Goal: Information Seeking & Learning: Learn about a topic

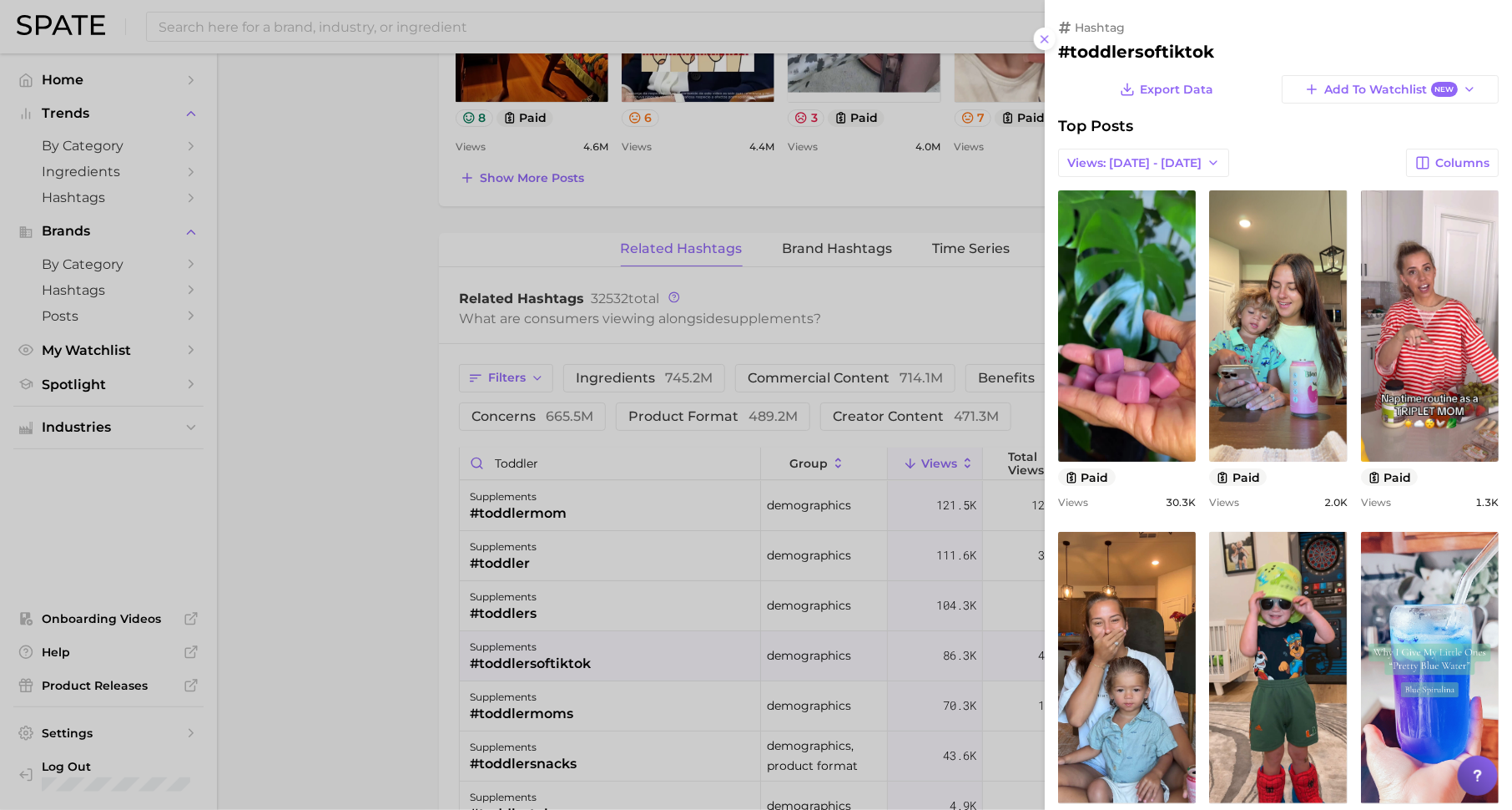
scroll to position [132, 0]
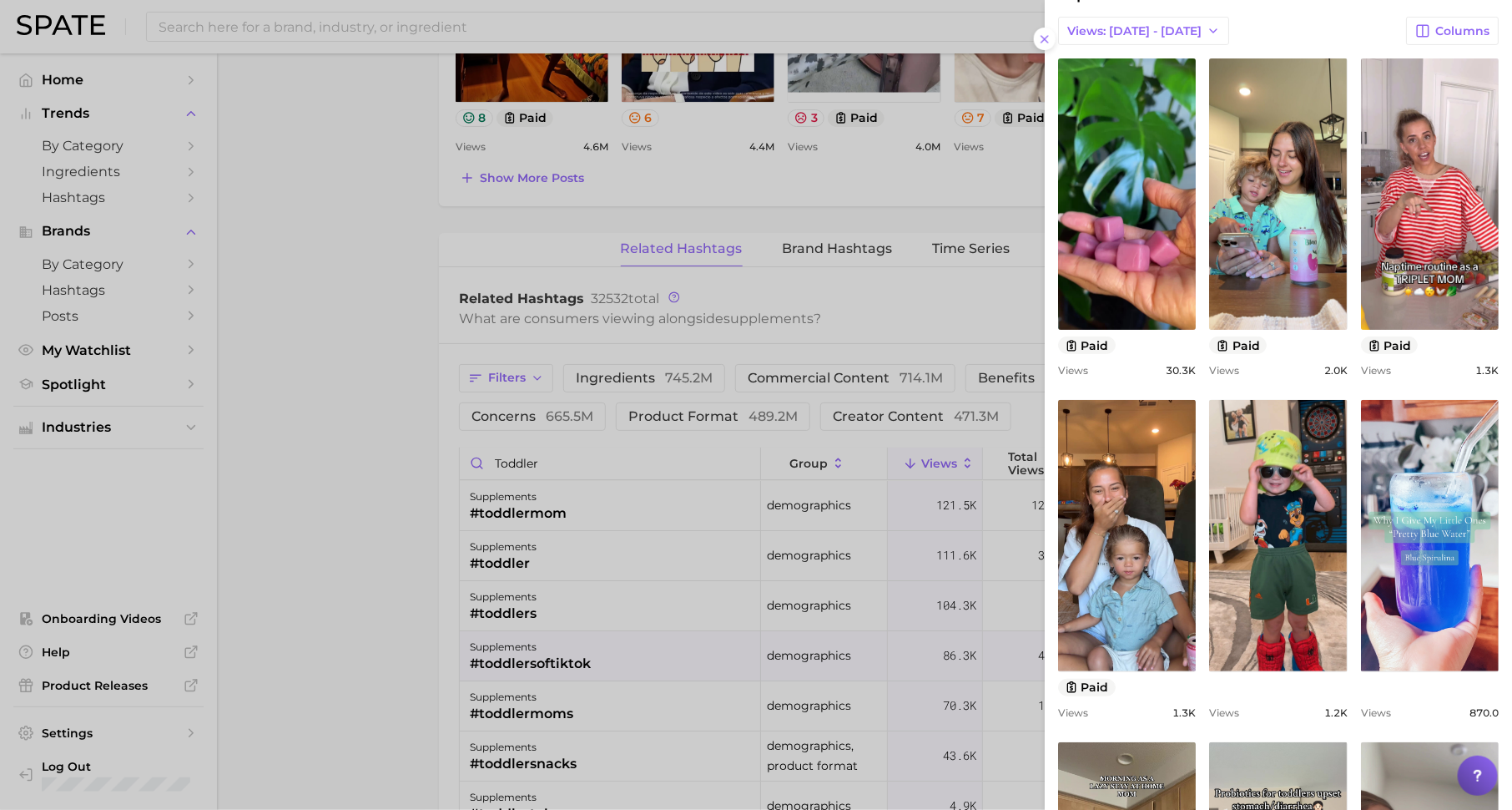
click at [395, 334] on div at bounding box center [756, 405] width 1512 height 810
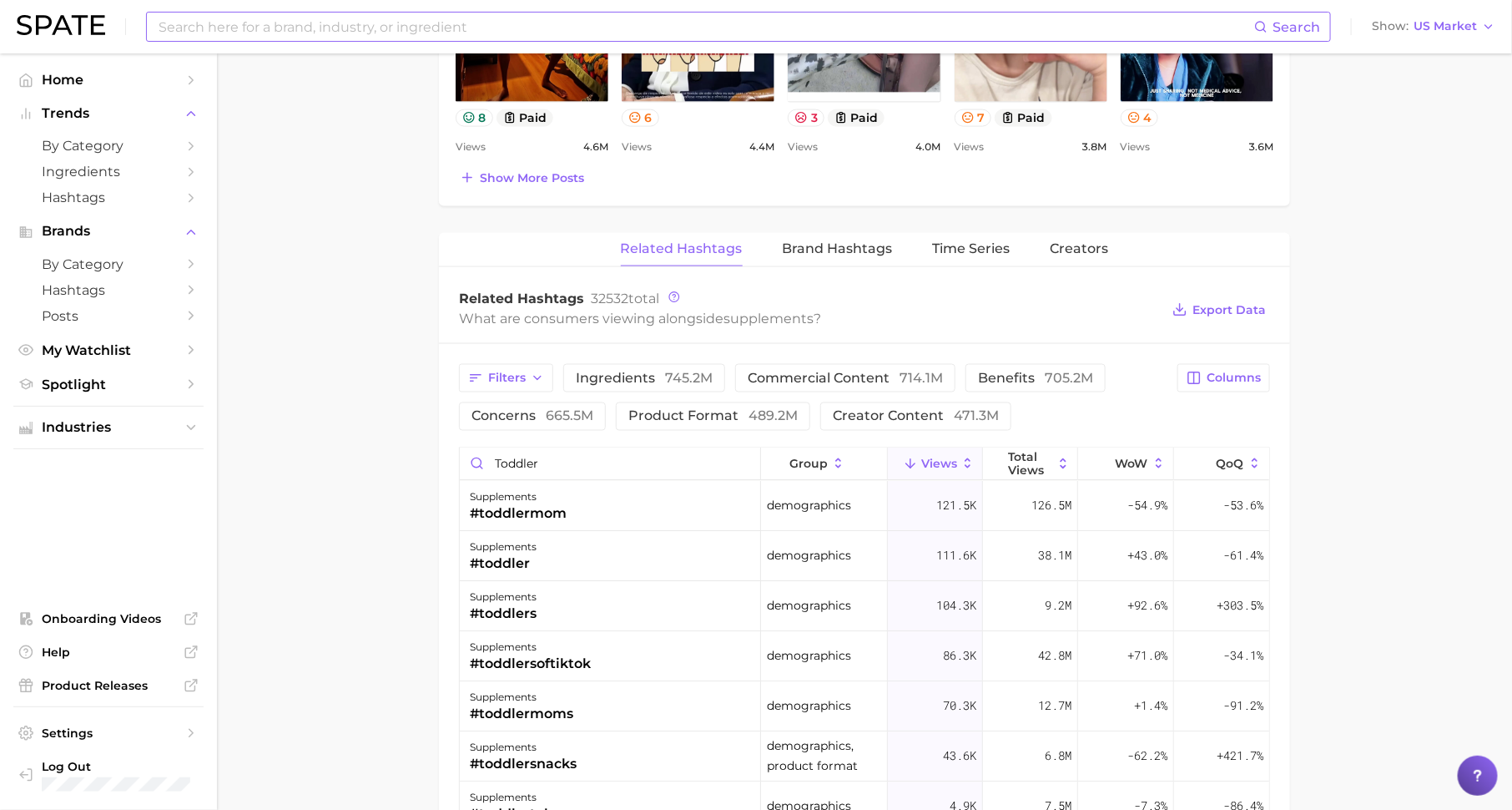
click at [422, 27] on input at bounding box center [706, 27] width 1097 height 29
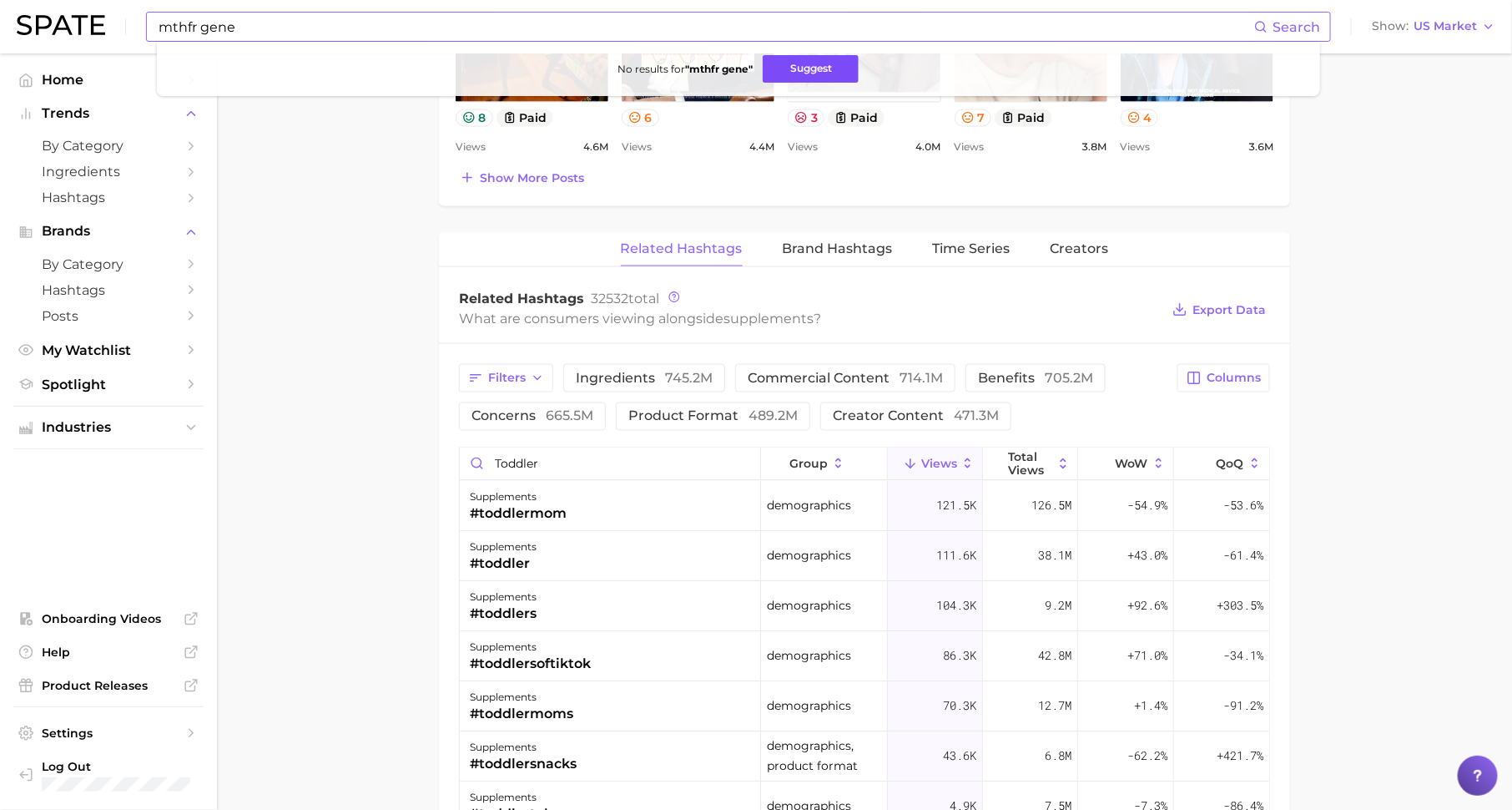
click at [789, 72] on button "Suggest" at bounding box center [811, 69] width 96 height 28
click at [433, 24] on input "mthfr gene" at bounding box center [706, 27] width 1097 height 29
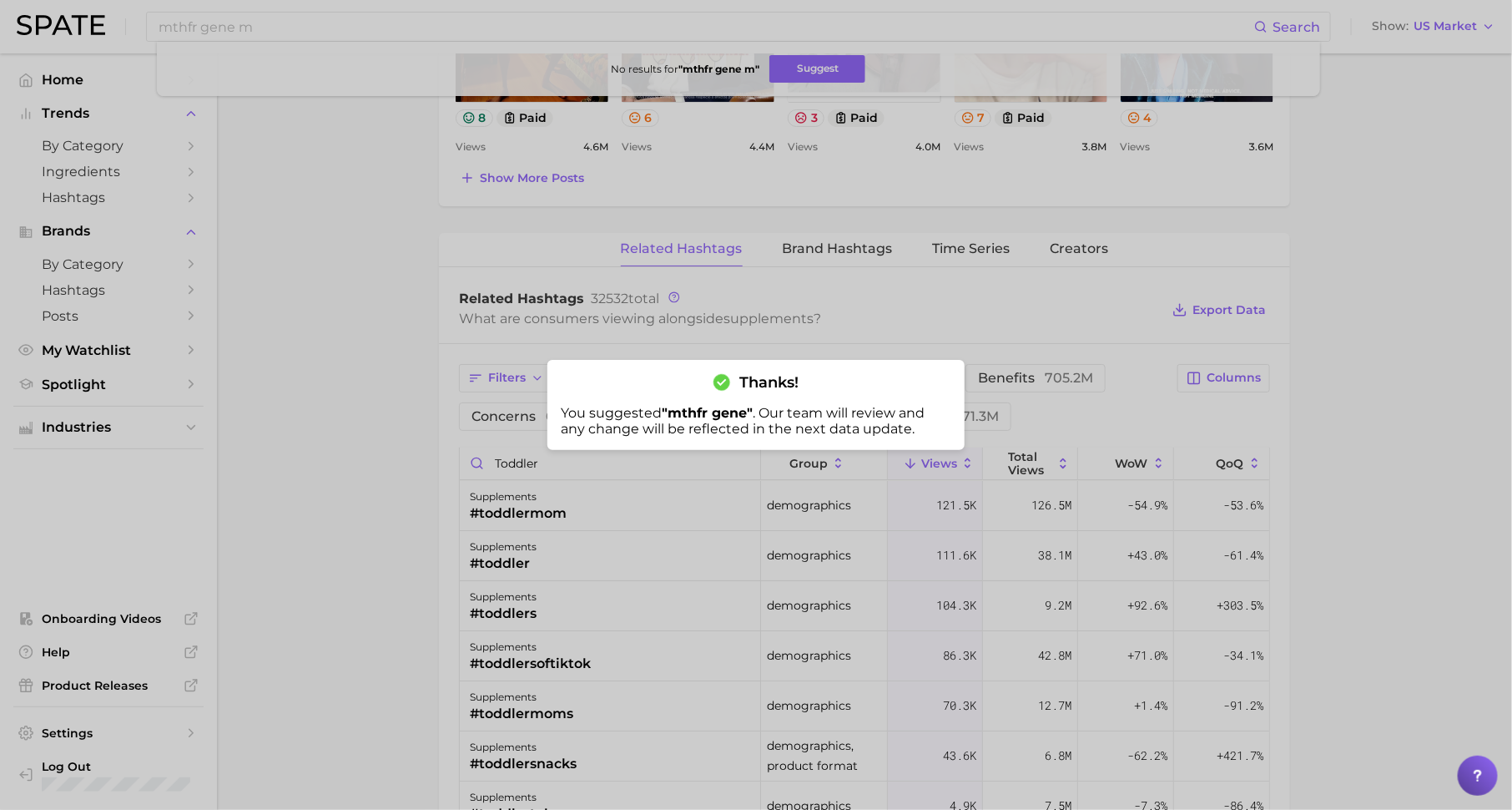
click at [382, 16] on div at bounding box center [756, 405] width 1512 height 810
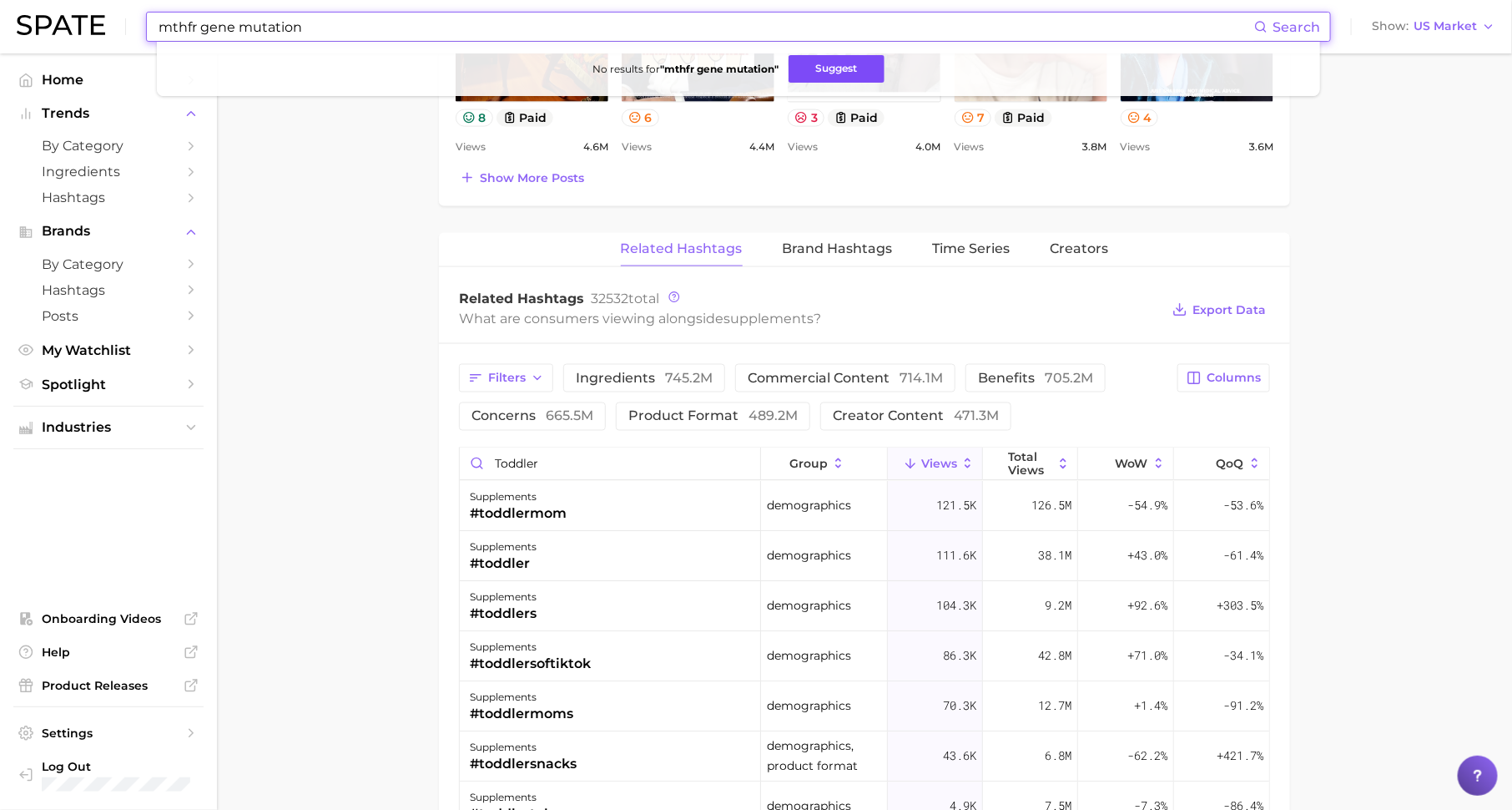
click at [807, 67] on button "Suggest" at bounding box center [836, 69] width 96 height 28
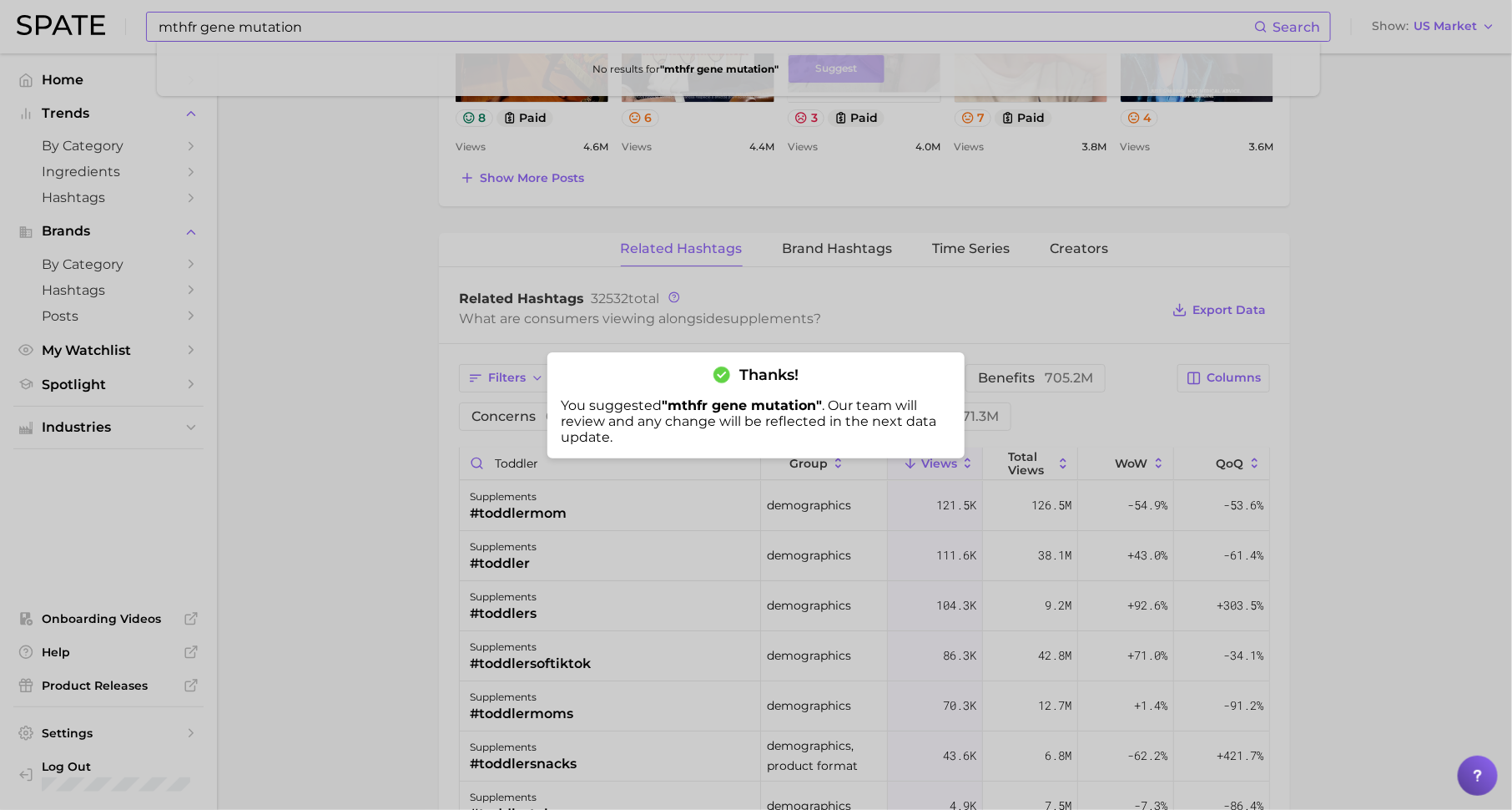
click at [313, 29] on div at bounding box center [756, 405] width 1512 height 810
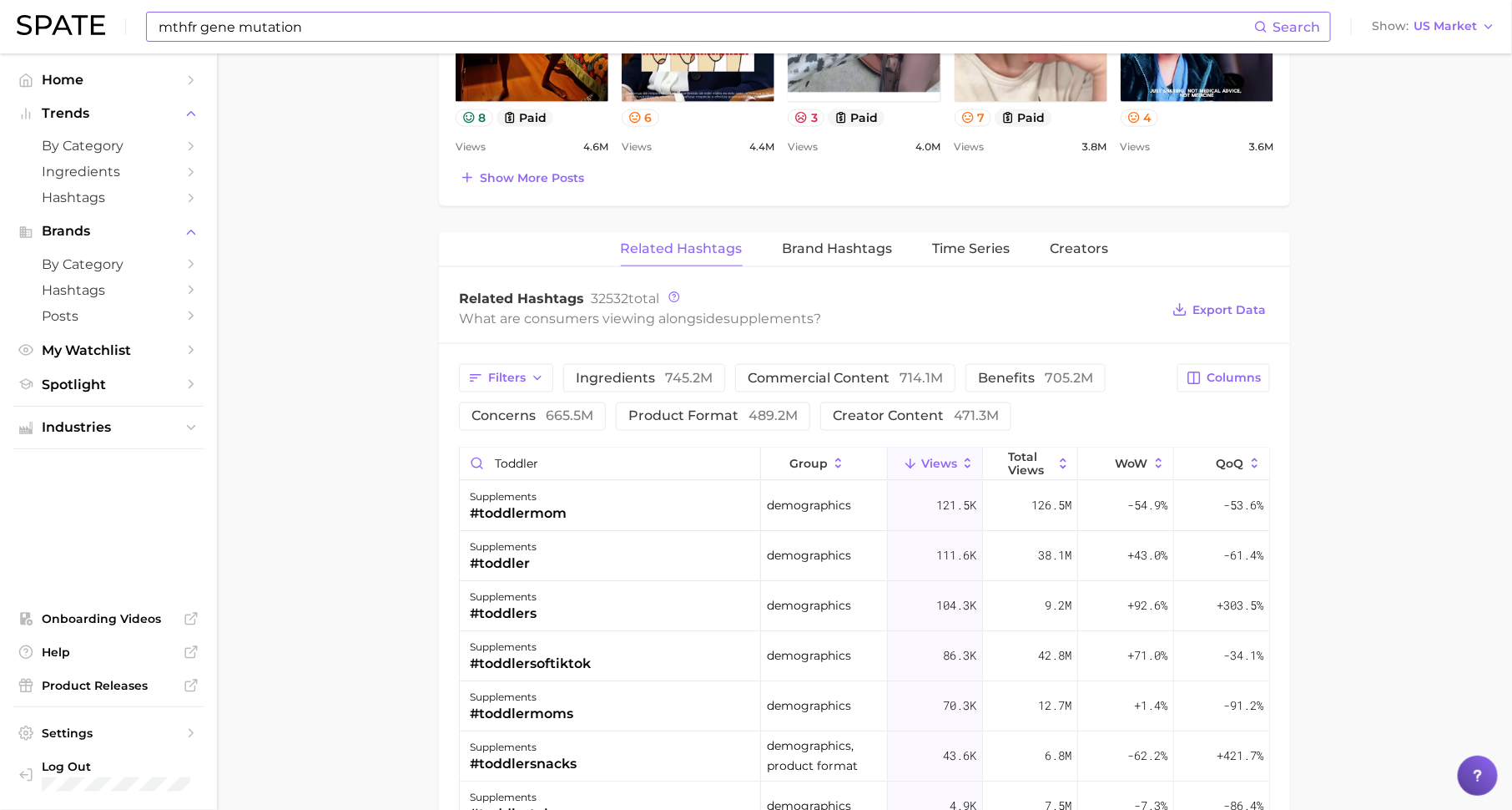
click at [313, 29] on input "mthfr gene mutation" at bounding box center [706, 27] width 1097 height 29
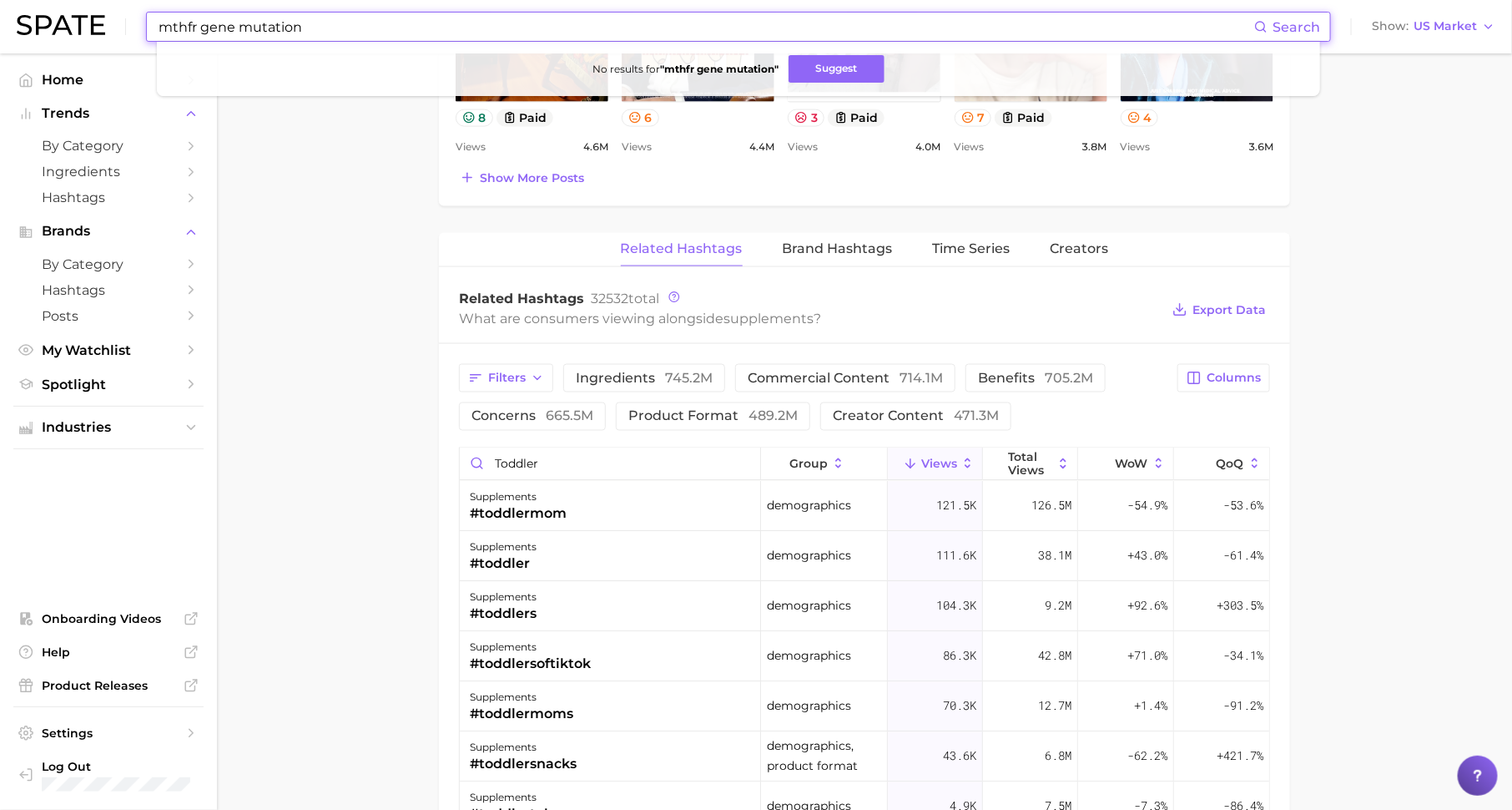
click at [313, 29] on input "mthfr gene mutation" at bounding box center [706, 27] width 1097 height 29
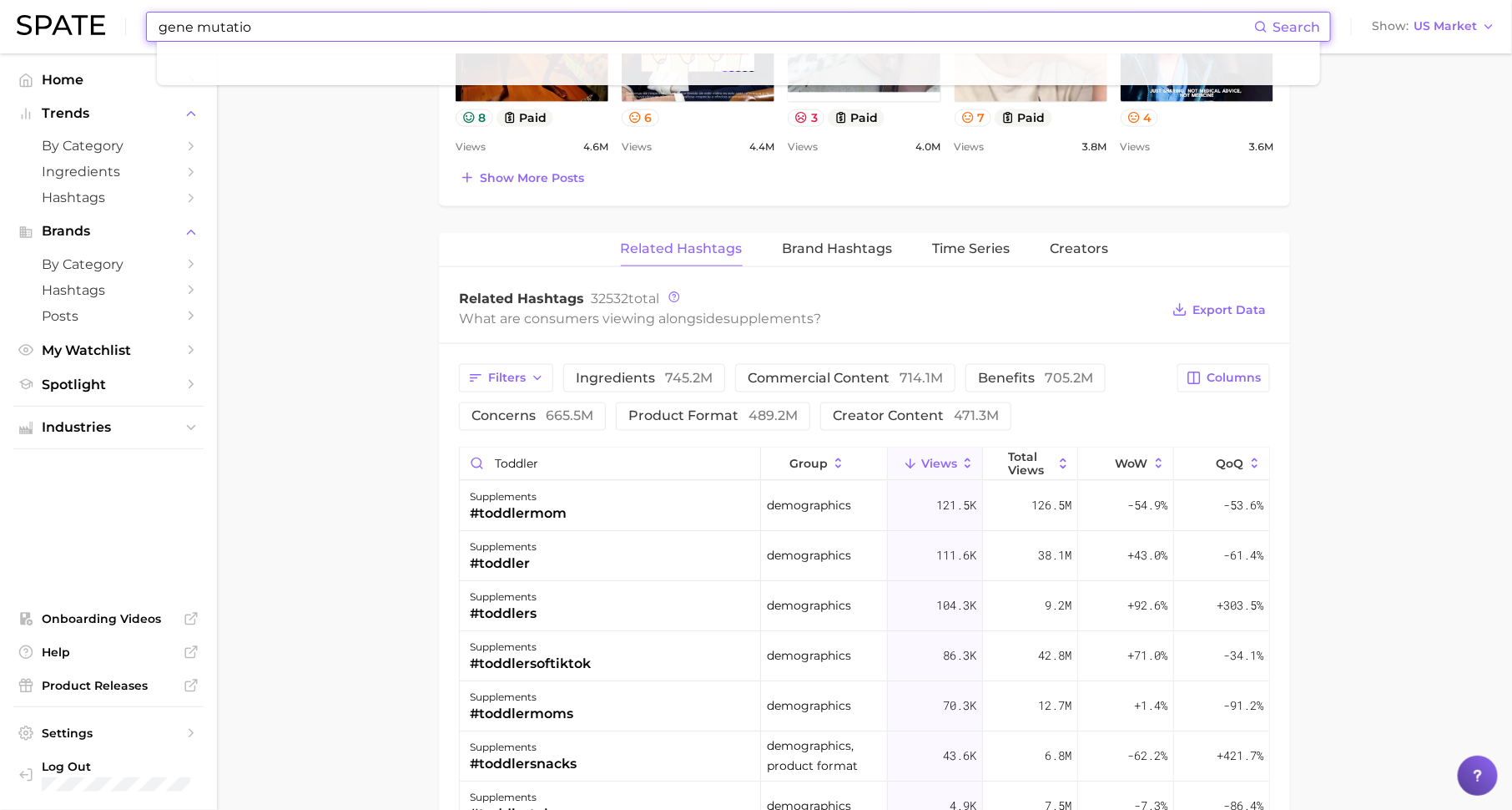
type input "gene mutation"
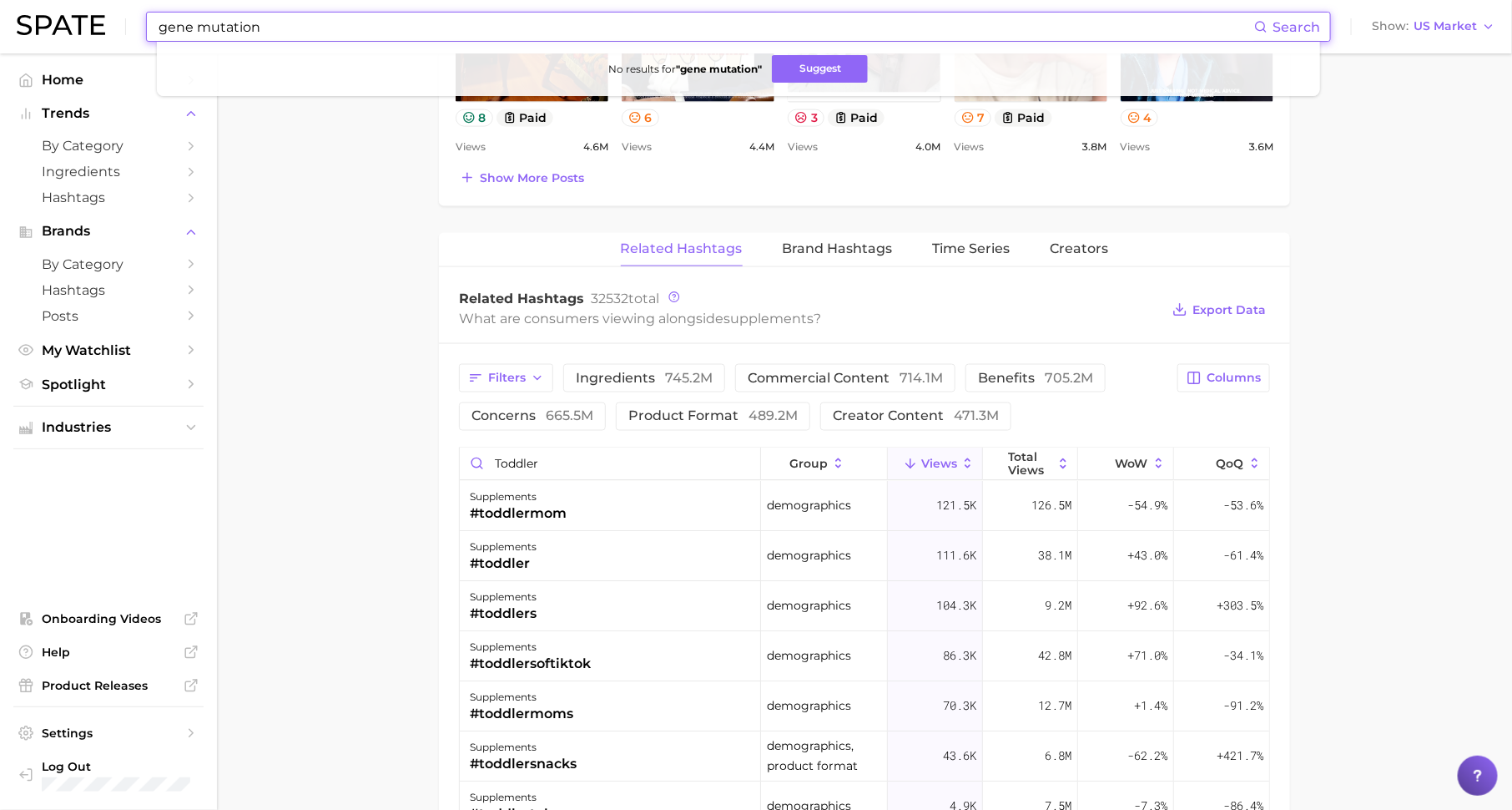
click at [290, 26] on input "gene mutation" at bounding box center [706, 27] width 1097 height 29
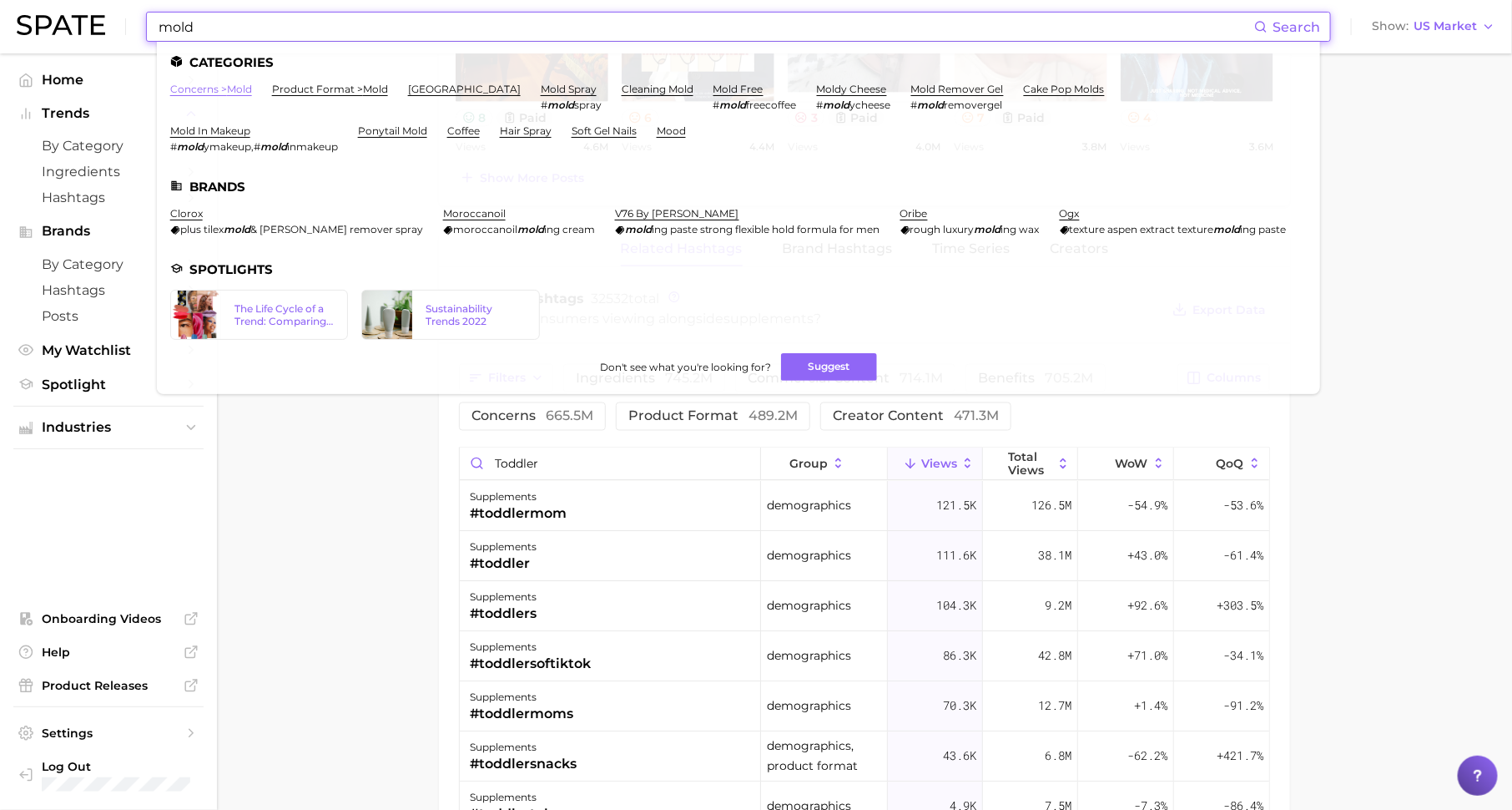
type input "mold"
click at [234, 88] on link "concerns > mold" at bounding box center [212, 89] width 82 height 13
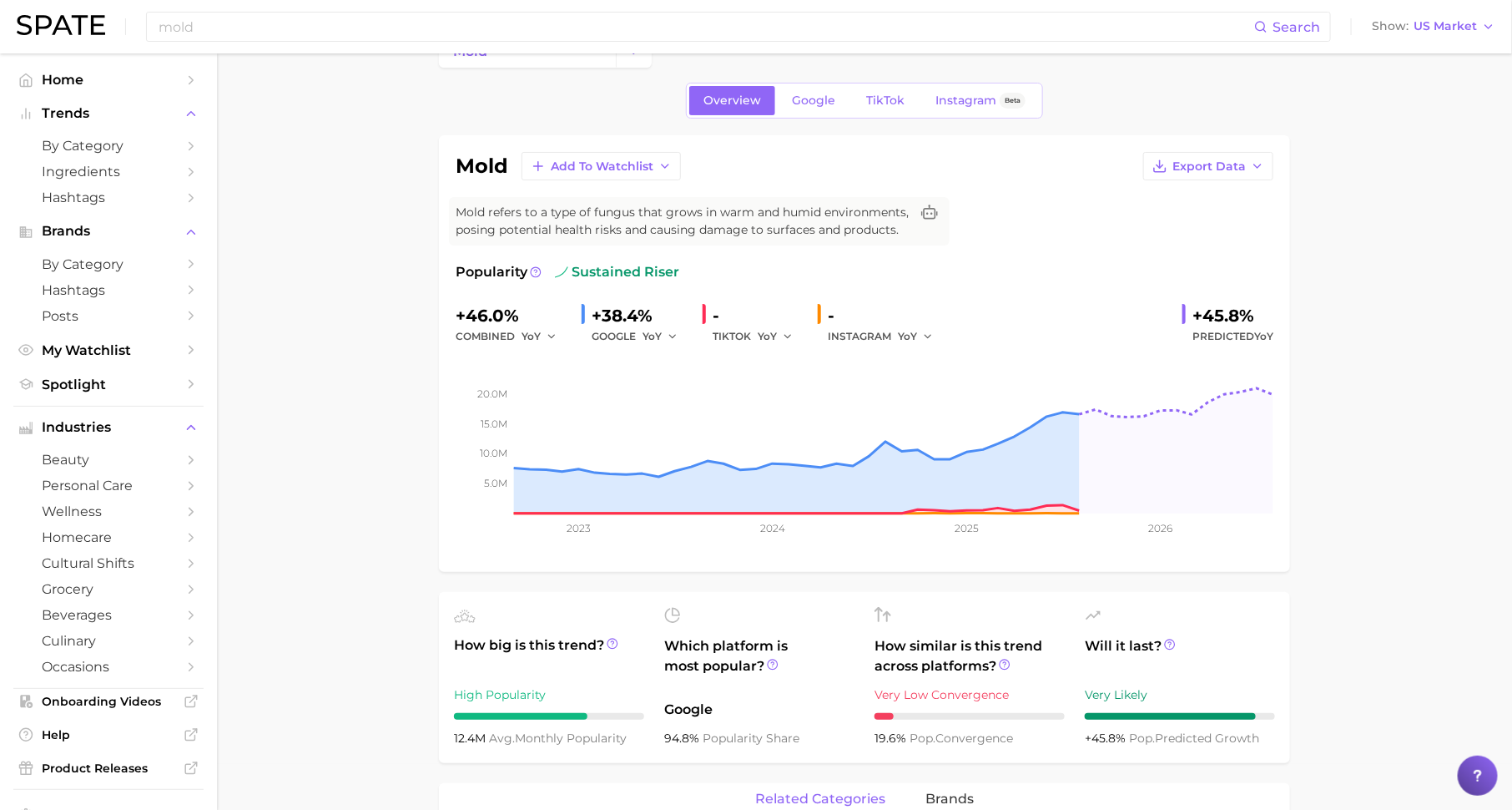
scroll to position [47, 0]
click at [870, 98] on span "TikTok" at bounding box center [885, 99] width 38 height 14
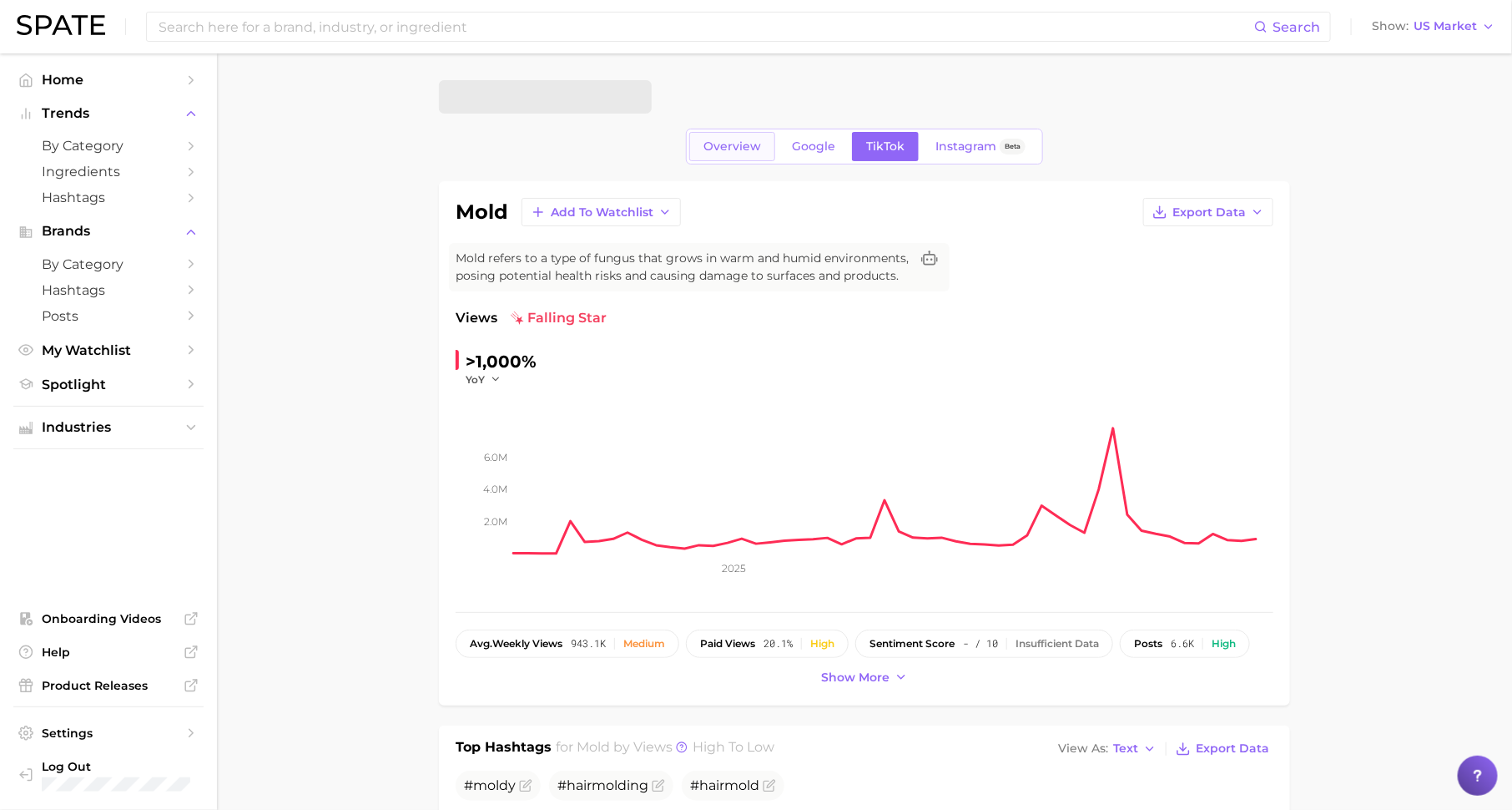
click at [710, 140] on span "Overview" at bounding box center [732, 147] width 57 height 14
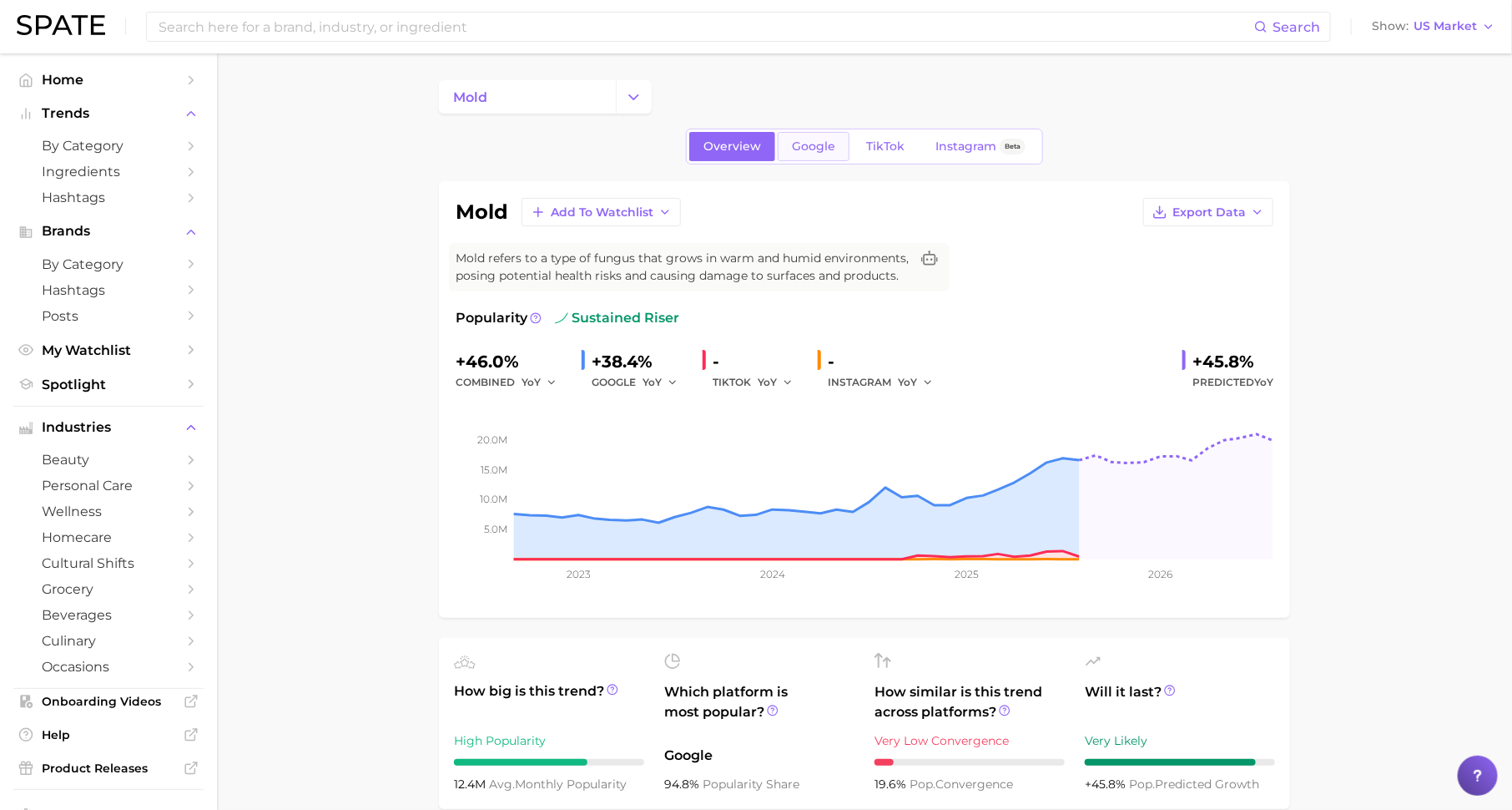
click at [808, 141] on span "Google" at bounding box center [813, 147] width 44 height 14
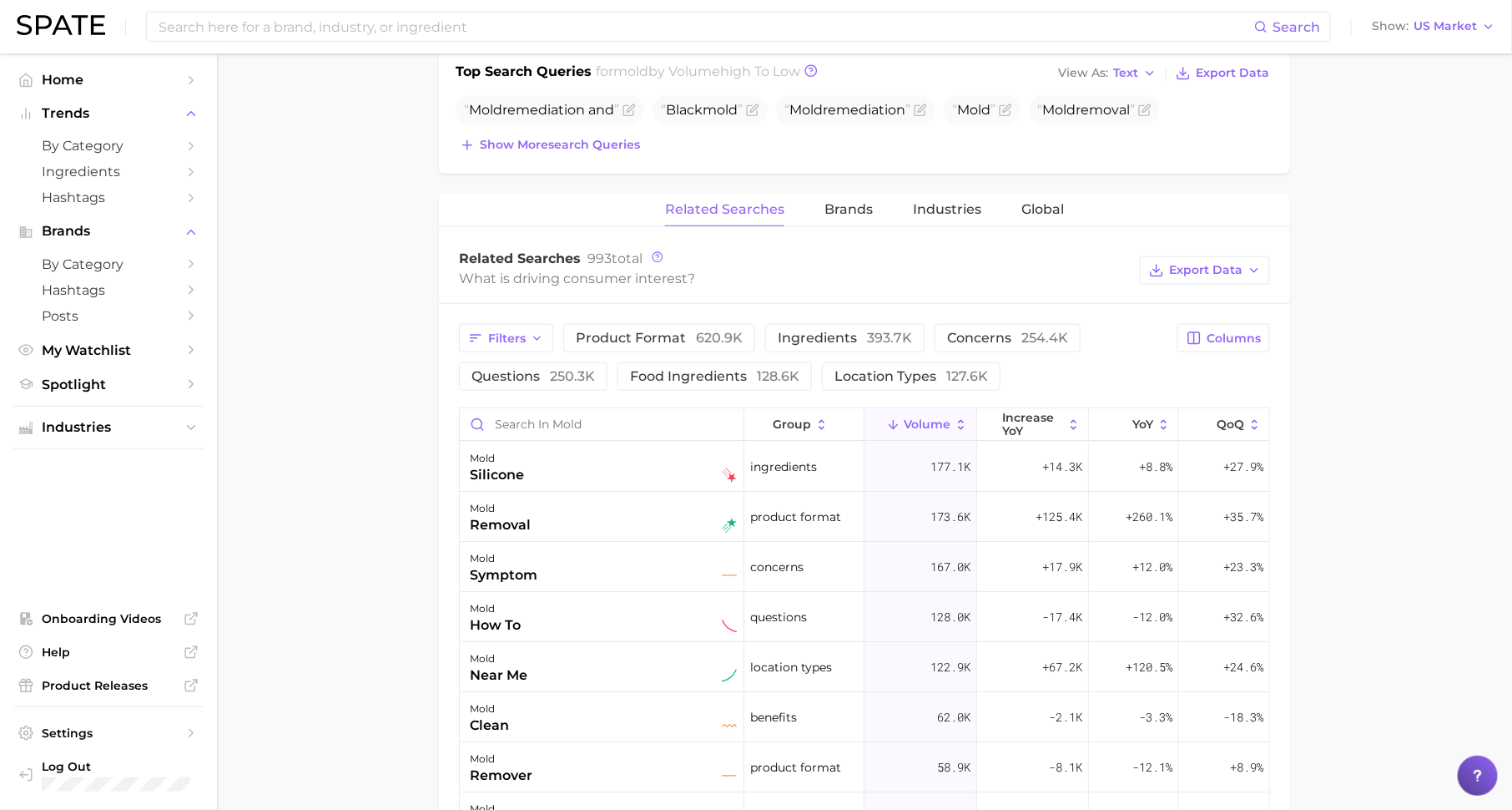
scroll to position [783, 0]
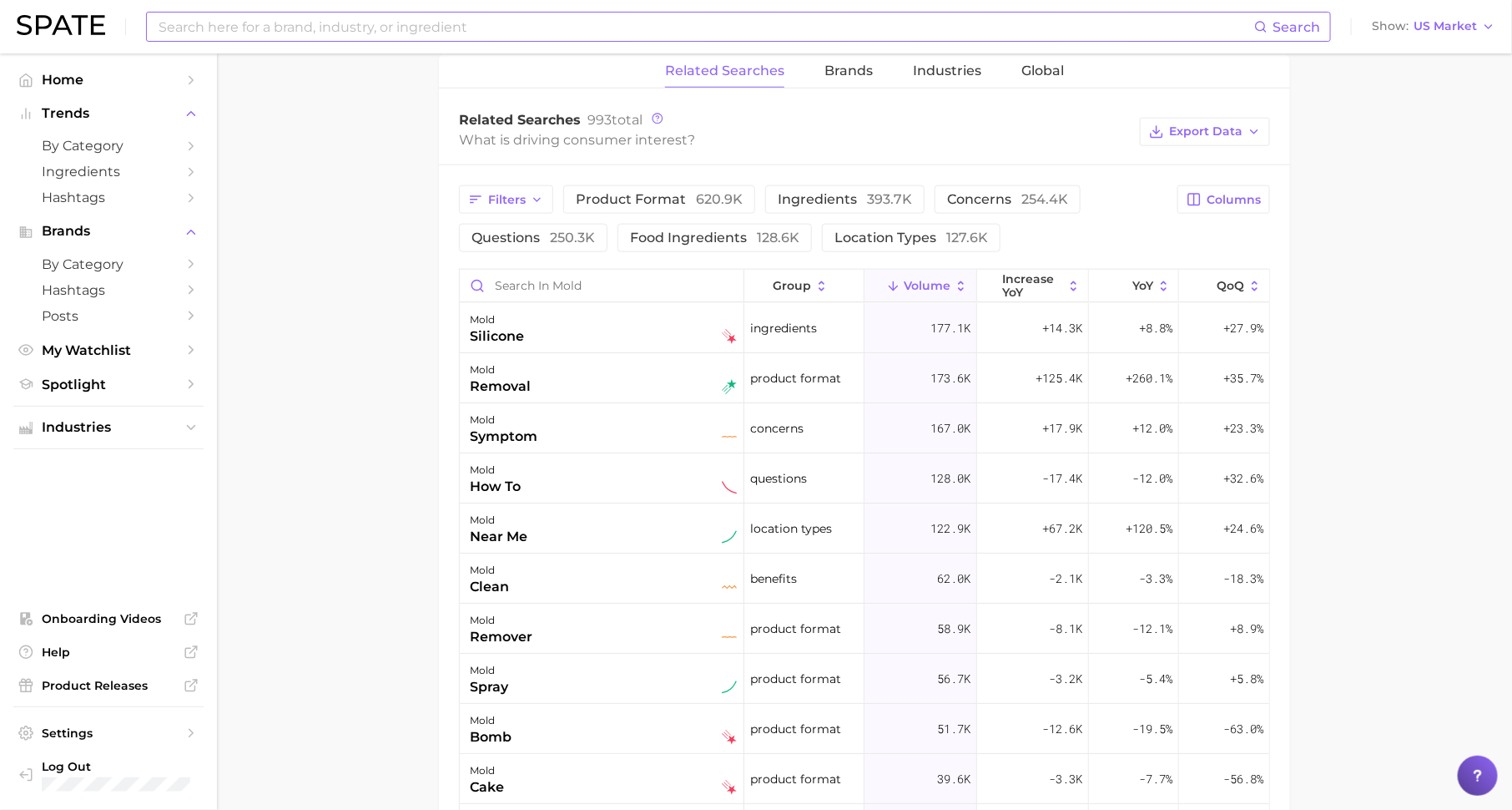
click at [491, 32] on input at bounding box center [706, 27] width 1097 height 29
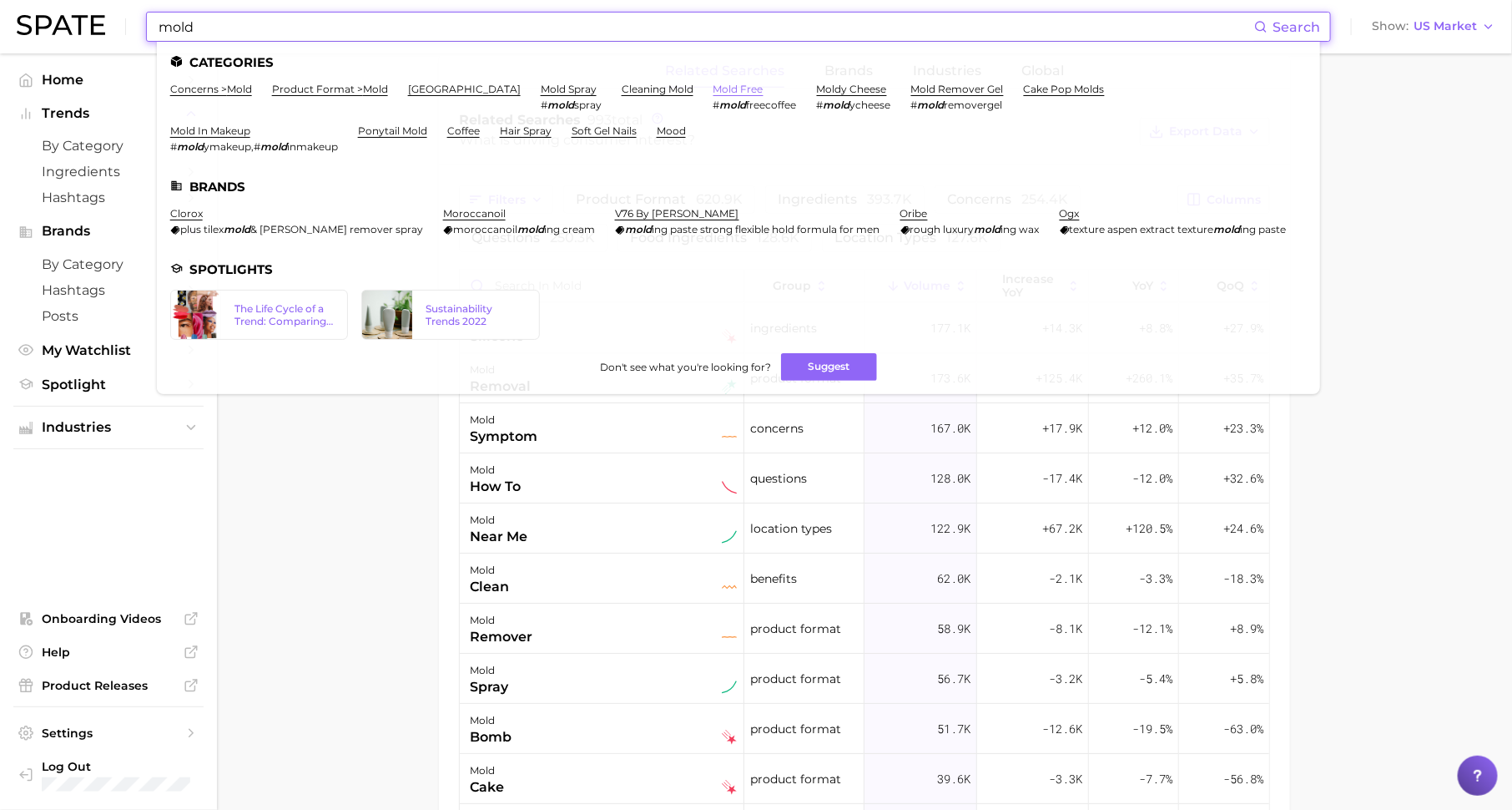
type input "mold"
click at [713, 87] on link "mold free" at bounding box center [738, 89] width 50 height 13
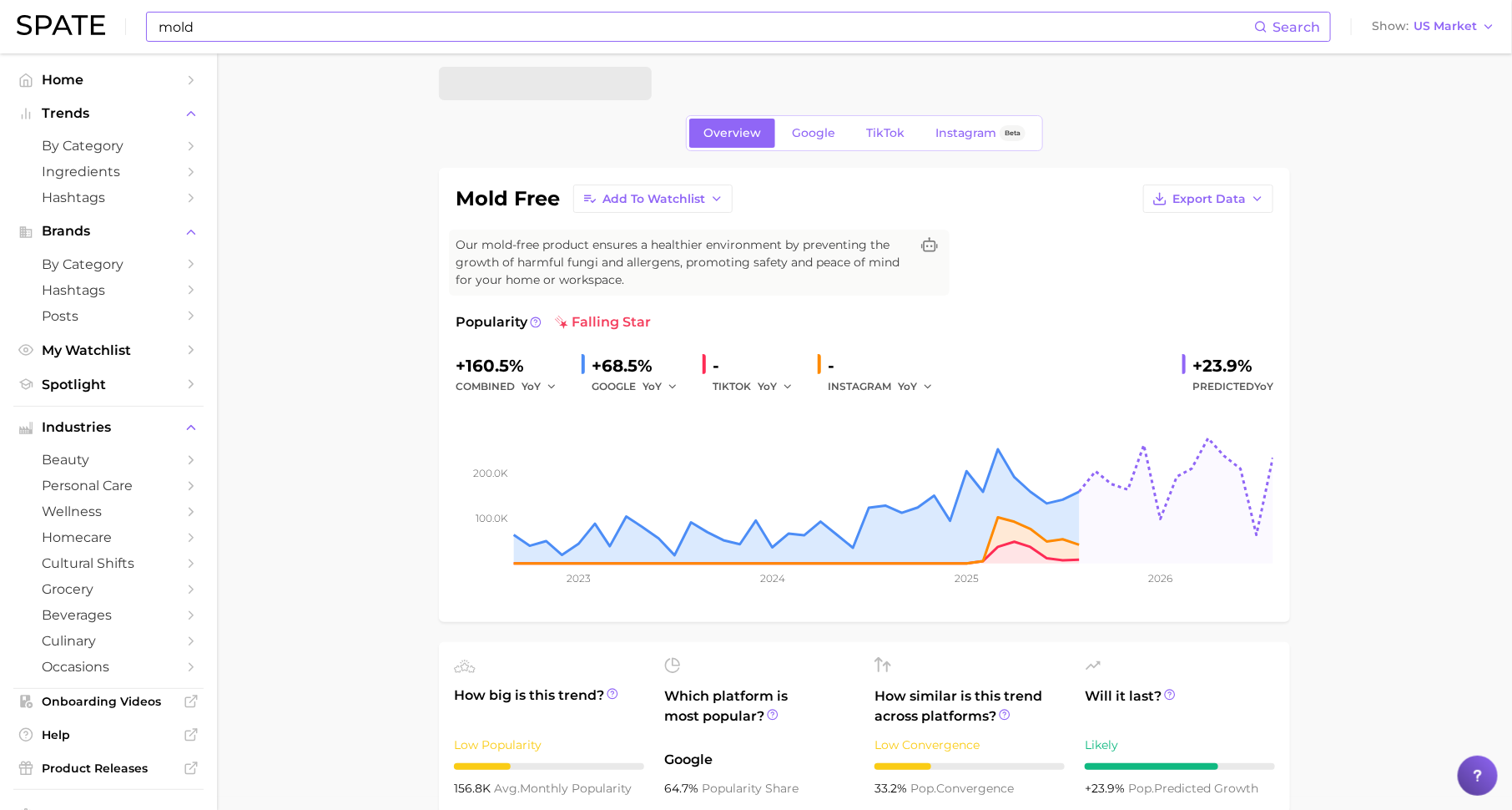
scroll to position [15, 0]
click at [882, 127] on span "TikTok" at bounding box center [885, 131] width 38 height 14
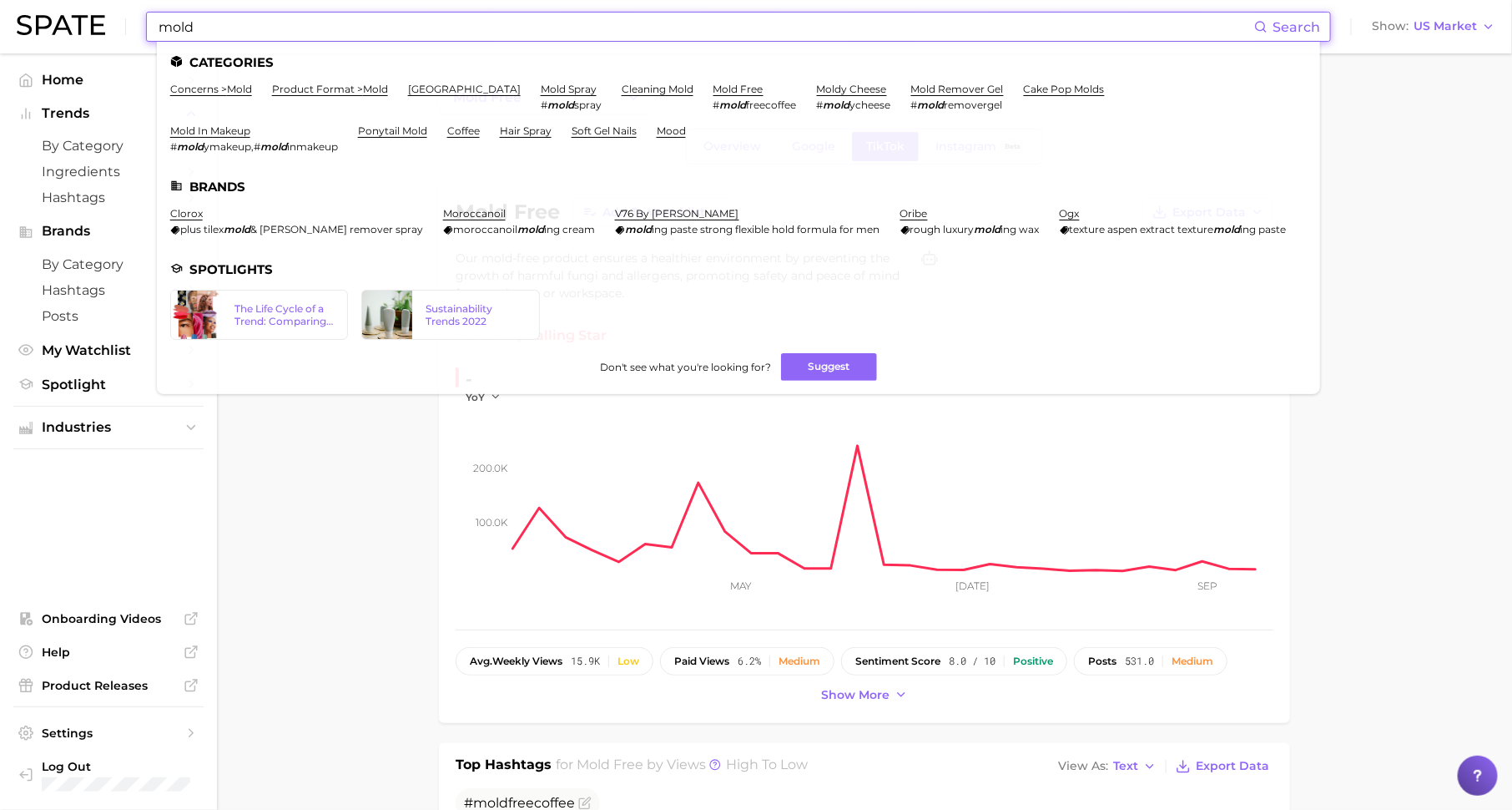
click at [486, 30] on input "mold" at bounding box center [706, 27] width 1097 height 29
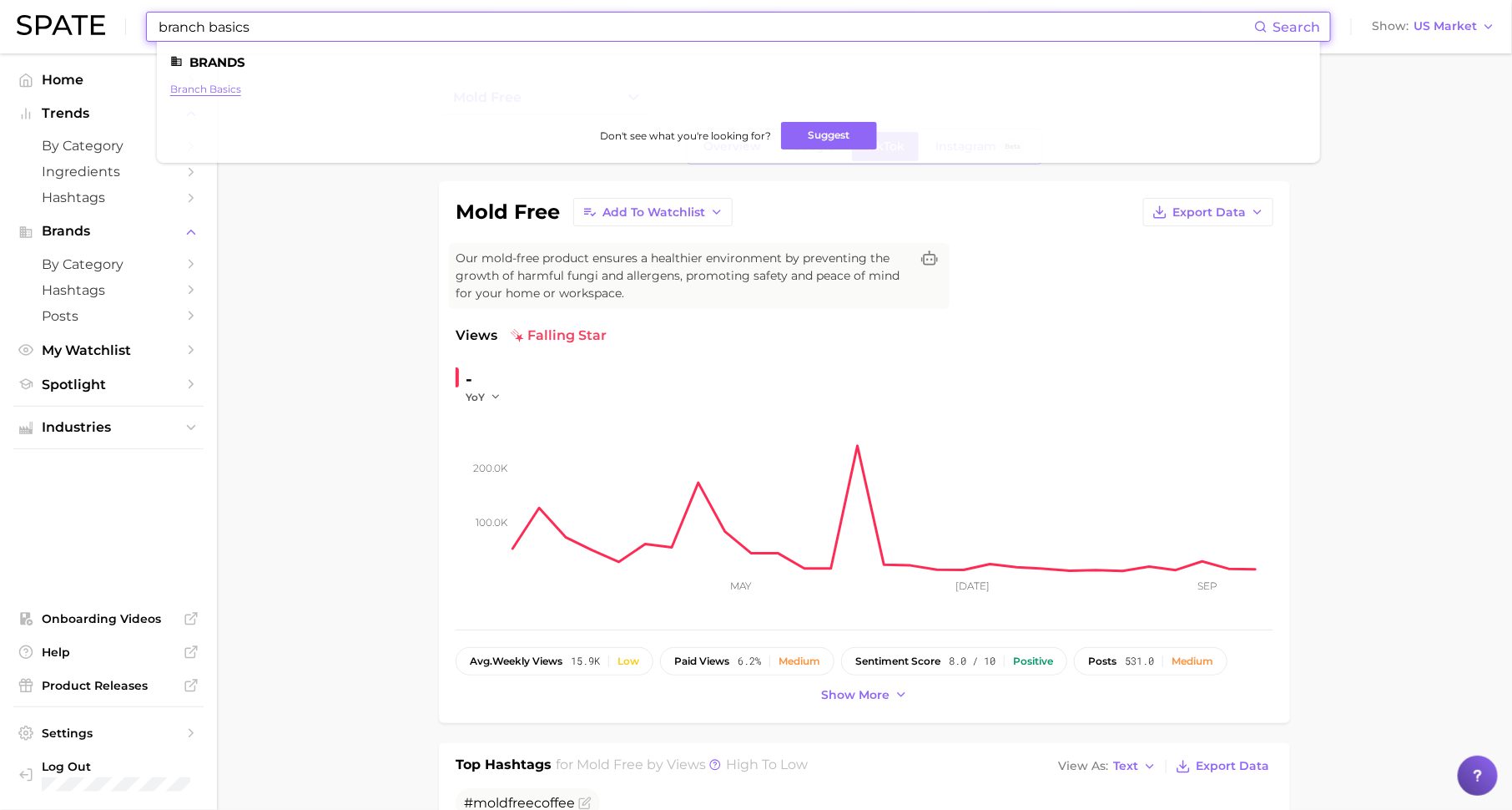
type input "branch basics"
click at [218, 92] on link "branch basics" at bounding box center [206, 89] width 71 height 13
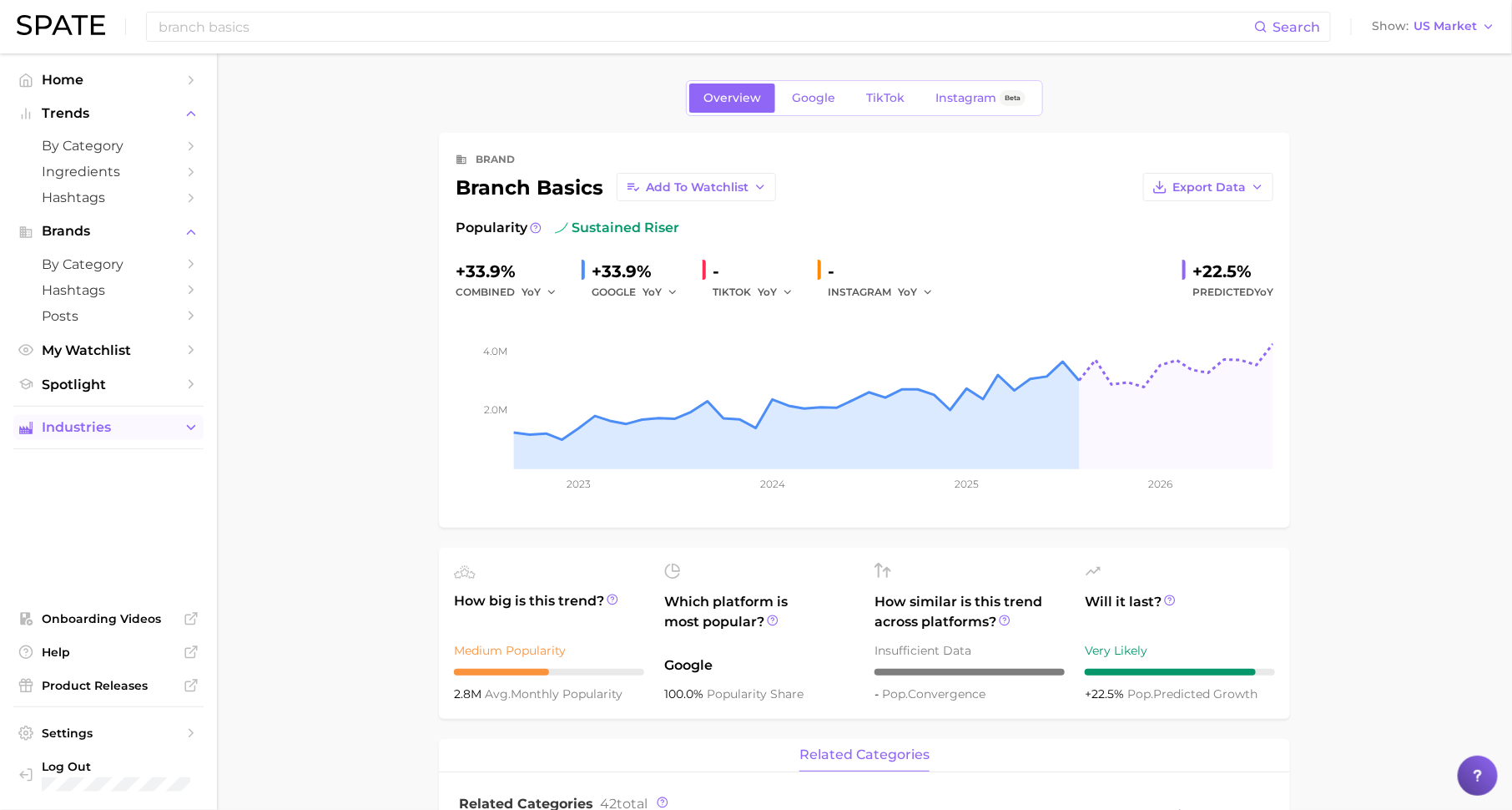
click at [186, 426] on icon "Sidebar" at bounding box center [190, 427] width 15 height 15
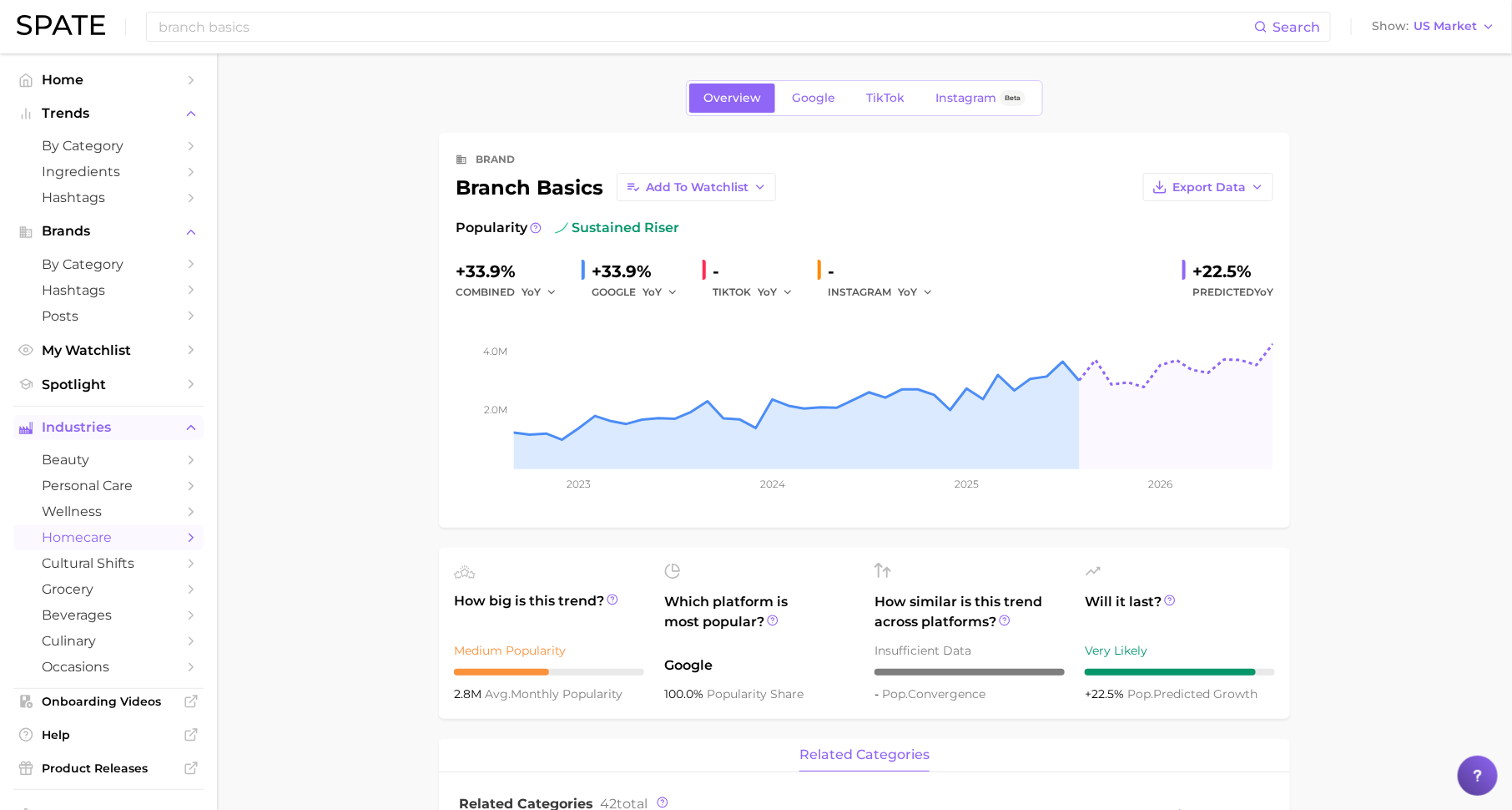
click at [152, 544] on span "homecare" at bounding box center [108, 537] width 133 height 16
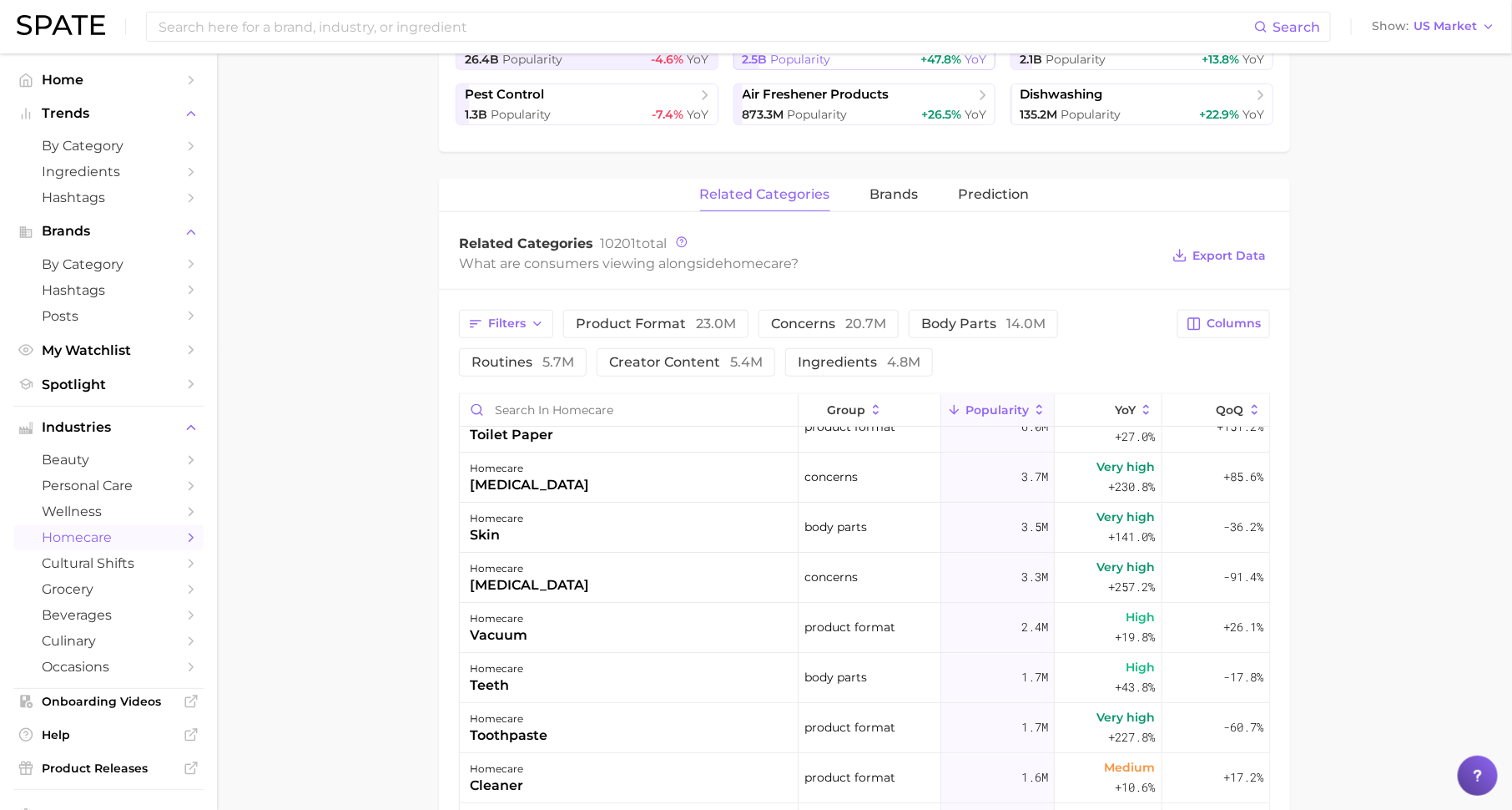
scroll to position [26, 0]
click at [780, 328] on span "concerns 20.7m" at bounding box center [828, 324] width 115 height 13
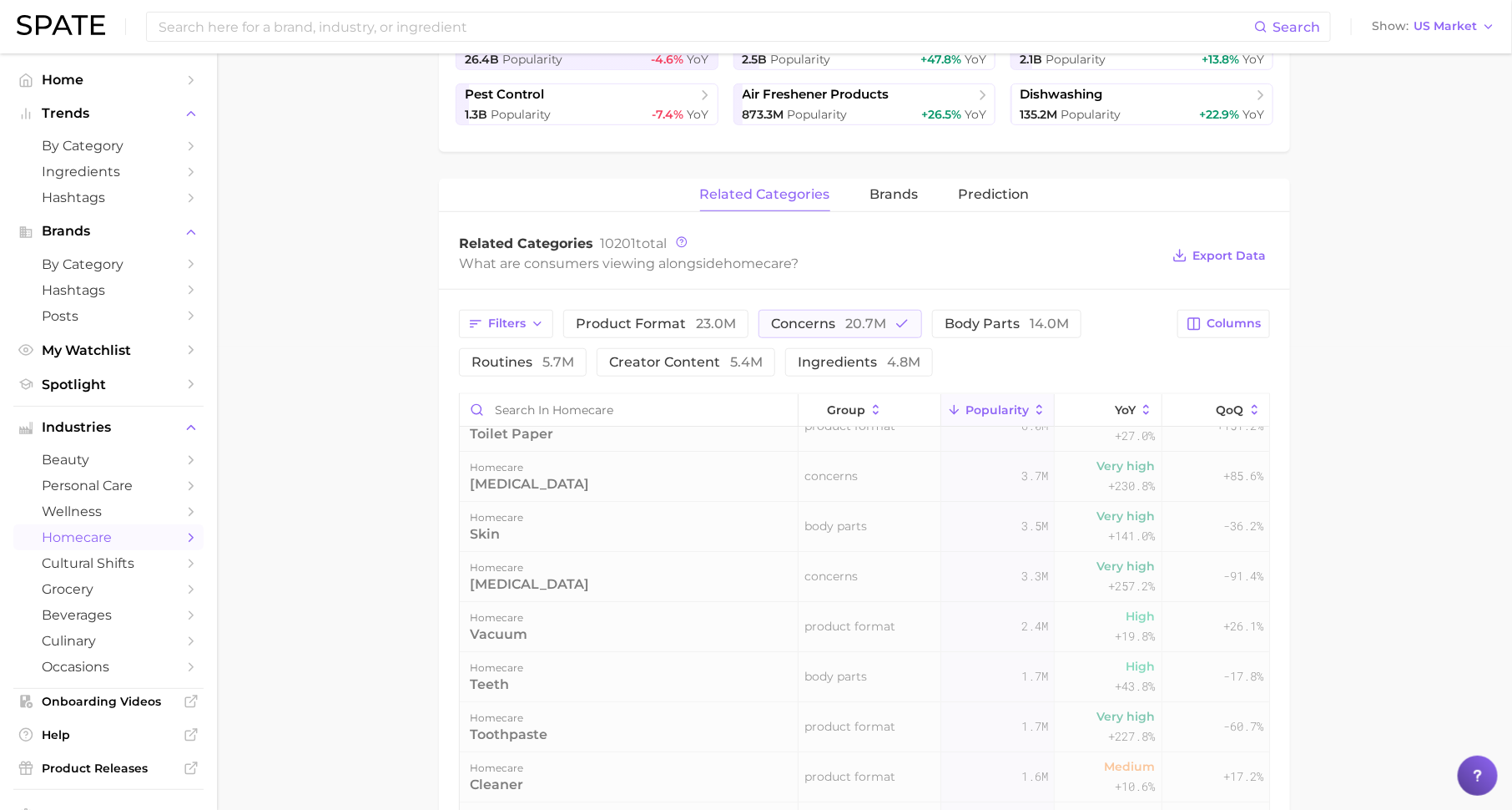
scroll to position [0, 0]
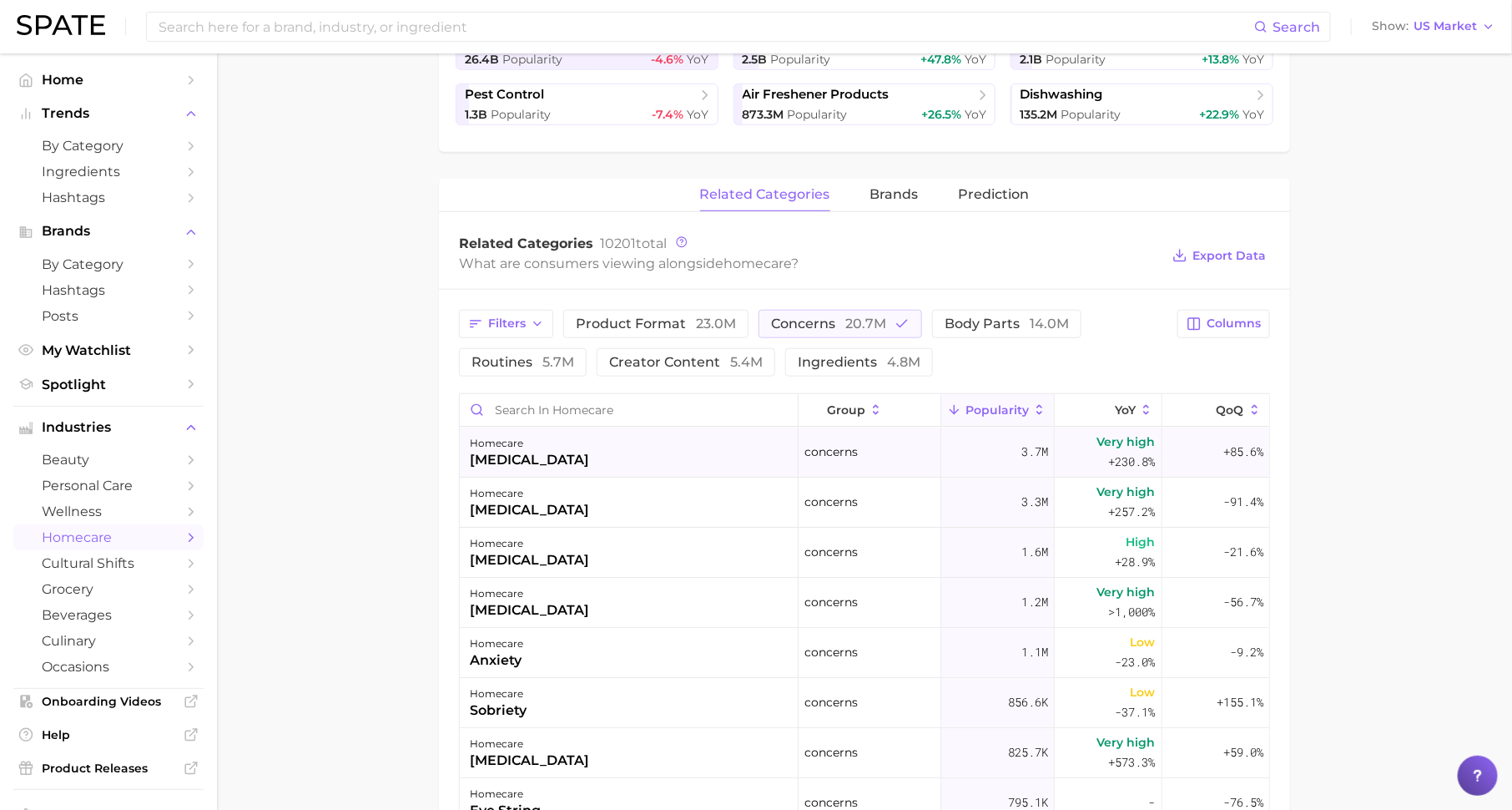
click at [773, 460] on div "homecare adhd" at bounding box center [629, 452] width 339 height 50
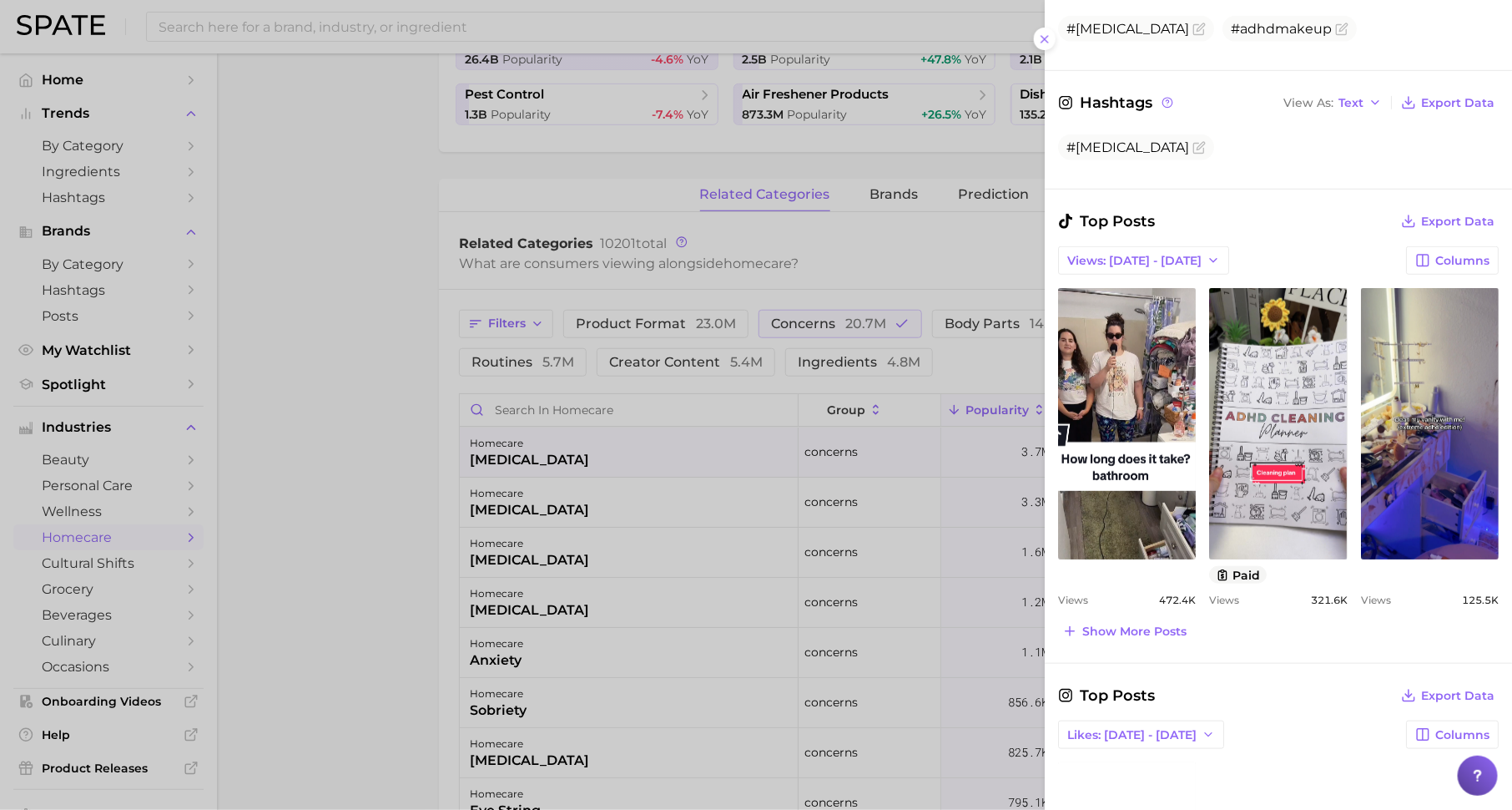
scroll to position [416, 0]
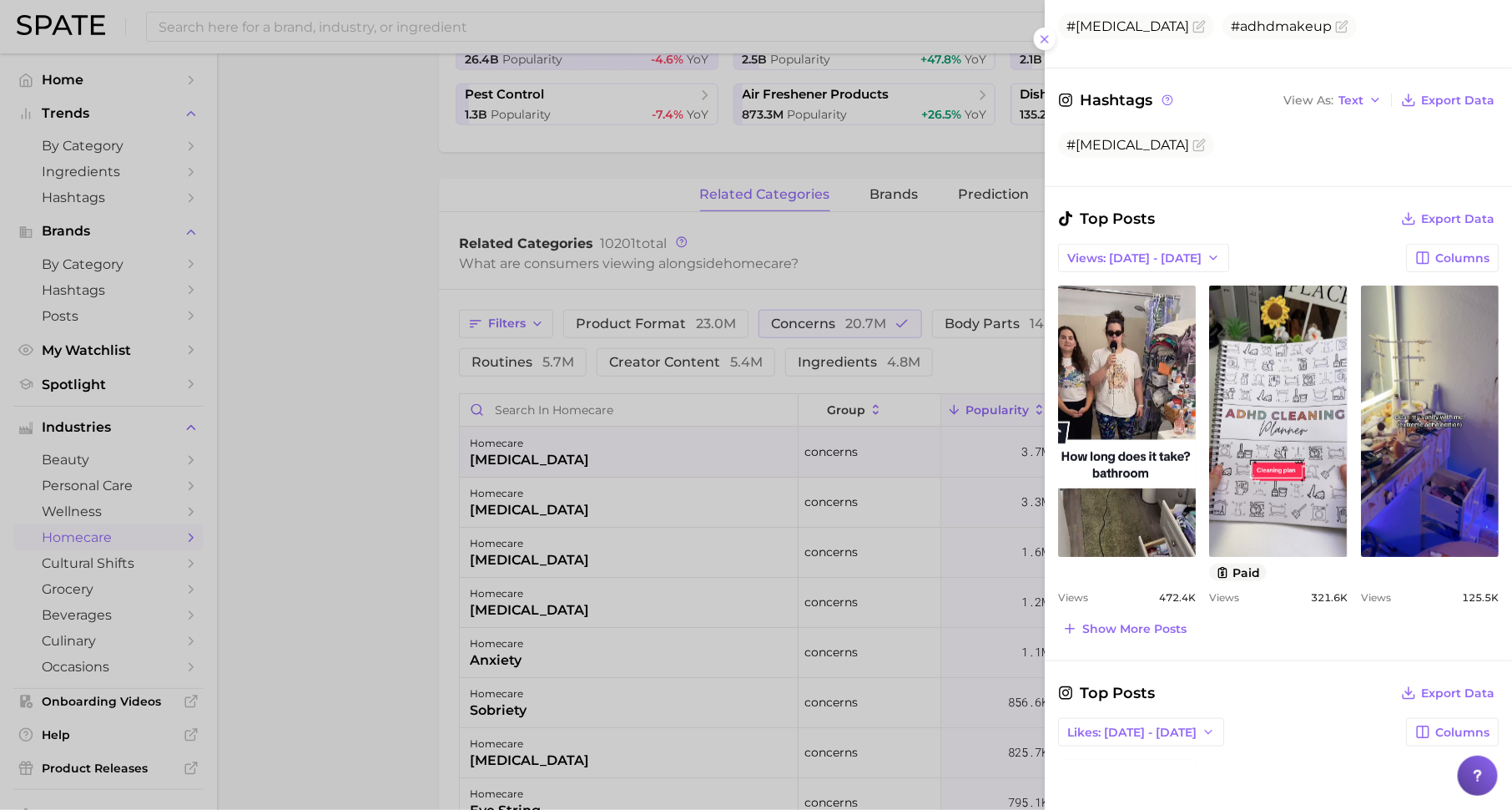
click at [827, 577] on div at bounding box center [756, 405] width 1512 height 810
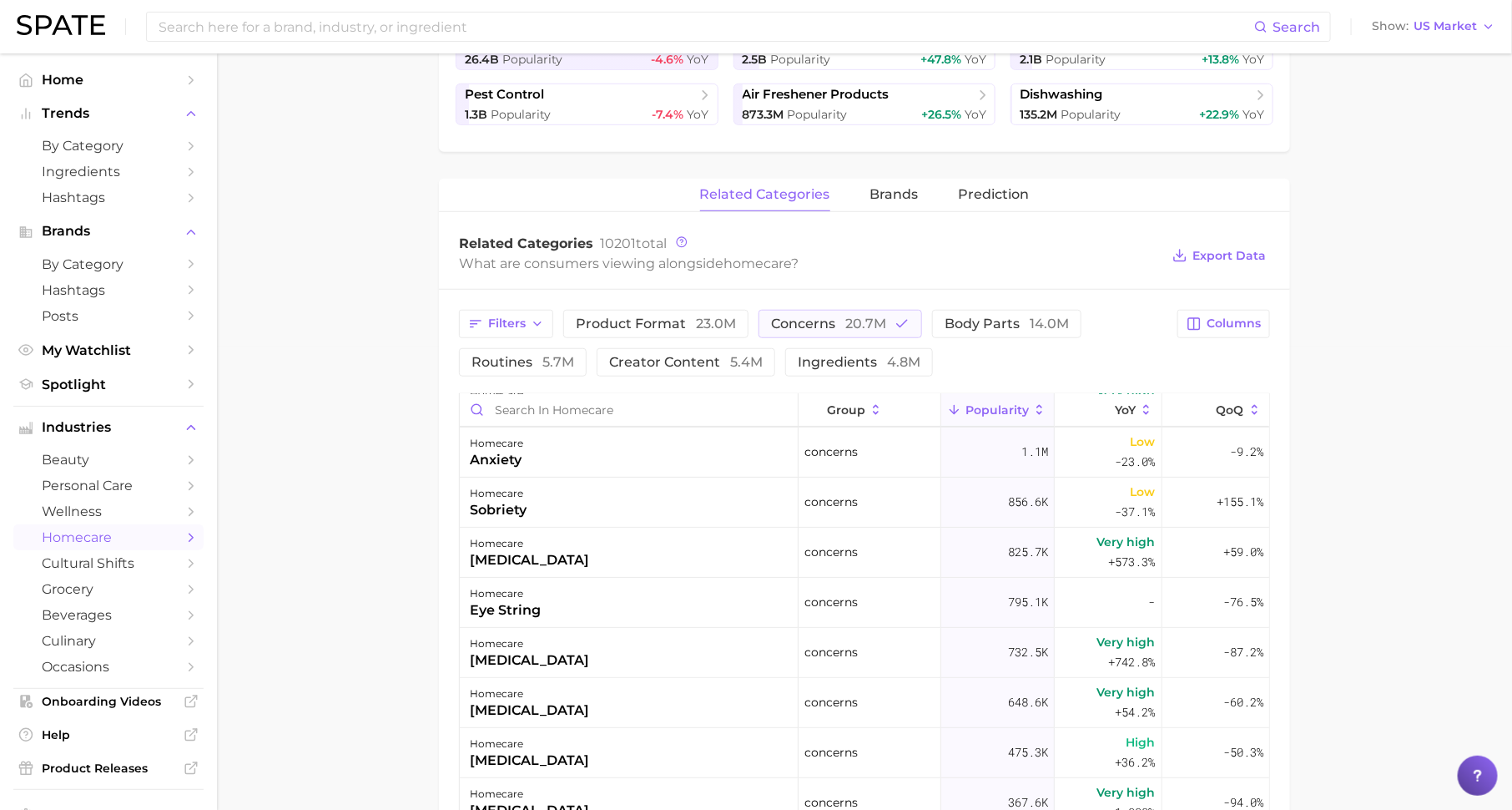
scroll to position [0, 0]
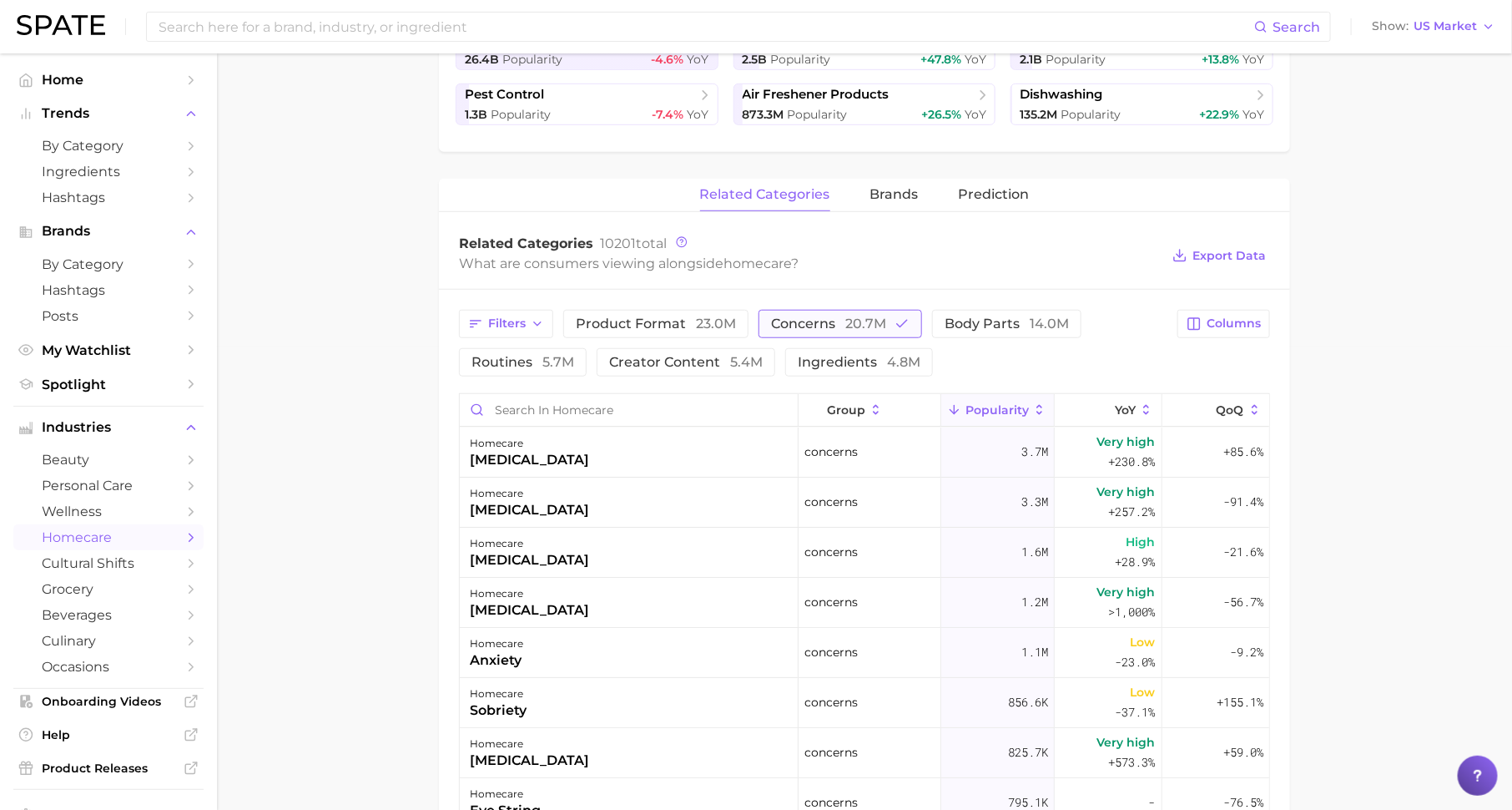
click at [847, 310] on button "concerns 20.7m" at bounding box center [840, 324] width 164 height 29
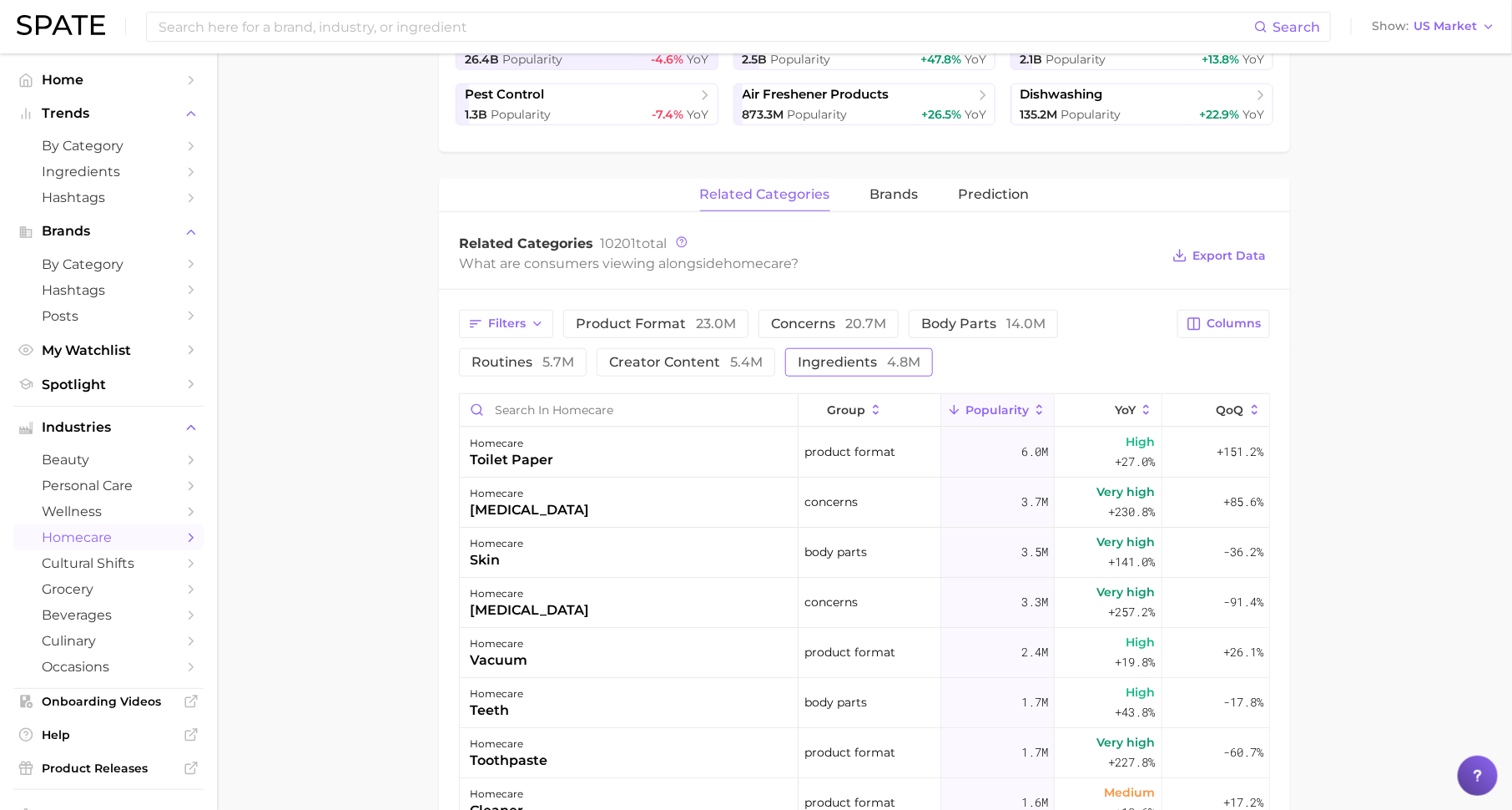
click at [848, 356] on span "ingredients 4.8m" at bounding box center [859, 362] width 122 height 13
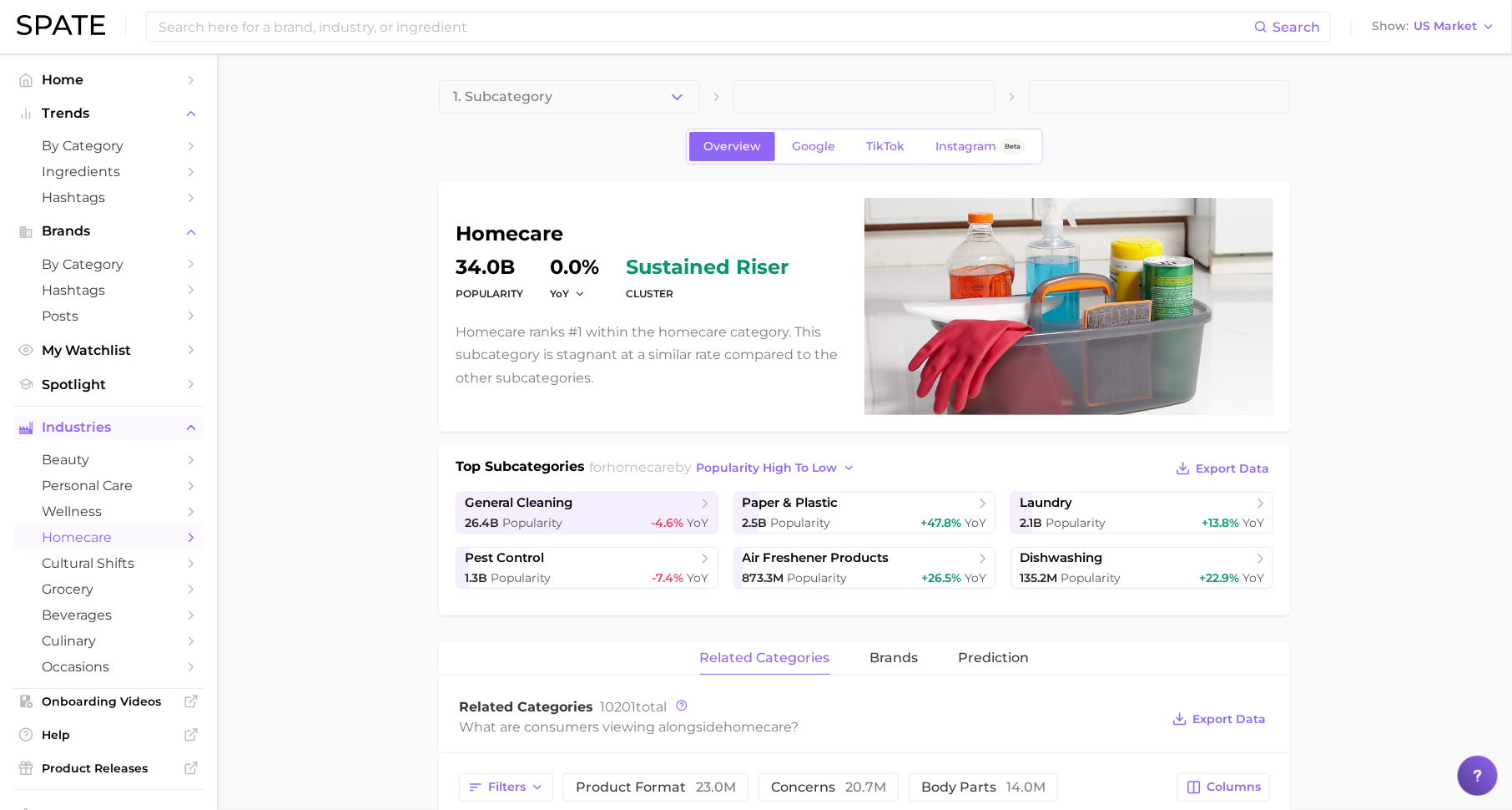
click at [145, 430] on span "Industries" at bounding box center [108, 427] width 133 height 15
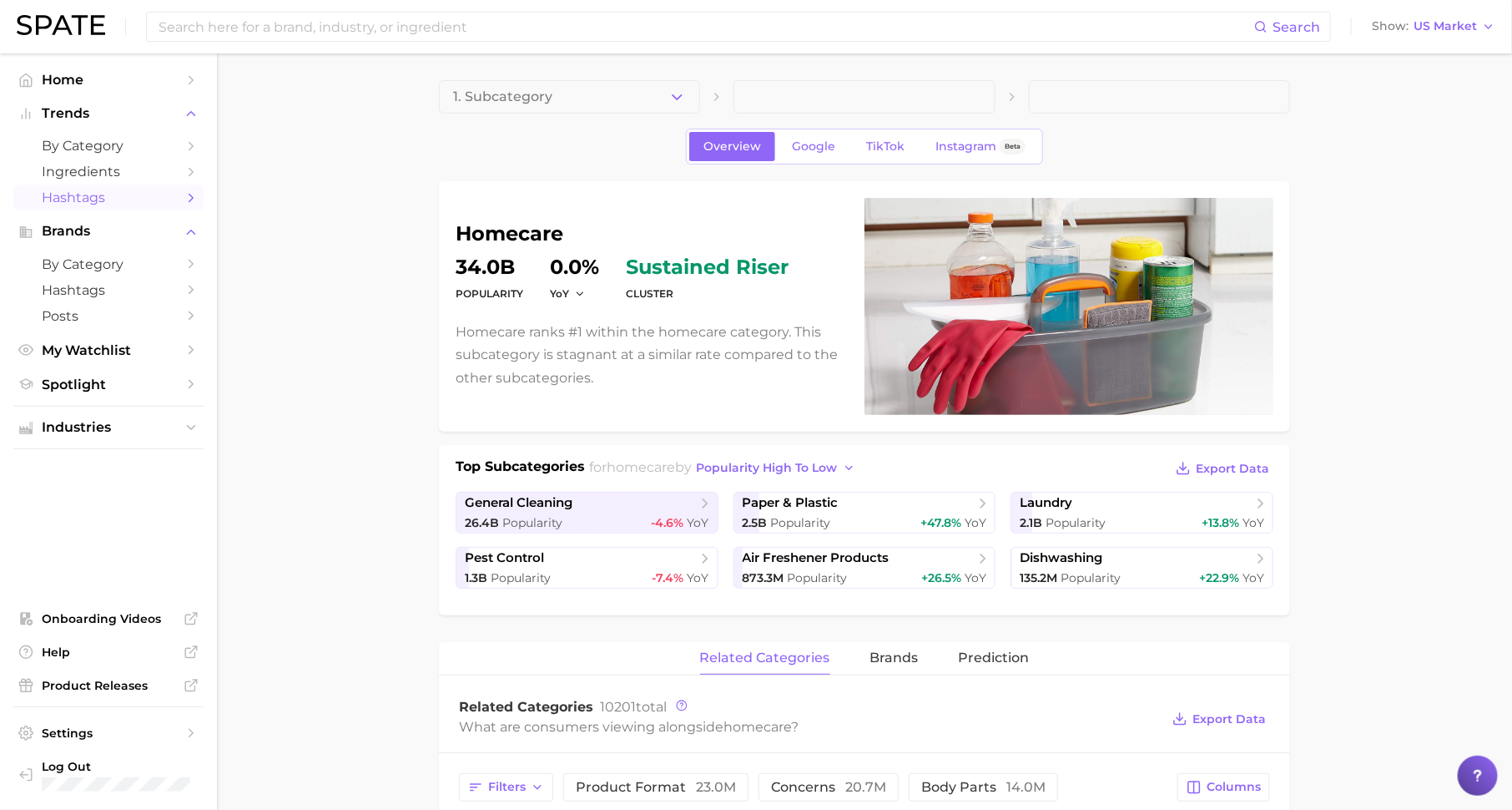
click at [138, 196] on span "Hashtags" at bounding box center [108, 198] width 133 height 16
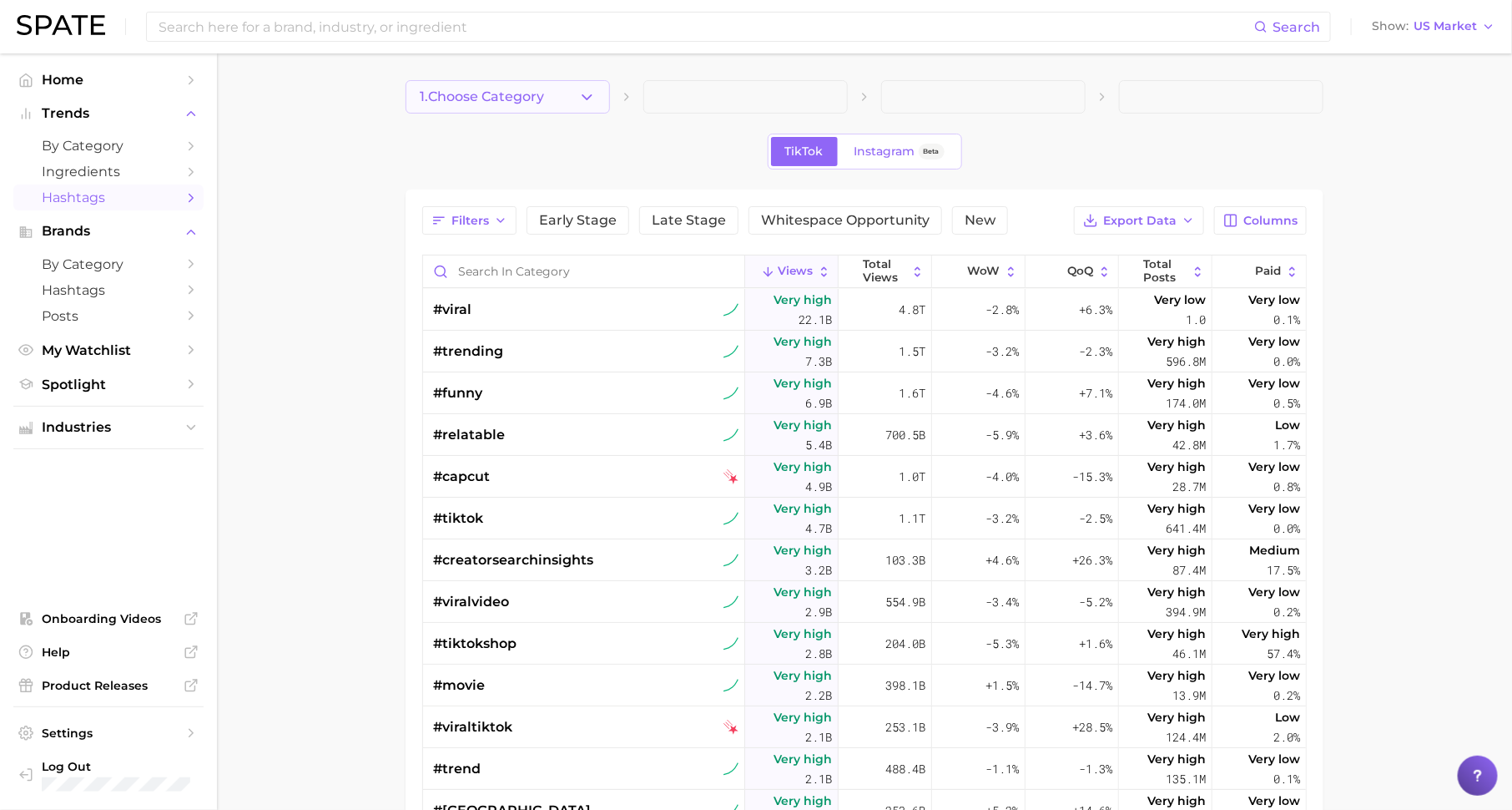
click at [533, 98] on span "1. Choose Category" at bounding box center [482, 97] width 124 height 15
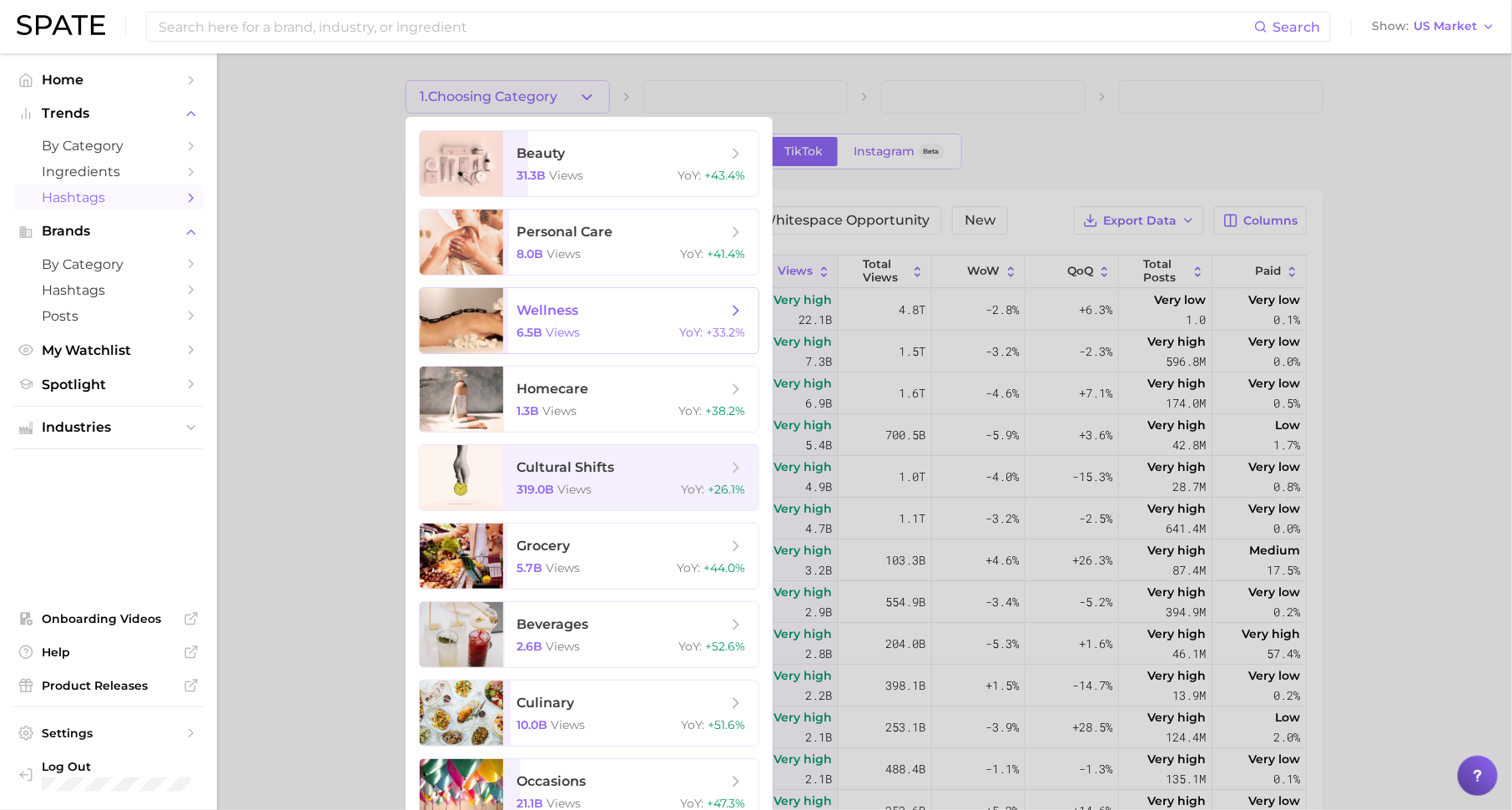
click at [573, 308] on span "wellness" at bounding box center [547, 310] width 62 height 16
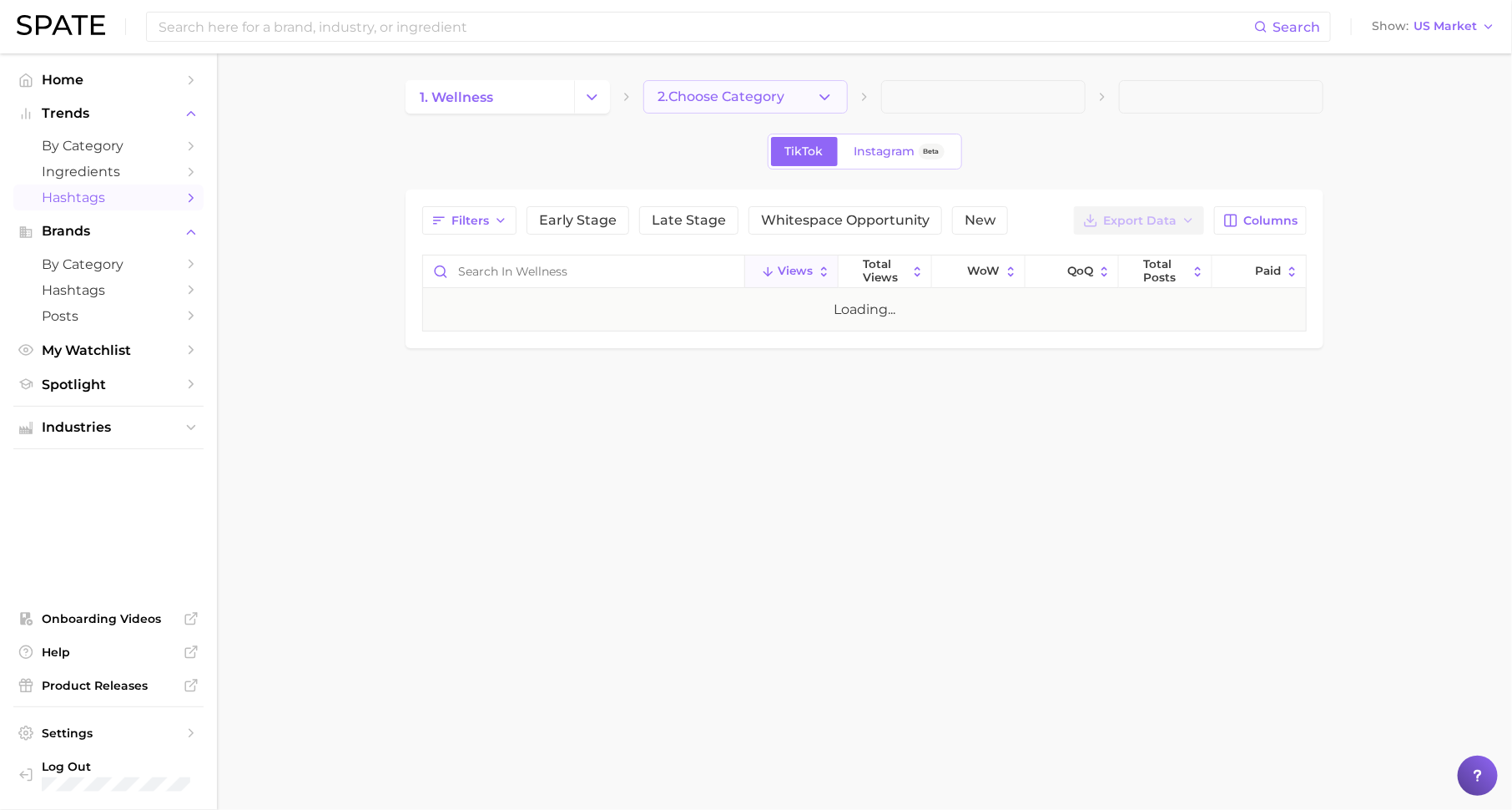
click at [802, 90] on button "2. Choose Category" at bounding box center [745, 97] width 205 height 33
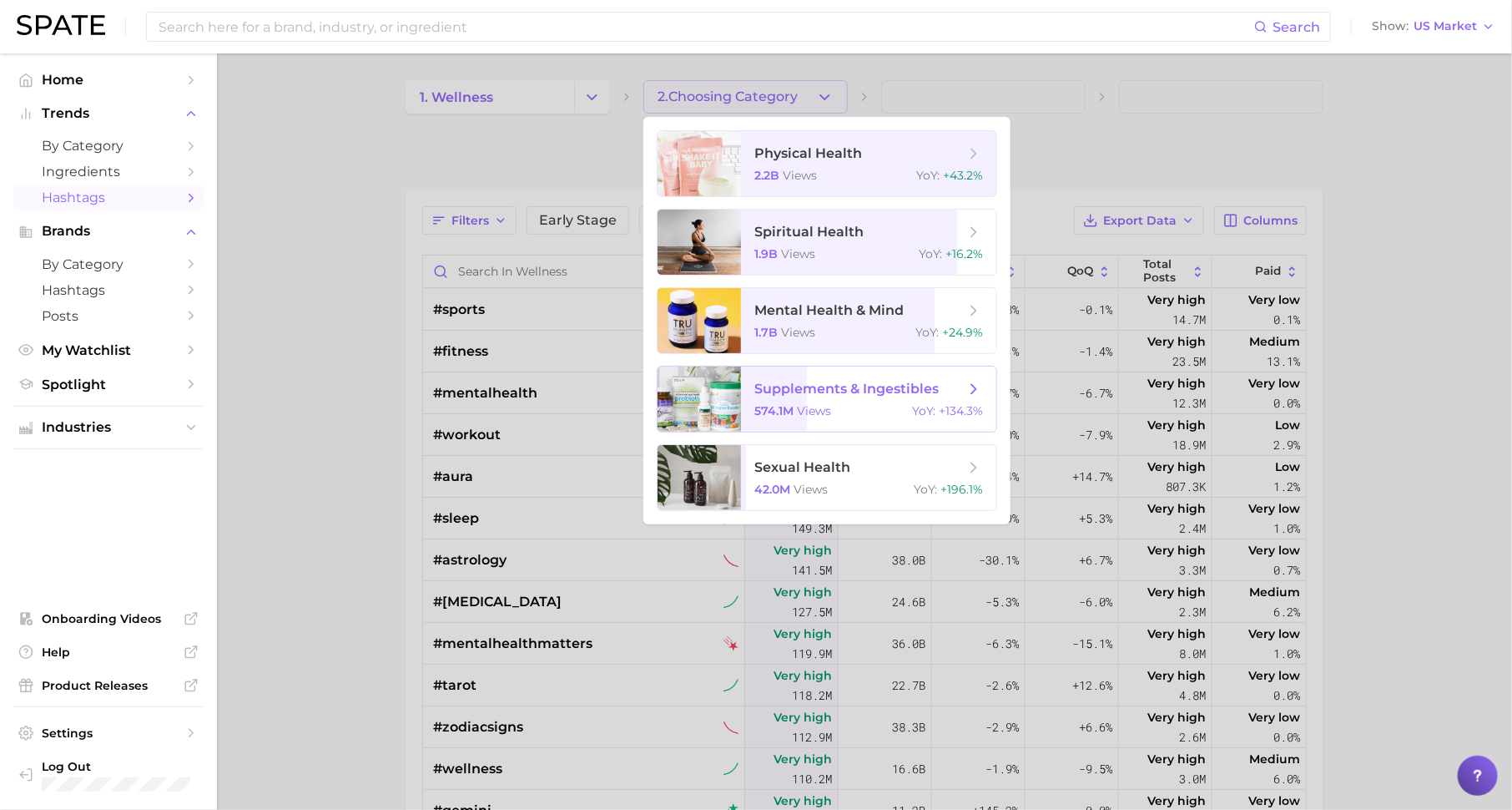
click at [894, 393] on span "supplements & ingestibles" at bounding box center [846, 389] width 184 height 16
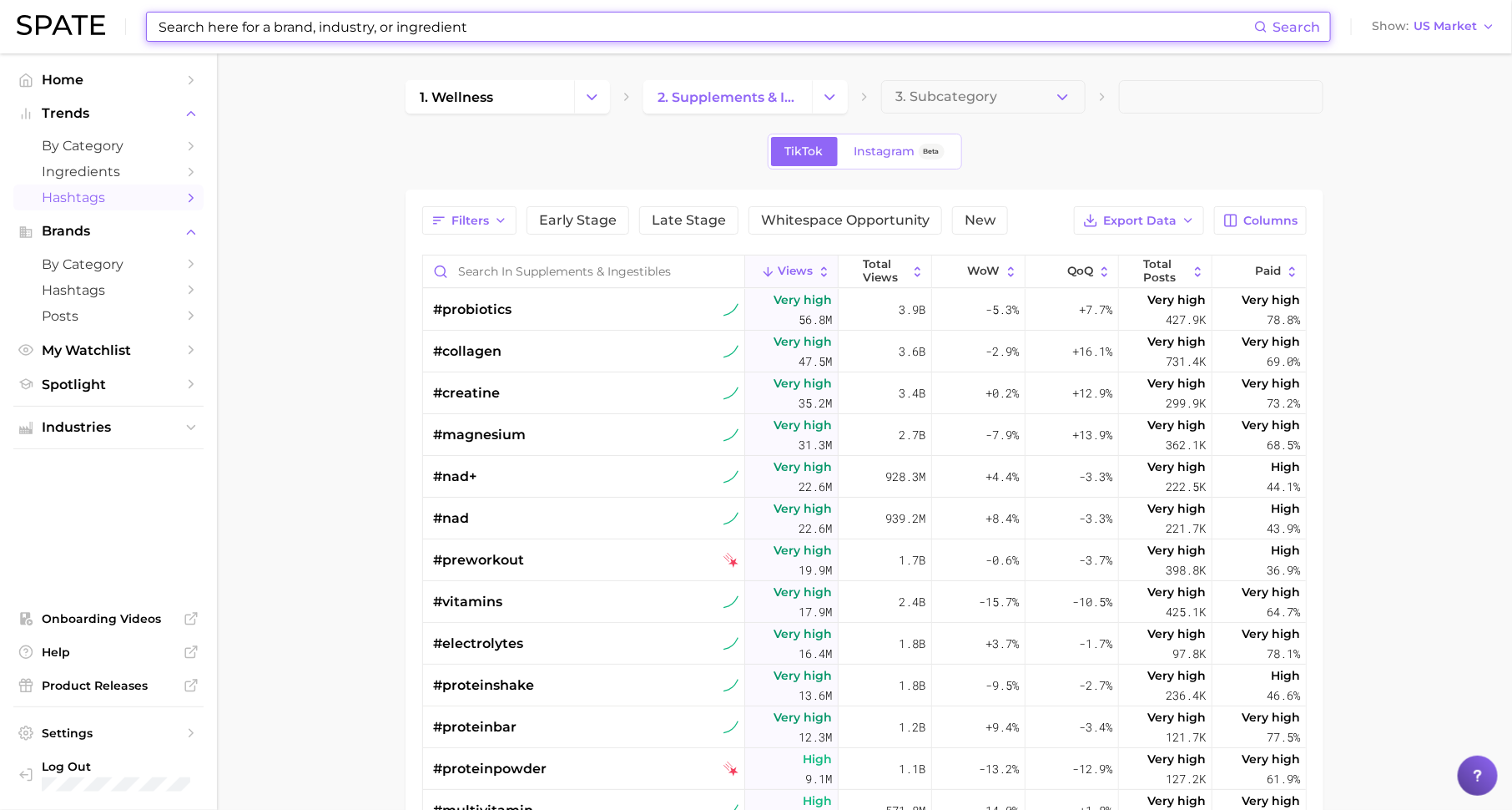
click at [530, 24] on input at bounding box center [706, 27] width 1097 height 29
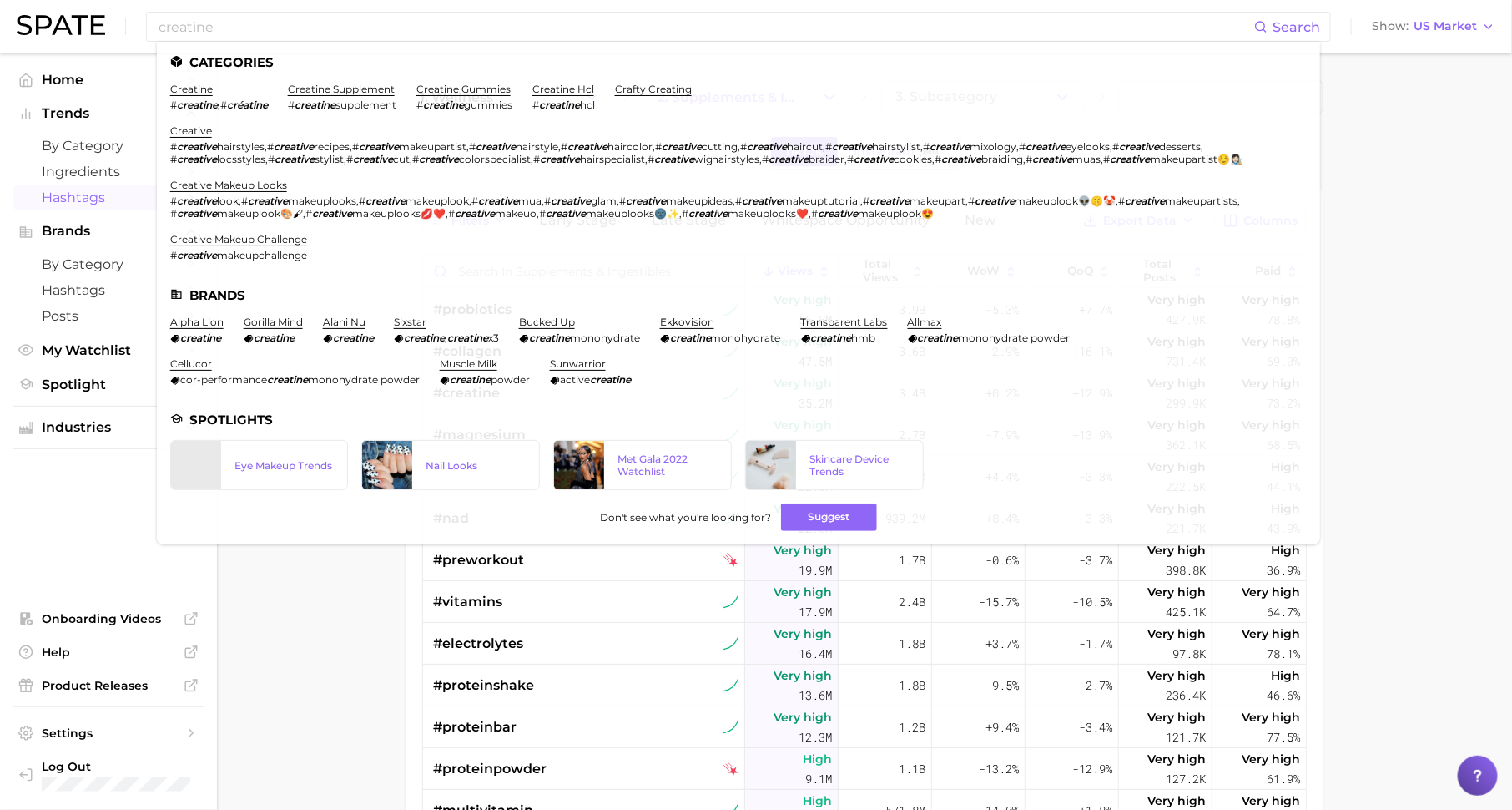
click at [361, 616] on main "1. wellness 2. supplements & ingestibles 3. Subcategory TikTok Instagram Beta F…" at bounding box center [864, 609] width 1295 height 1111
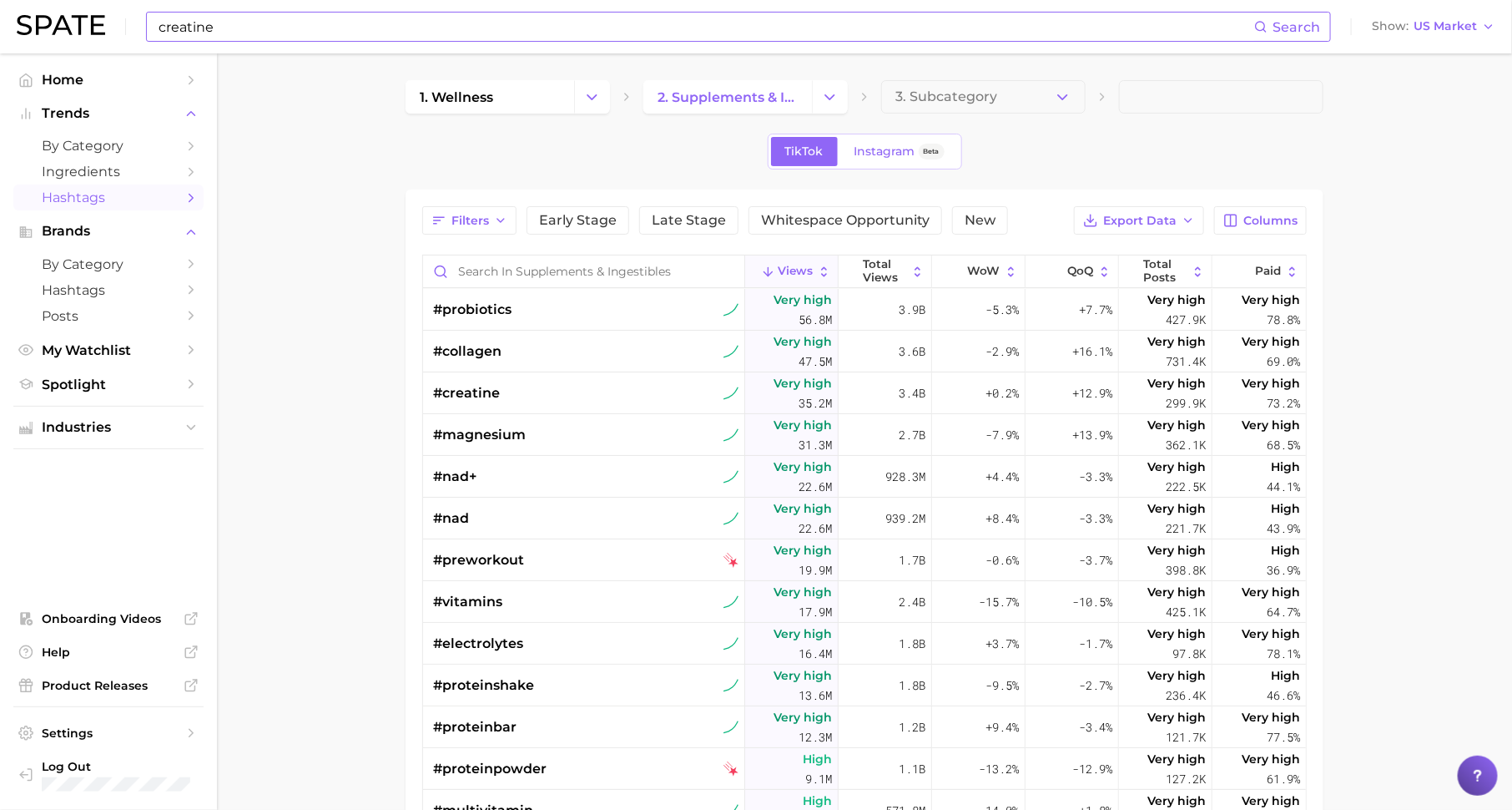
click at [428, 36] on input "creatine" at bounding box center [706, 27] width 1097 height 29
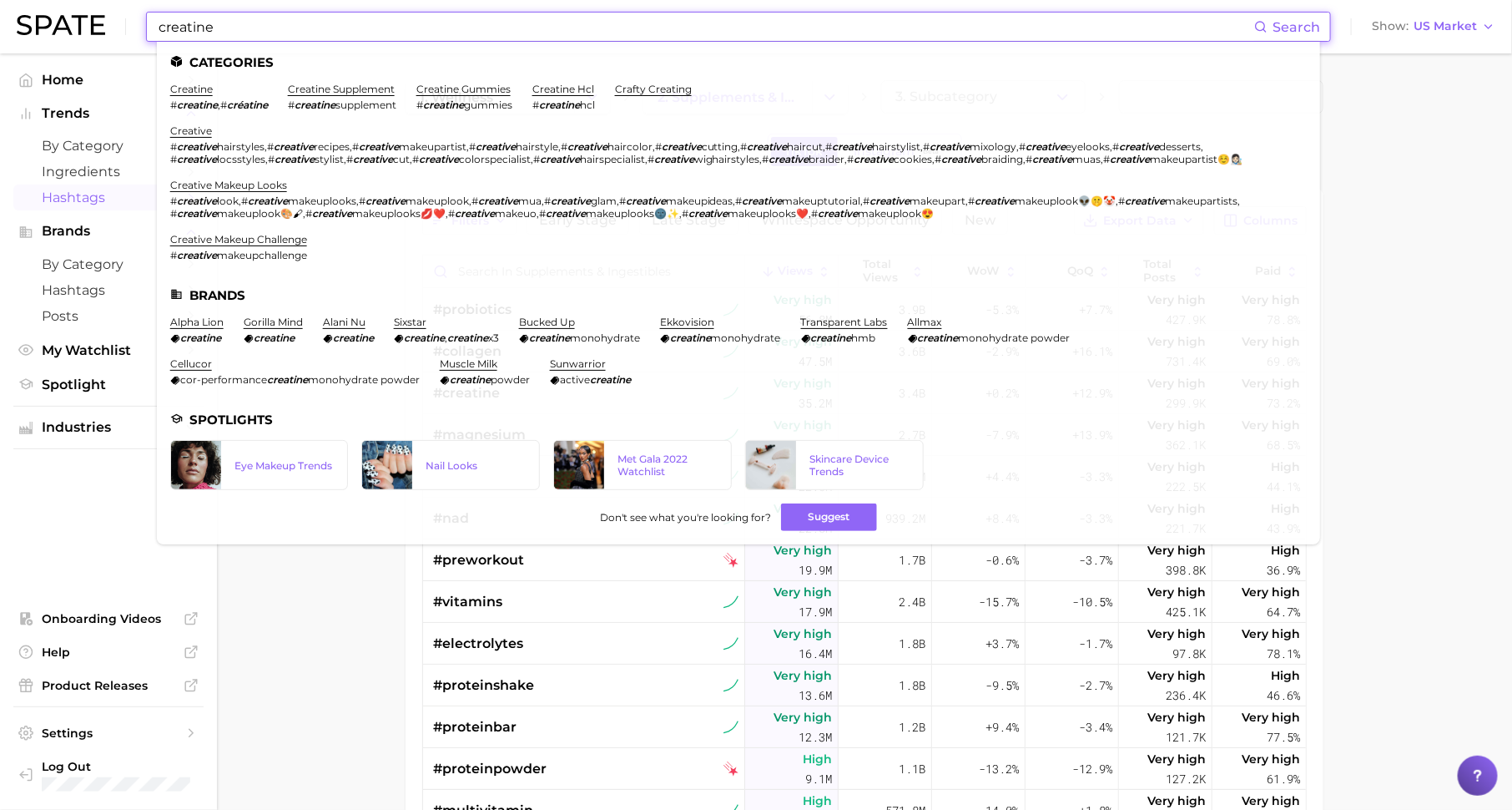
click at [428, 36] on input "creatine" at bounding box center [706, 27] width 1097 height 29
type input "c"
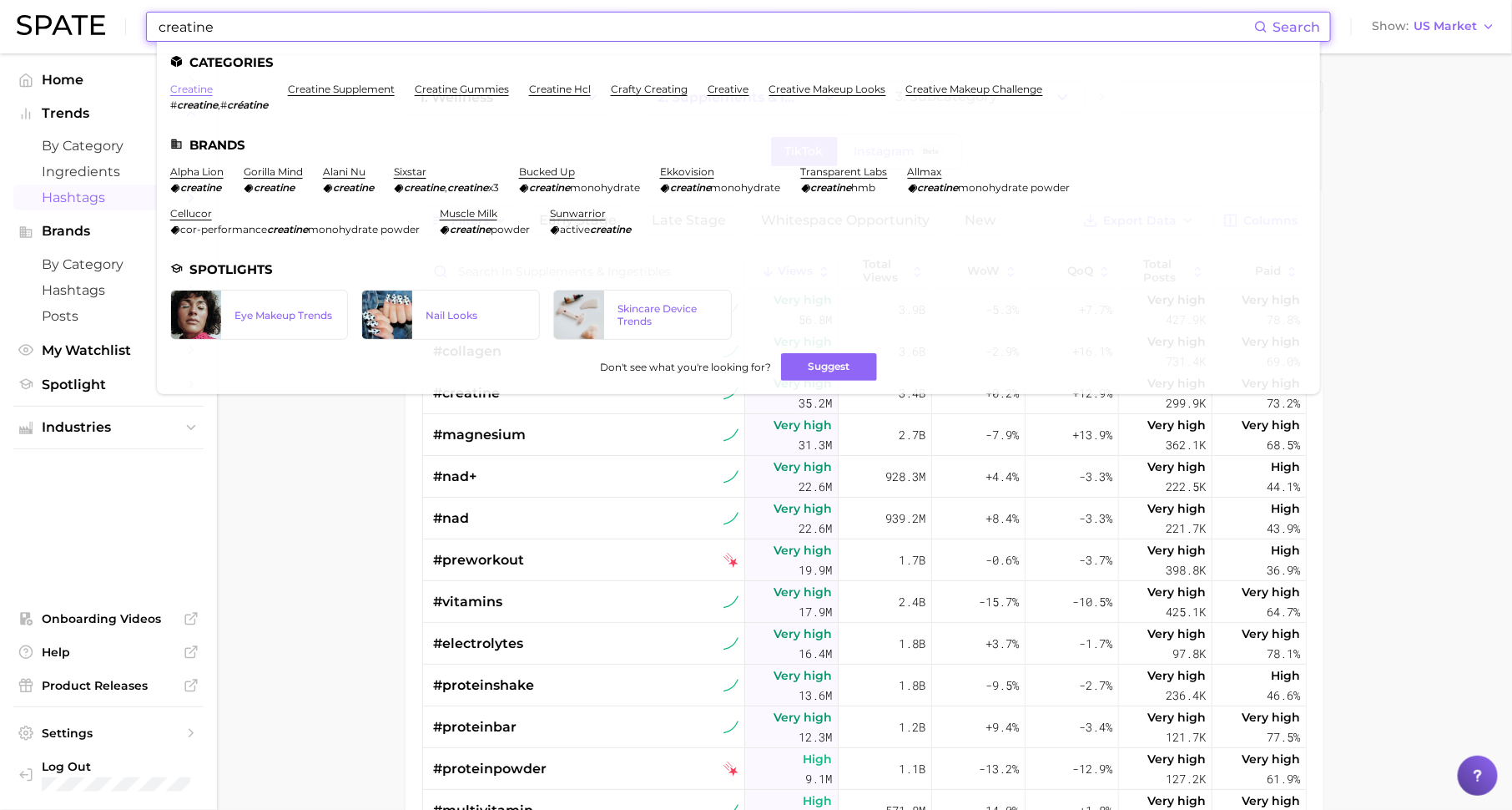
type input "creatine"
click at [204, 89] on link "creatine" at bounding box center [192, 89] width 43 height 13
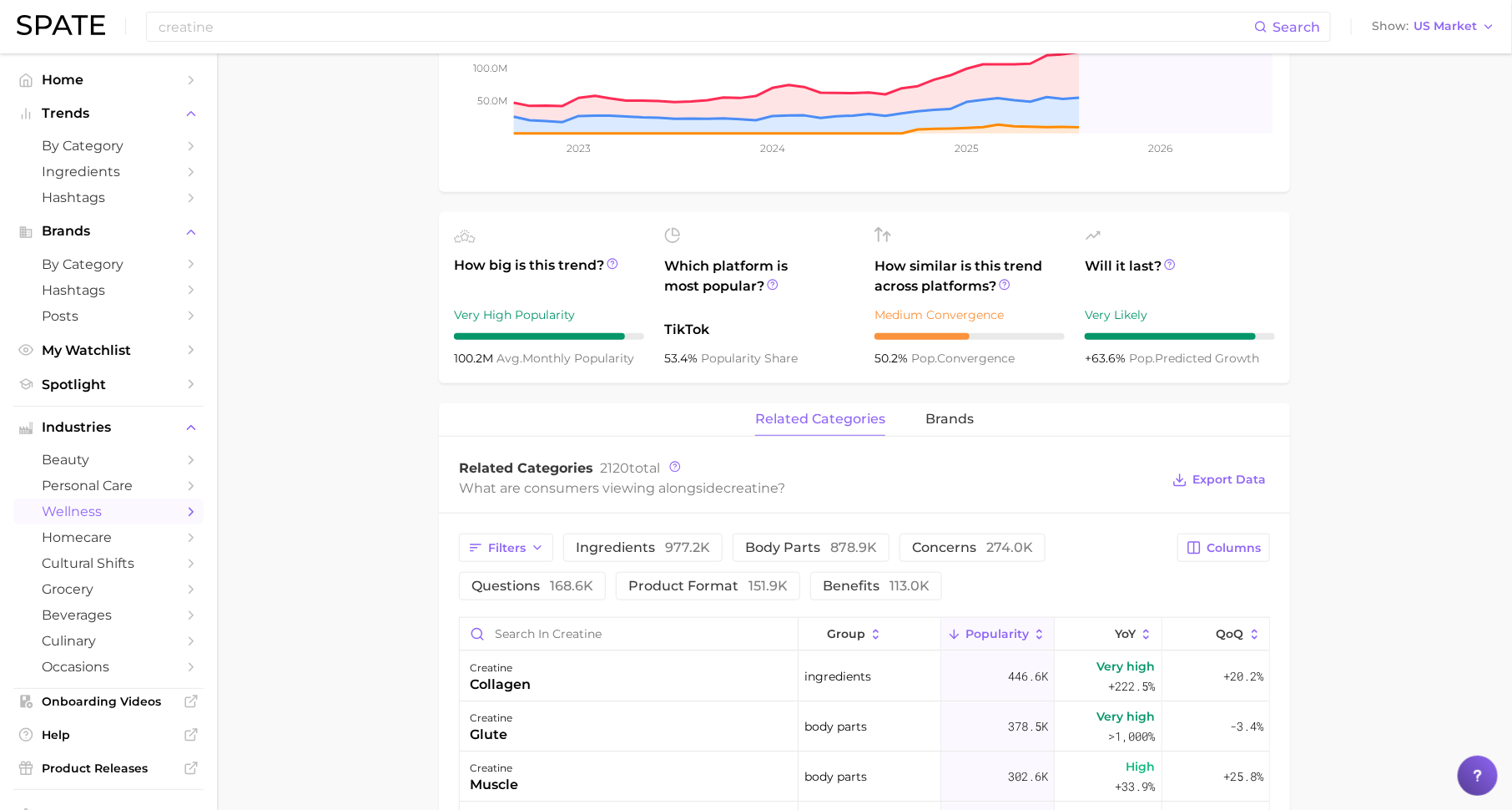
scroll to position [963, 0]
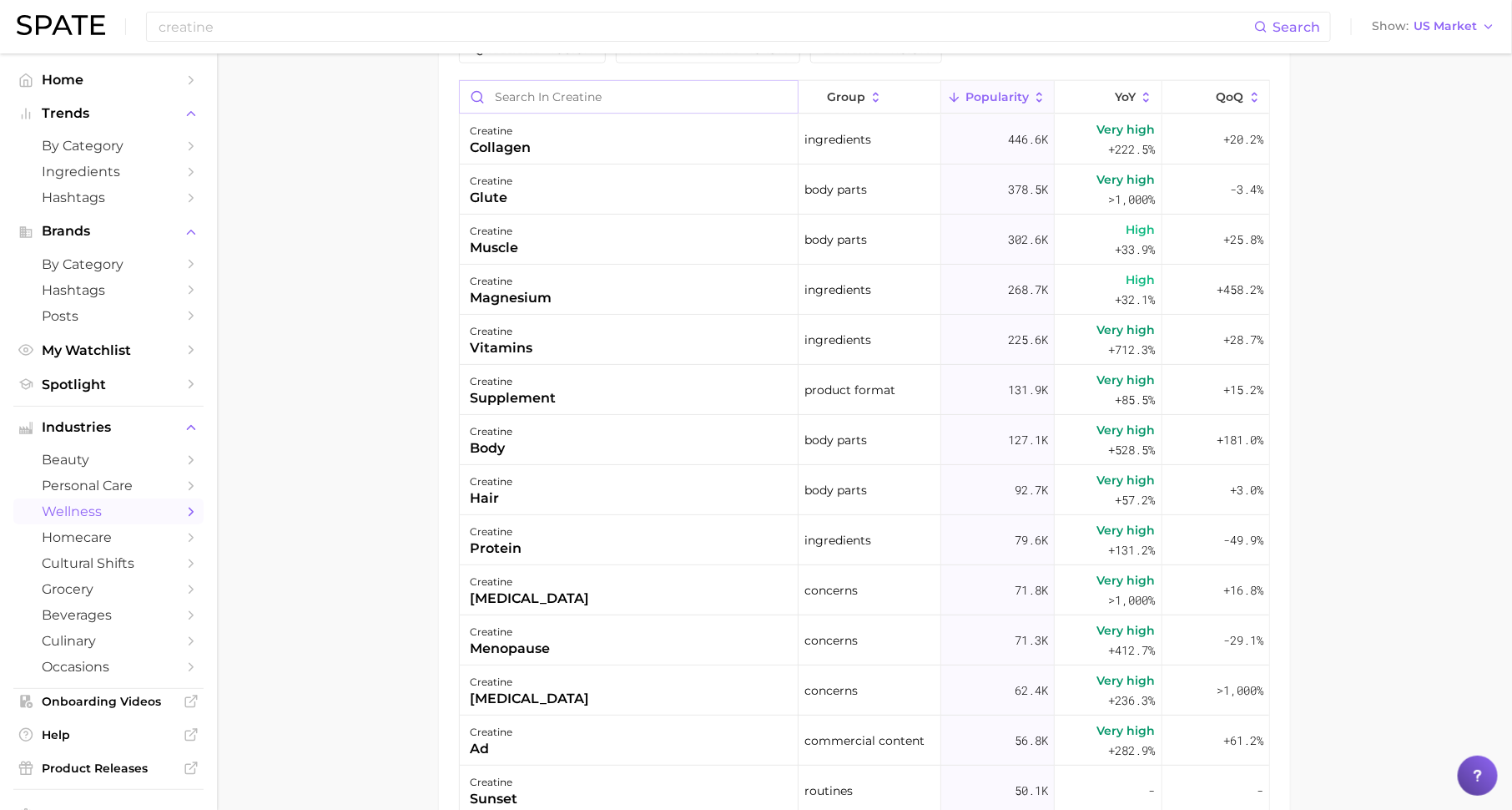
click at [662, 90] on input "Search in creatine" at bounding box center [629, 97] width 338 height 31
type input "kids"
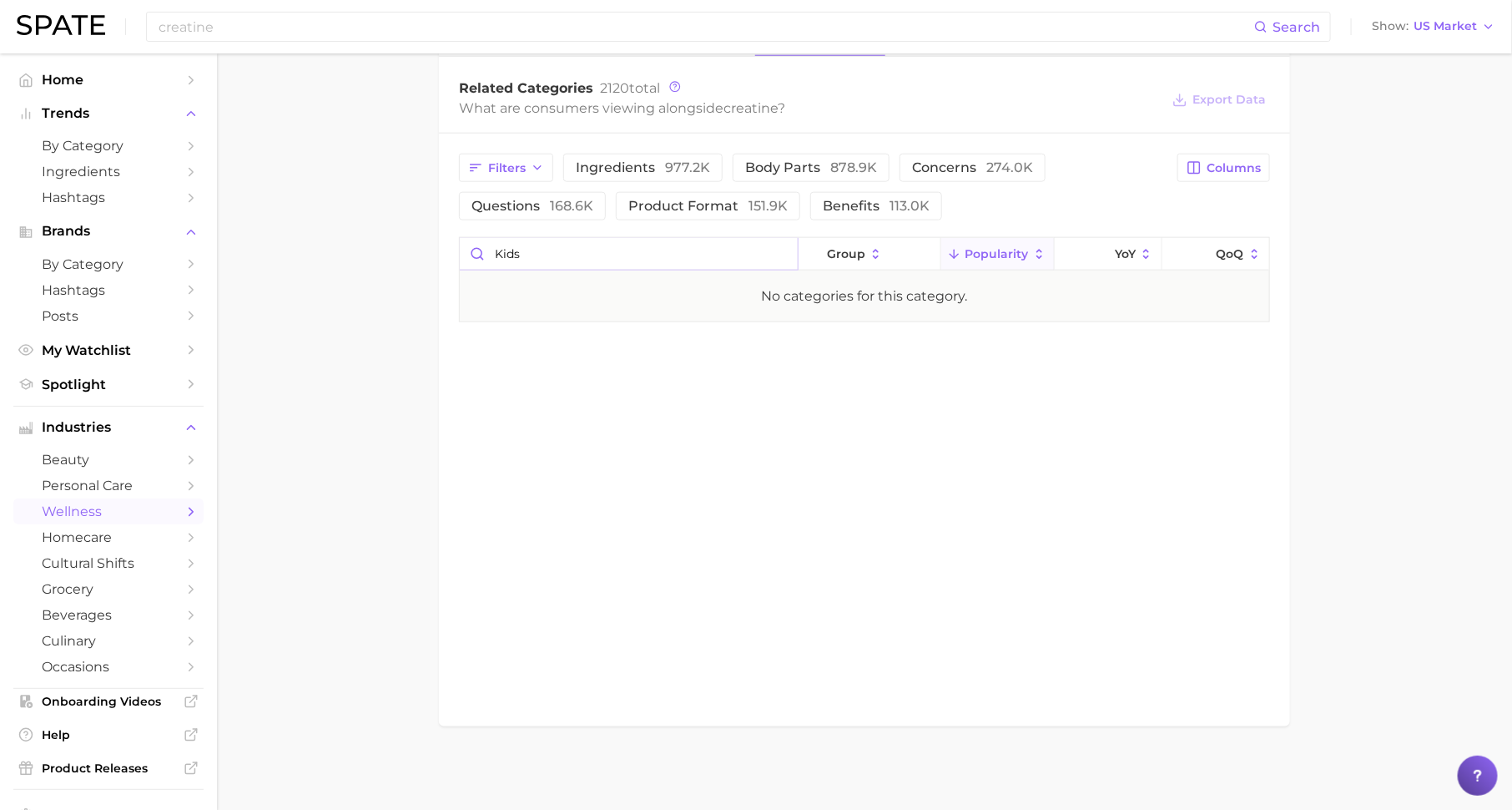
scroll to position [805, 0]
click at [783, 253] on input "kids" at bounding box center [629, 254] width 338 height 31
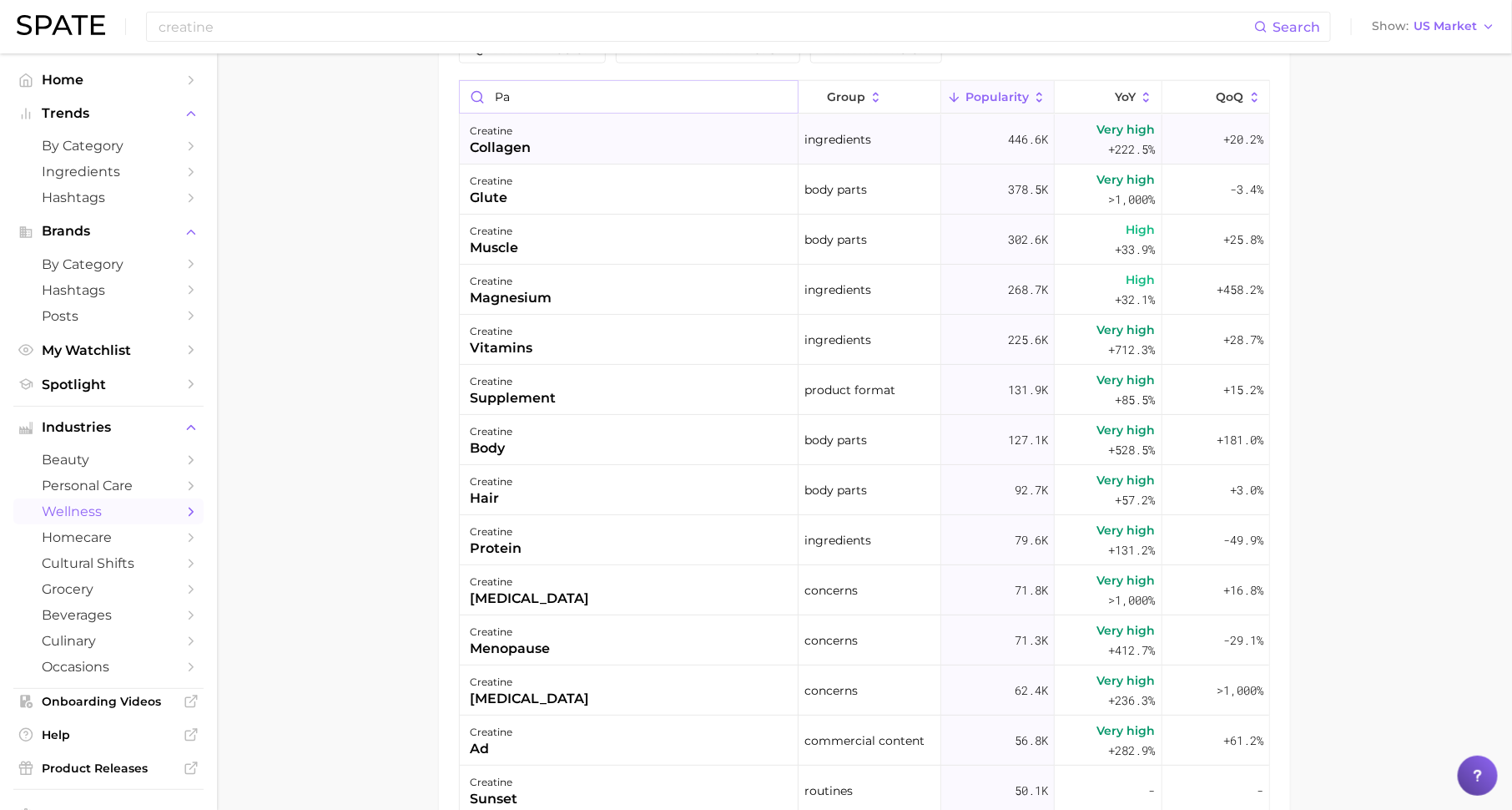
type input "p"
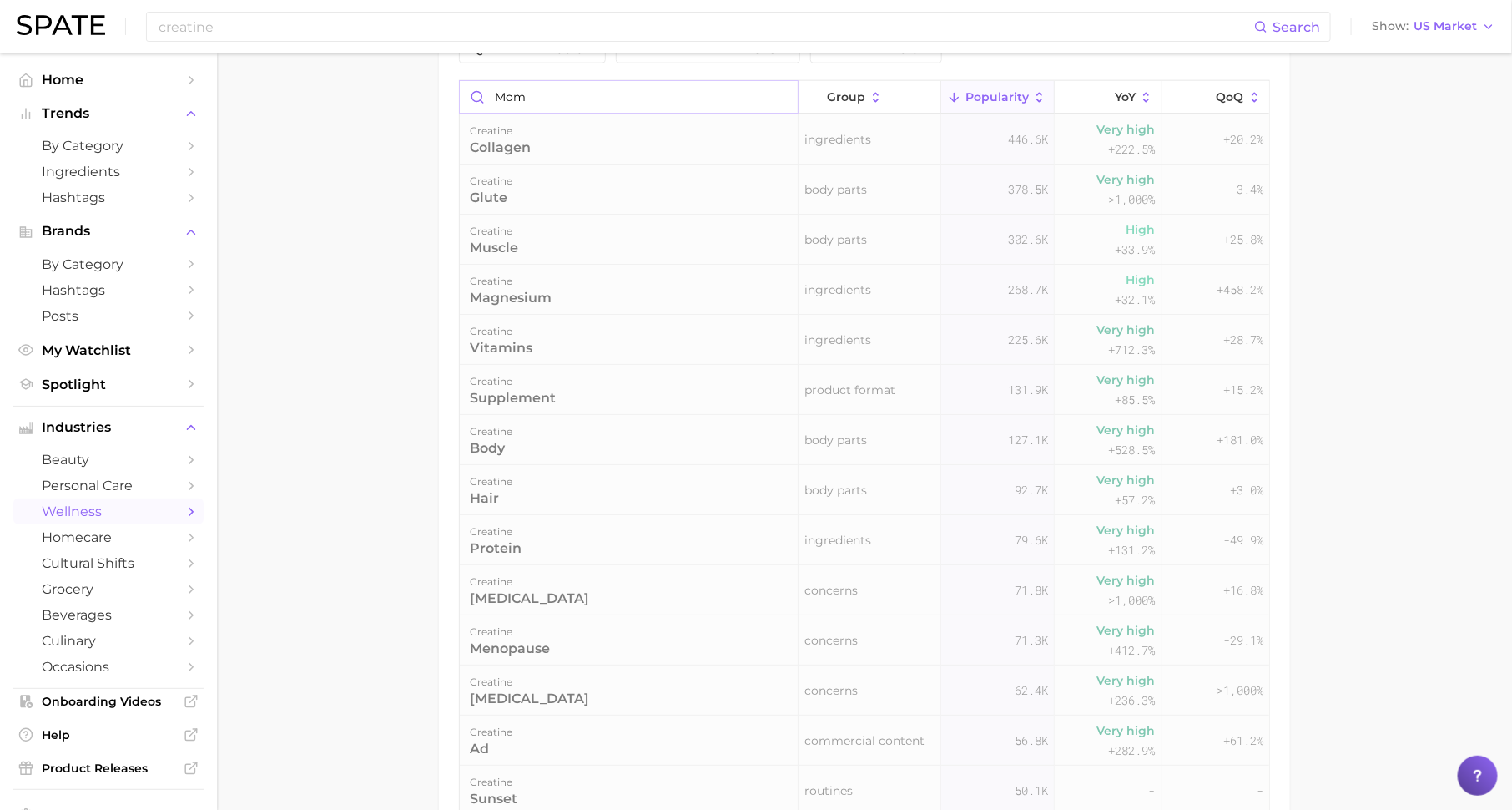
scroll to position [805, 0]
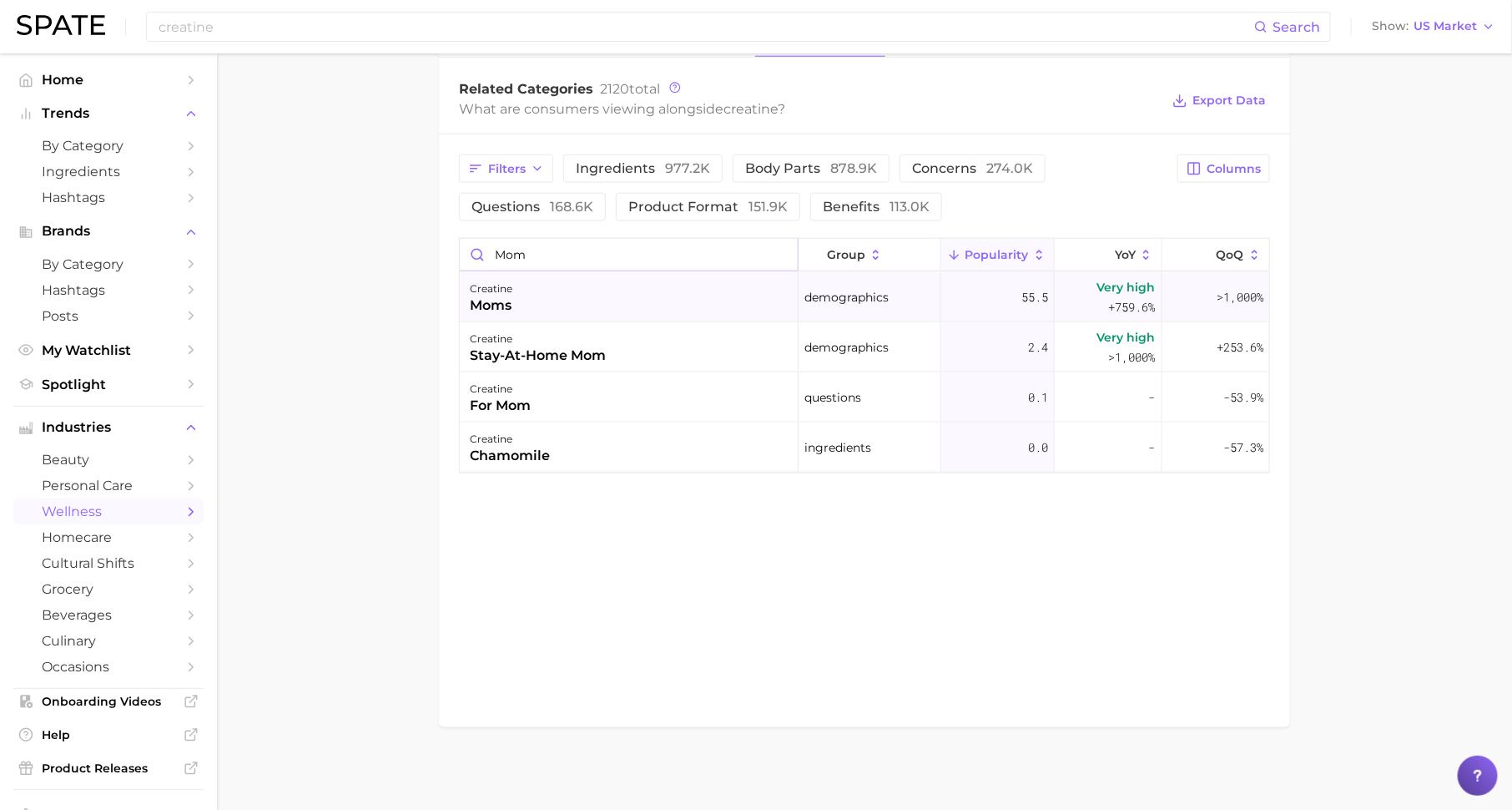
type input "mom"
click at [615, 314] on div "creatine moms" at bounding box center [629, 297] width 339 height 50
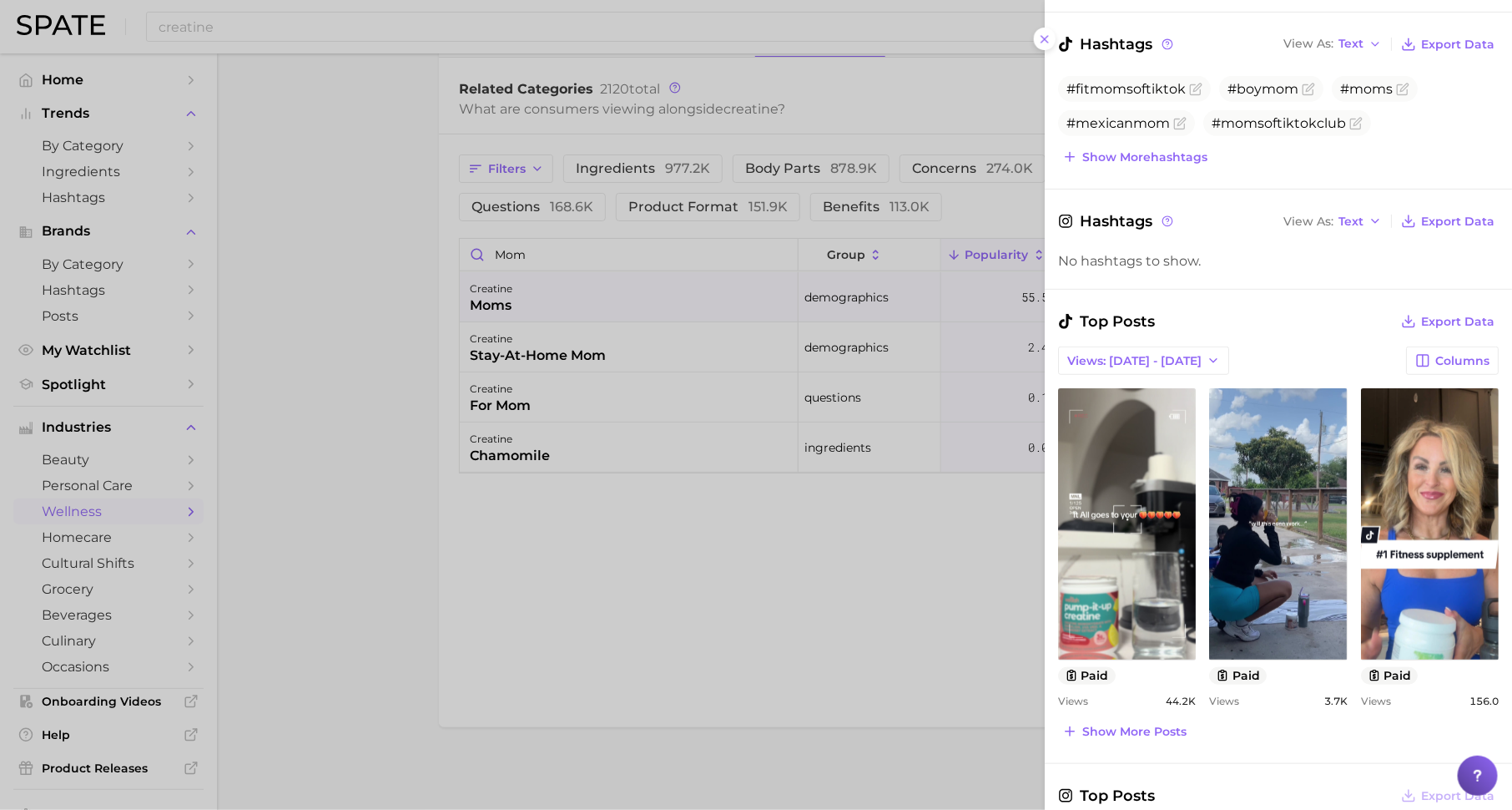
scroll to position [319, 0]
click at [410, 536] on div at bounding box center [756, 405] width 1512 height 810
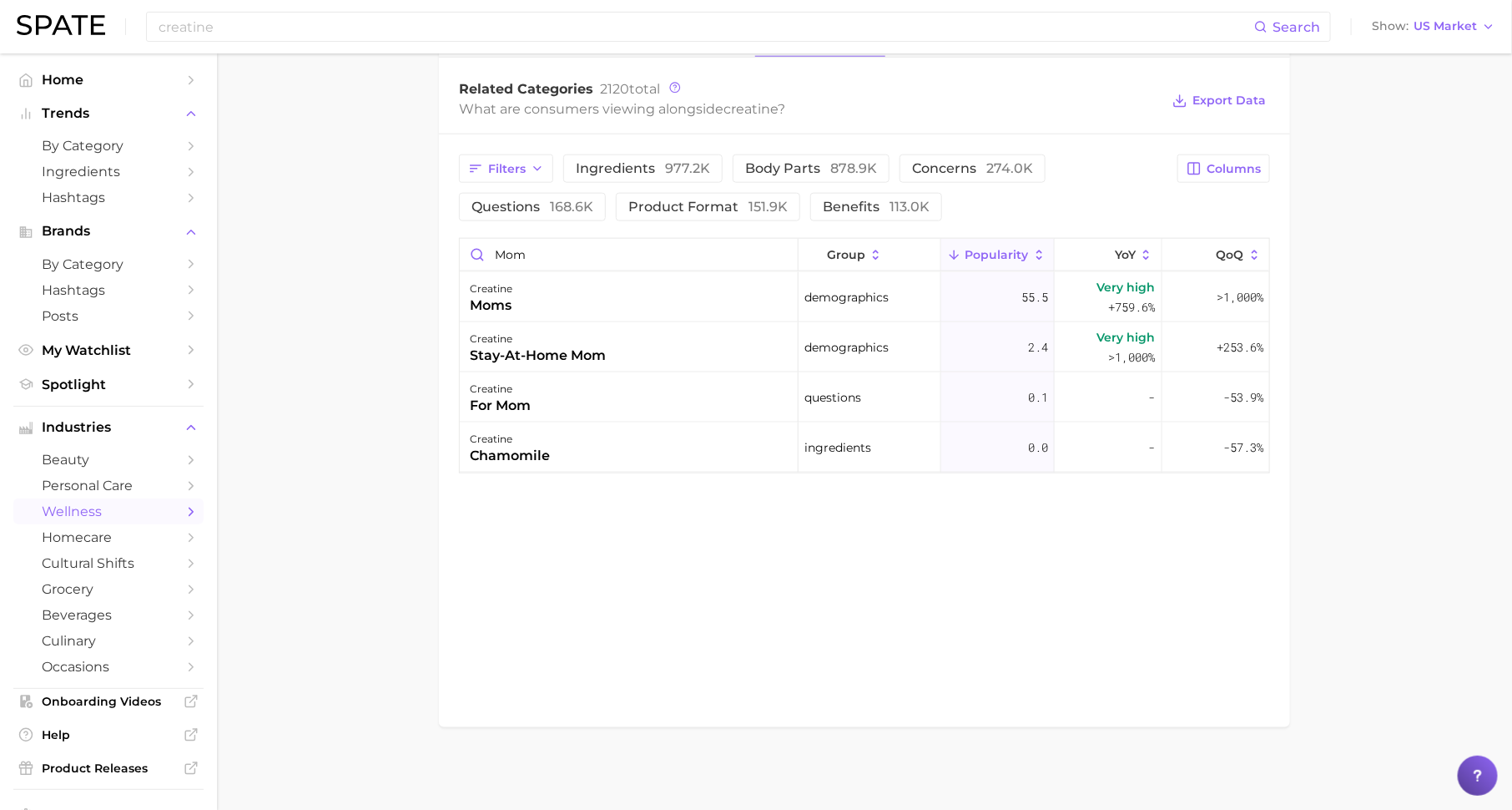
click at [284, 195] on main "1. supplements & ingestibles 2. supplements 3. longevity supplements 4. creatin…" at bounding box center [864, 30] width 1295 height 1562
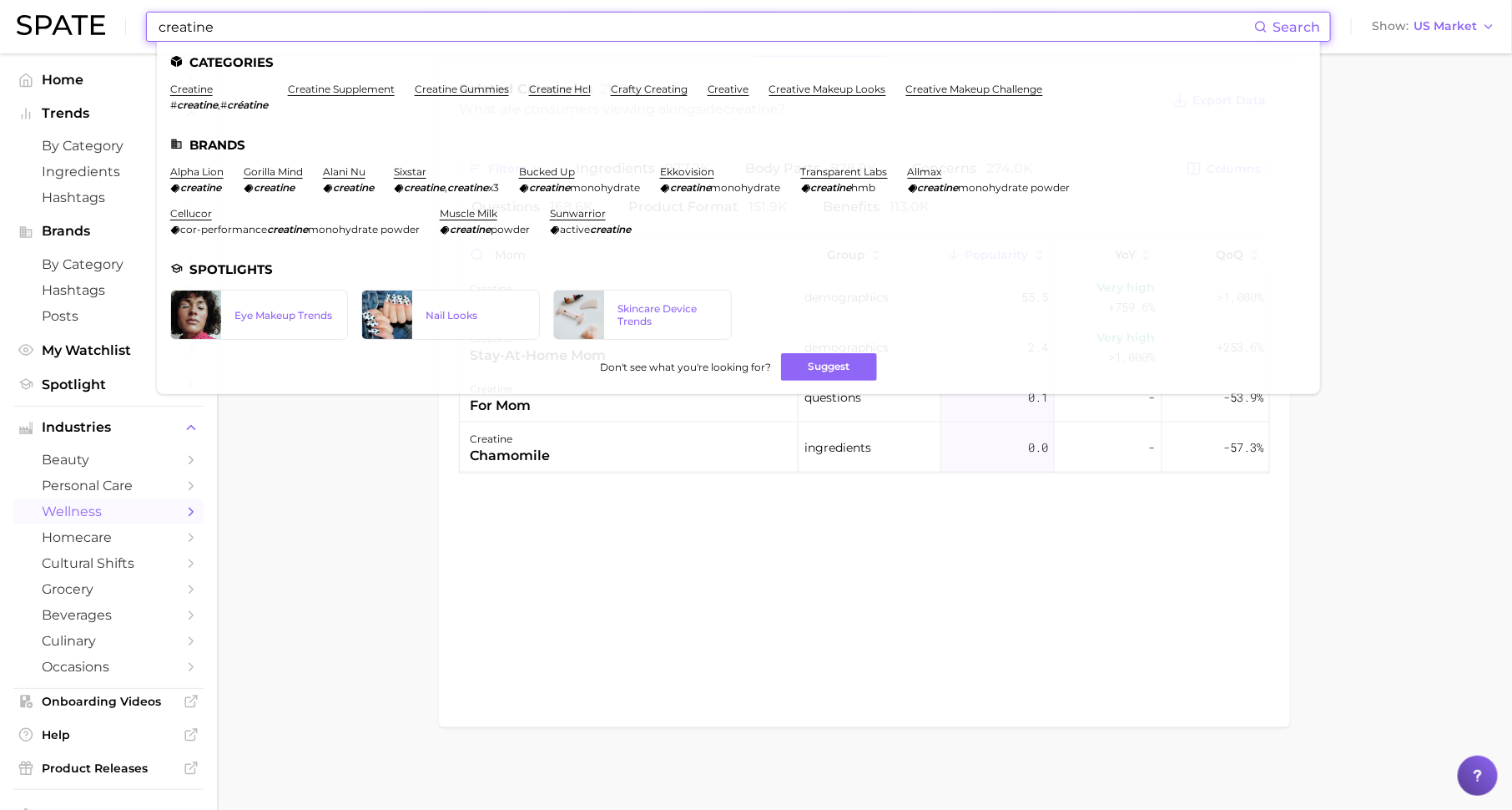
click at [290, 19] on input "creatine" at bounding box center [706, 27] width 1097 height 29
click at [827, 362] on button "Suggest" at bounding box center [828, 367] width 96 height 28
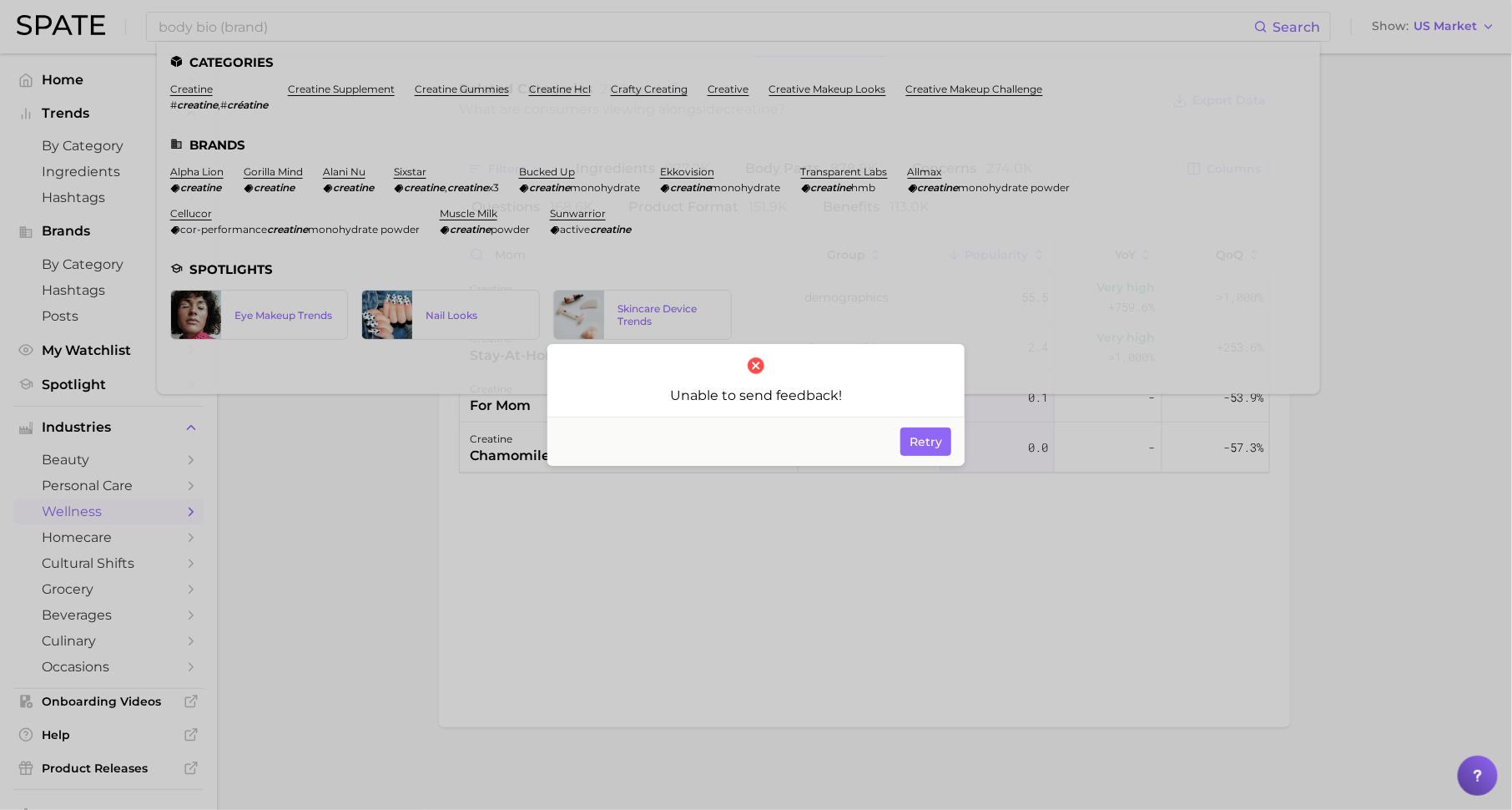
click at [424, 487] on div at bounding box center [756, 405] width 1512 height 810
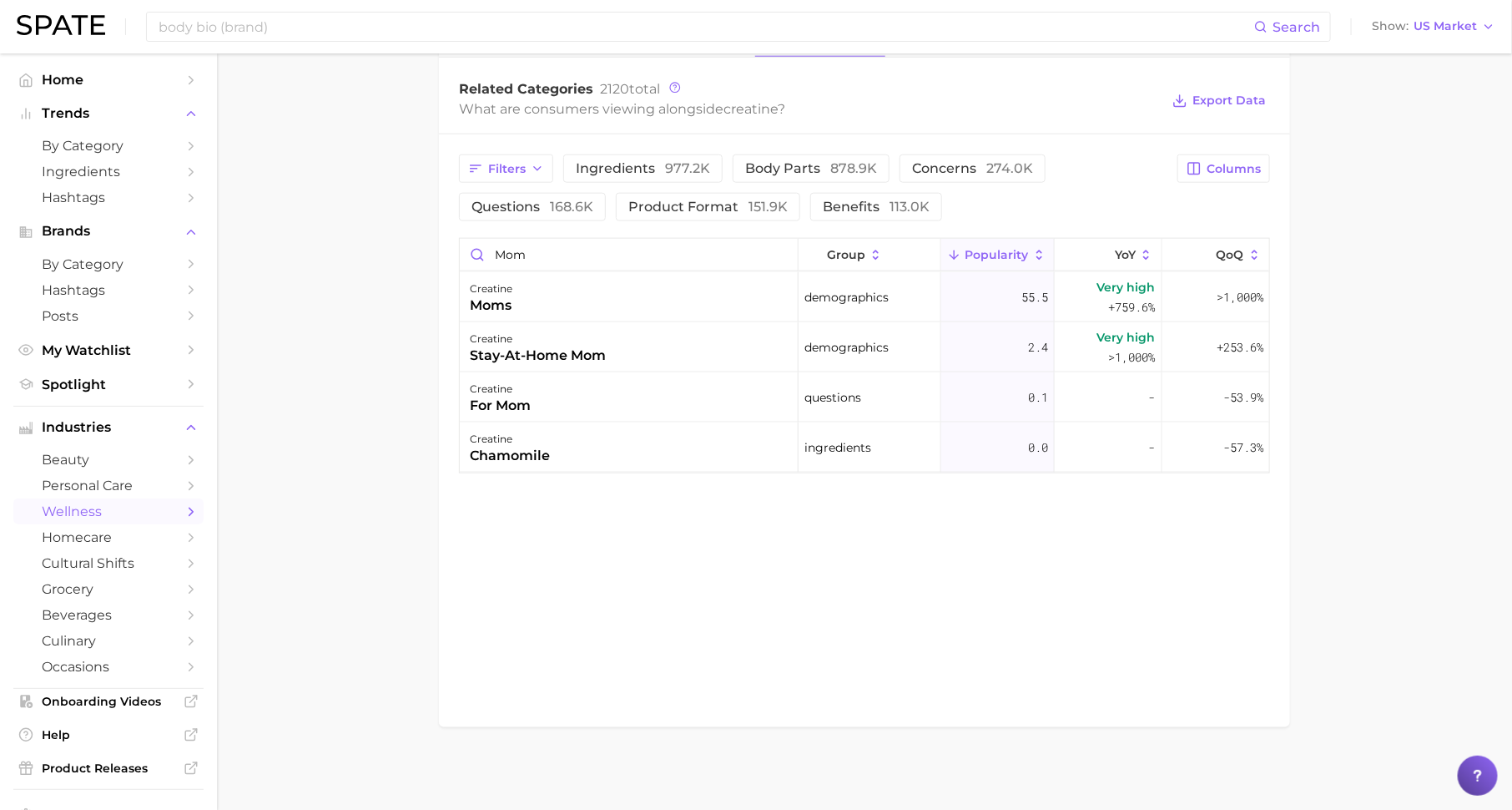
click at [345, 200] on main "1. supplements & ingestibles 2. supplements 3. longevity supplements 4. creatin…" at bounding box center [864, 30] width 1295 height 1562
click at [322, 31] on input "body bio (brand)" at bounding box center [706, 27] width 1097 height 29
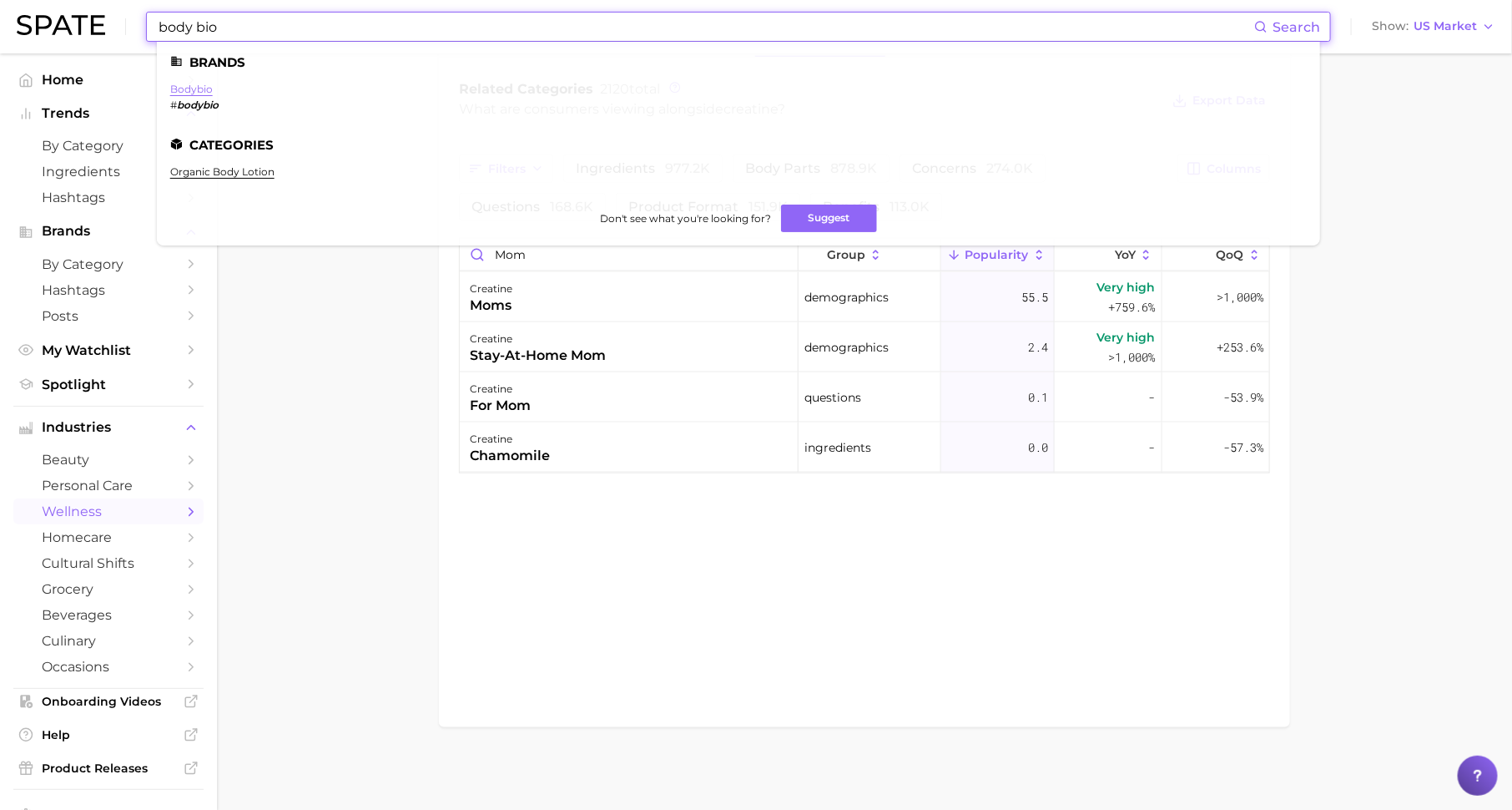
type input "body bio"
click at [181, 90] on link "bodybio" at bounding box center [192, 89] width 43 height 13
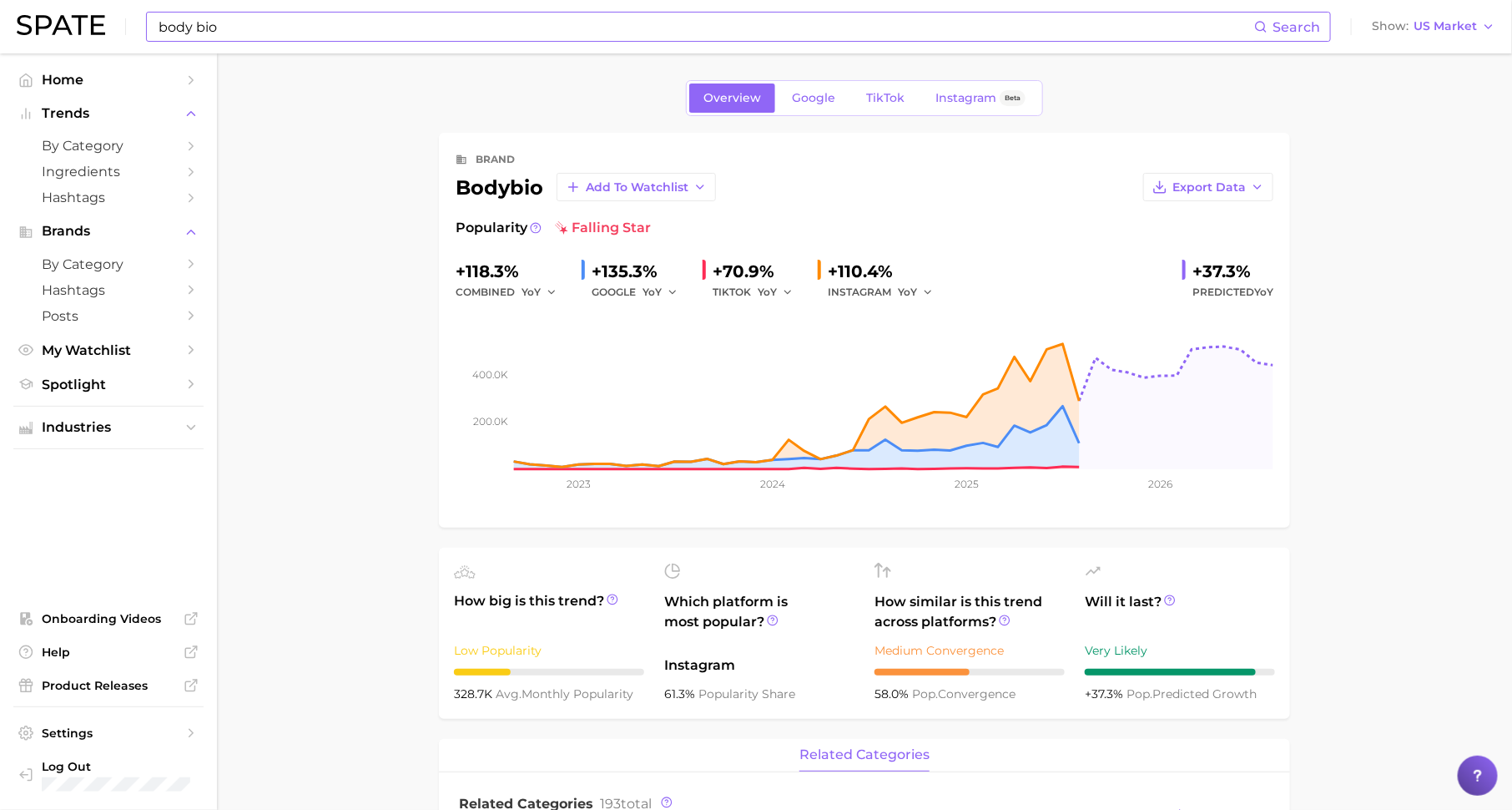
click at [286, 28] on input "body bio" at bounding box center [706, 27] width 1097 height 29
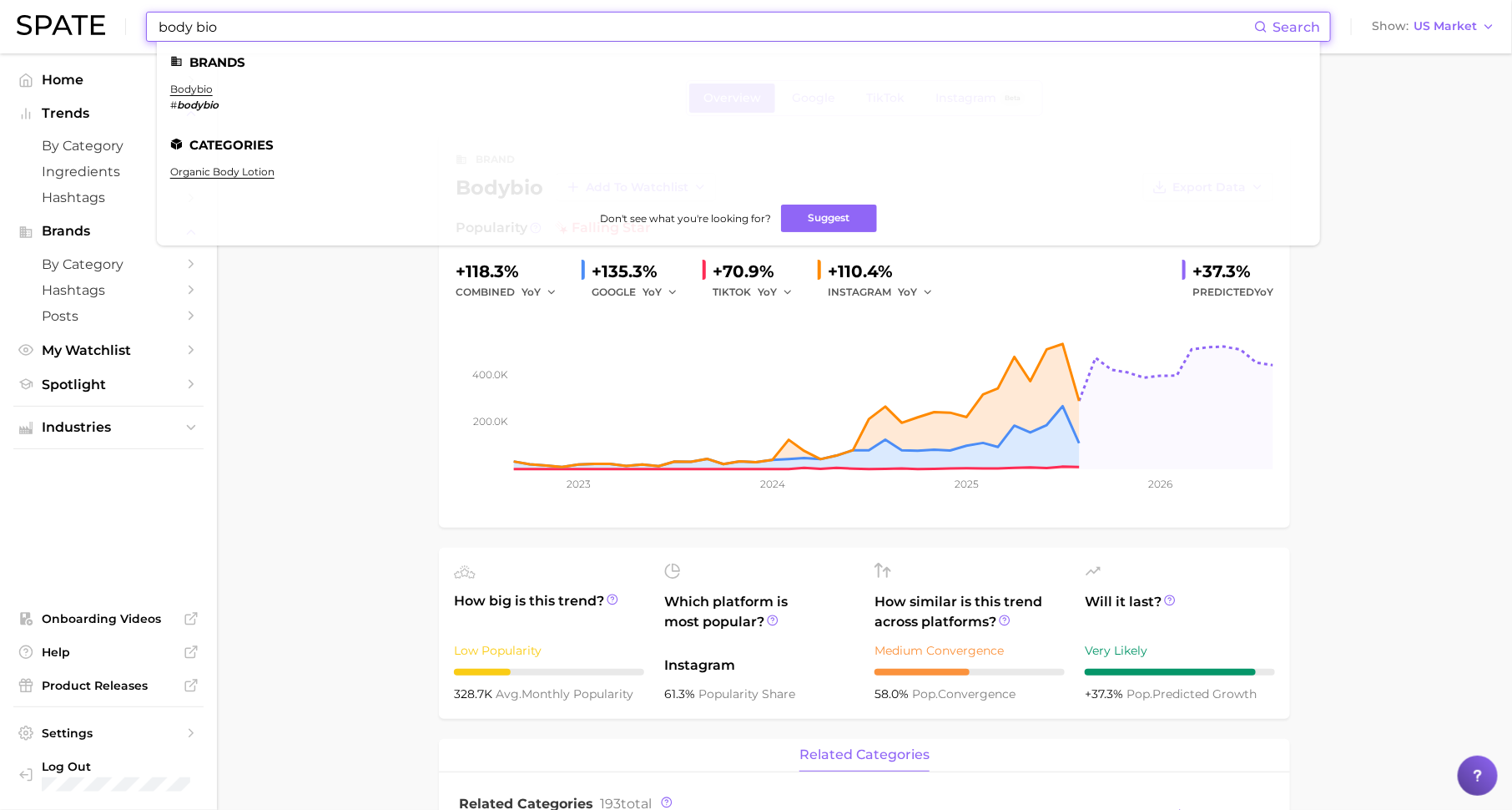
click at [286, 28] on input "body bio" at bounding box center [706, 27] width 1097 height 29
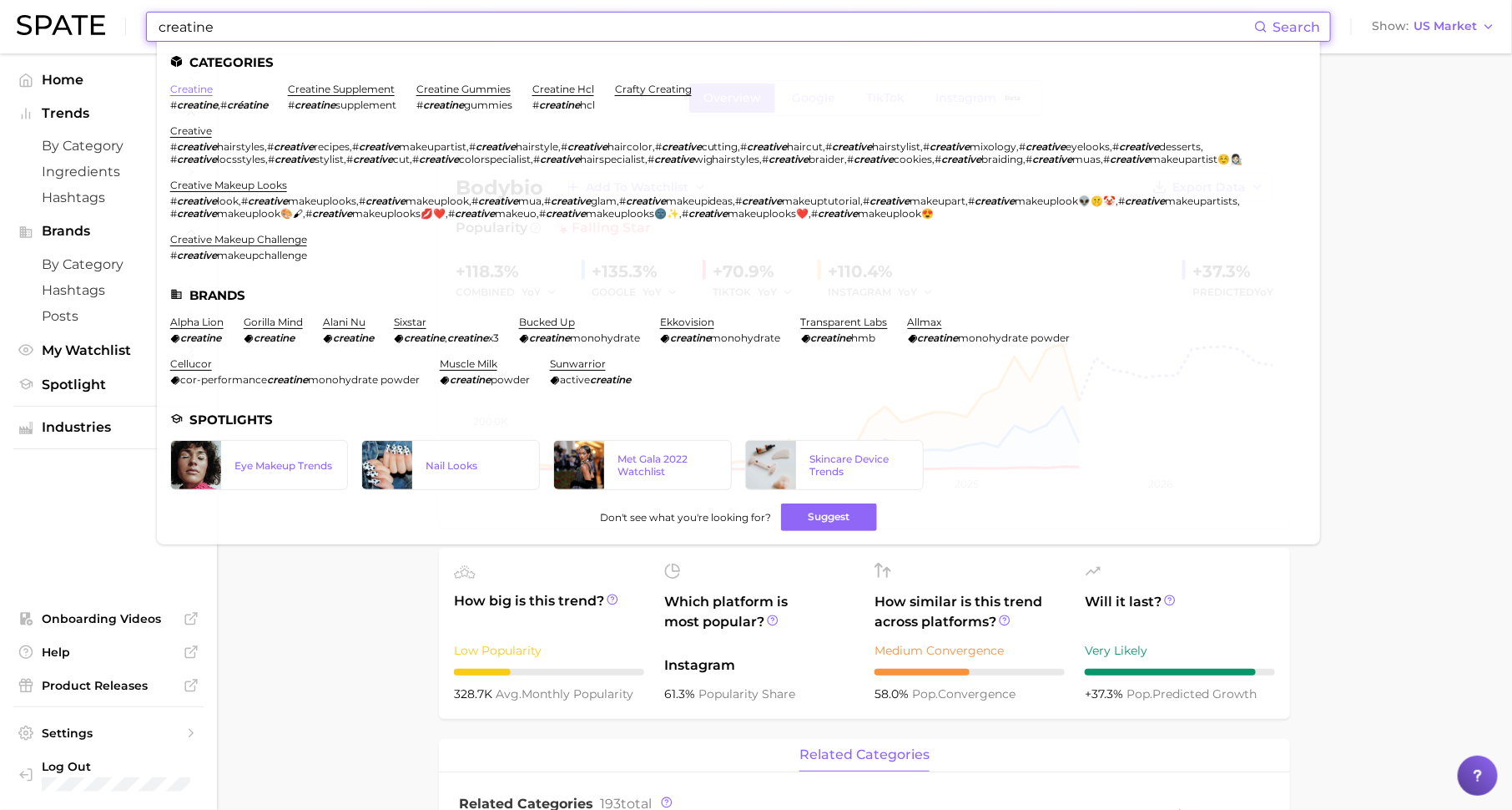
type input "creatine"
click at [176, 87] on link "creatine" at bounding box center [192, 89] width 43 height 13
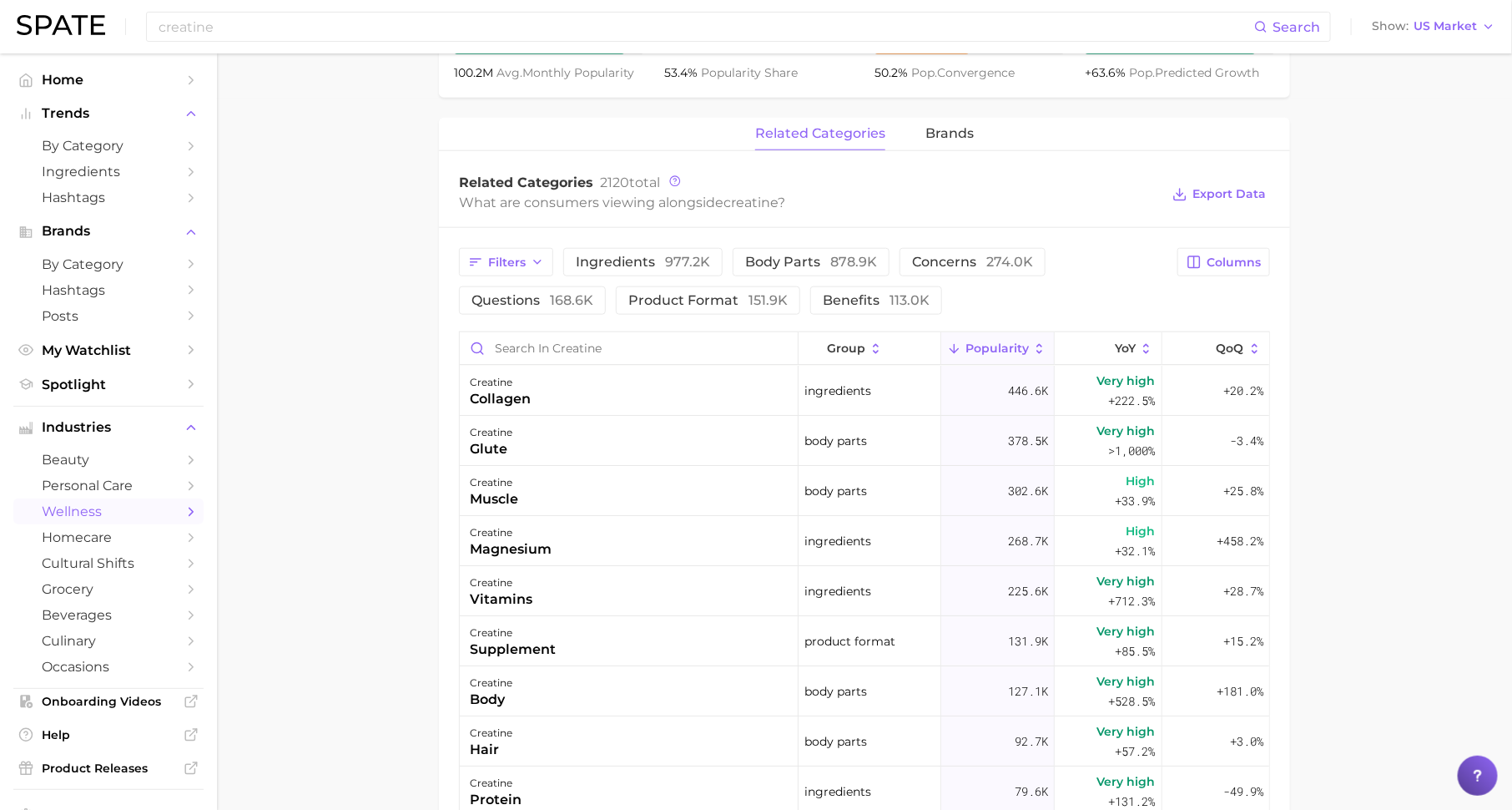
scroll to position [644, 0]
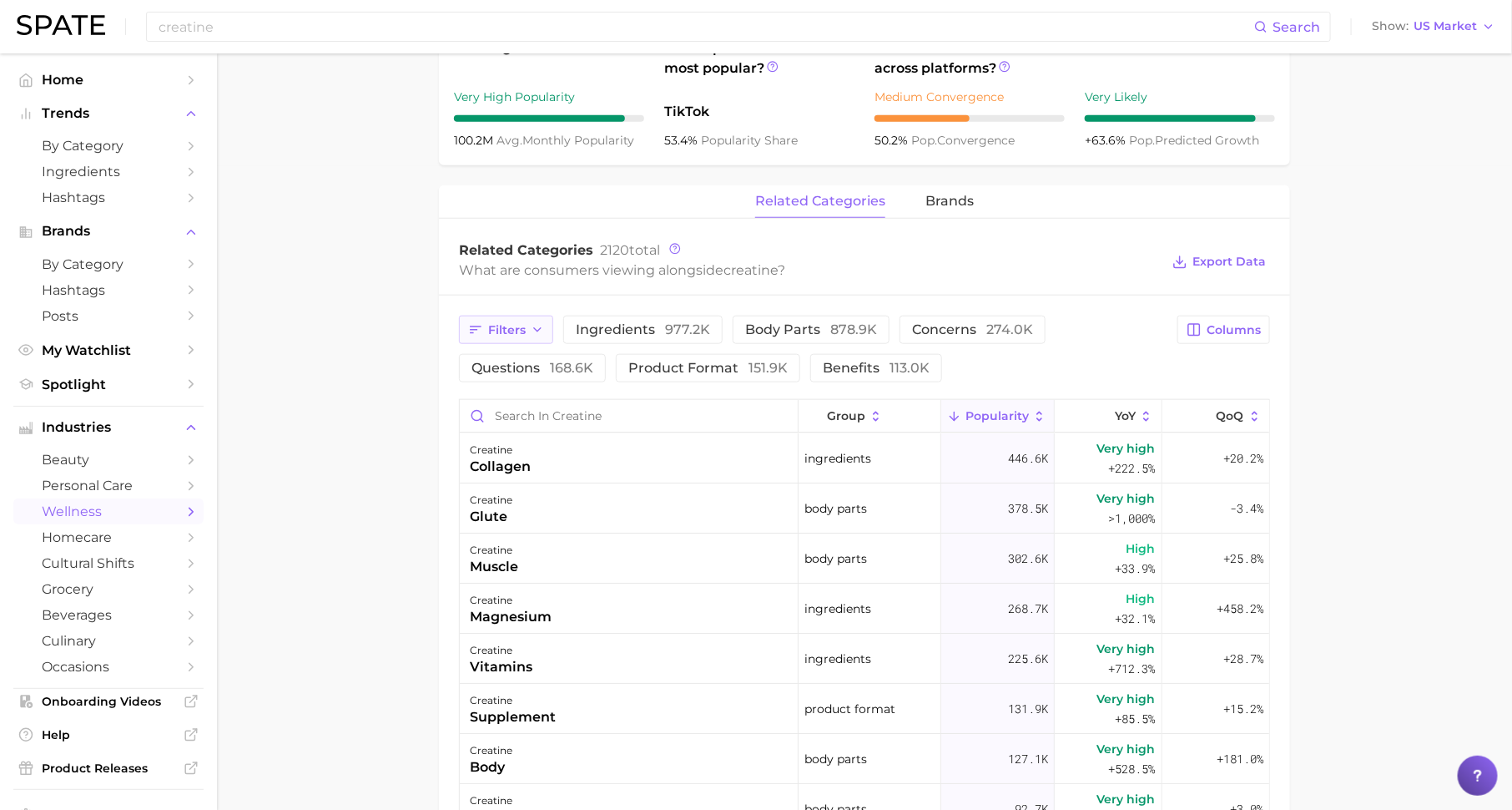
click at [518, 333] on span "Filters" at bounding box center [507, 330] width 38 height 14
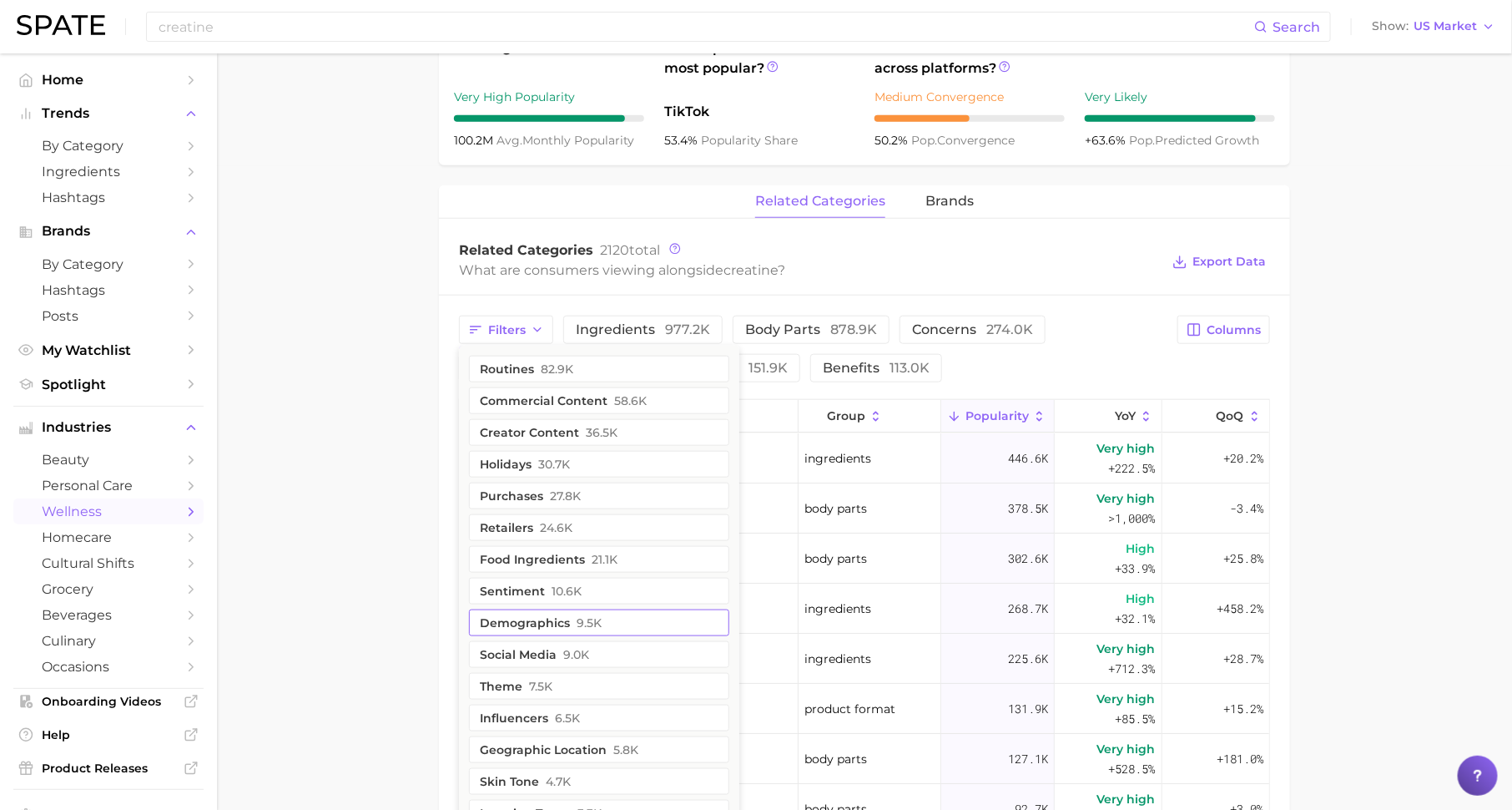
click at [551, 611] on button "demographics 9.5k" at bounding box center [599, 623] width 260 height 27
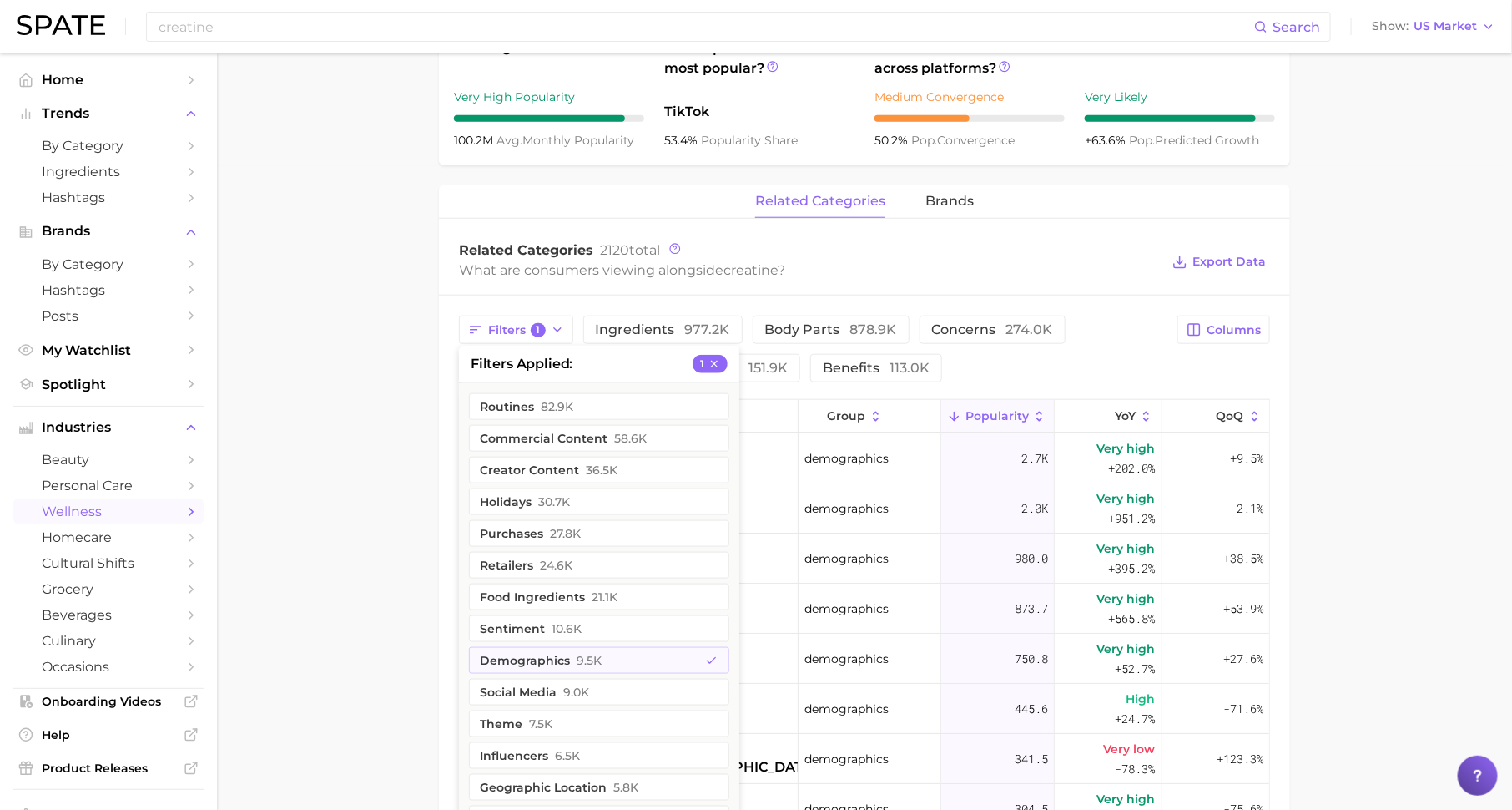
click at [374, 536] on main "1. supplements & ingestibles 2. supplements 3. longevity supplements 4. creatin…" at bounding box center [864, 361] width 1295 height 1903
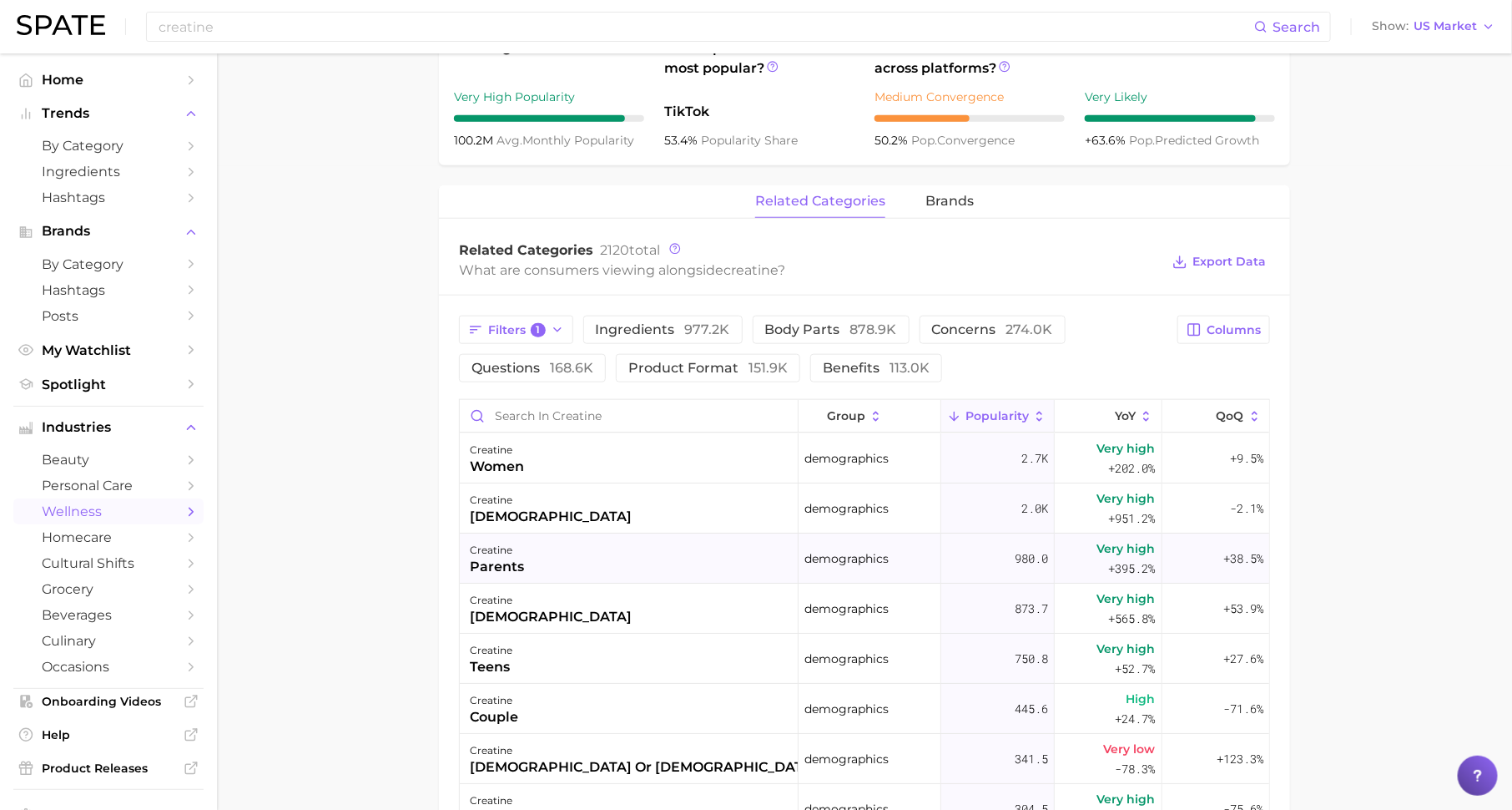
click at [542, 553] on div "creatine parents" at bounding box center [629, 559] width 339 height 50
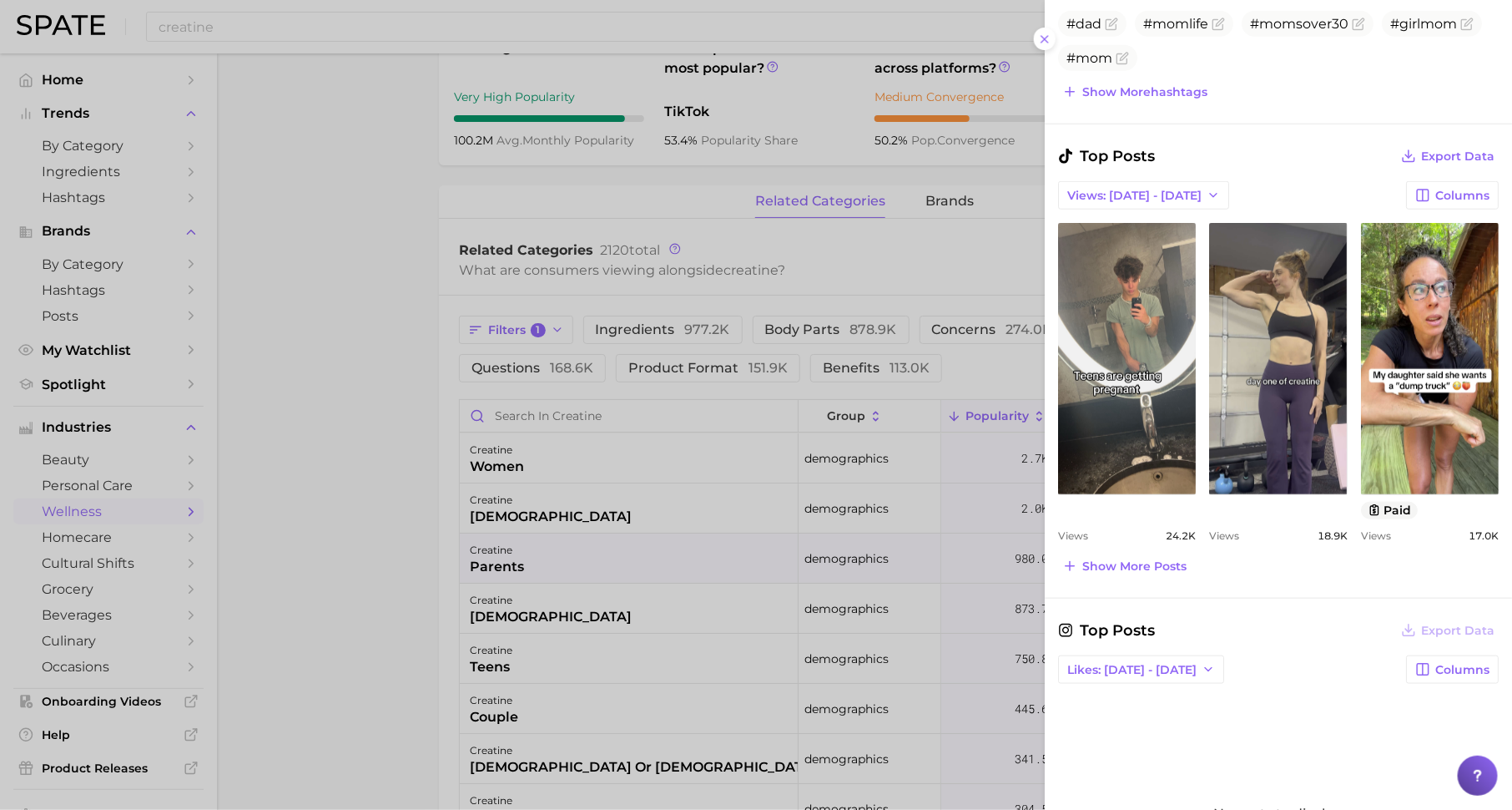
scroll to position [561, 0]
click at [1162, 560] on span "Show more posts" at bounding box center [1134, 566] width 105 height 14
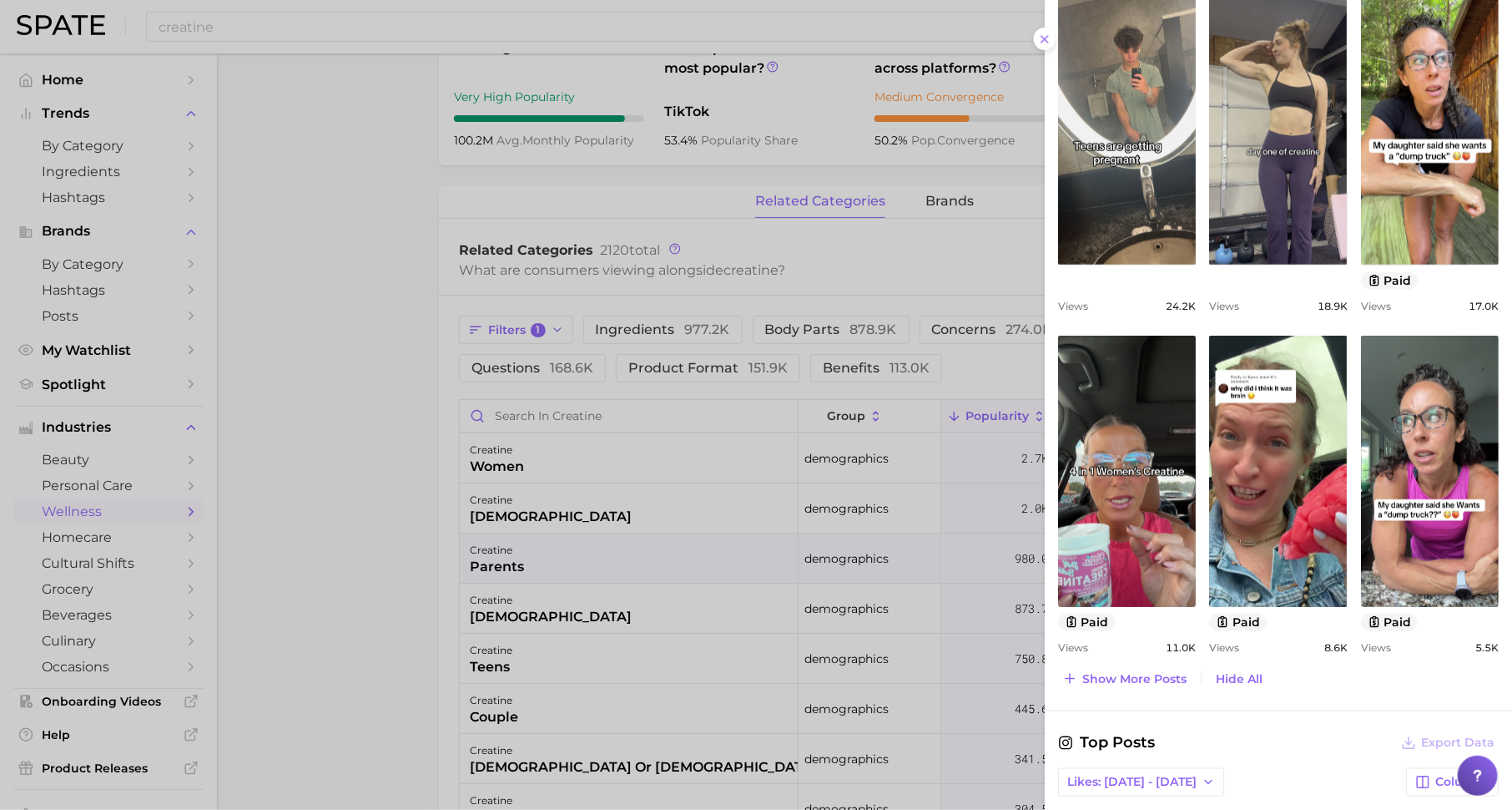
scroll to position [869, 0]
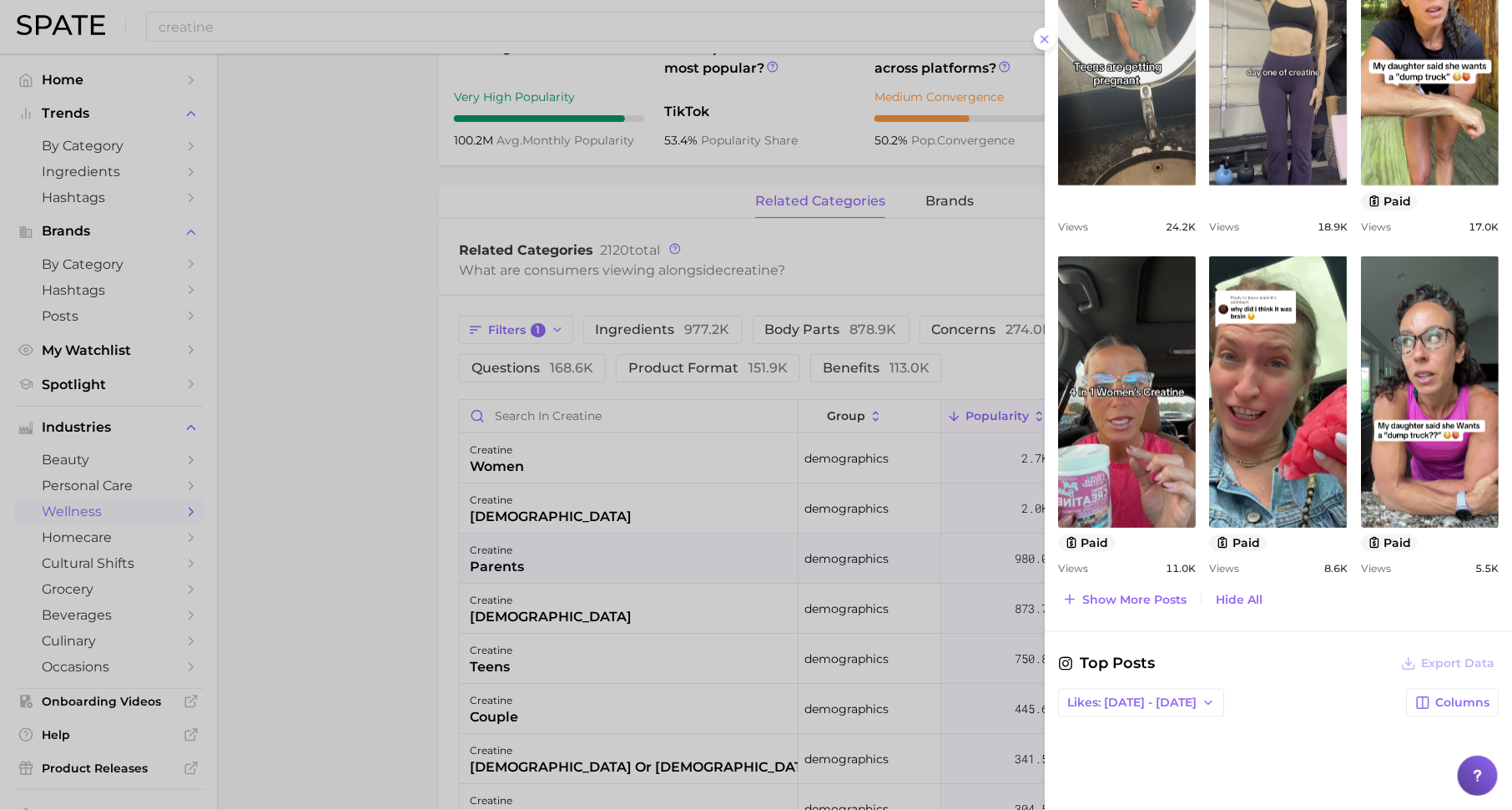
click at [466, 13] on div at bounding box center [756, 405] width 1512 height 810
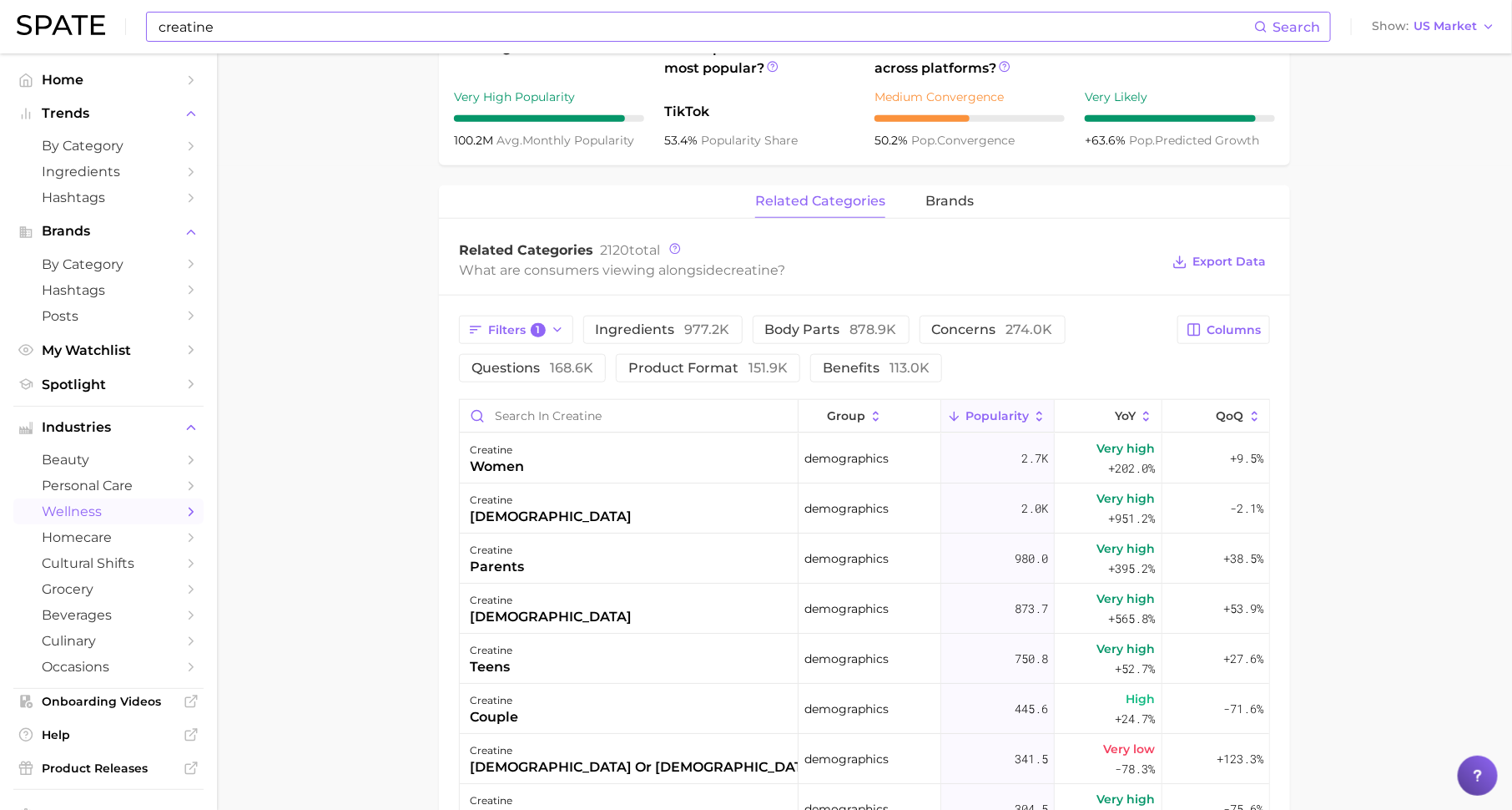
click at [485, 25] on input "creatine" at bounding box center [706, 27] width 1097 height 29
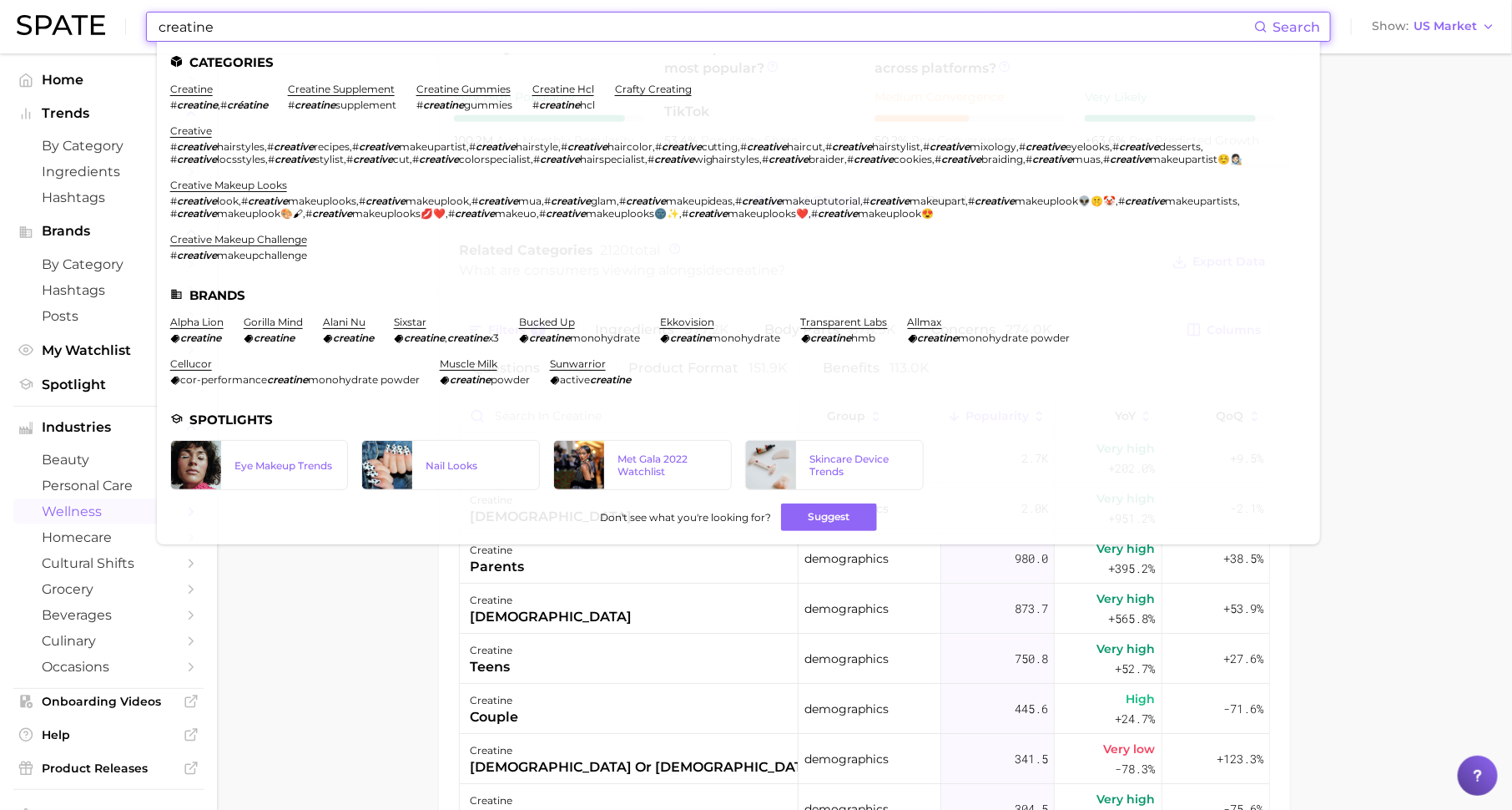
click at [485, 25] on input "creatine" at bounding box center [706, 27] width 1097 height 29
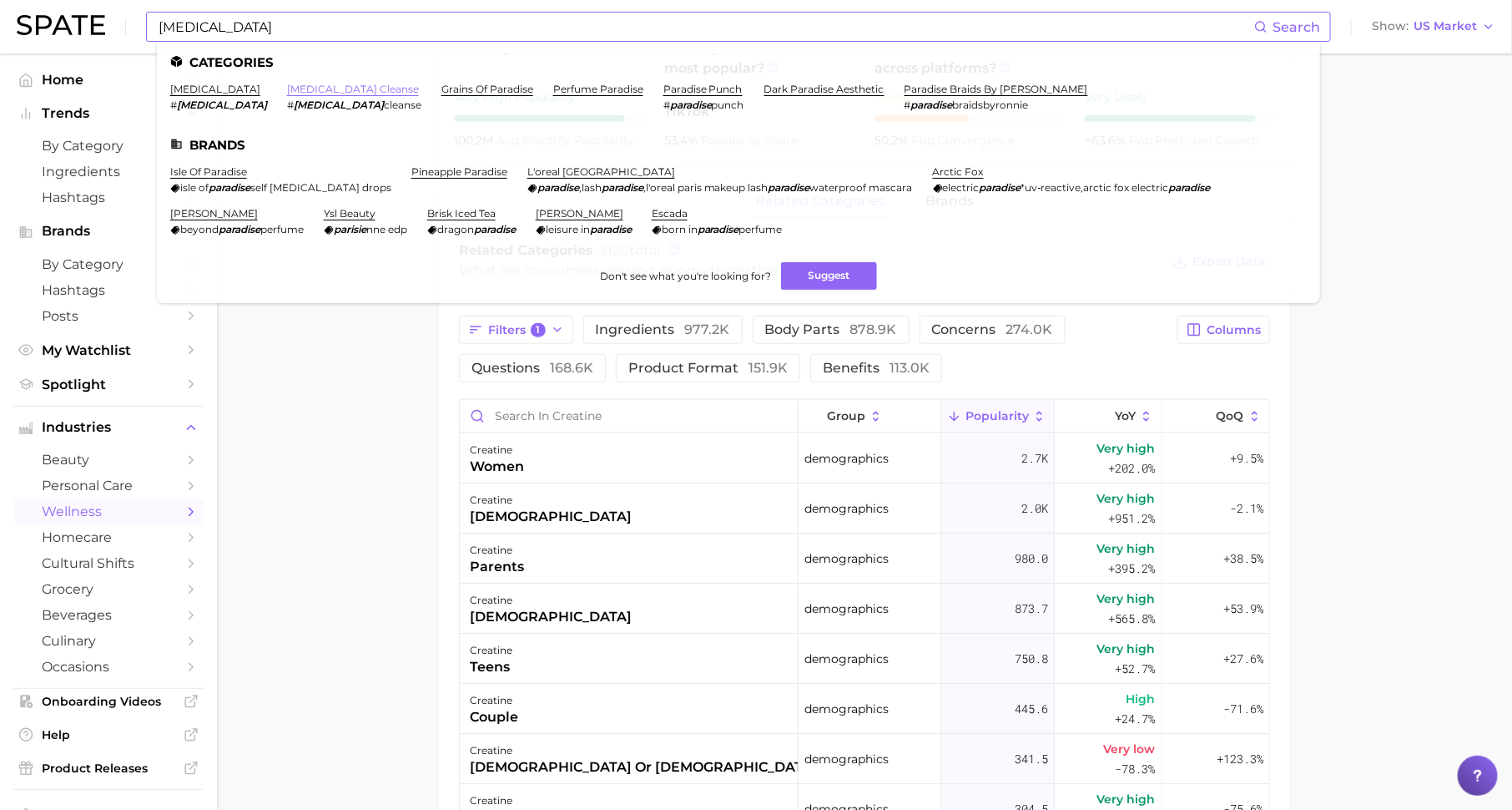
click at [287, 89] on link "parasite cleanse" at bounding box center [353, 89] width 132 height 13
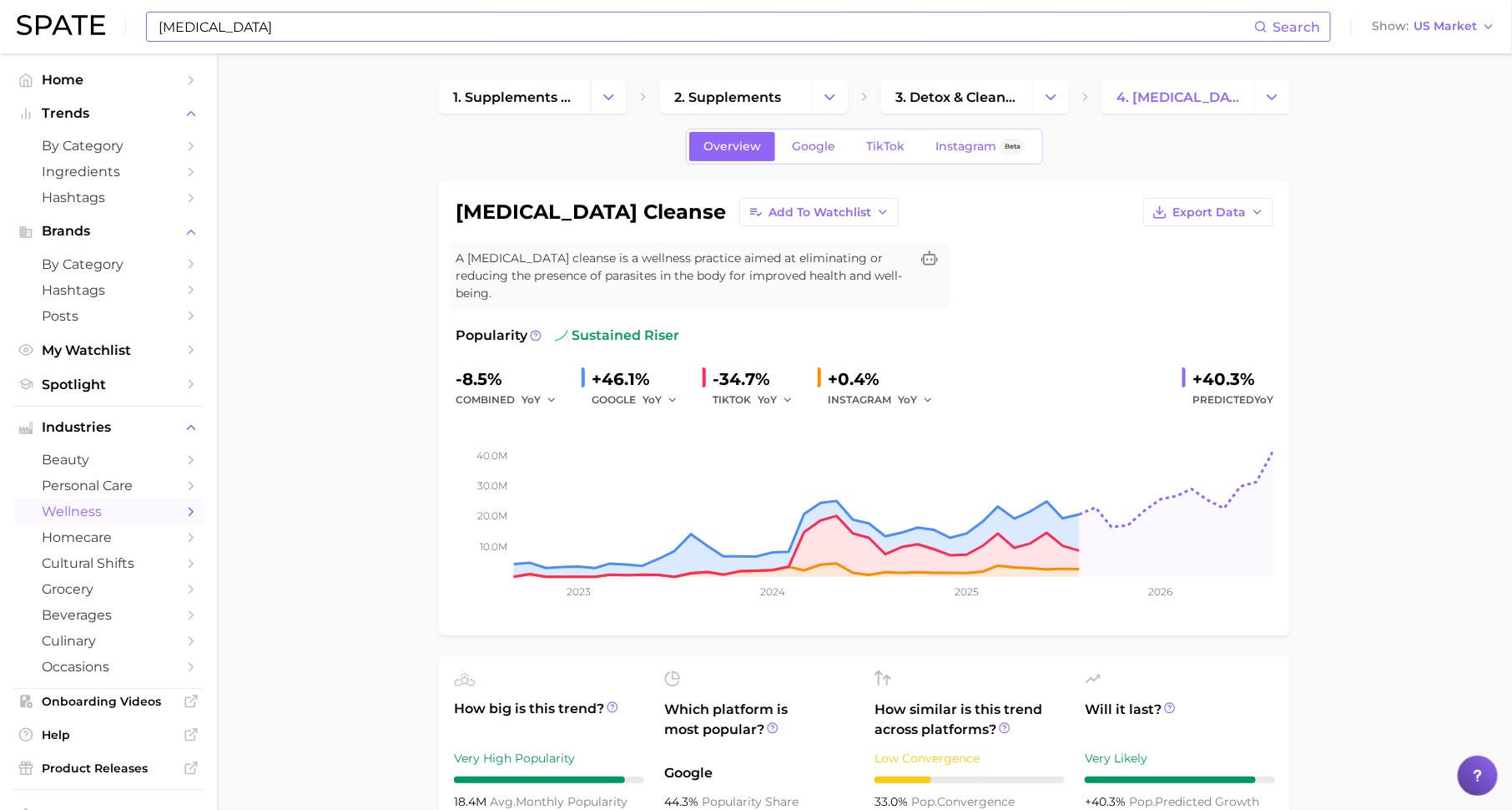
click at [369, 16] on input "parasite" at bounding box center [706, 27] width 1097 height 29
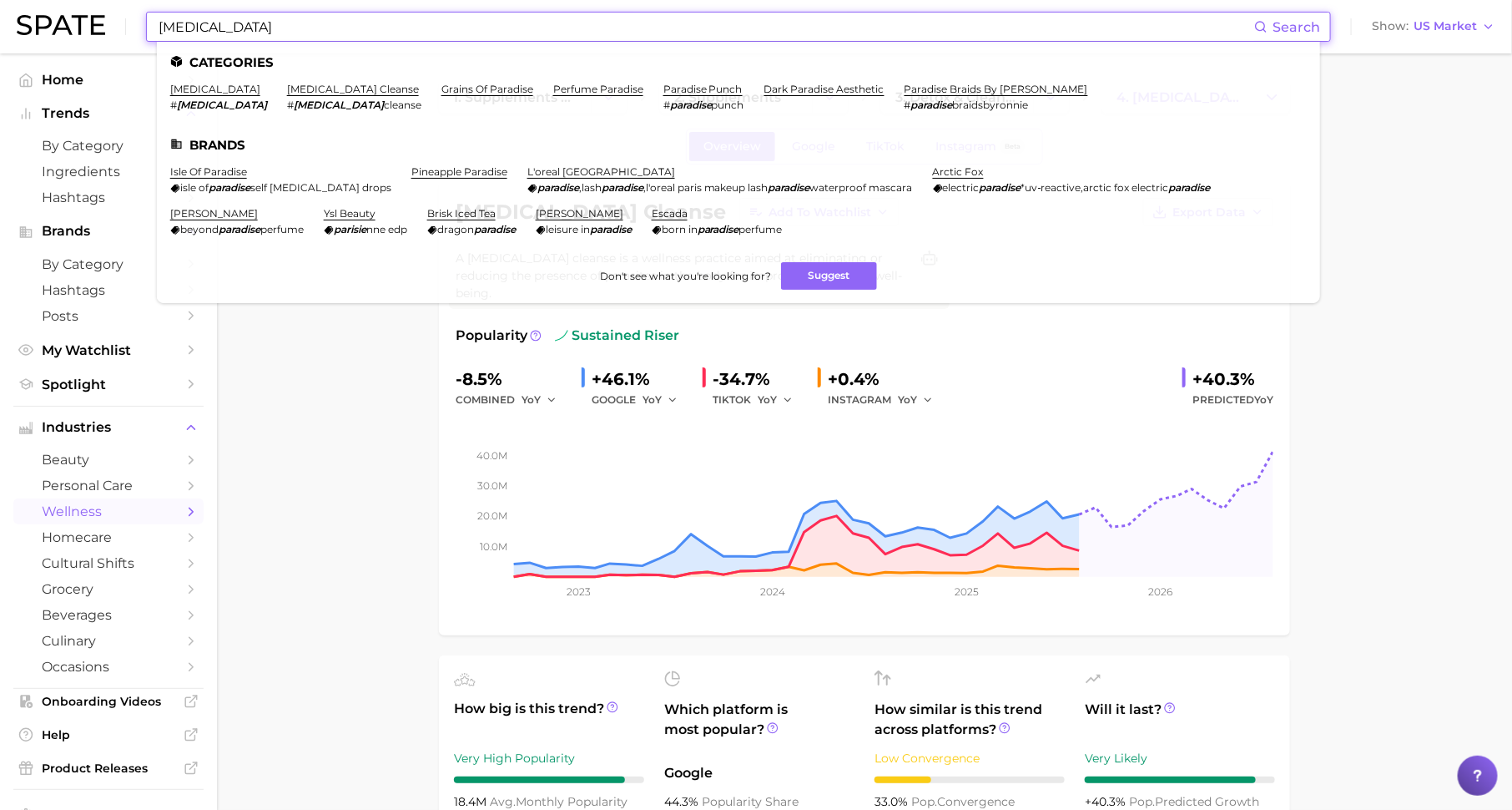
click at [369, 16] on input "parasite" at bounding box center [706, 27] width 1097 height 29
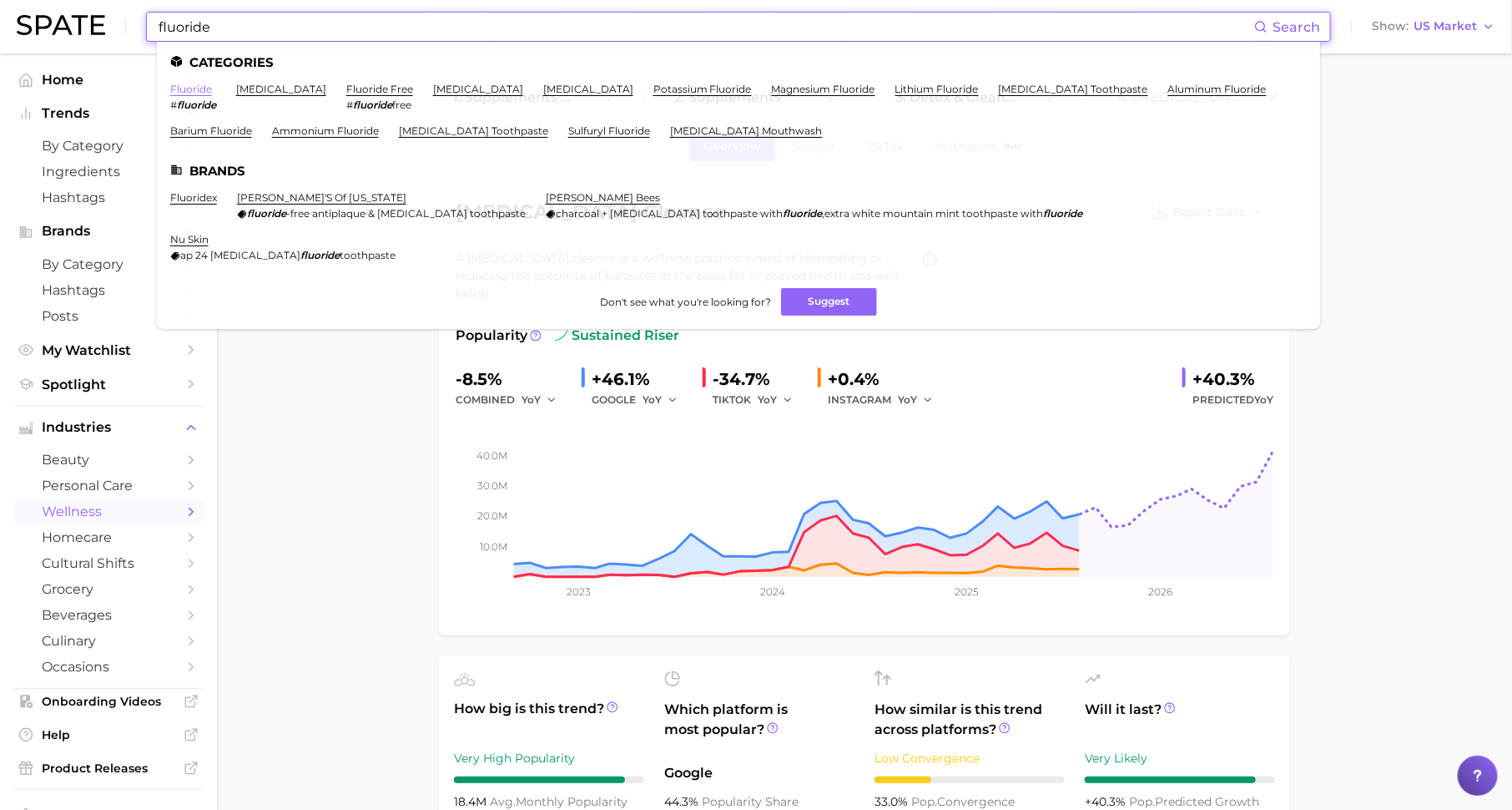
type input "fluoride"
click at [191, 93] on link "fluoride" at bounding box center [191, 89] width 42 height 13
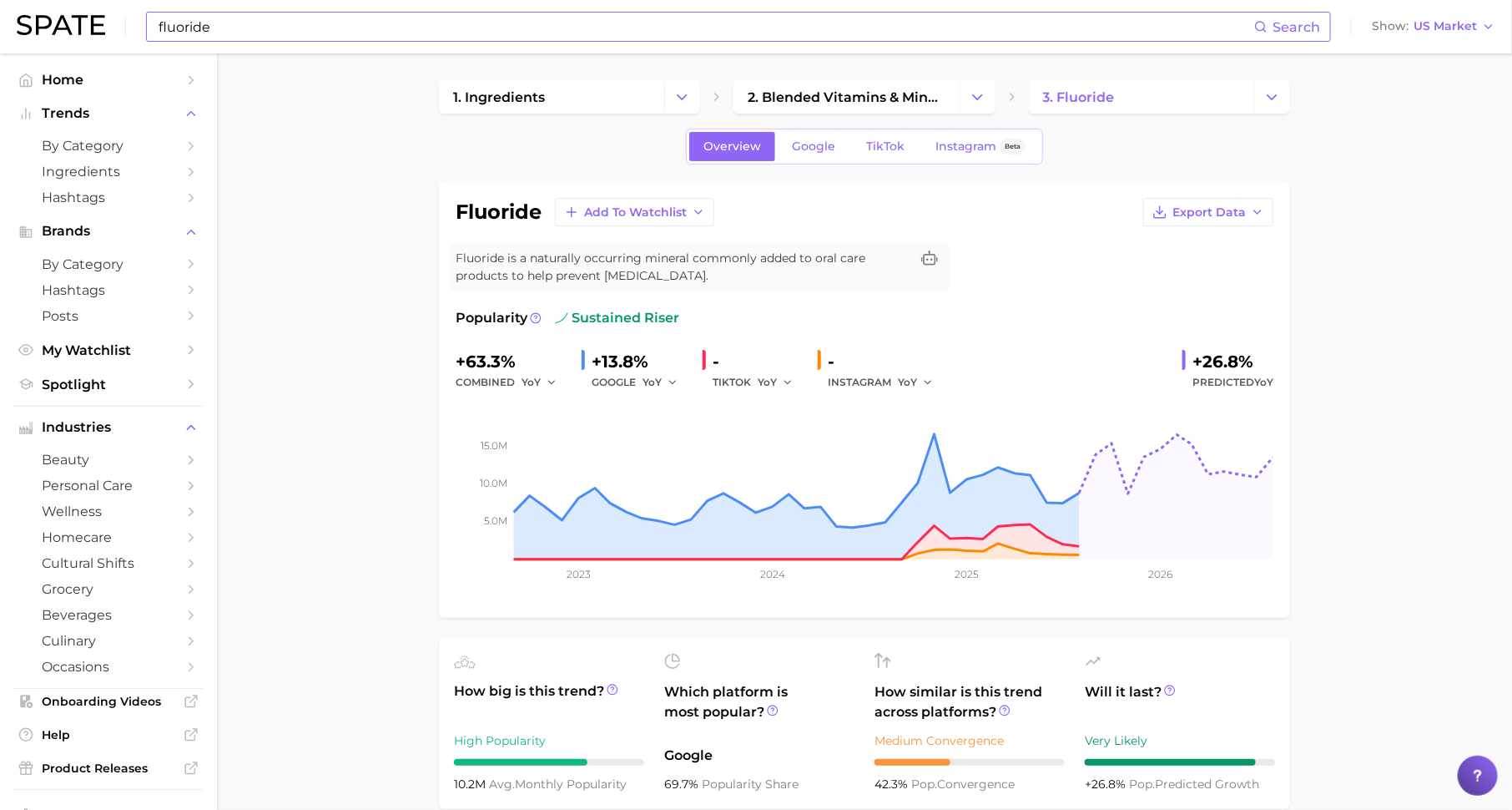
click at [420, 27] on input "fluoride" at bounding box center [706, 27] width 1097 height 29
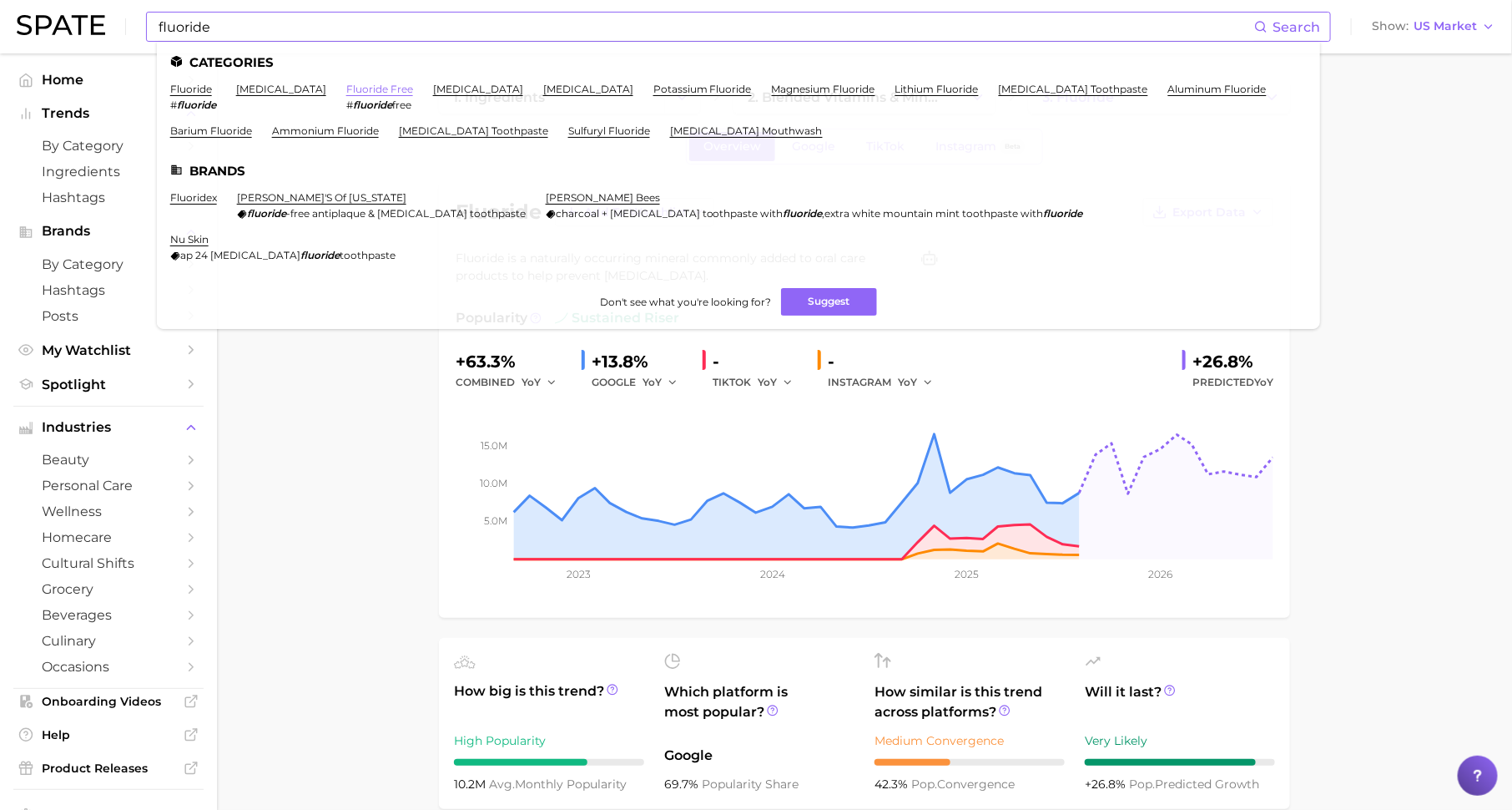
click at [357, 89] on link "fluoride free" at bounding box center [380, 89] width 67 height 13
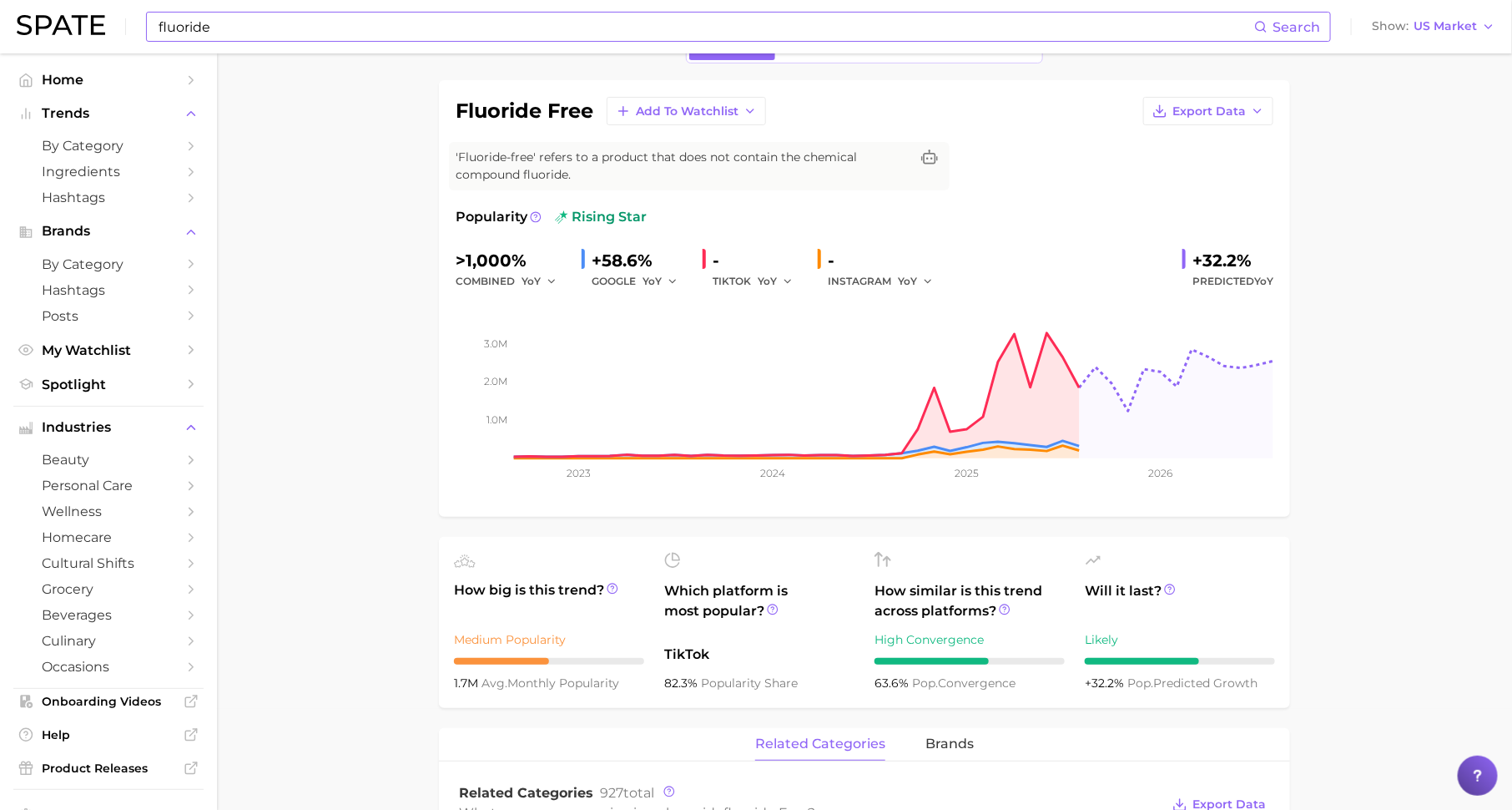
scroll to position [904, 0]
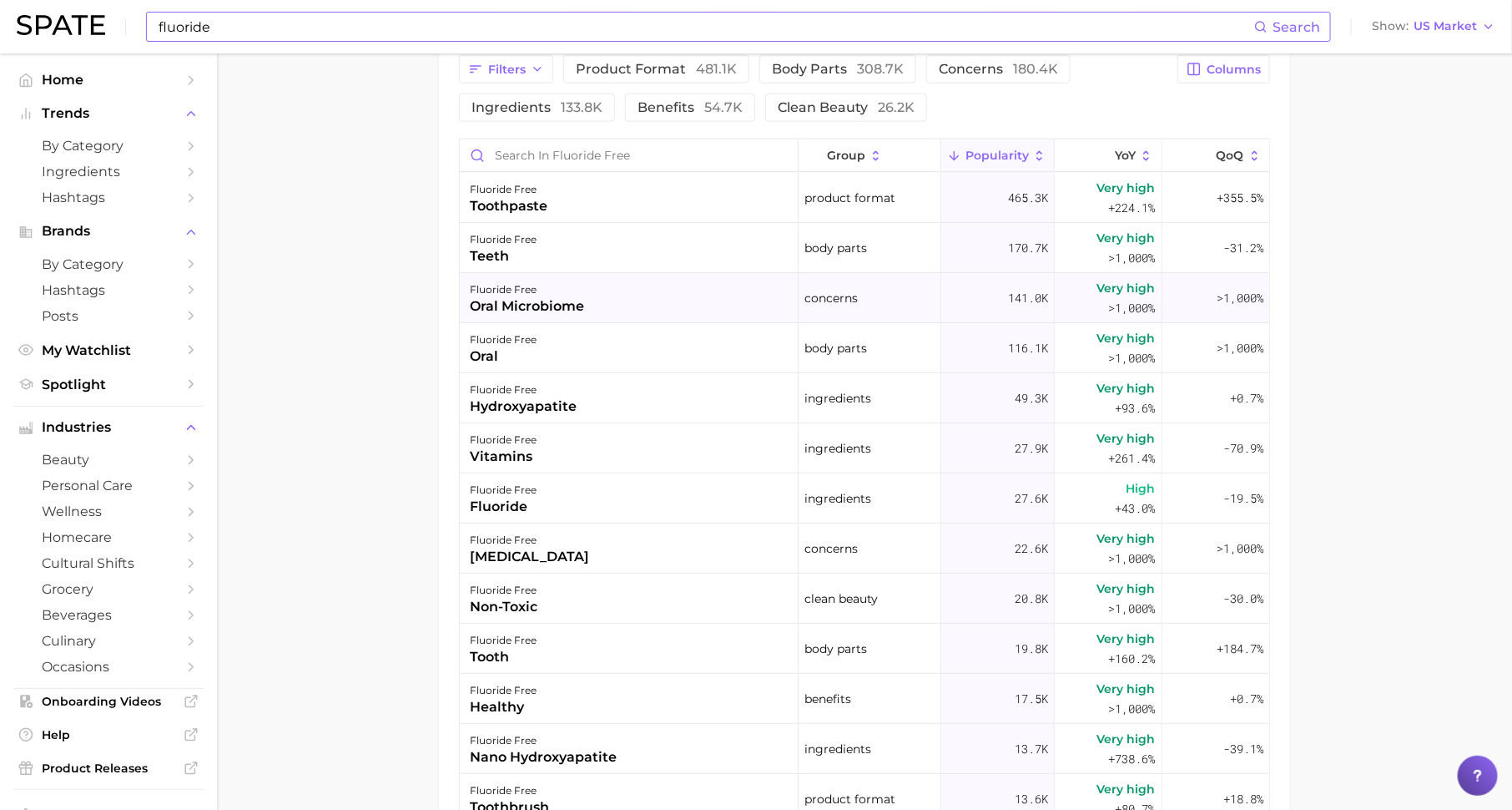
click at [581, 306] on div "oral microbiome" at bounding box center [527, 307] width 114 height 20
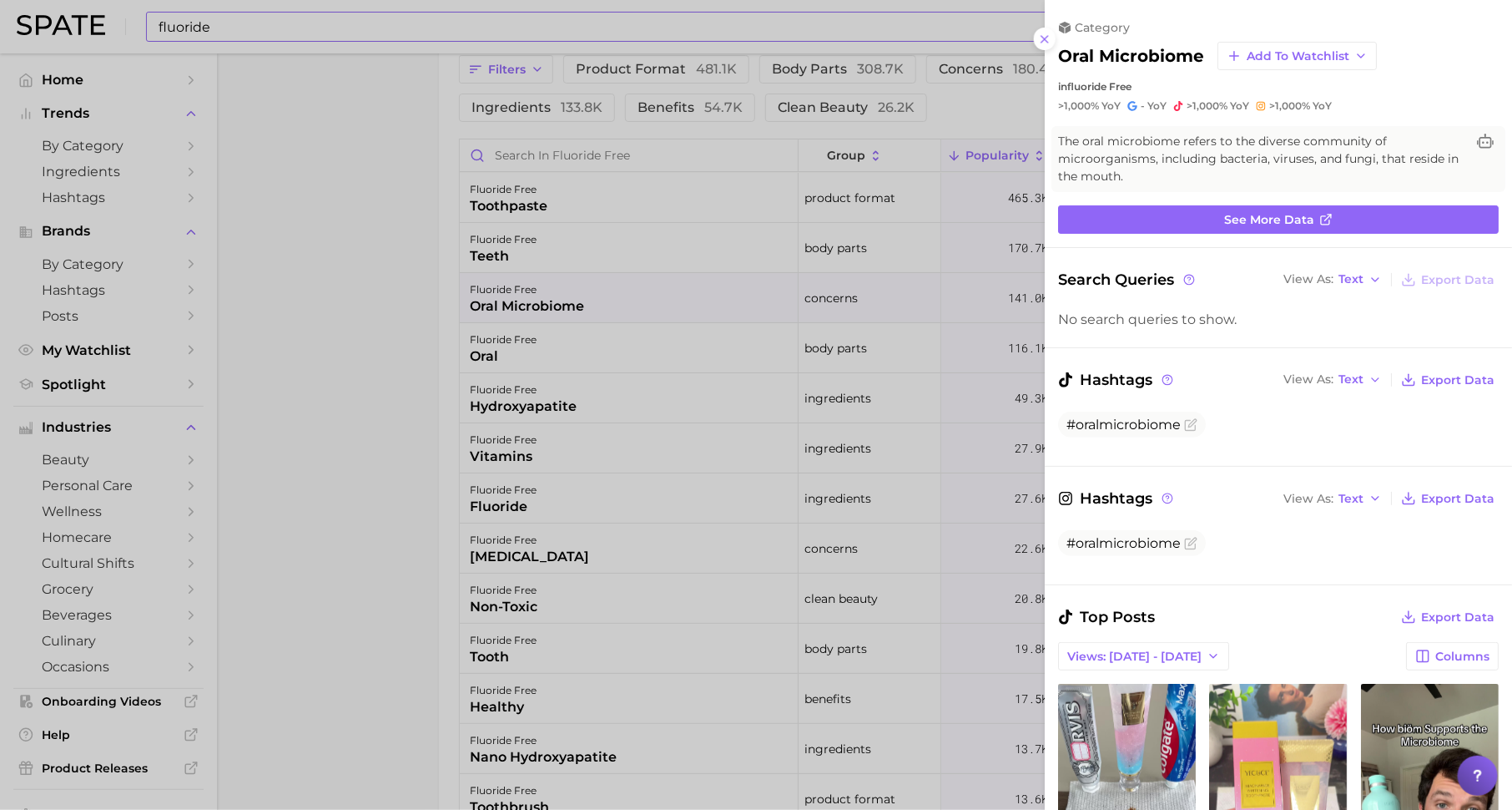
scroll to position [0, 0]
click at [1189, 228] on link "See more data" at bounding box center [1278, 220] width 441 height 29
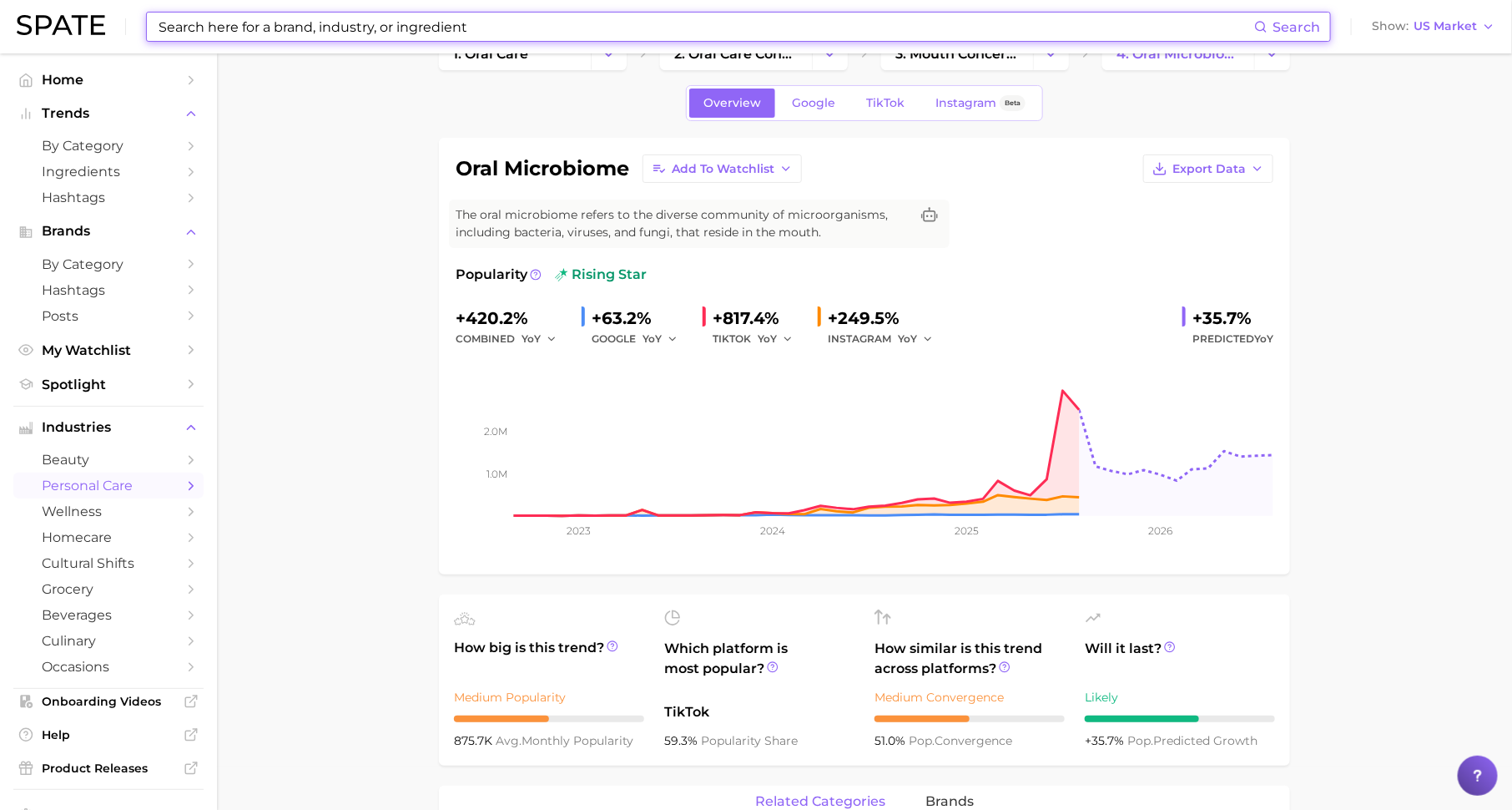
scroll to position [53, 0]
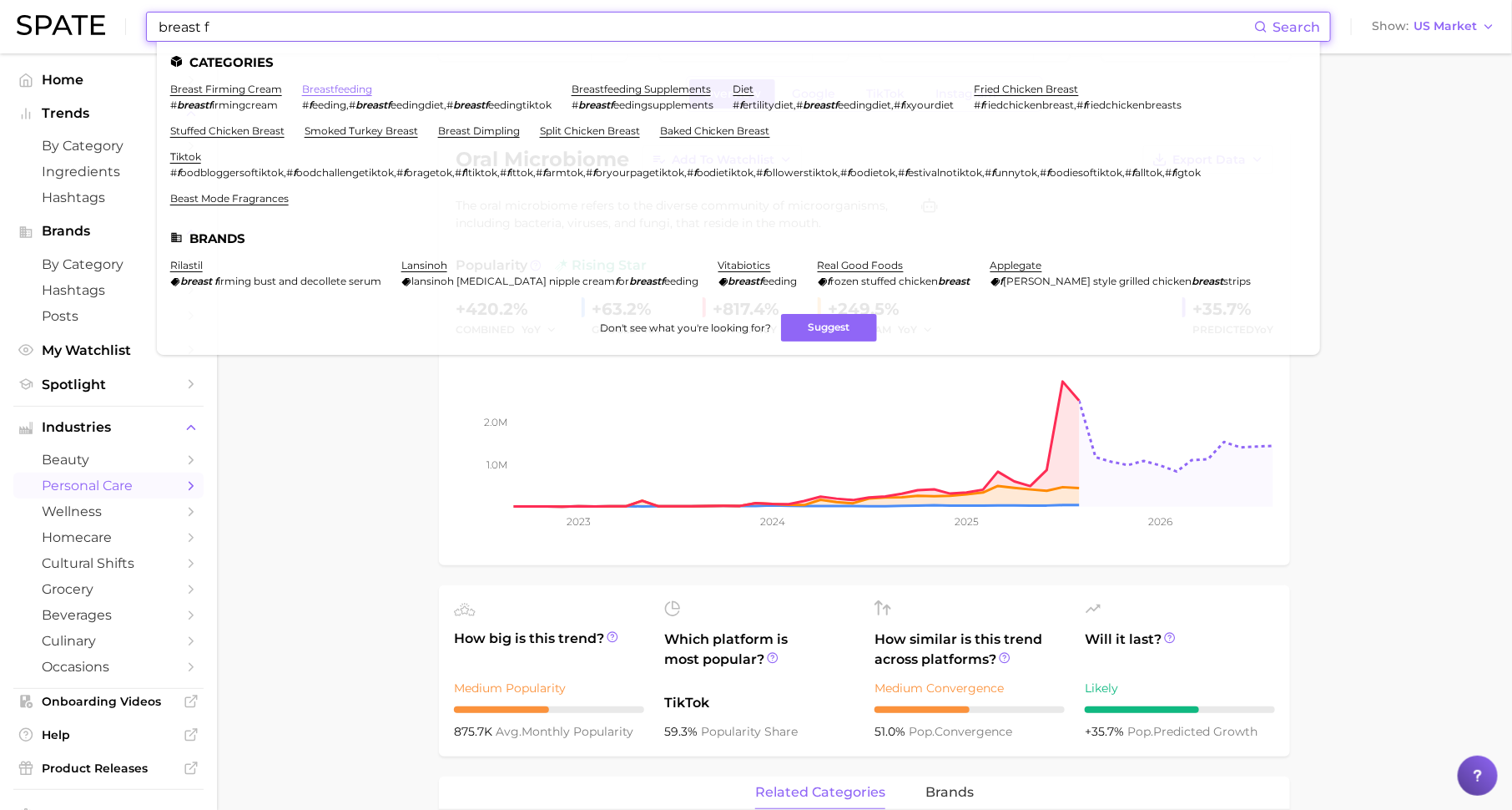
click at [356, 88] on link "breastfeeding" at bounding box center [337, 89] width 70 height 13
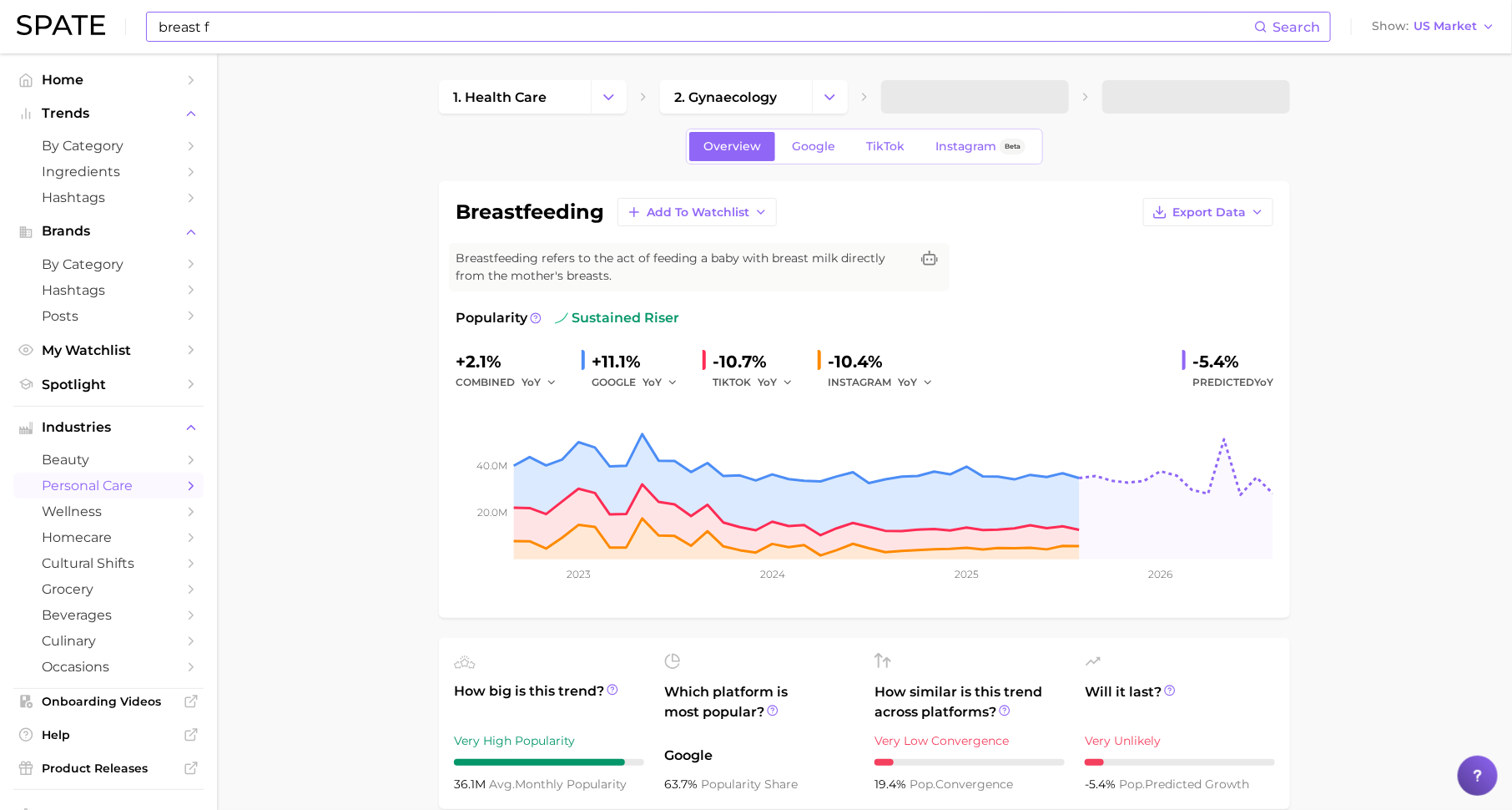
click at [347, 32] on input "breast f" at bounding box center [706, 27] width 1097 height 29
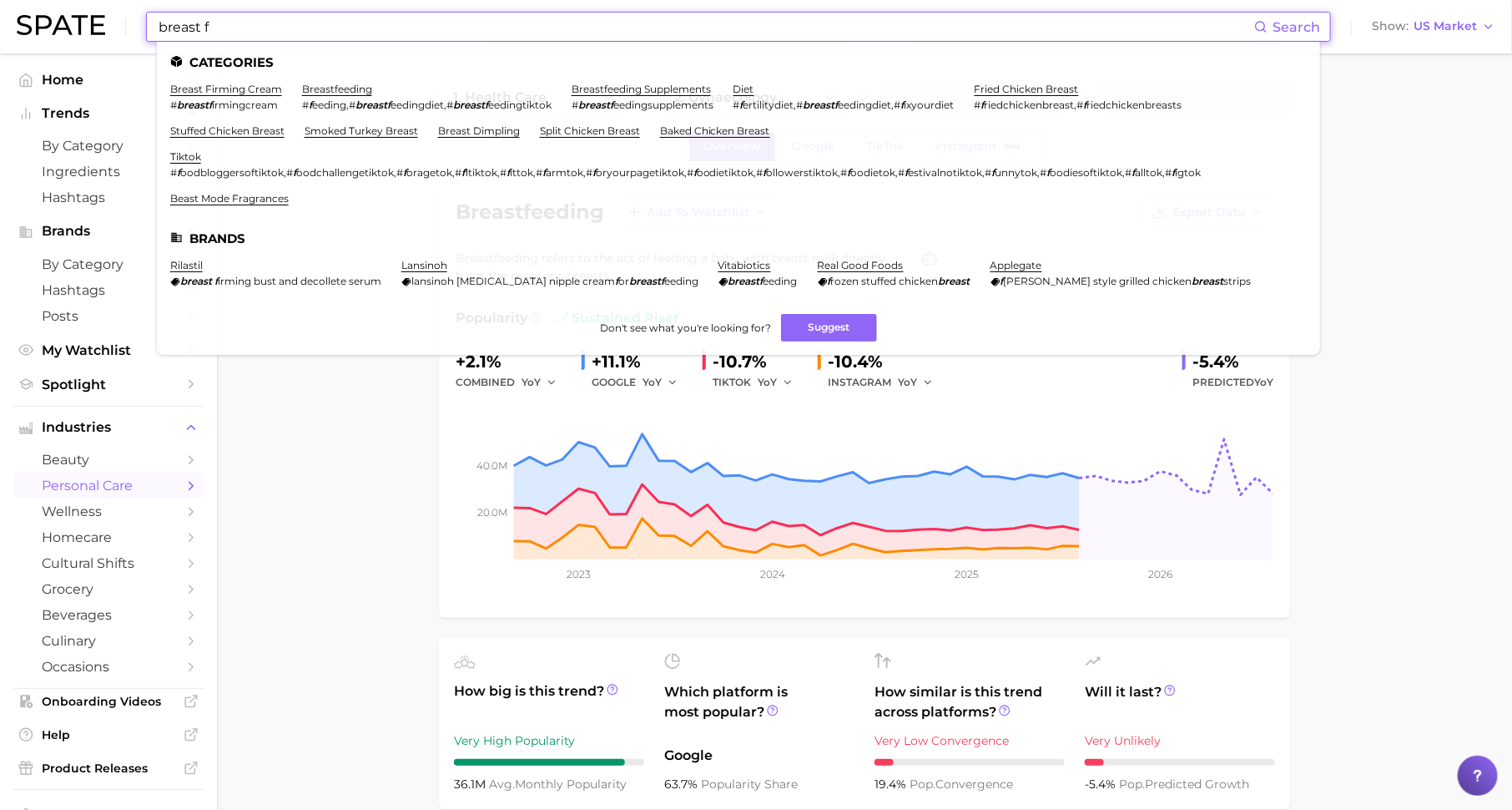
click at [347, 32] on input "breast f" at bounding box center [706, 27] width 1097 height 29
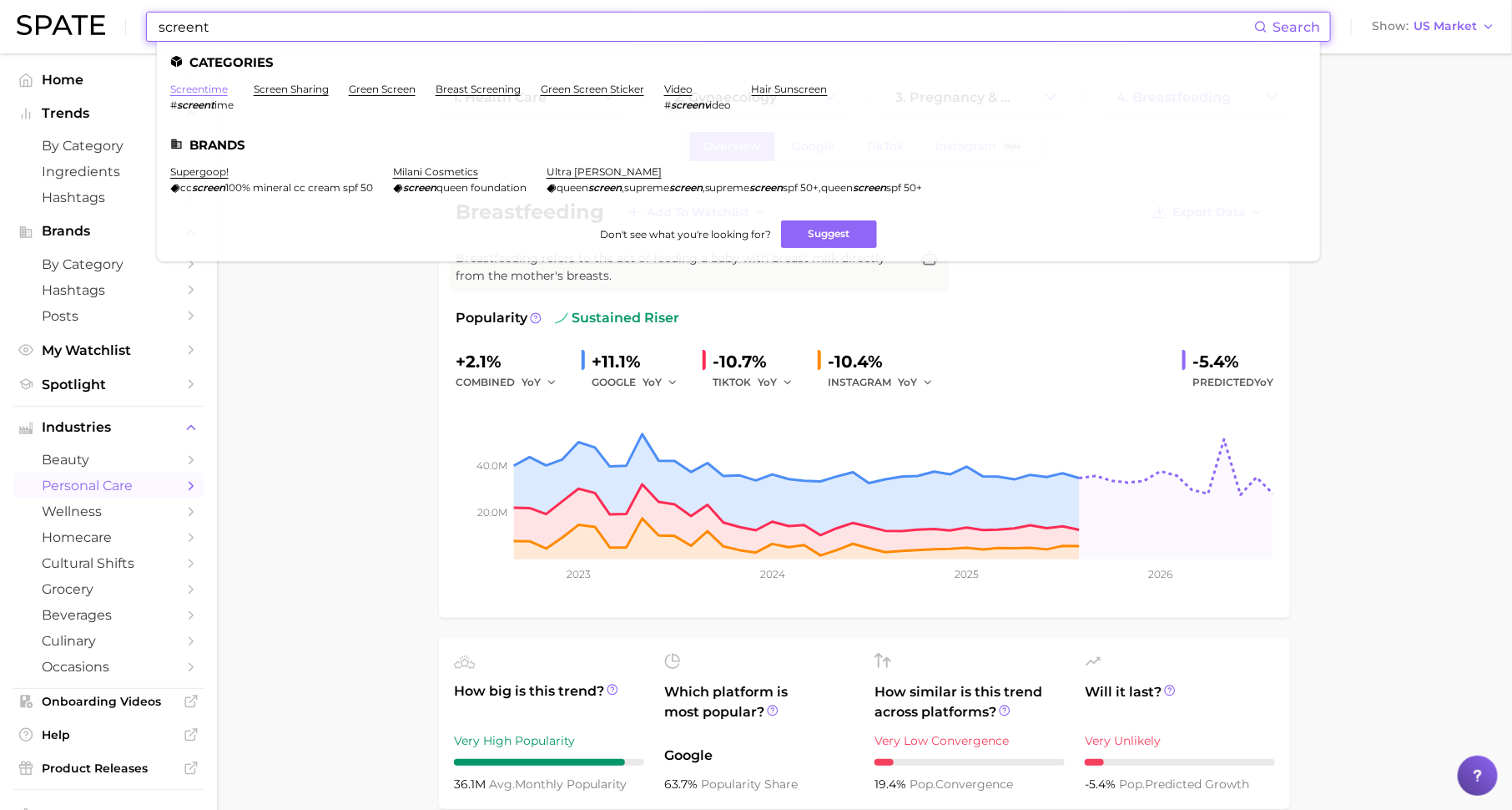
type input "screent"
click at [196, 91] on link "screentime" at bounding box center [199, 89] width 57 height 13
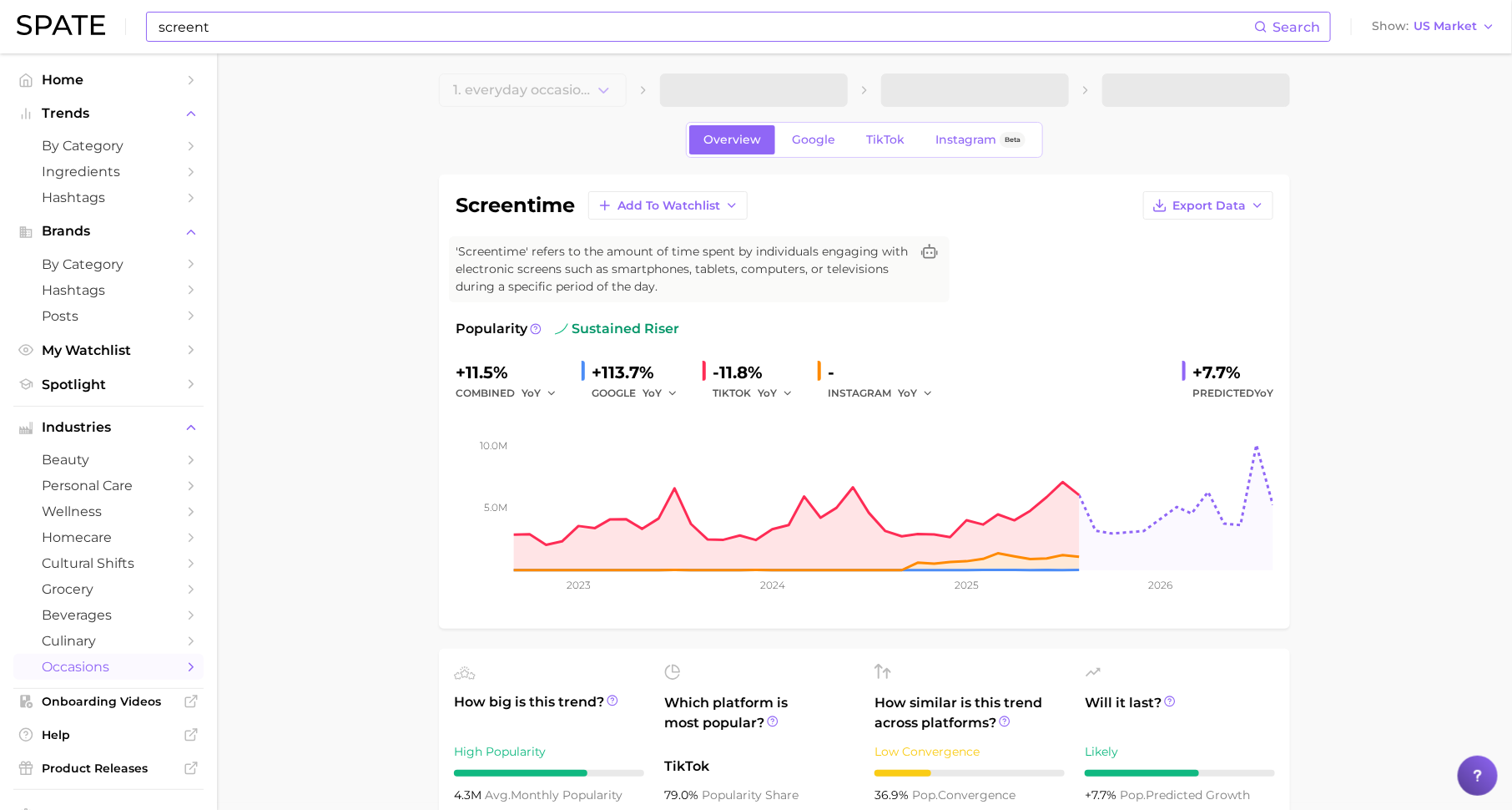
scroll to position [18, 0]
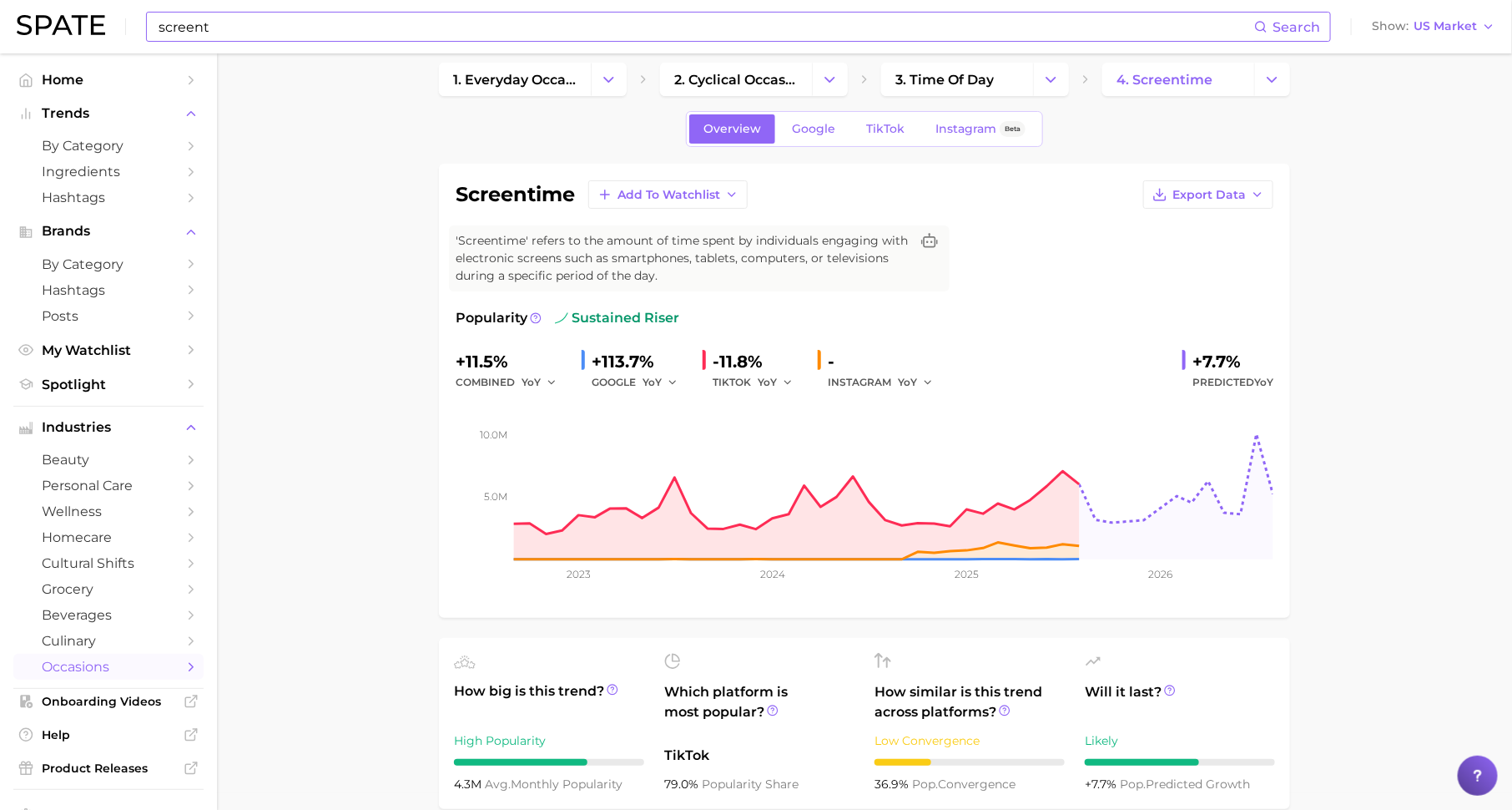
click at [895, 379] on div "INSTAGRAM YoY" at bounding box center [886, 382] width 117 height 20
click at [909, 377] on span "YoY" at bounding box center [907, 382] width 19 height 14
click at [912, 436] on span "QoQ" at bounding box center [920, 439] width 28 height 14
click at [912, 375] on span "QoQ" at bounding box center [910, 382] width 23 height 14
click at [923, 467] on span "MoM" at bounding box center [920, 468] width 29 height 14
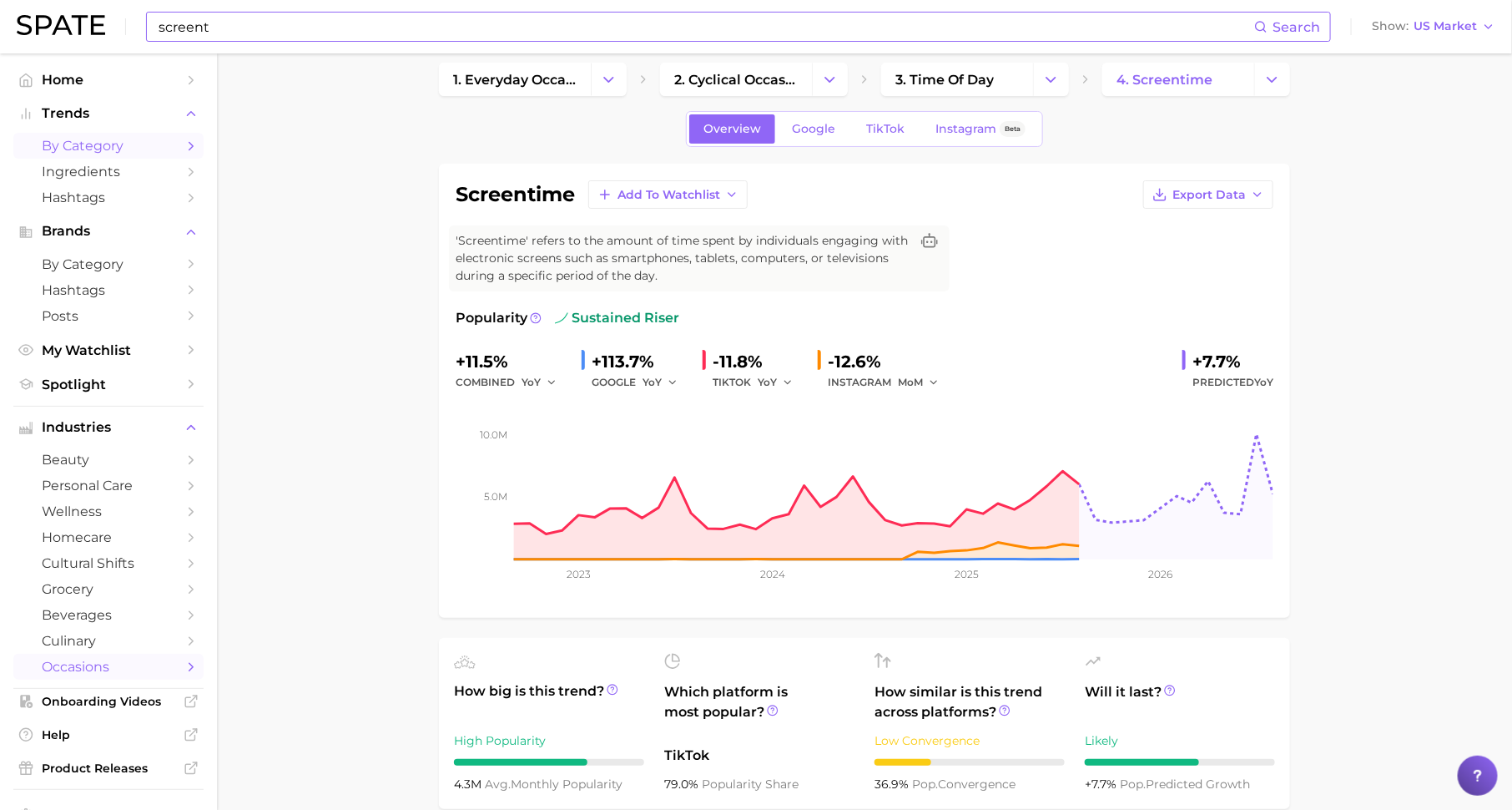
click at [126, 142] on span "by Category" at bounding box center [108, 146] width 133 height 16
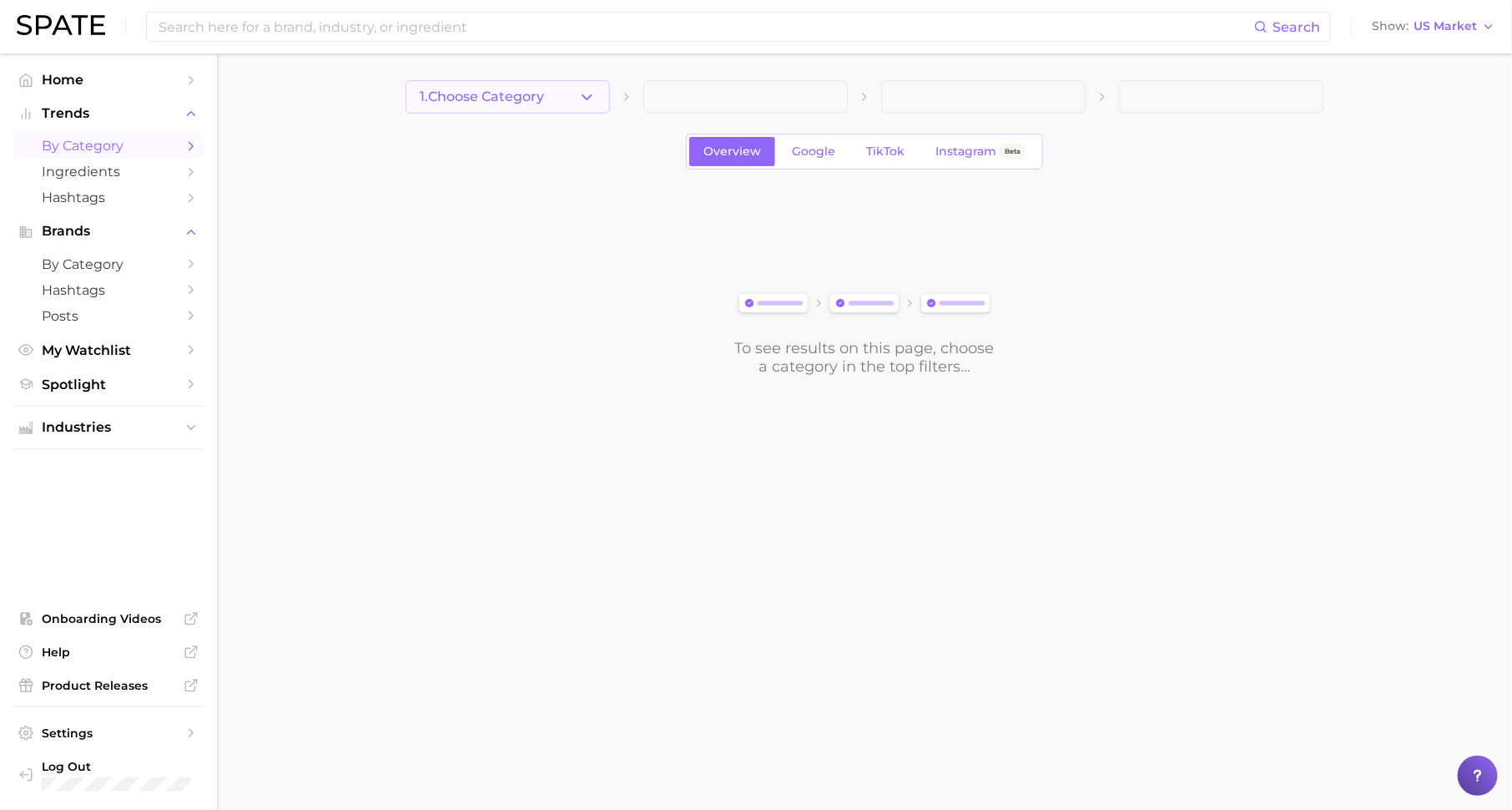
click at [520, 94] on span "1. Choose Category" at bounding box center [482, 97] width 124 height 15
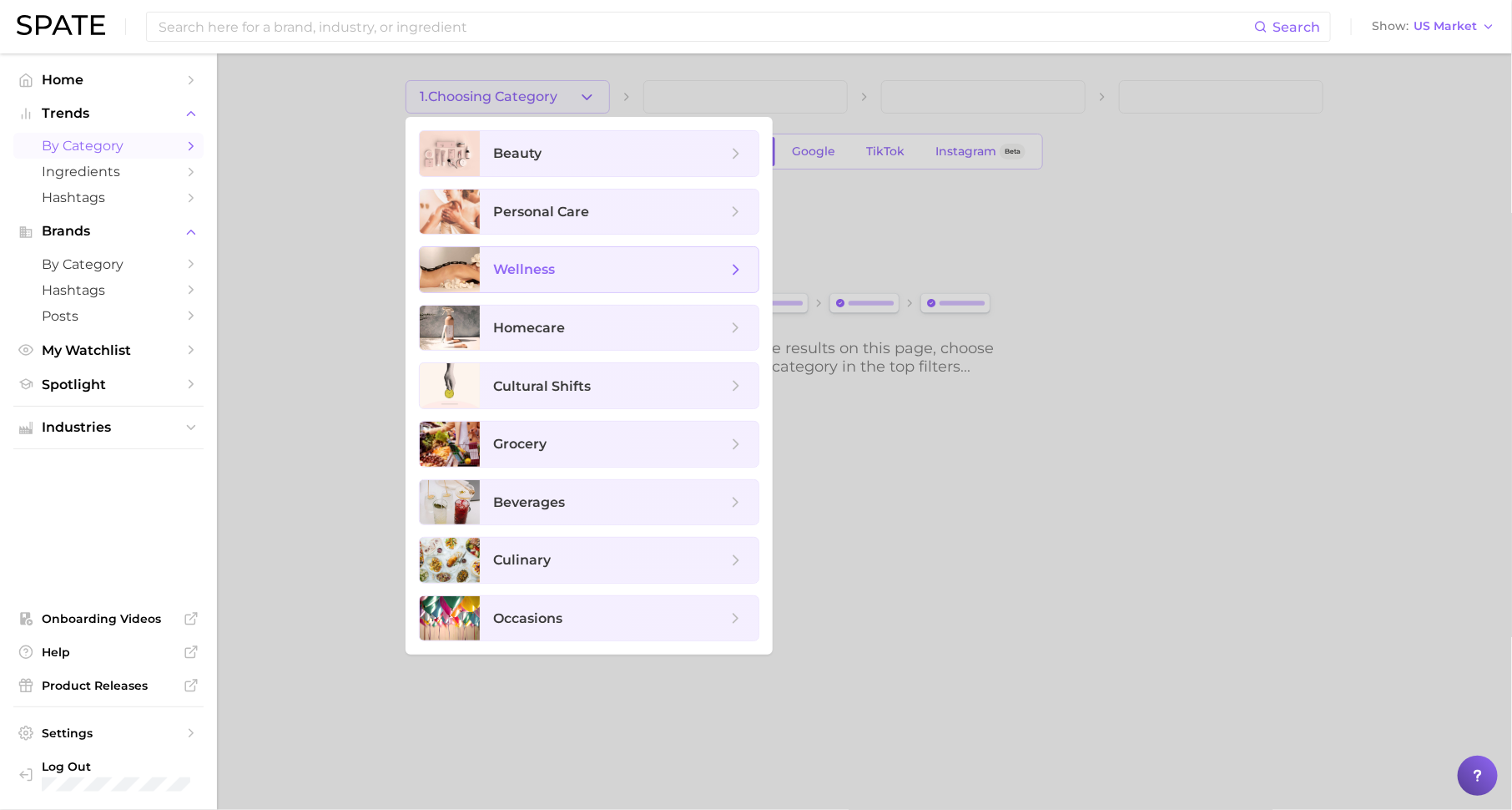
click at [564, 277] on span "wellness" at bounding box center [619, 269] width 279 height 45
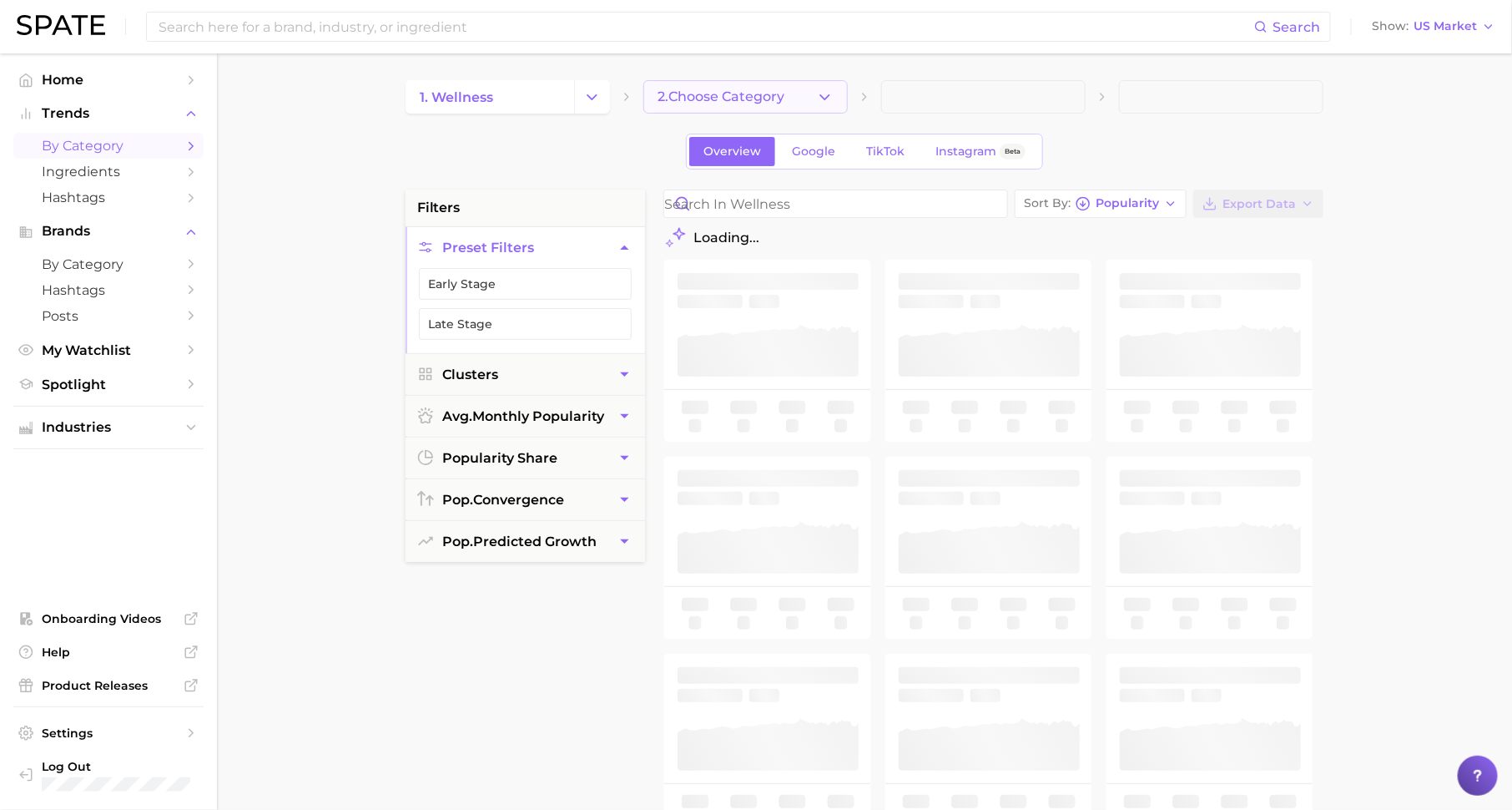
click at [718, 102] on span "2. Choose Category" at bounding box center [721, 97] width 127 height 15
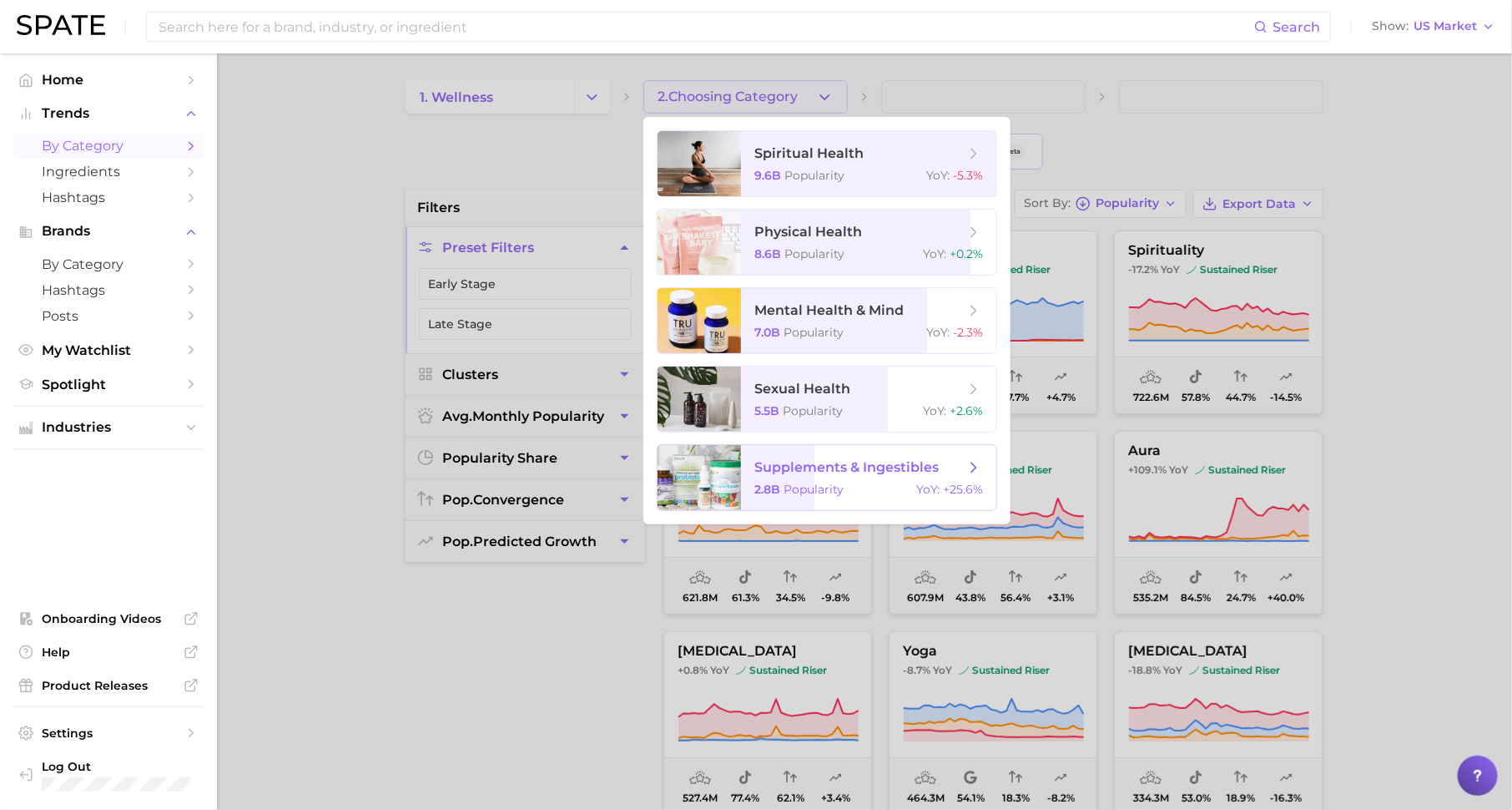
click at [873, 492] on div "2.8b Popularity YoY : +25.6%" at bounding box center [869, 489] width 229 height 15
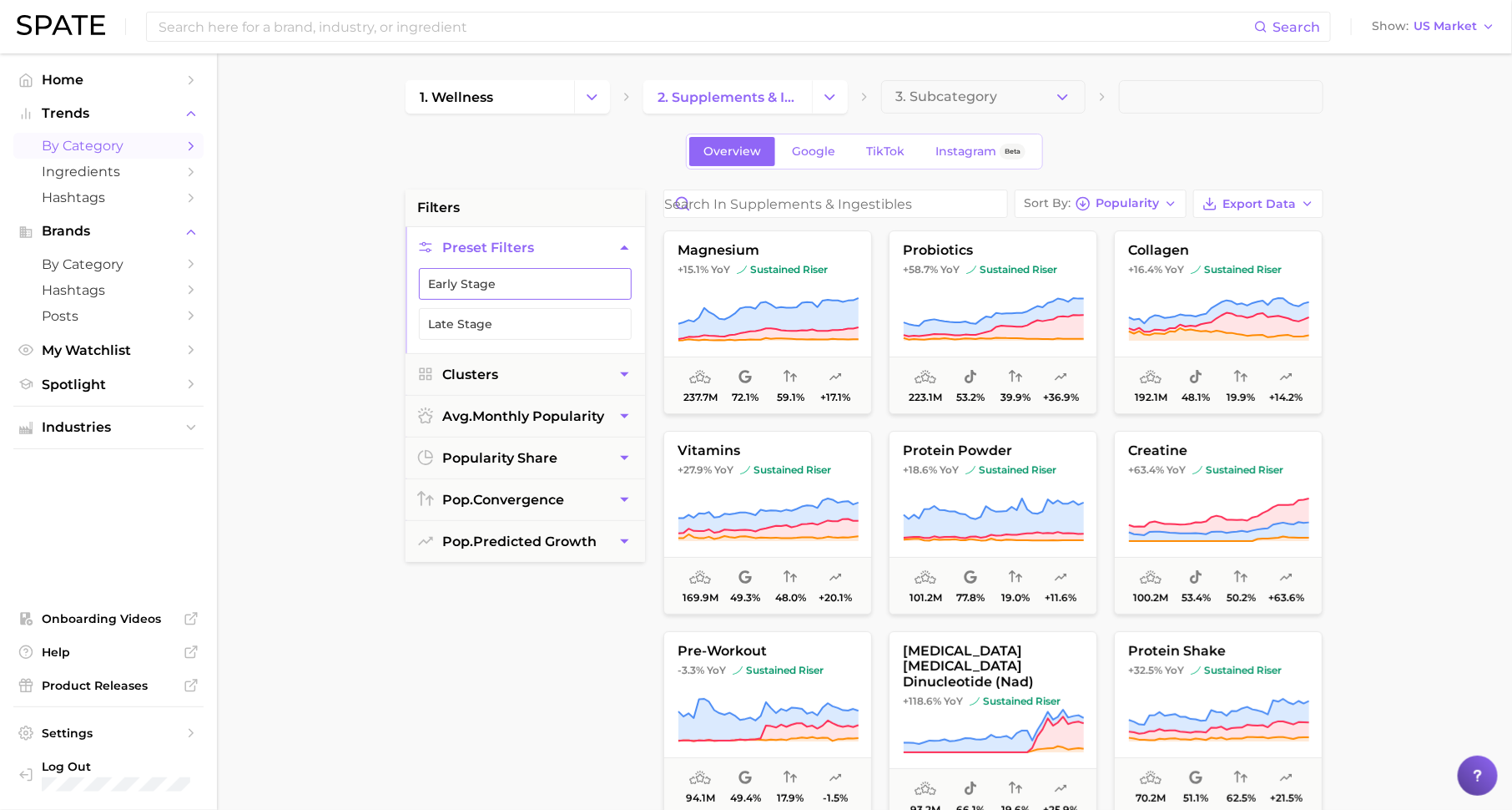
click at [579, 283] on button "Early Stage" at bounding box center [525, 283] width 213 height 31
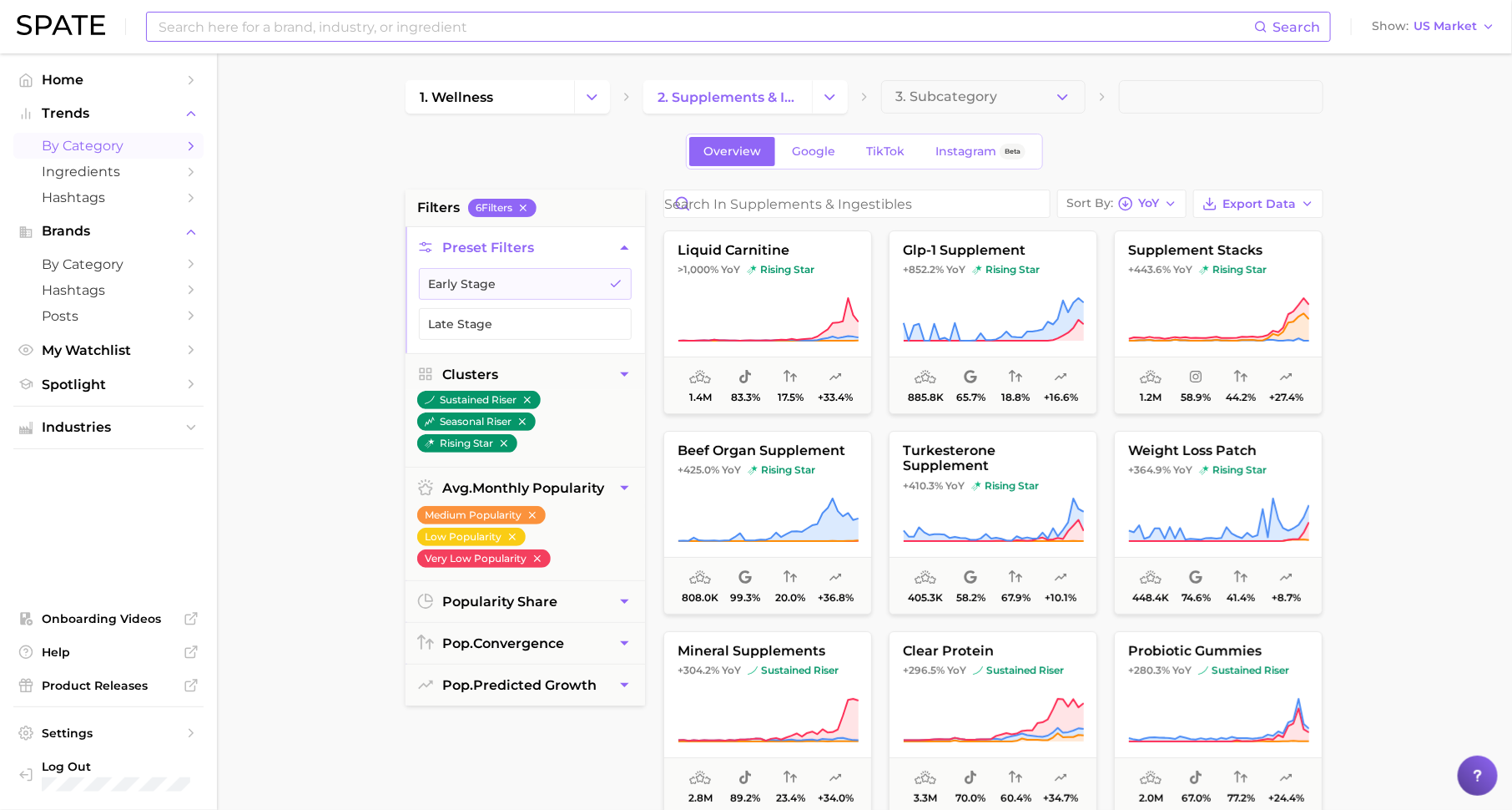
click at [350, 23] on input at bounding box center [706, 27] width 1097 height 29
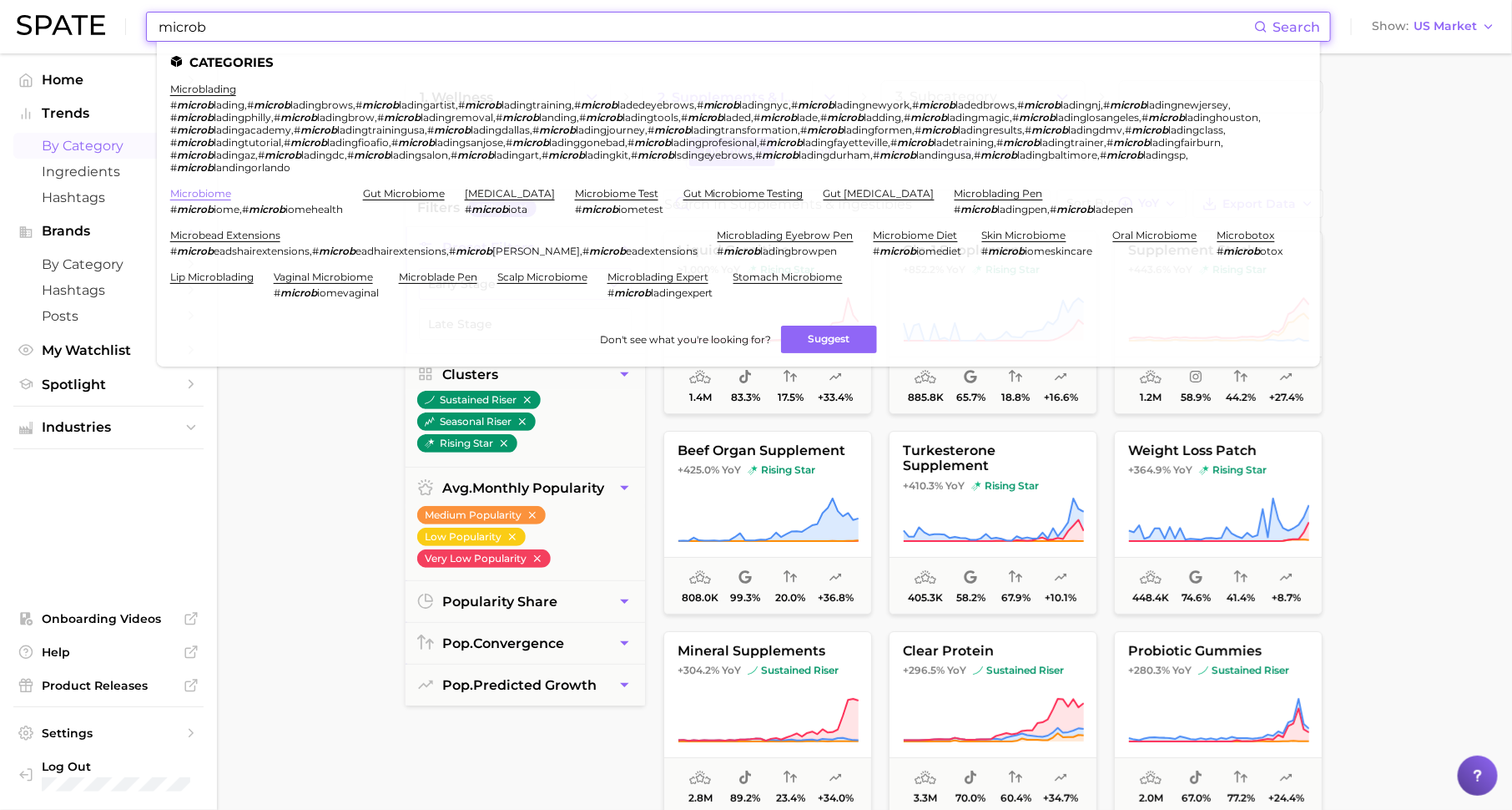
type input "microb"
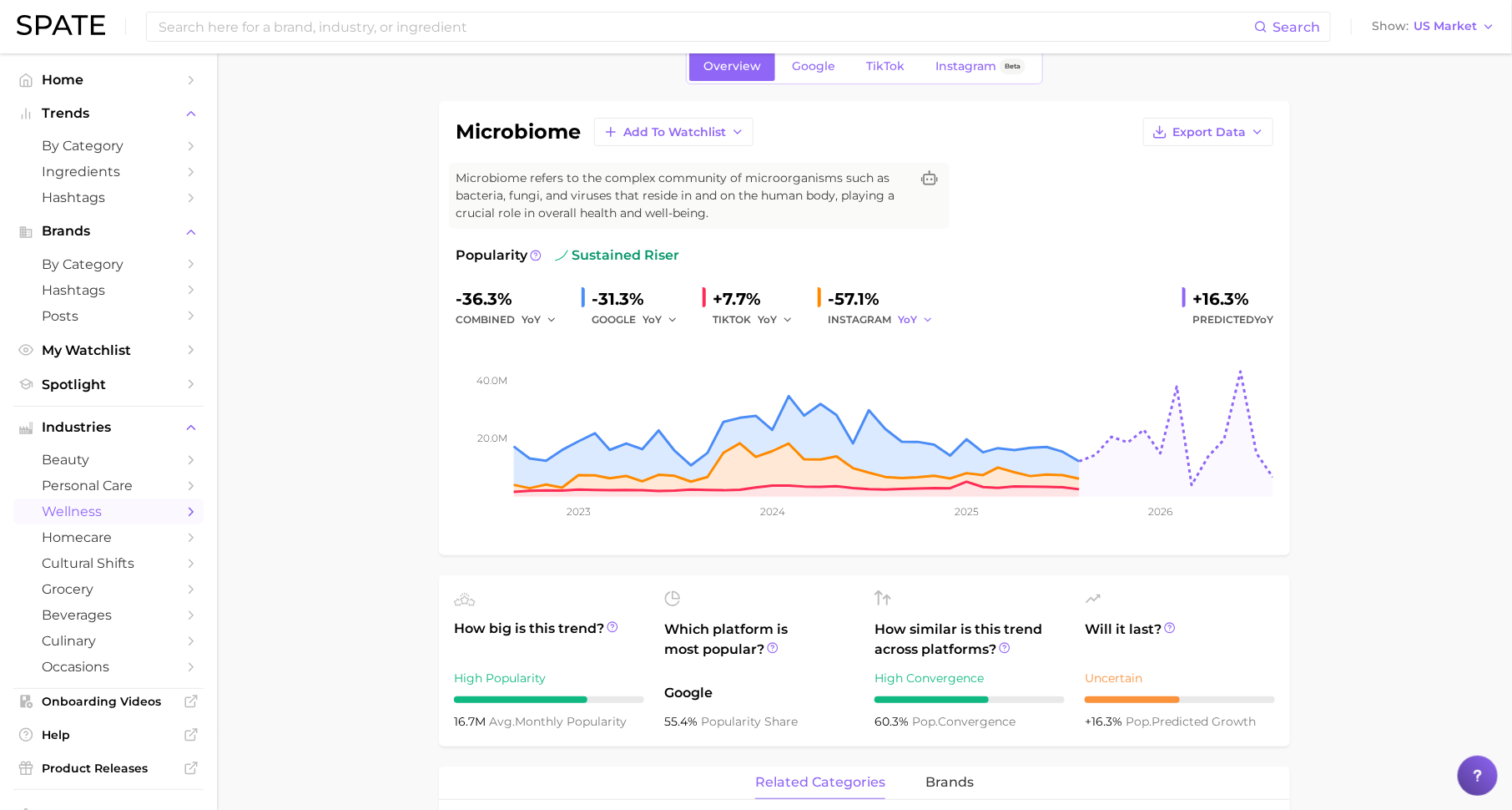
scroll to position [102, 0]
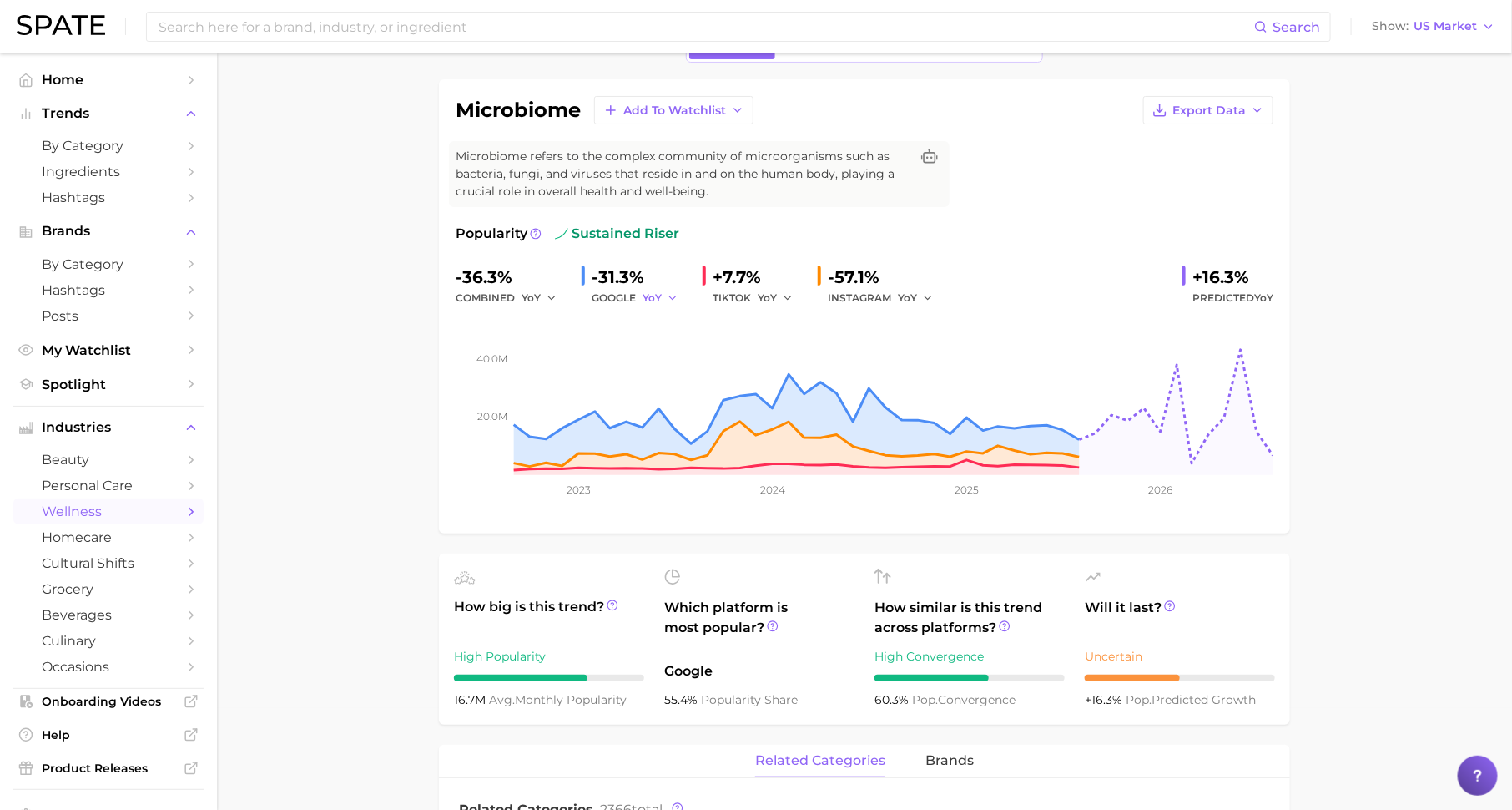
click at [661, 298] on span "YoY" at bounding box center [651, 298] width 19 height 14
click at [656, 364] on button "QoQ" at bounding box center [734, 355] width 183 height 30
click at [653, 299] on span "QoQ" at bounding box center [654, 298] width 23 height 14
click at [680, 378] on span "MoM" at bounding box center [665, 384] width 29 height 14
click at [657, 298] on span "MoM" at bounding box center [655, 298] width 25 height 14
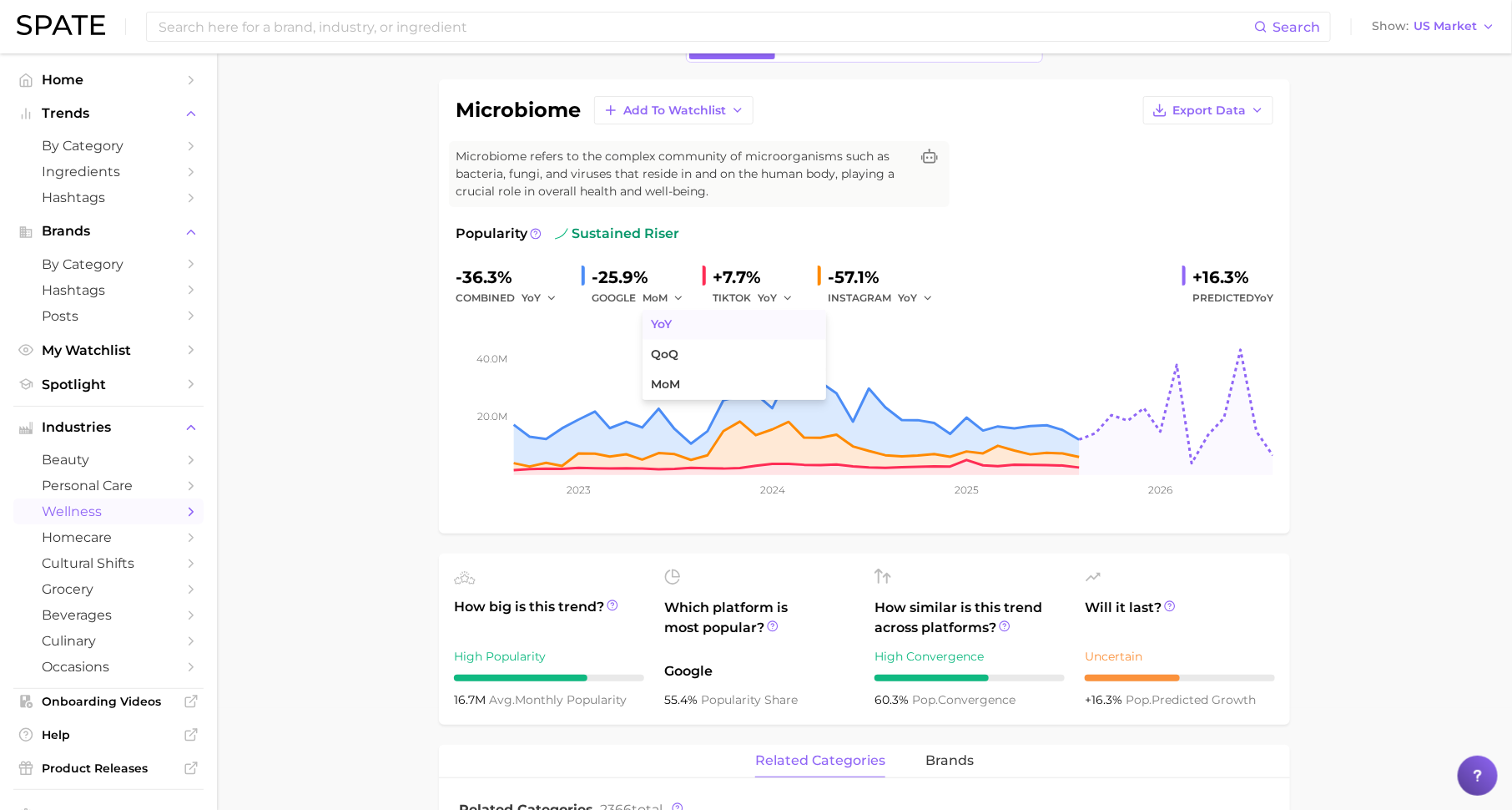
click at [668, 333] on button "YoY" at bounding box center [734, 325] width 183 height 30
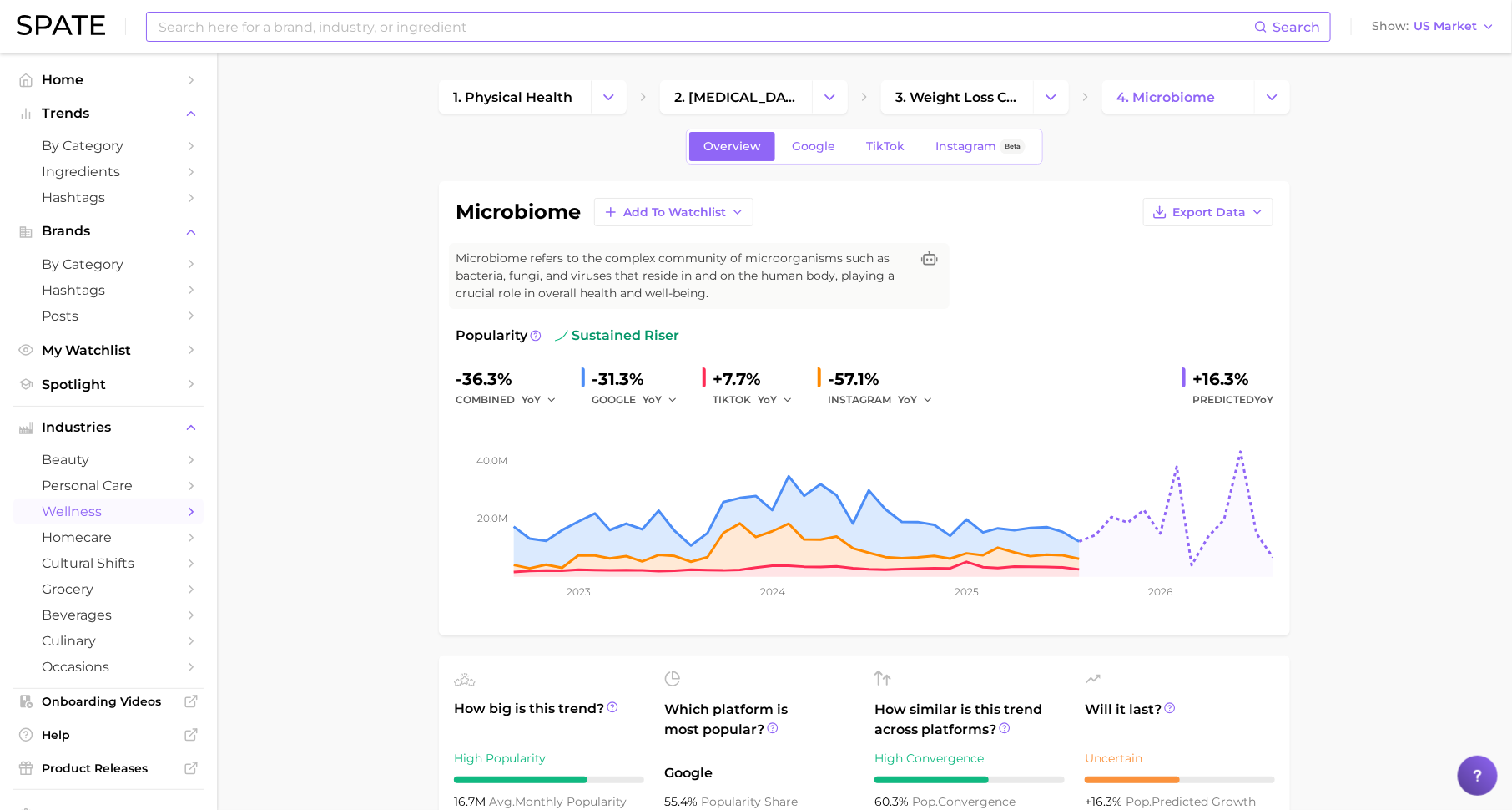
click at [593, 14] on input at bounding box center [706, 27] width 1097 height 29
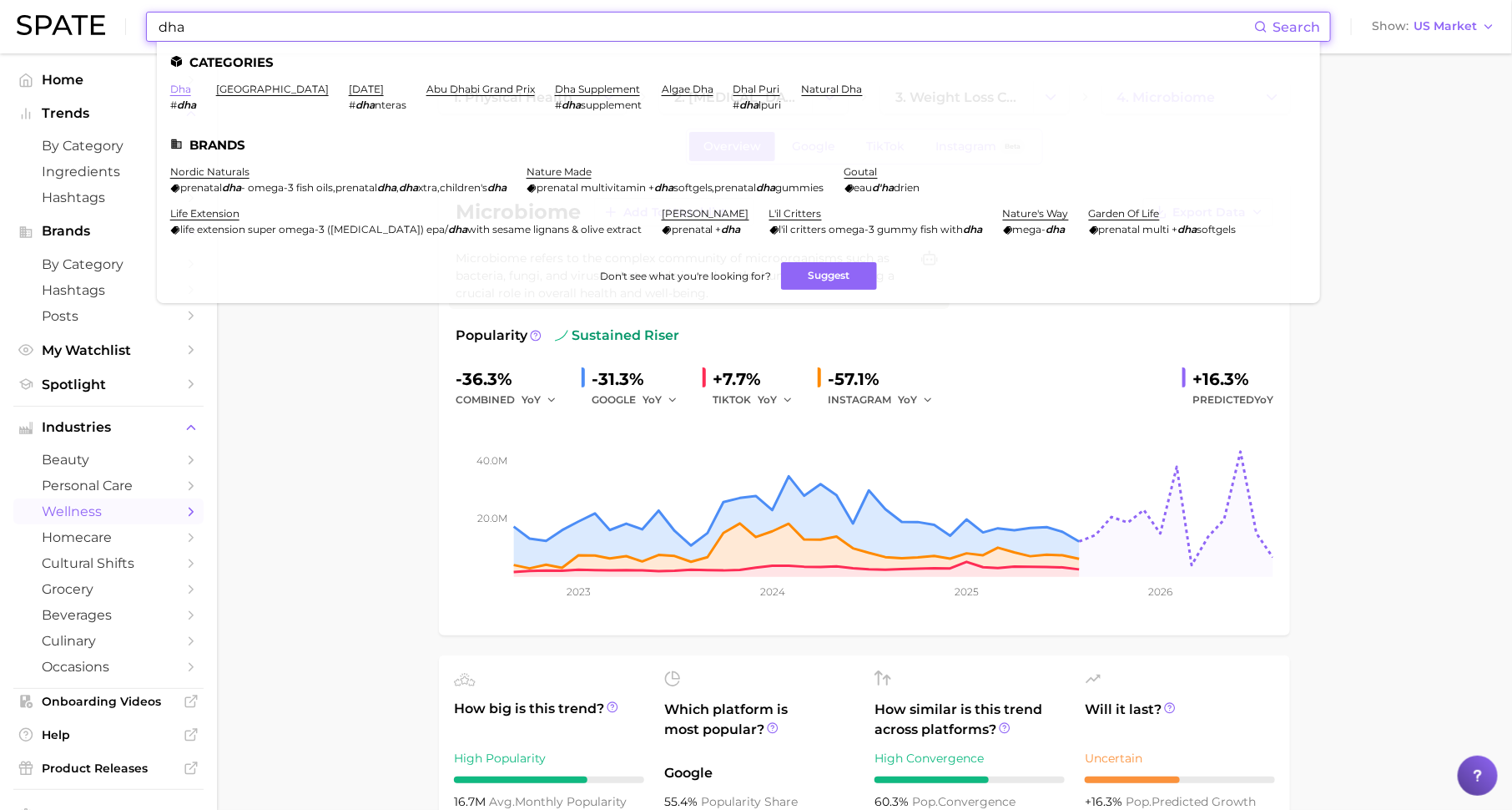
type input "dha"
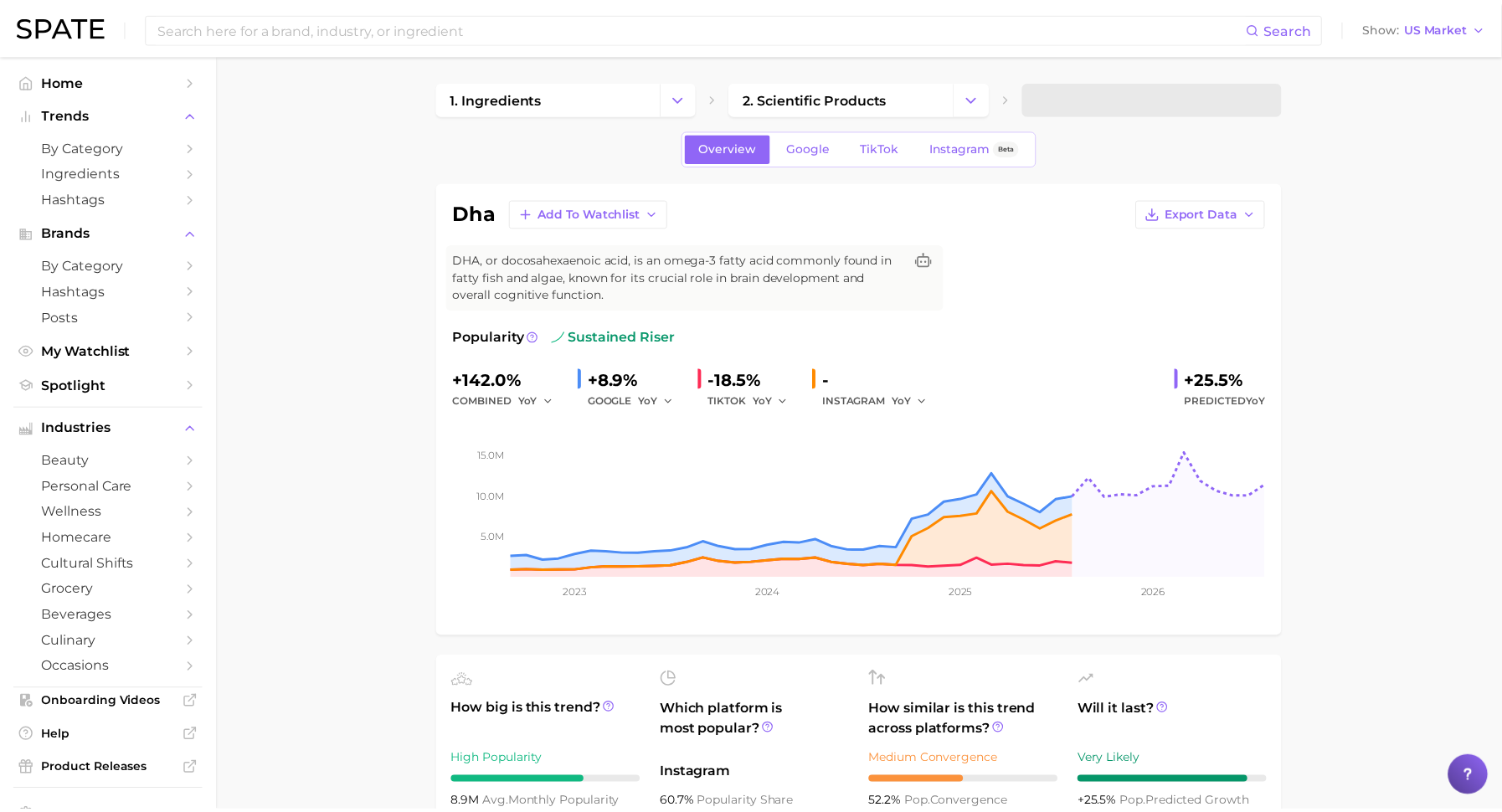
scroll to position [13, 0]
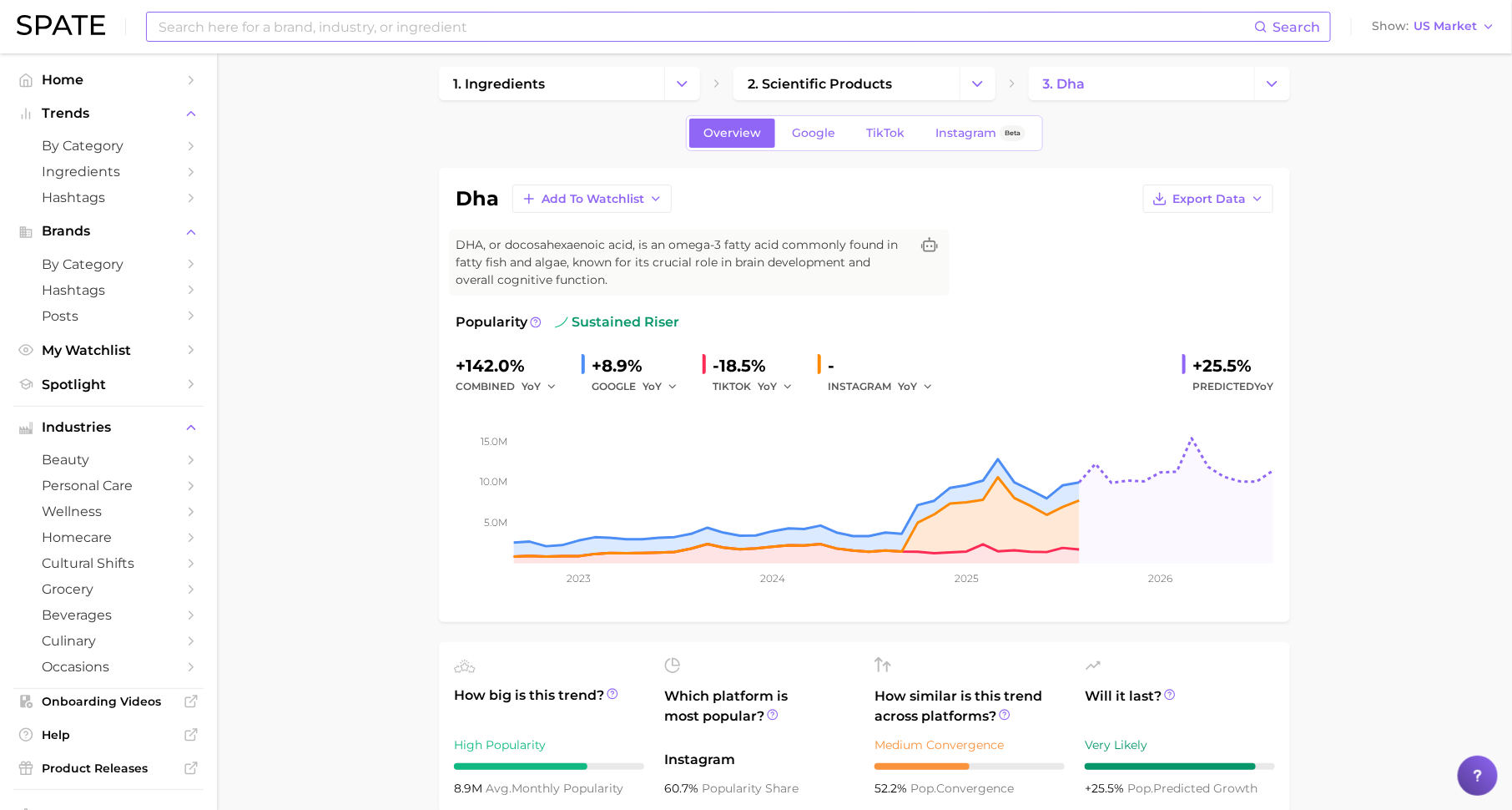
click at [481, 27] on input at bounding box center [706, 27] width 1097 height 29
click at [819, 71] on button "Suggest" at bounding box center [842, 69] width 96 height 28
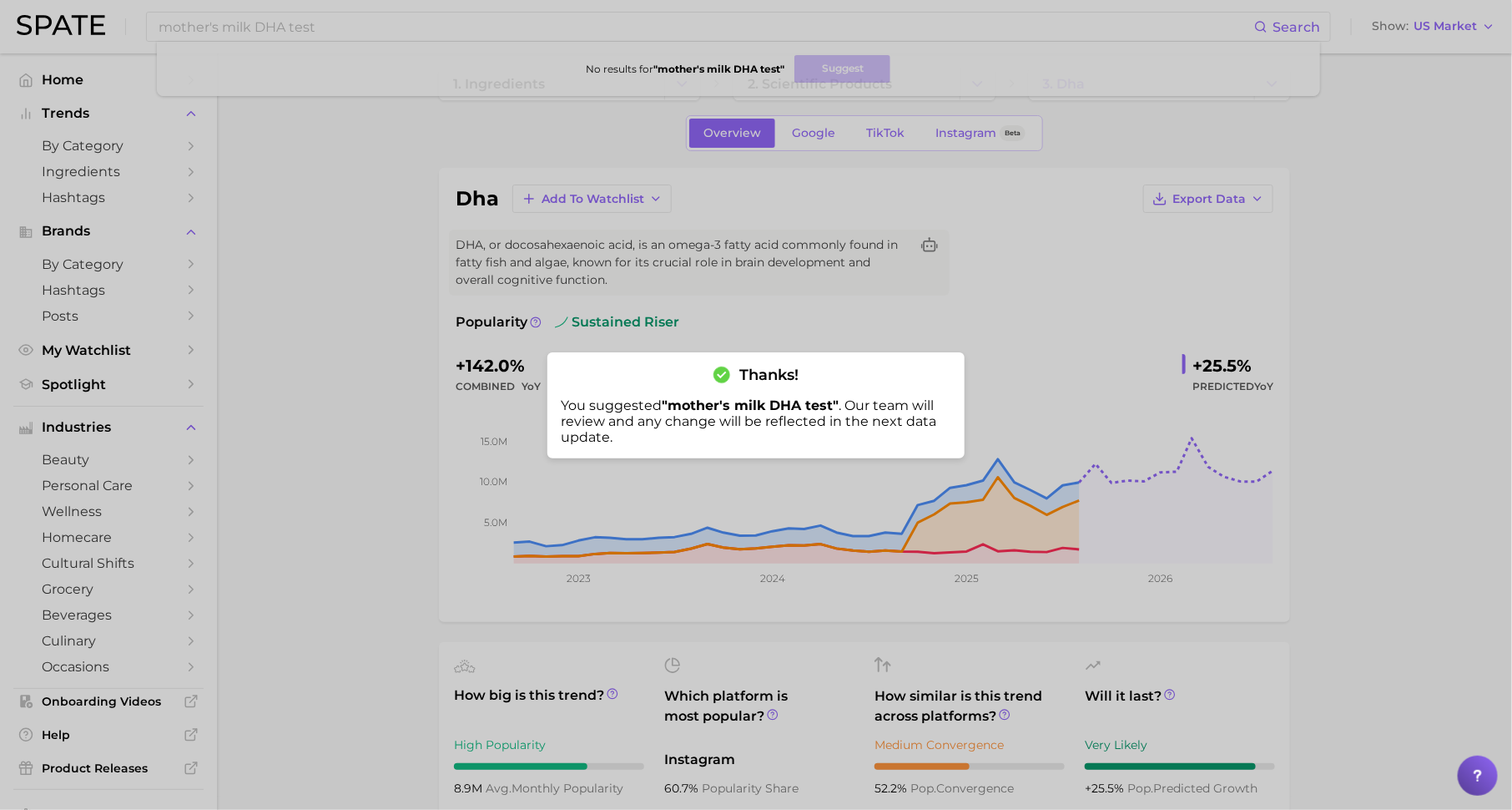
click at [310, 217] on div at bounding box center [756, 405] width 1512 height 810
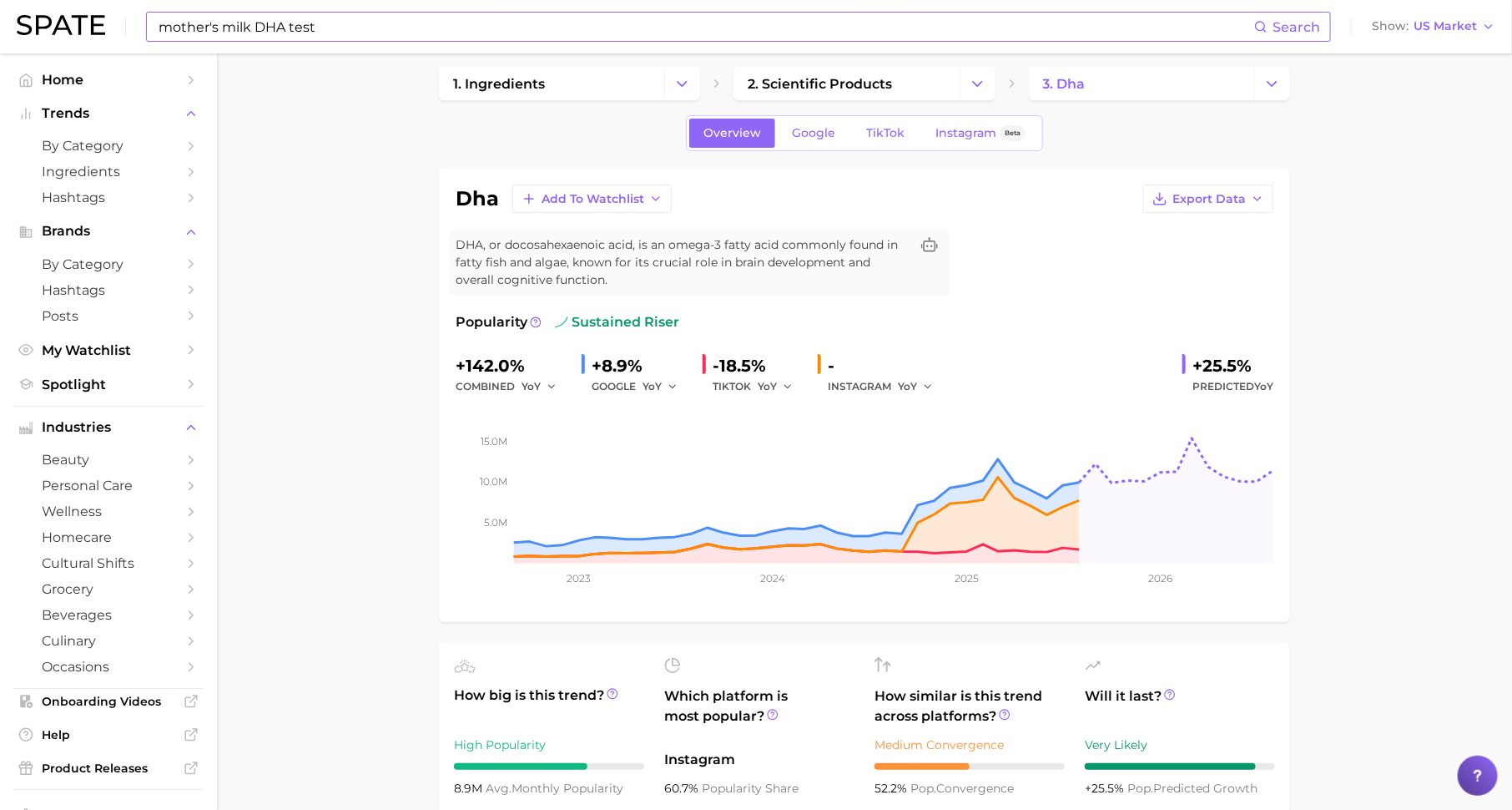
click at [351, 37] on input "mother's milk DHA test" at bounding box center [706, 27] width 1097 height 29
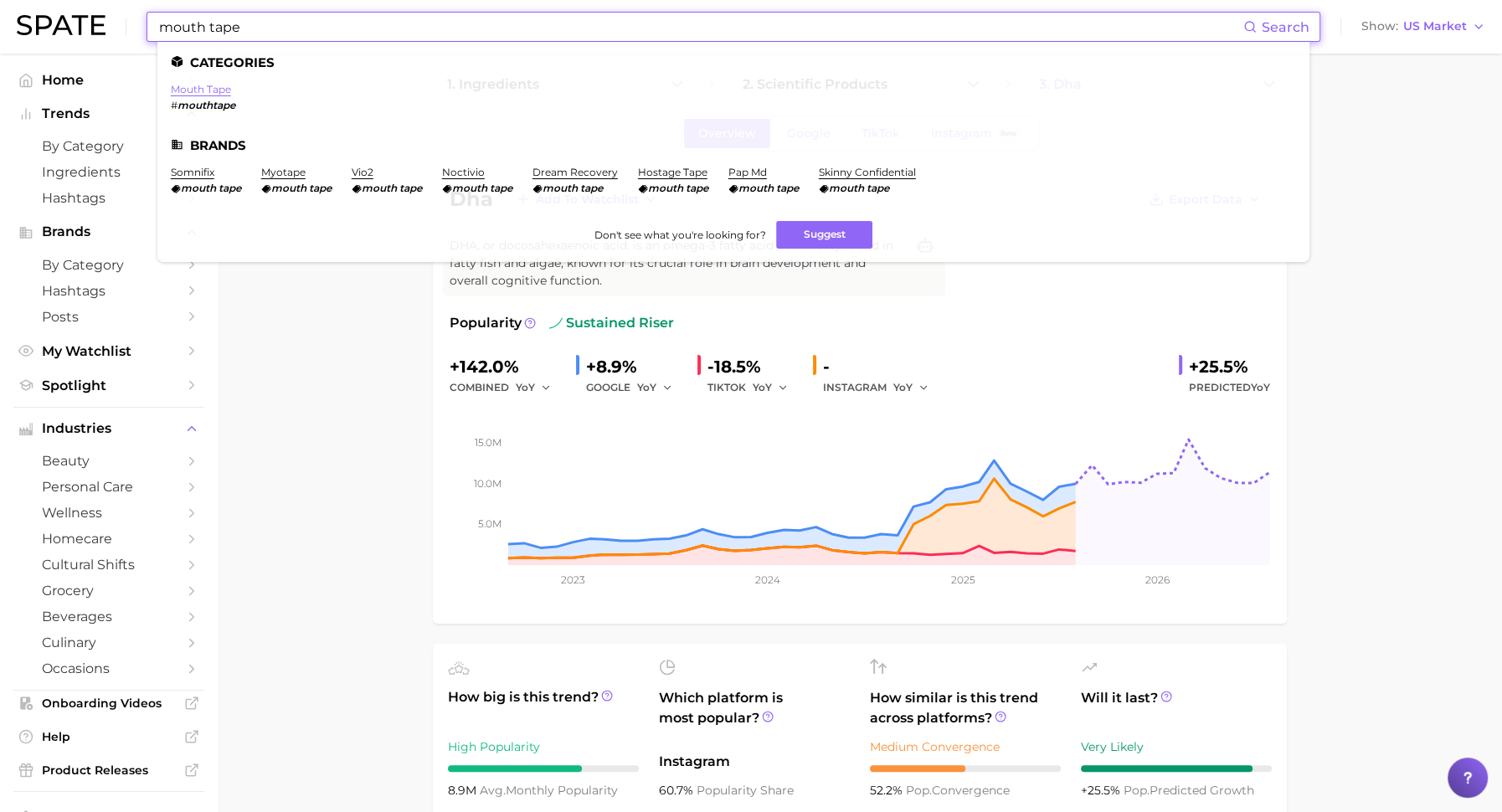
click at [208, 94] on link "mouth tape" at bounding box center [201, 89] width 60 height 13
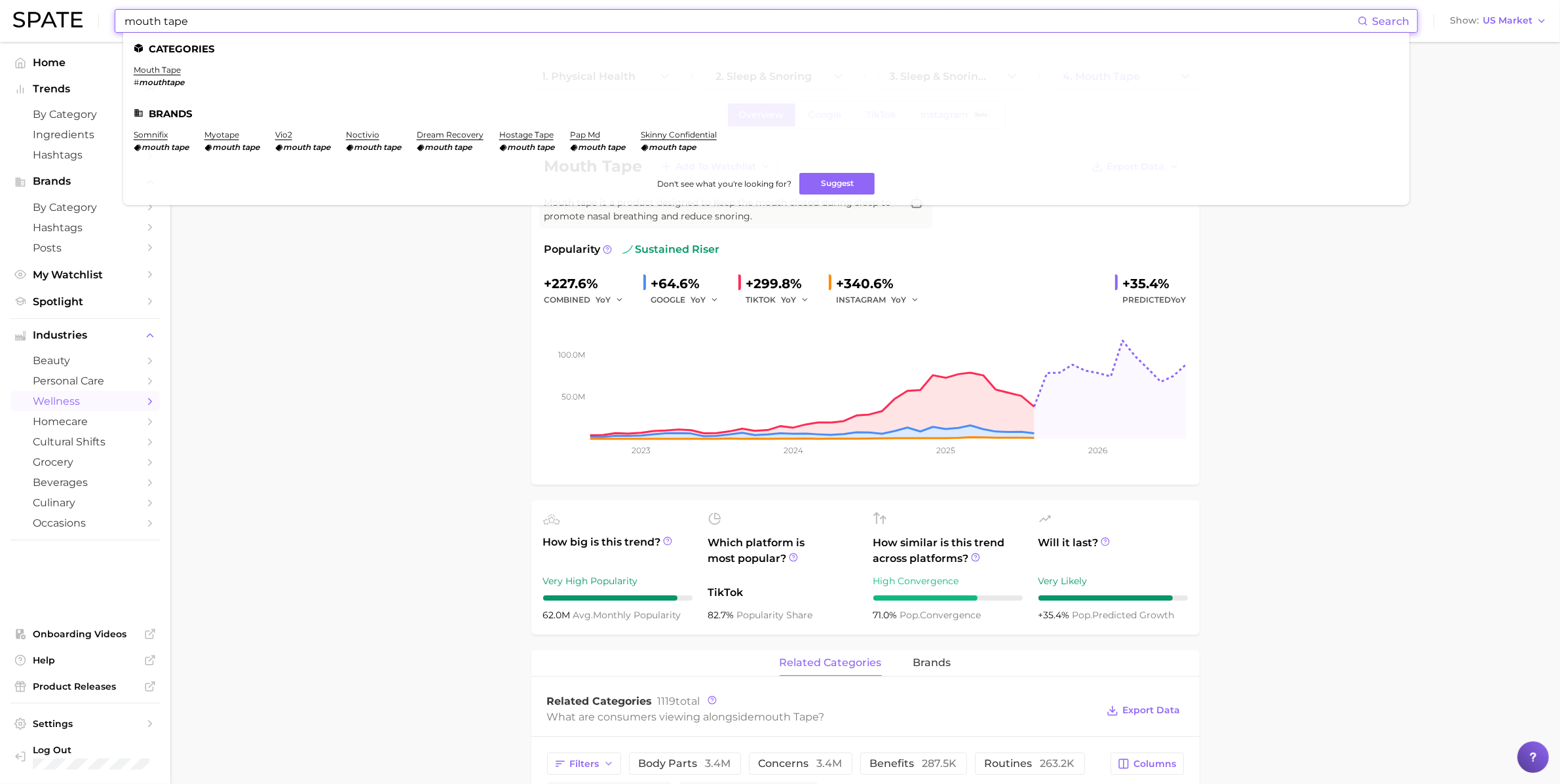
click at [383, 31] on input "mouth tape" at bounding box center [740, 21] width 1234 height 22
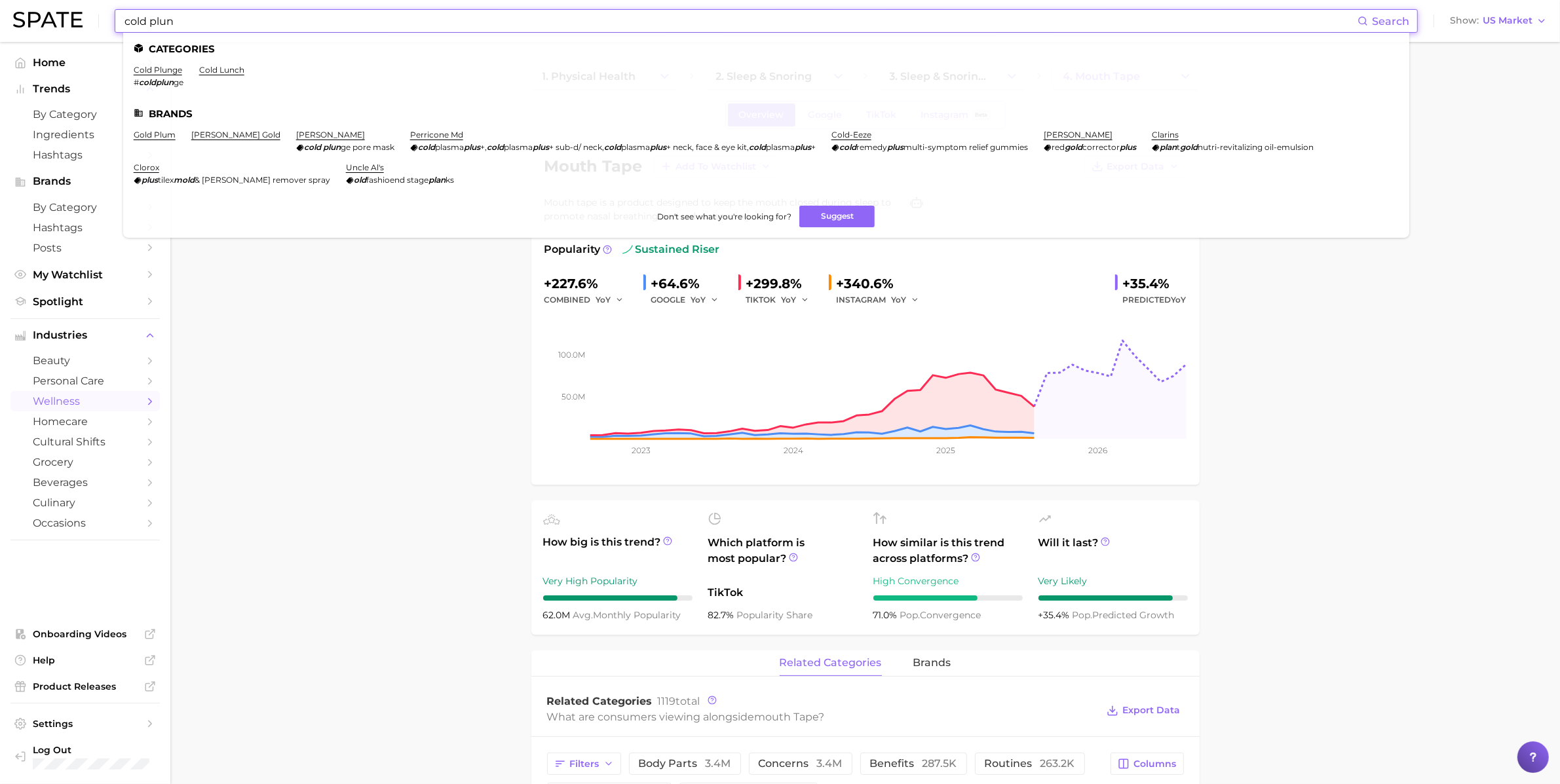
type input "cold plun"
click at [168, 65] on ul "Categories cold plunge # coldplun ge cold lunch Brands gold plum [PERSON_NAME] …" at bounding box center [766, 135] width 1286 height 205
click at [168, 71] on link "cold plunge" at bounding box center [158, 69] width 48 height 10
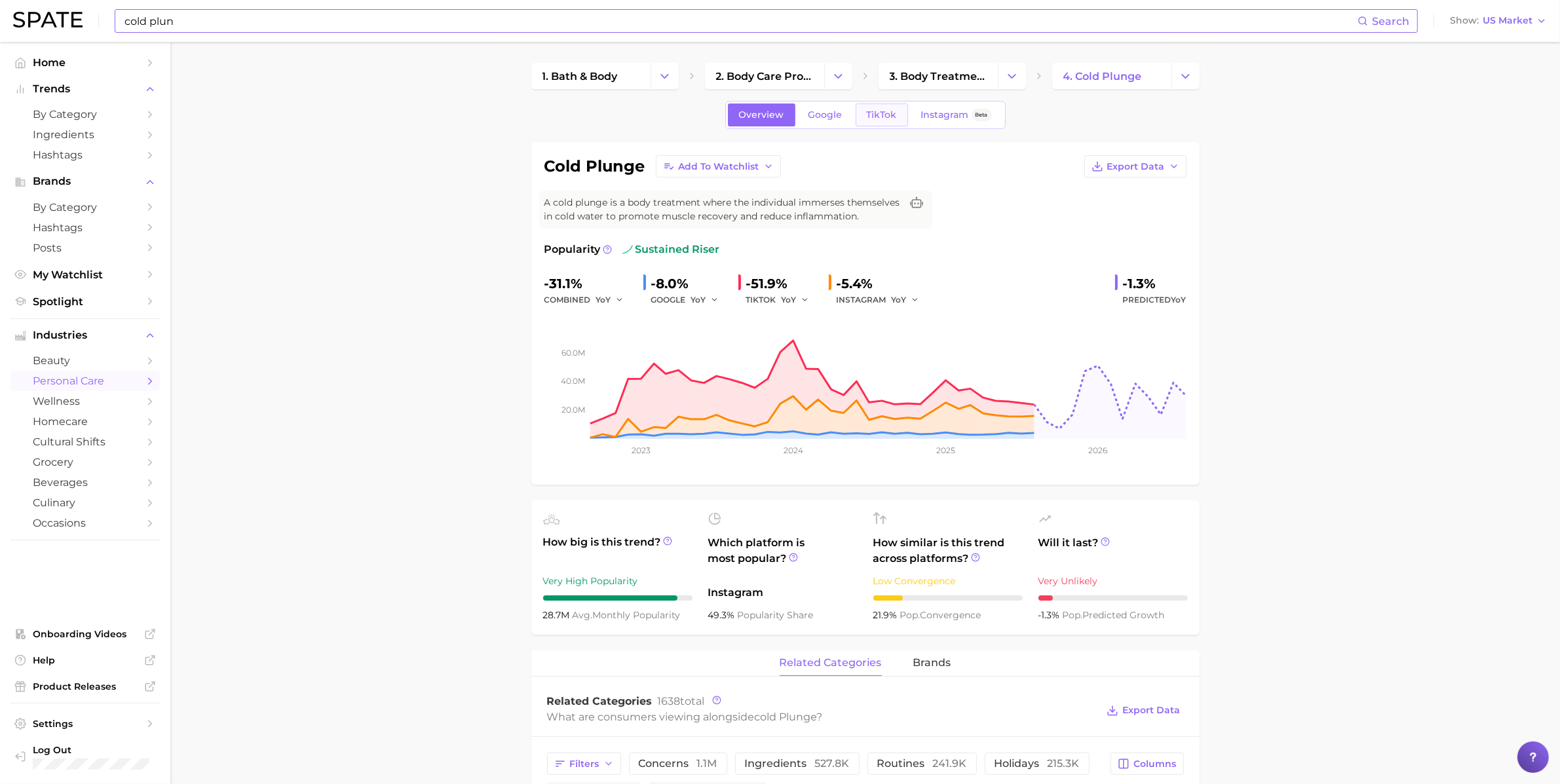
click at [876, 121] on link "TikTok" at bounding box center [882, 115] width 53 height 23
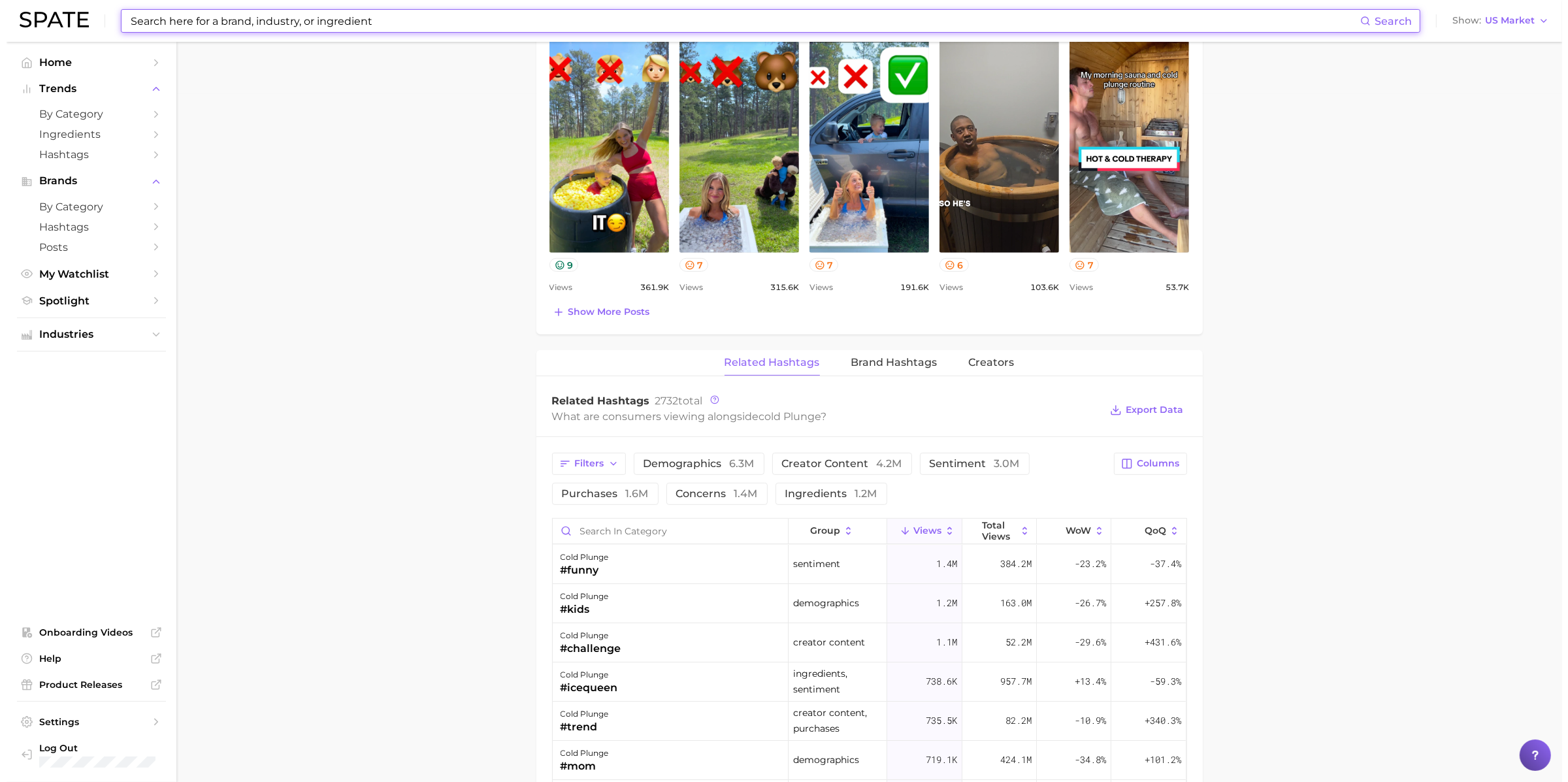
scroll to position [692, 0]
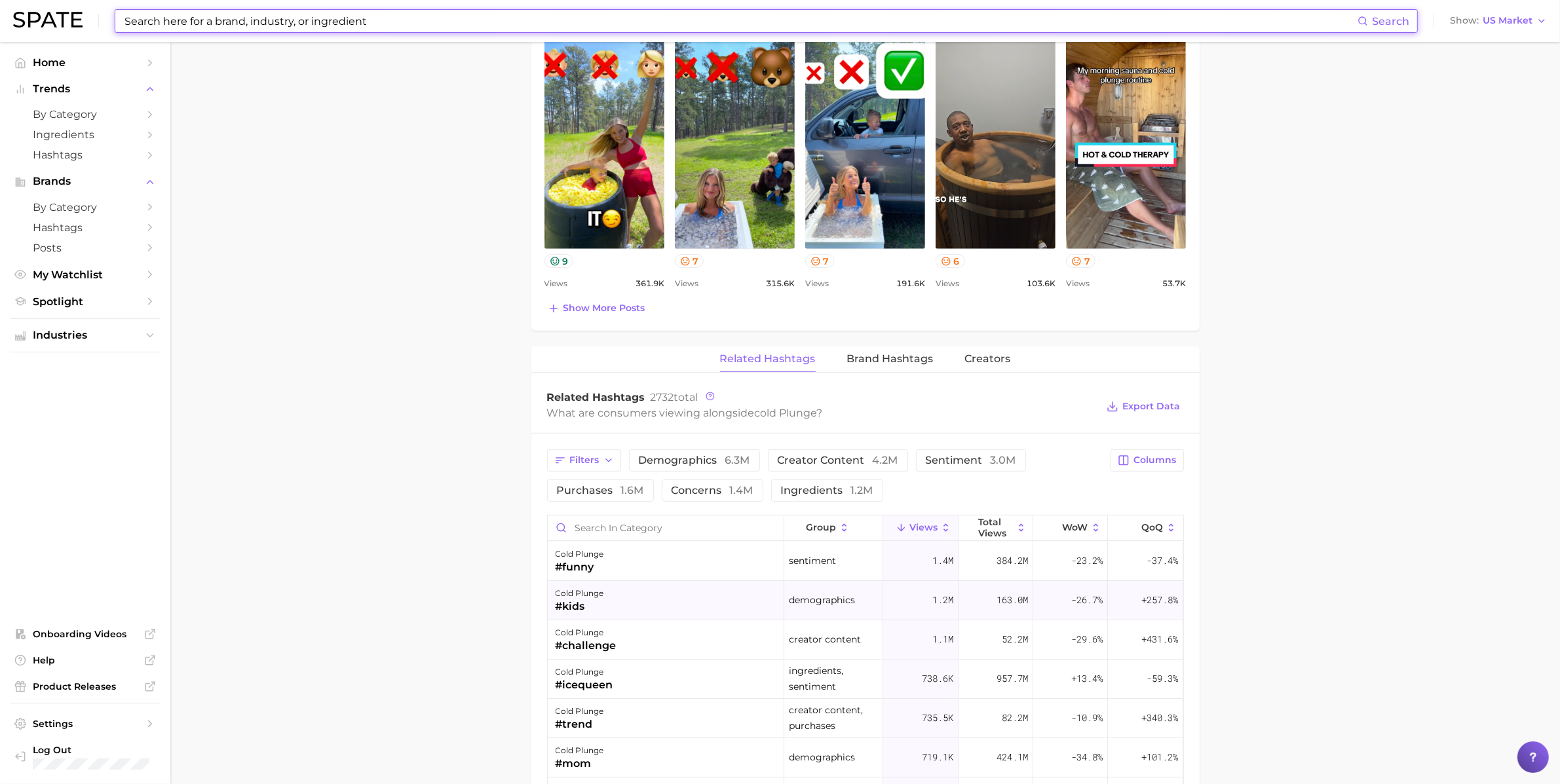
click at [563, 599] on div "#kids" at bounding box center [579, 607] width 48 height 15
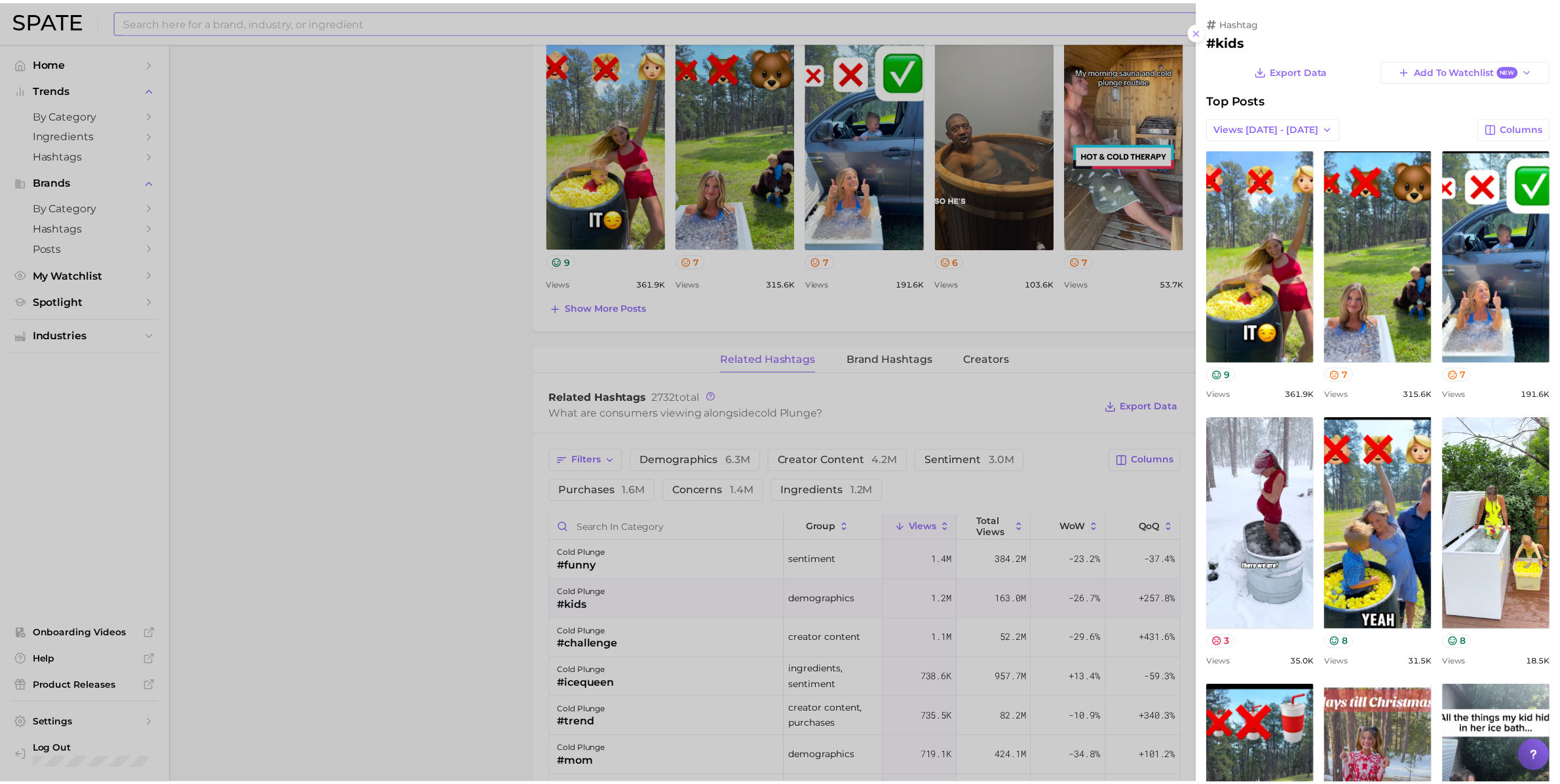
scroll to position [0, 0]
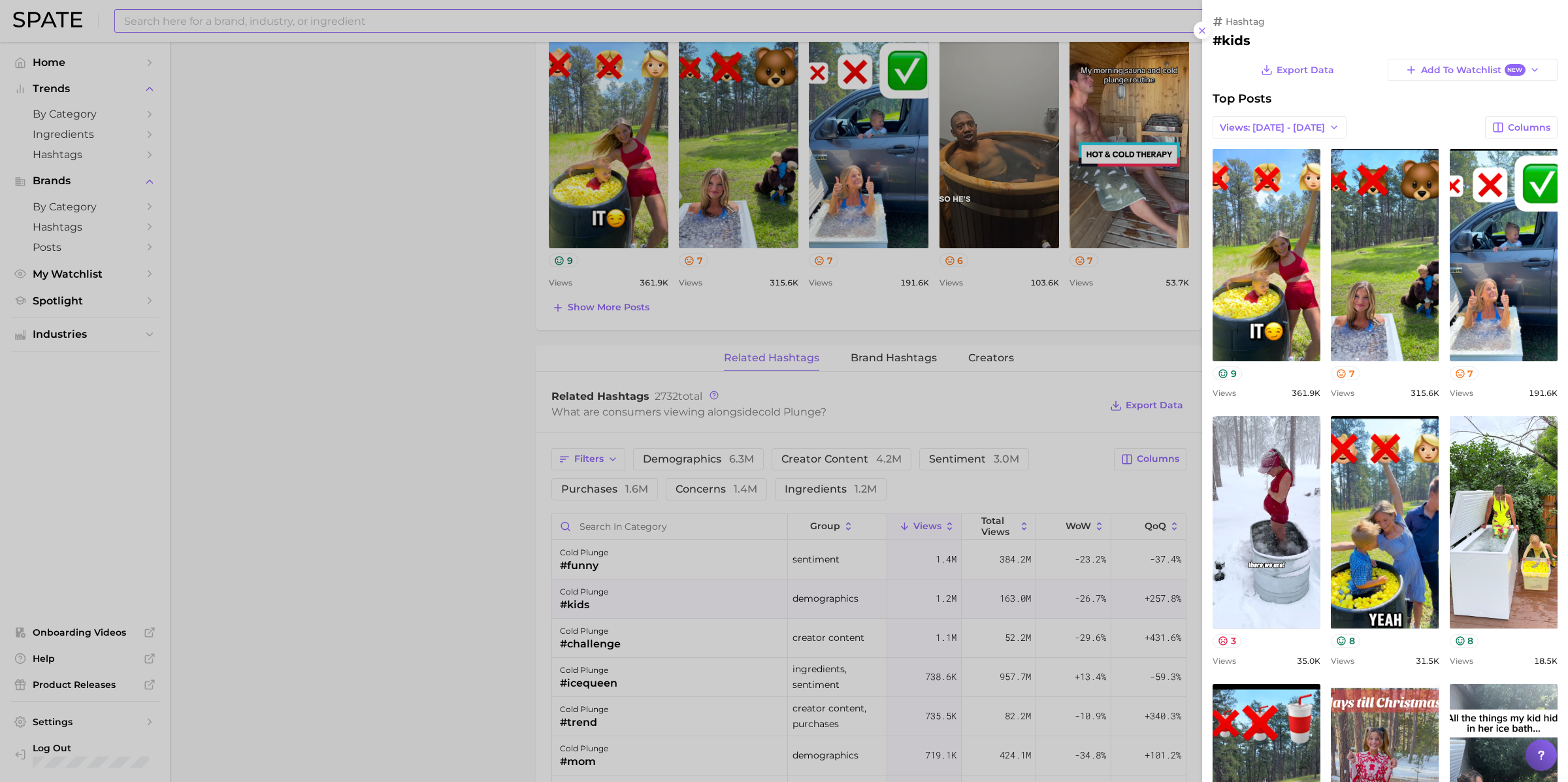
click at [220, 99] on div at bounding box center [784, 391] width 1568 height 782
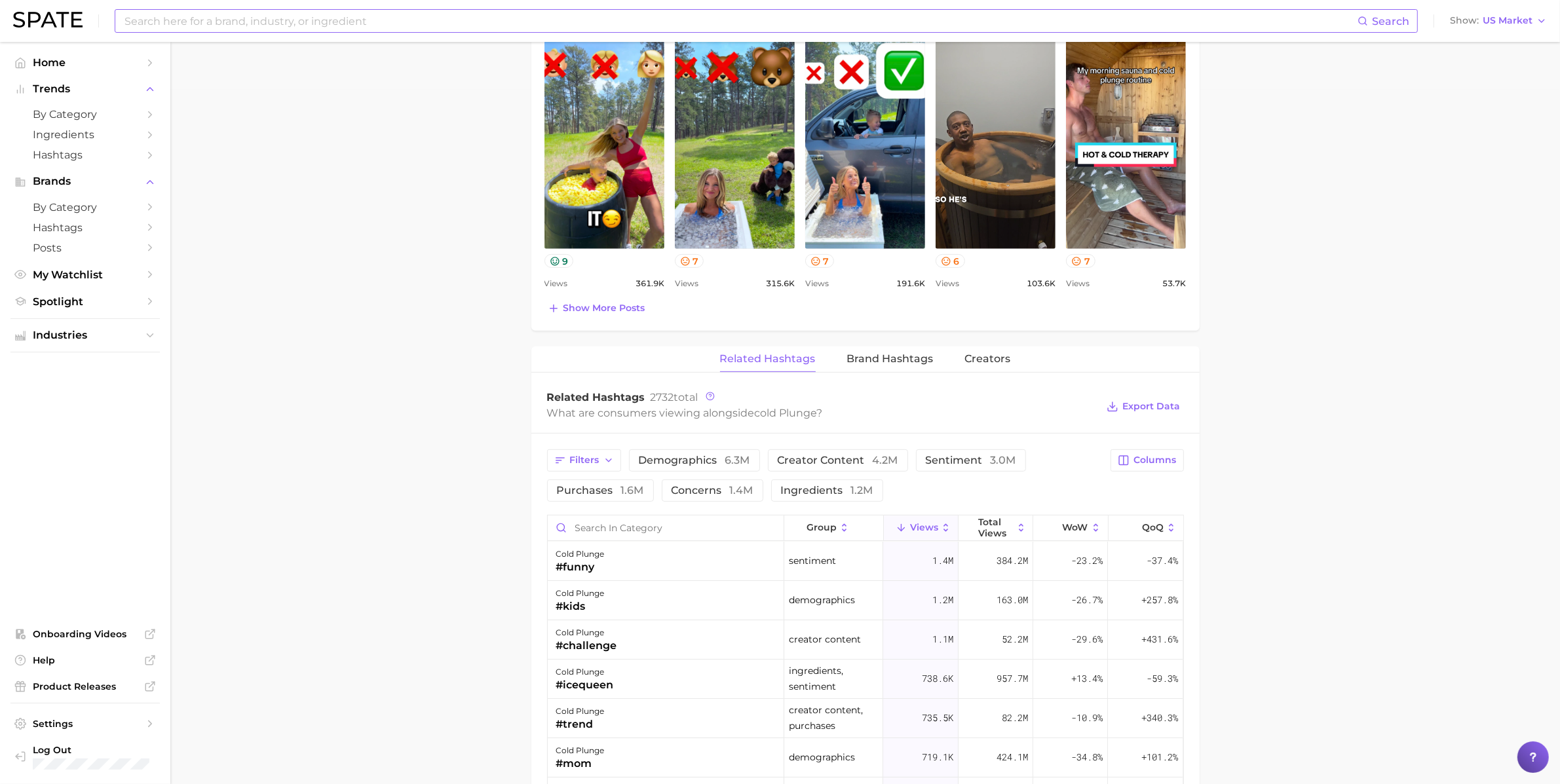
click at [222, 22] on input at bounding box center [740, 21] width 1234 height 22
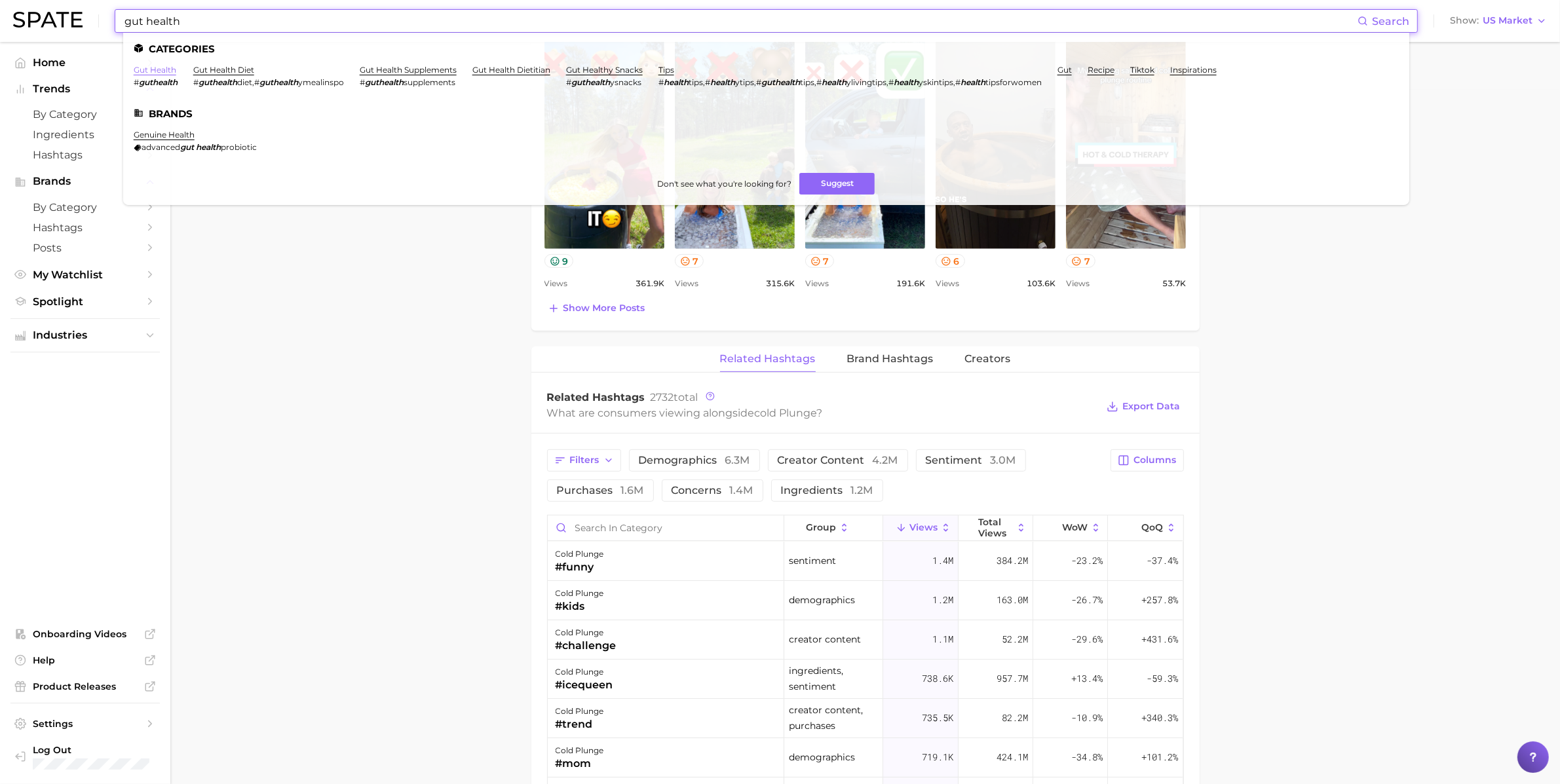
click at [145, 70] on link "gut health" at bounding box center [155, 69] width 43 height 10
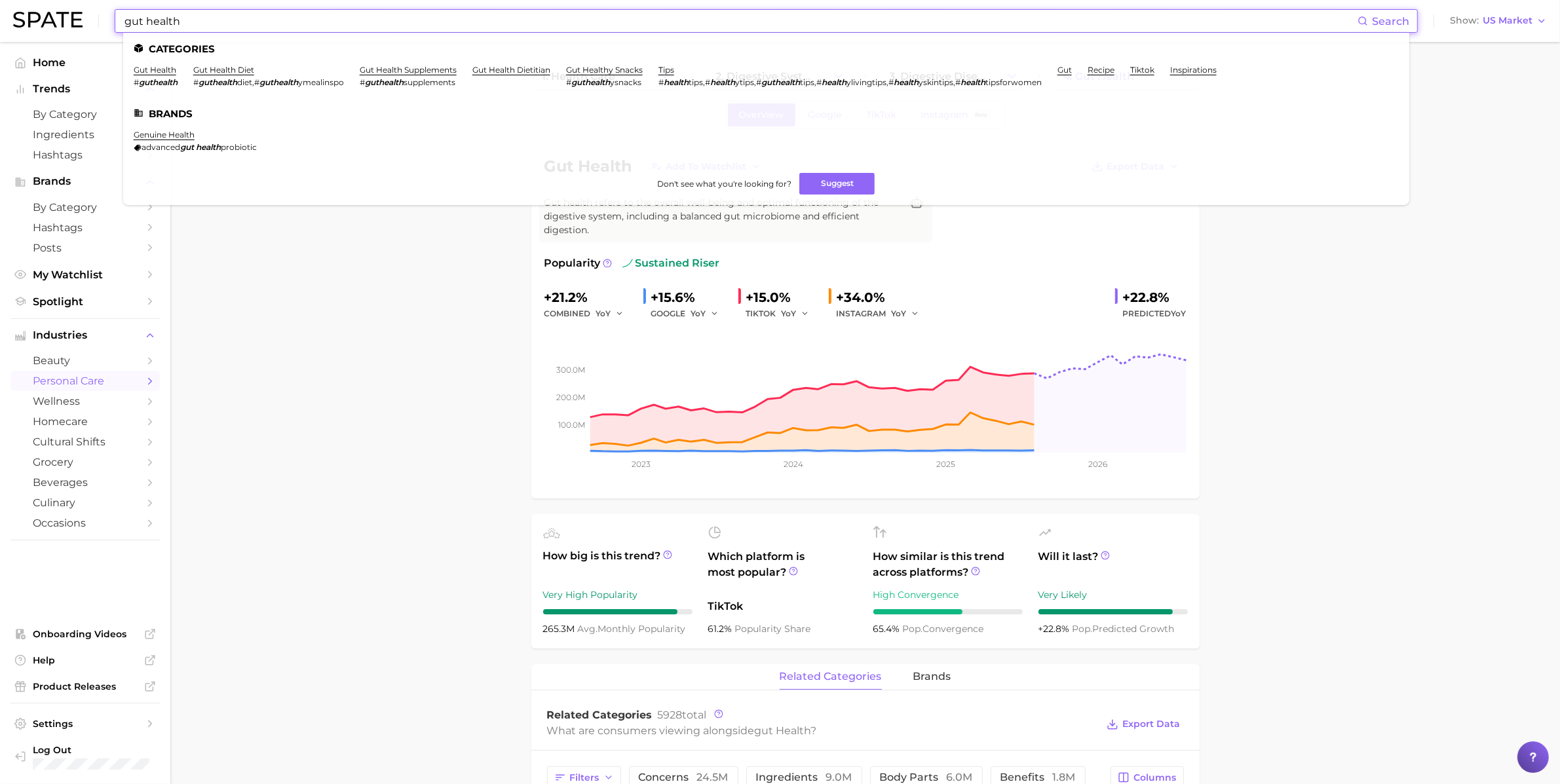
click at [374, 25] on input "gut health" at bounding box center [740, 21] width 1234 height 22
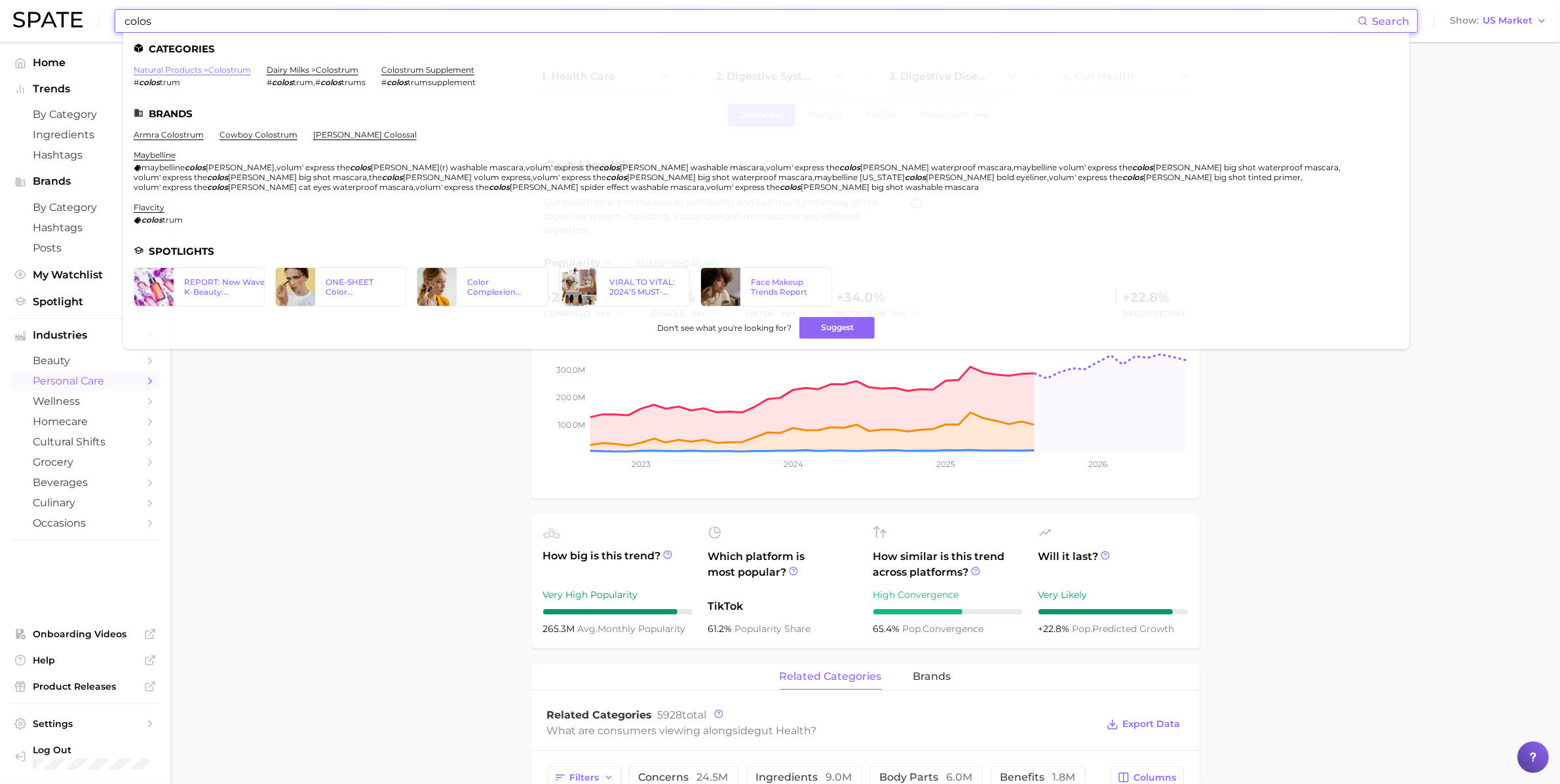
click at [225, 67] on link "natural products > colostrum" at bounding box center [192, 69] width 117 height 10
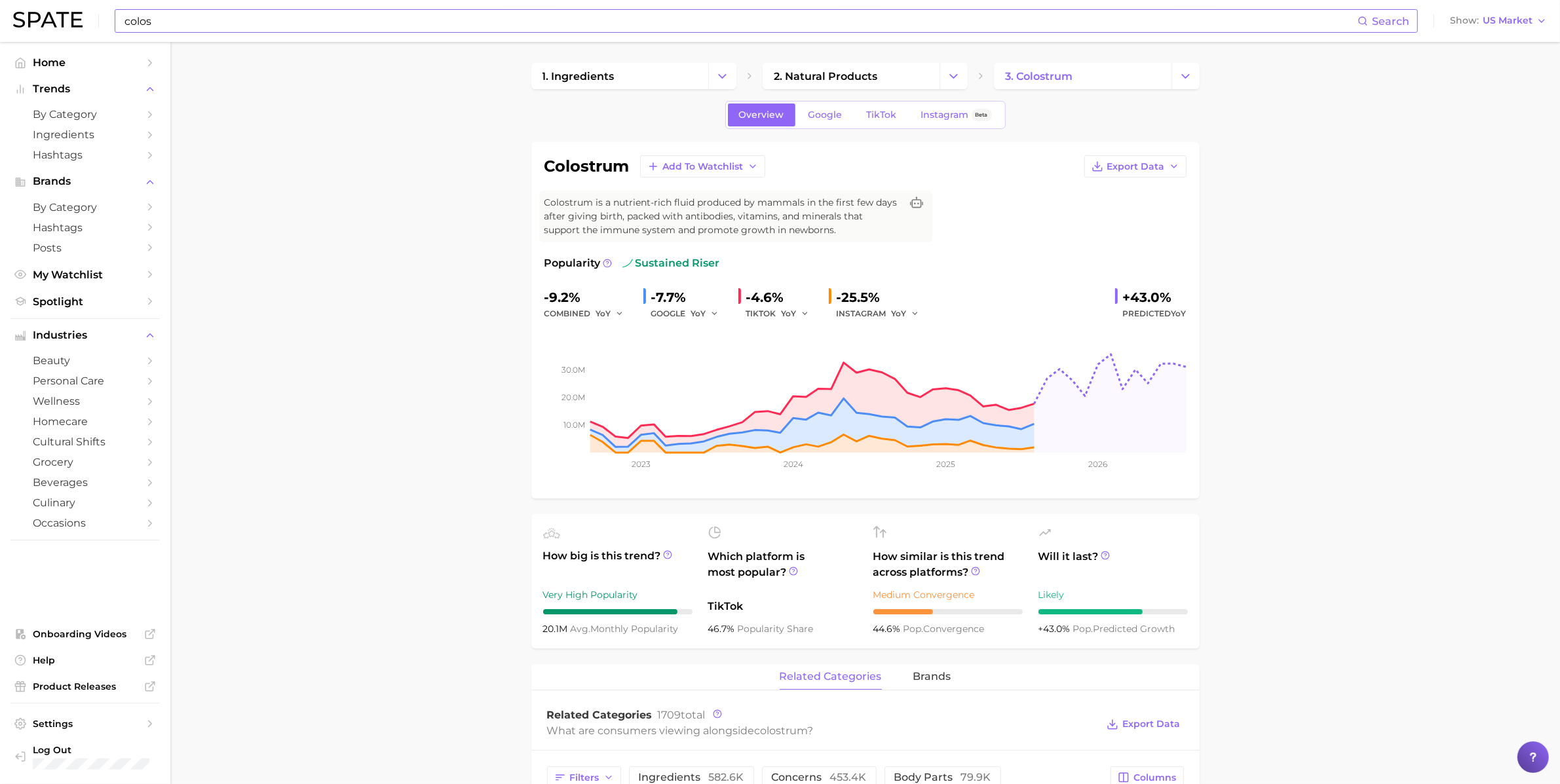
click at [682, 29] on input "colos" at bounding box center [740, 21] width 1234 height 22
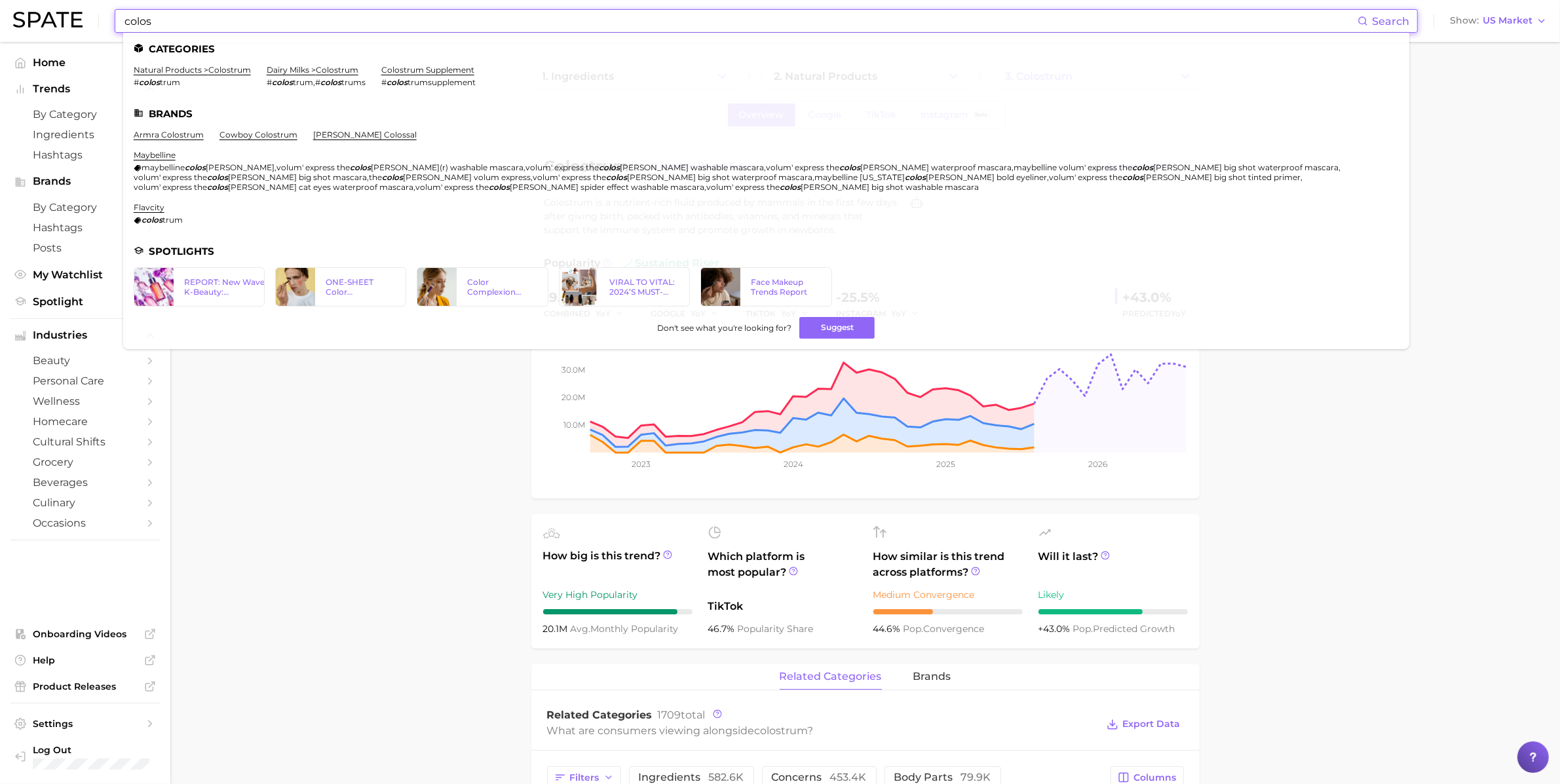
click at [682, 29] on input "colos" at bounding box center [740, 21] width 1234 height 22
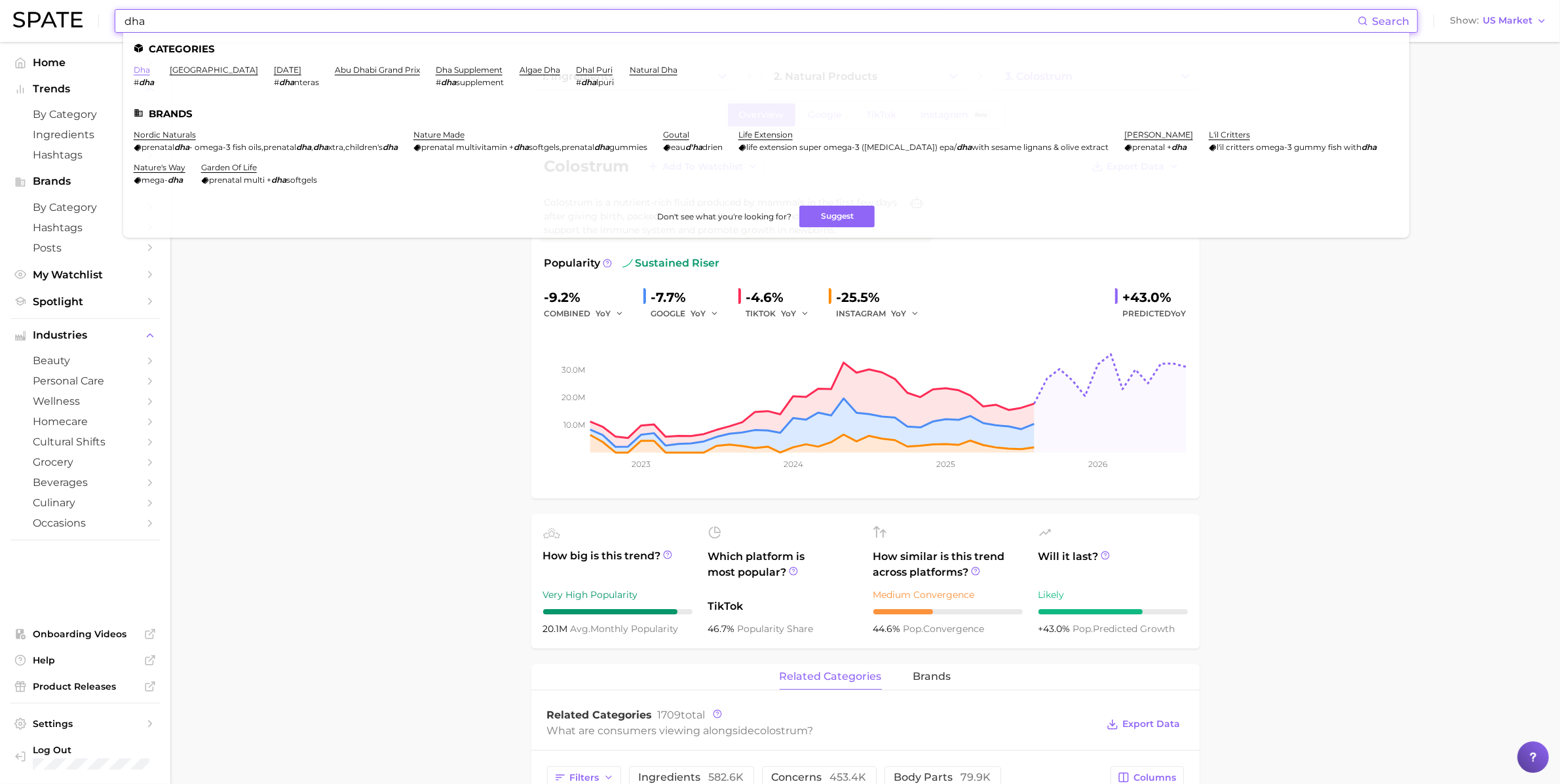
type input "dha"
click at [136, 68] on link "dha" at bounding box center [142, 69] width 16 height 10
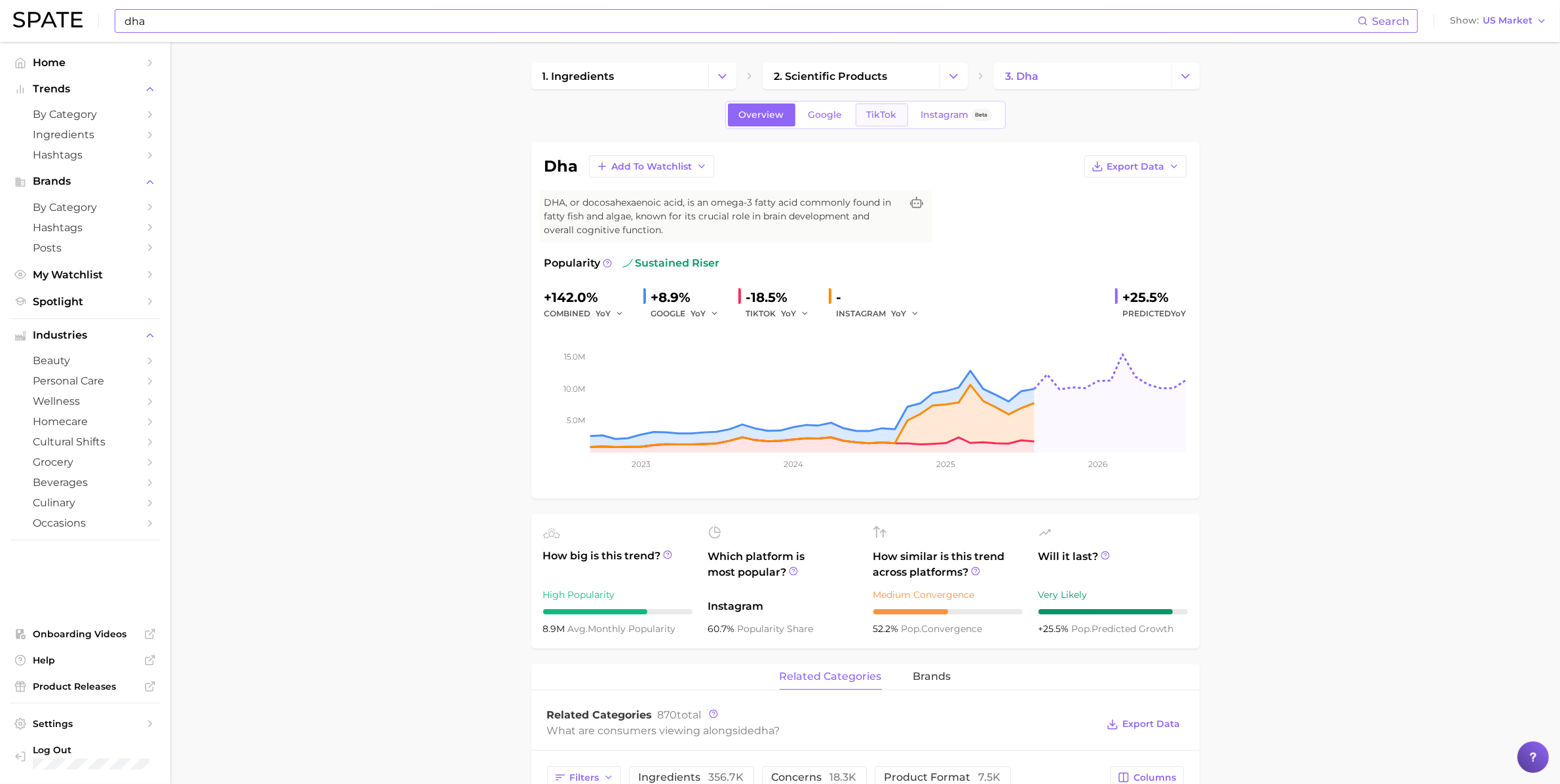
click at [860, 118] on link "TikTok" at bounding box center [882, 115] width 53 height 23
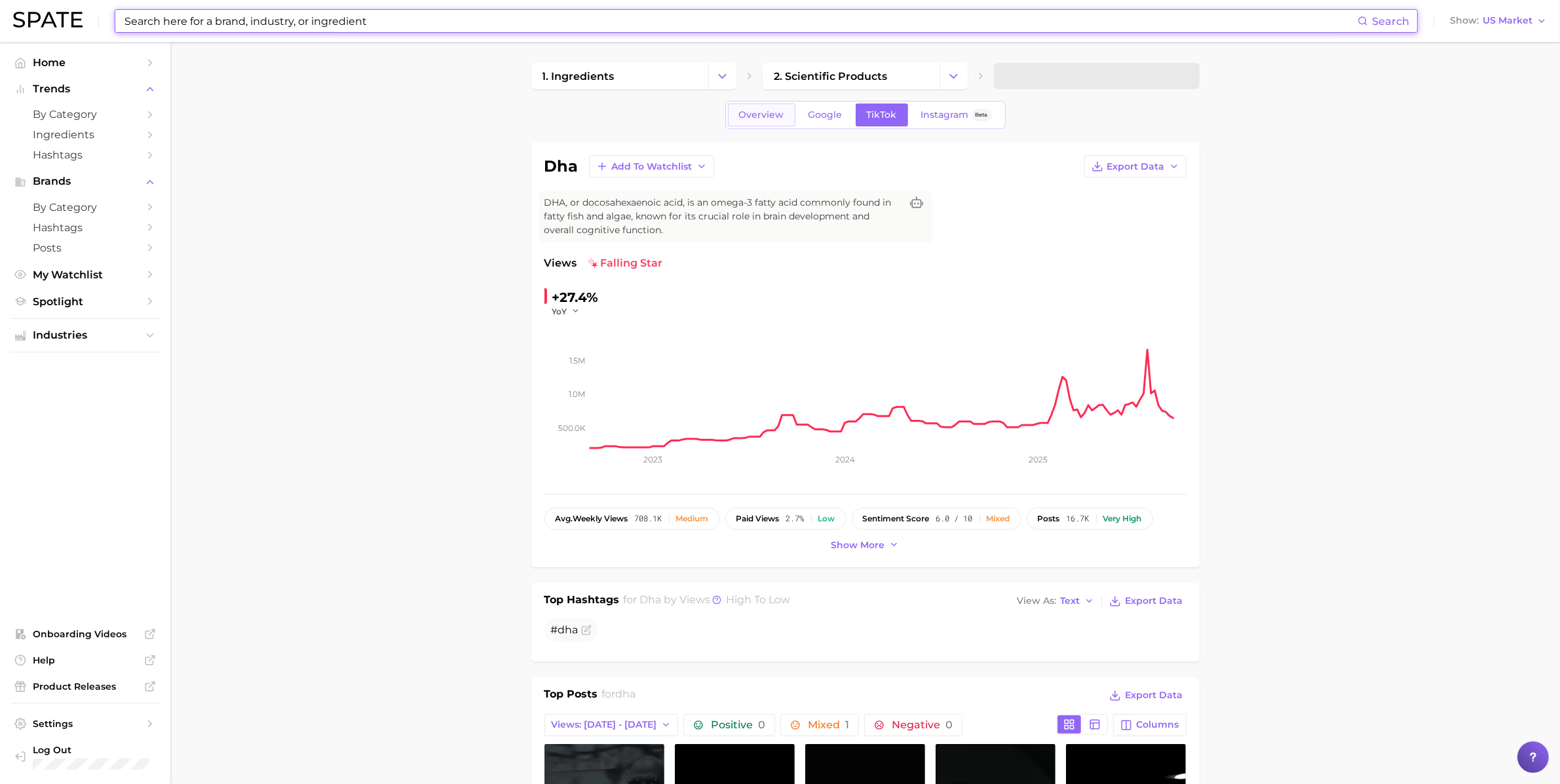
click at [749, 116] on span "Overview" at bounding box center [761, 115] width 45 height 11
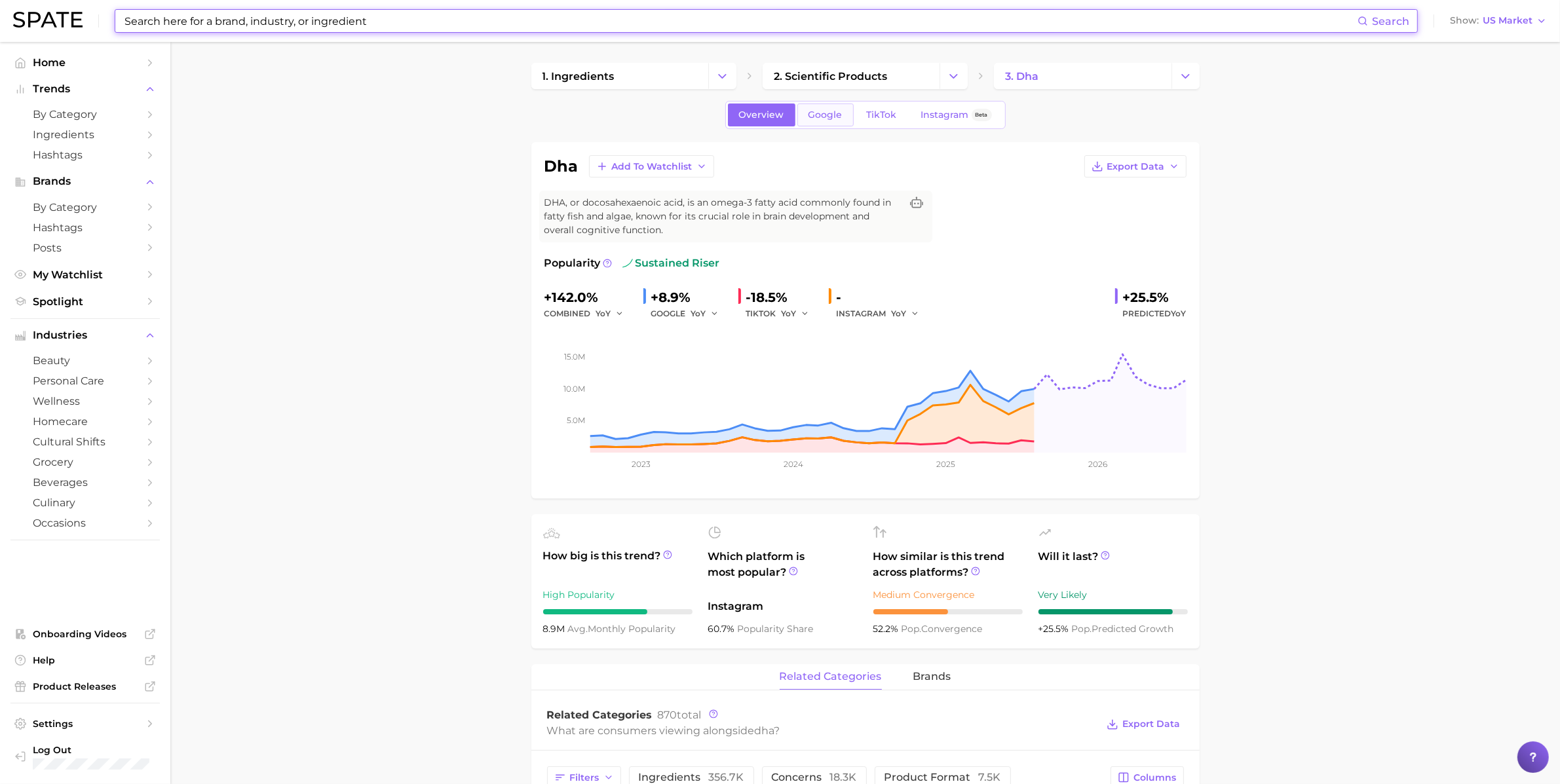
click at [821, 107] on link "Google" at bounding box center [826, 115] width 56 height 23
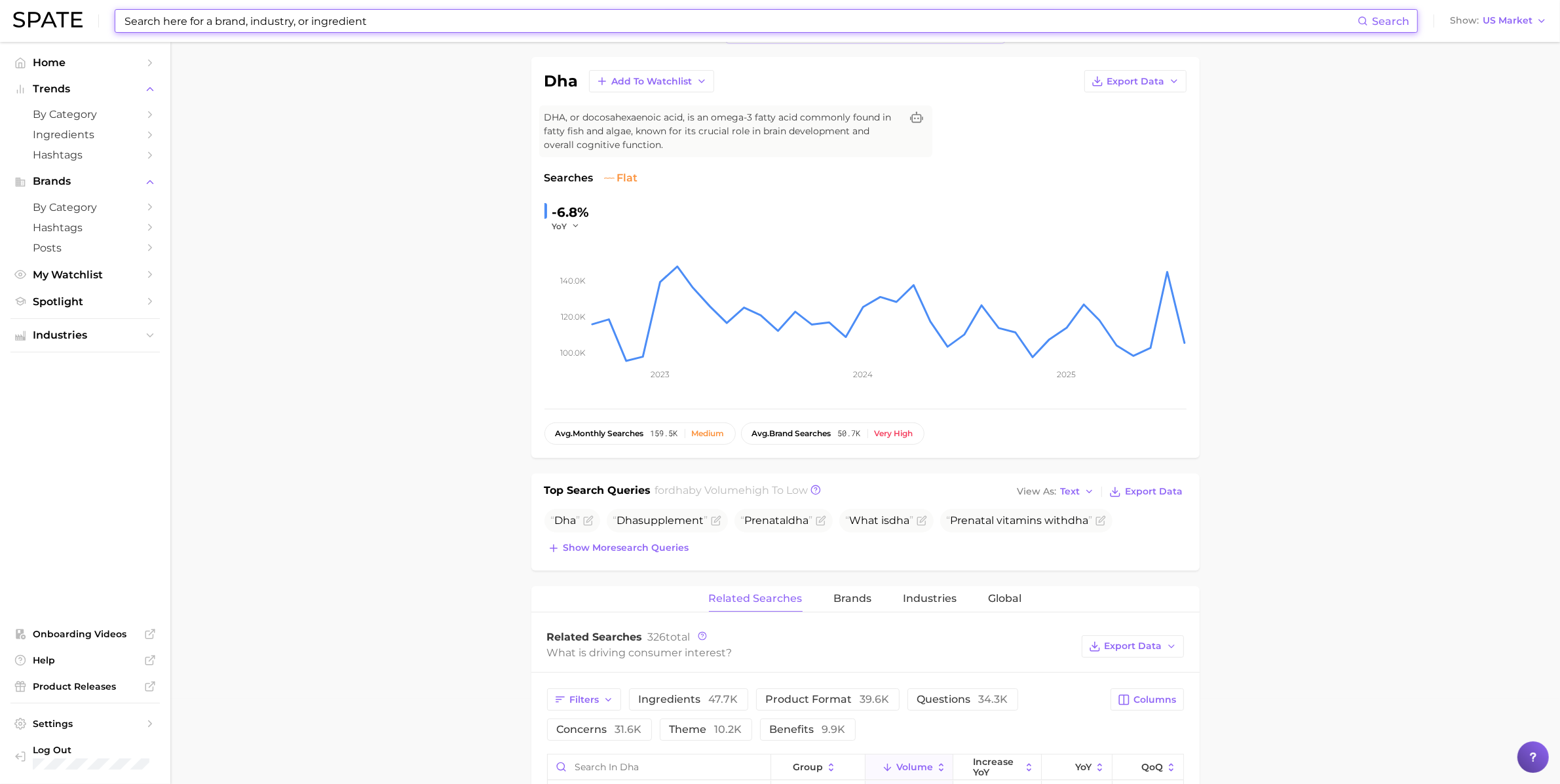
scroll to position [89, 0]
click at [655, 541] on span "Show more search queries" at bounding box center [626, 544] width 126 height 11
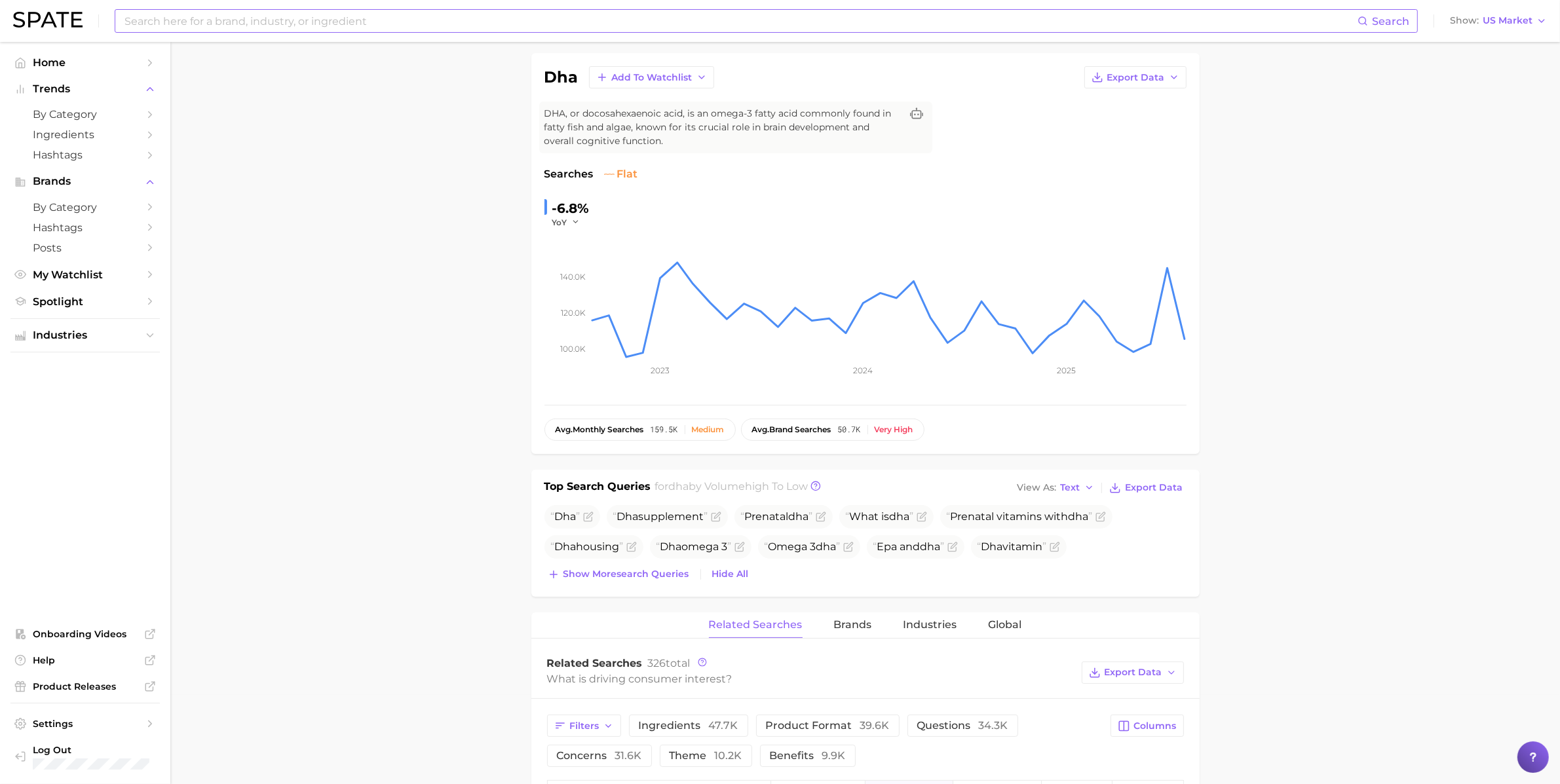
click at [480, 27] on input at bounding box center [740, 21] width 1234 height 22
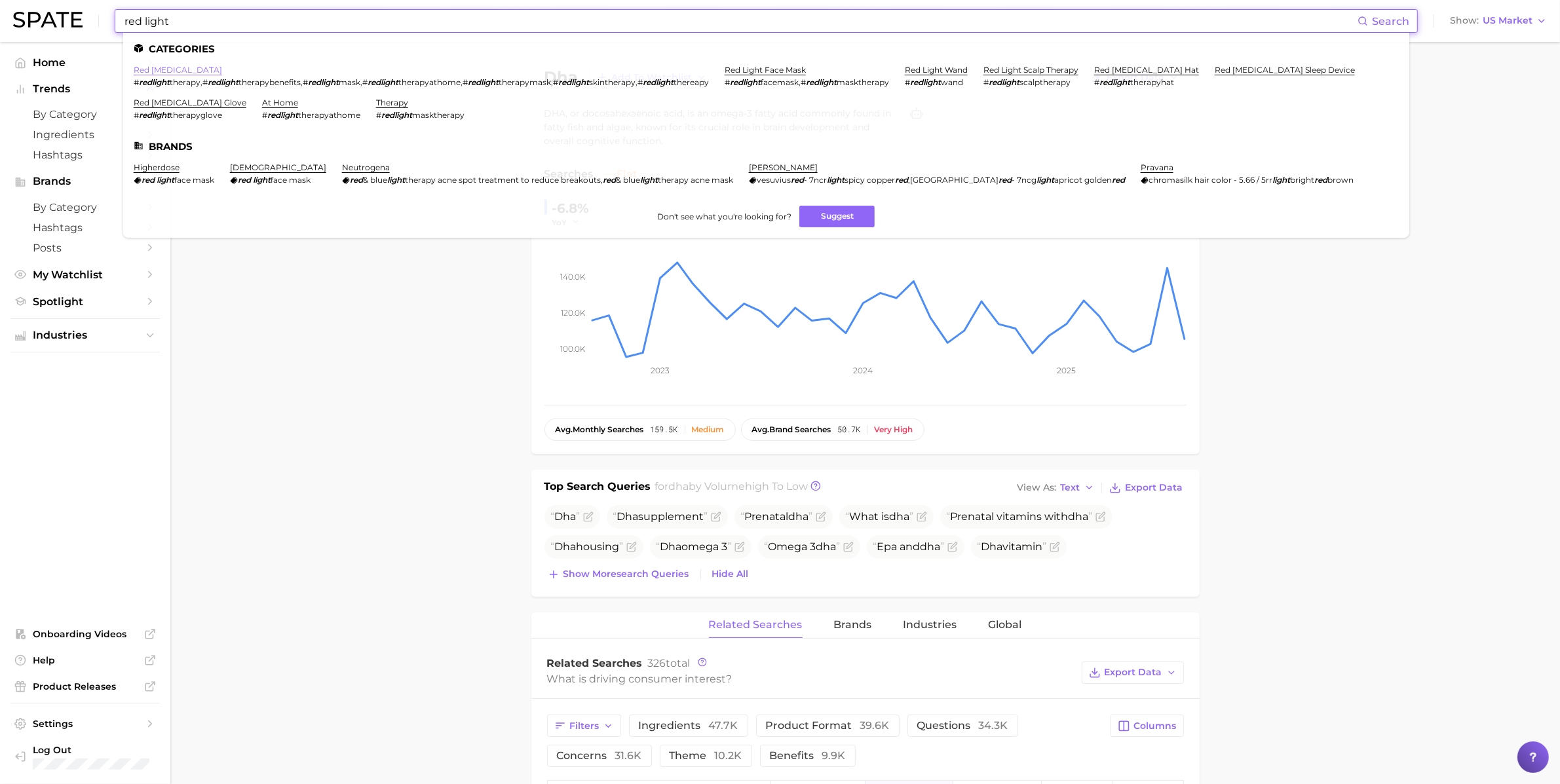
click at [174, 69] on link "red [MEDICAL_DATA]" at bounding box center [178, 69] width 88 height 10
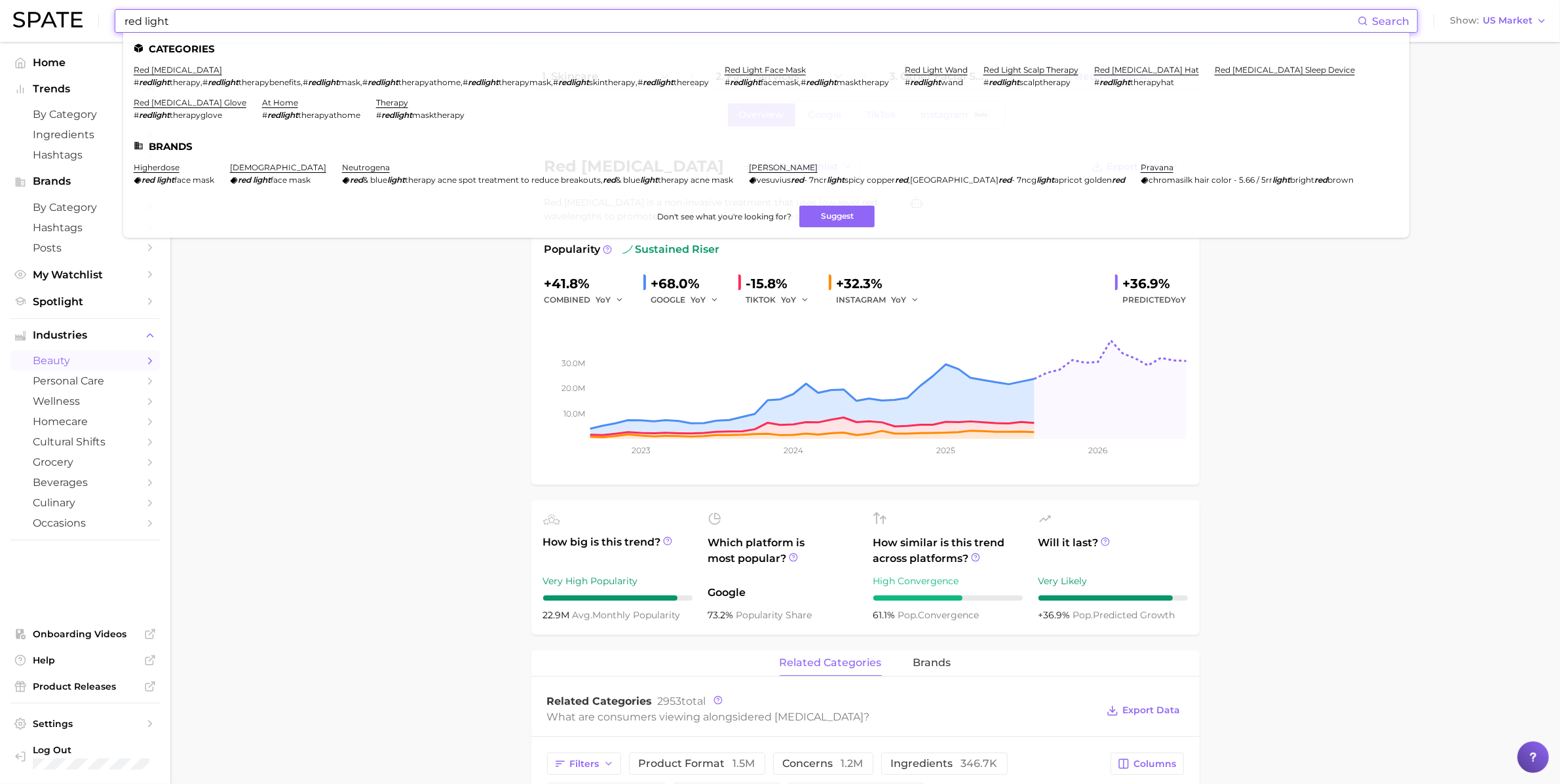
click at [408, 12] on input "red light" at bounding box center [740, 21] width 1234 height 22
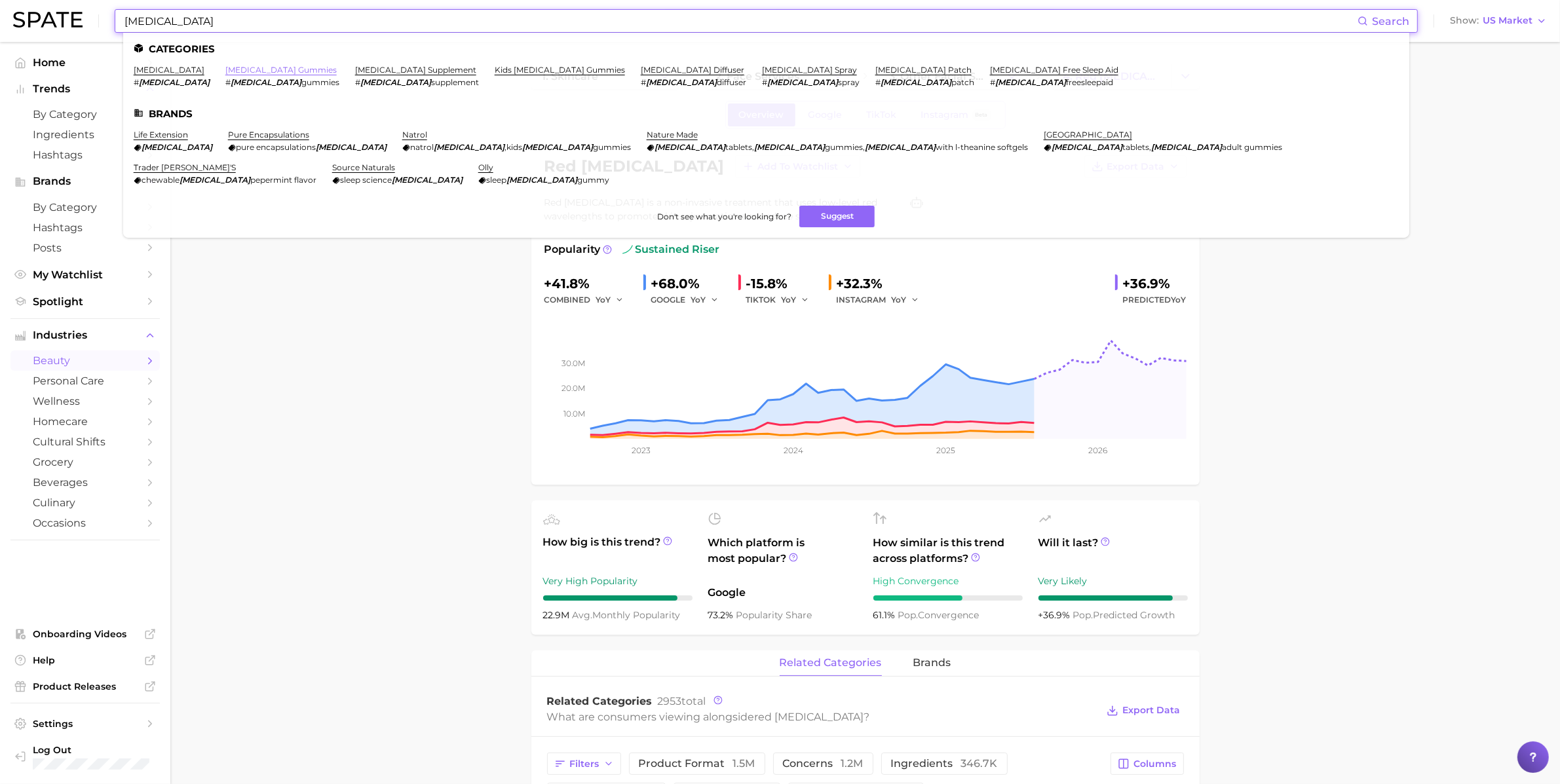
click at [225, 68] on link "[MEDICAL_DATA] gummies" at bounding box center [281, 69] width 112 height 10
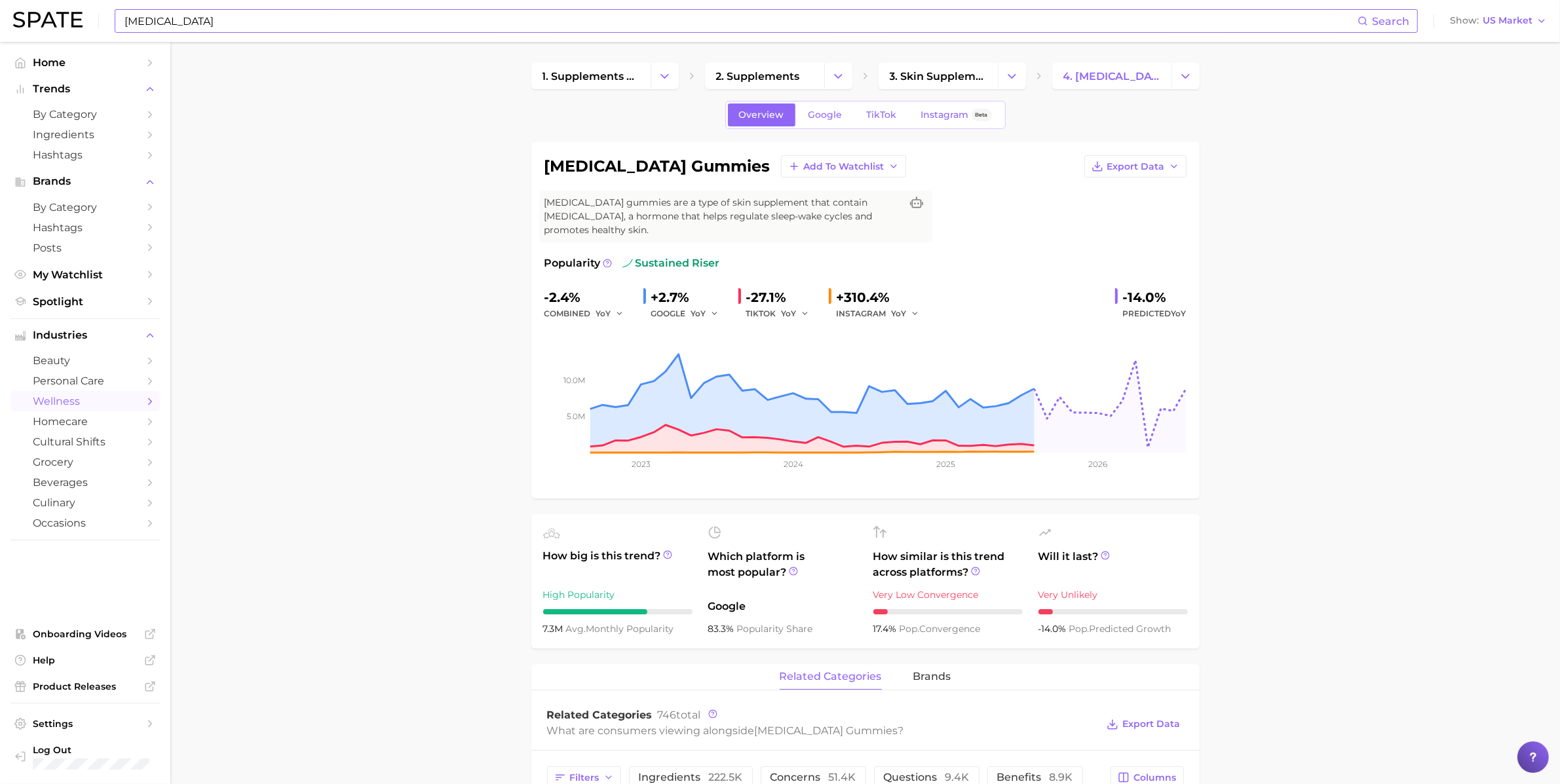
click at [199, 27] on input "[MEDICAL_DATA]" at bounding box center [740, 21] width 1234 height 22
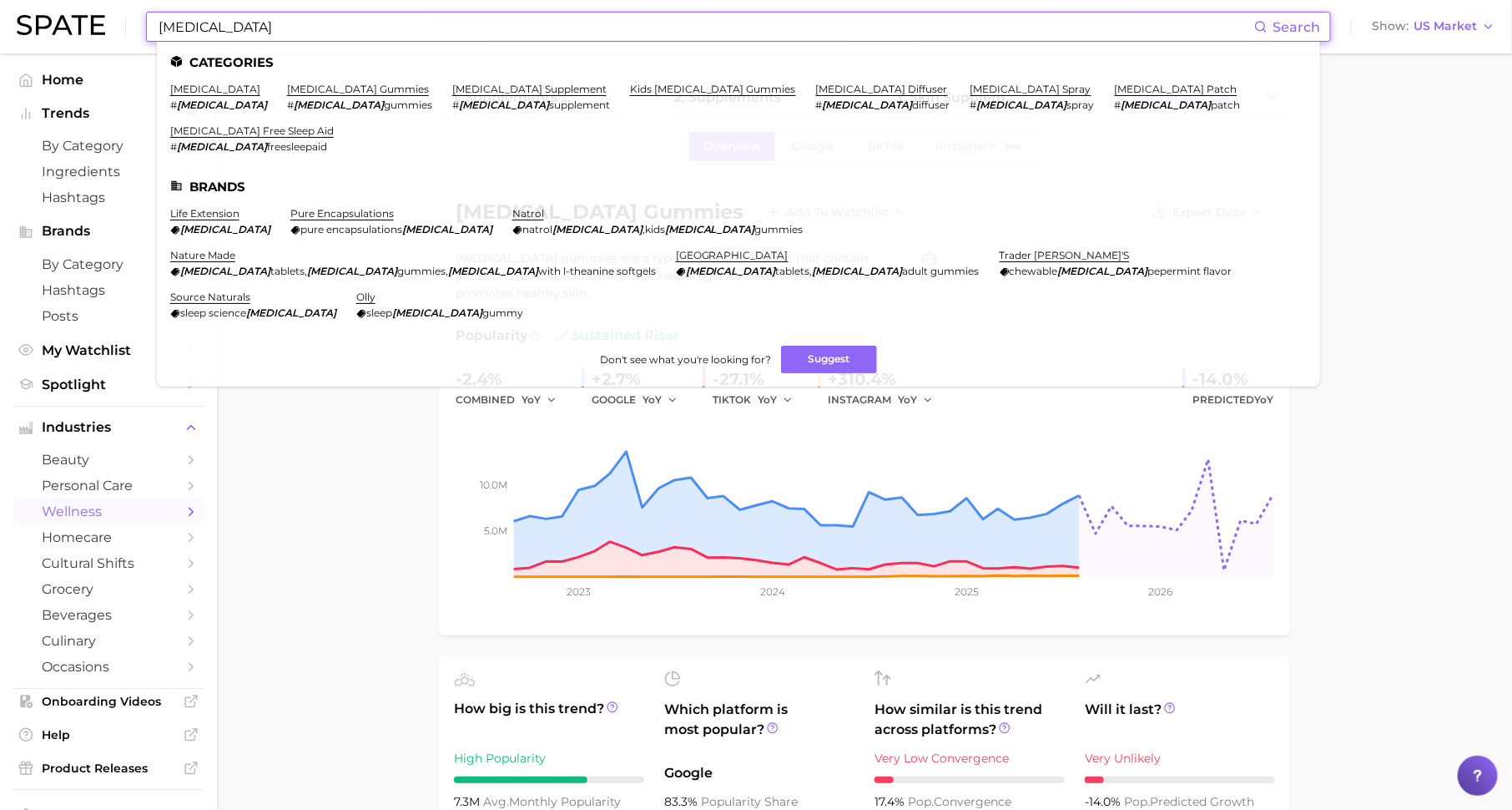
click at [395, 27] on input "[MEDICAL_DATA]" at bounding box center [706, 27] width 1097 height 29
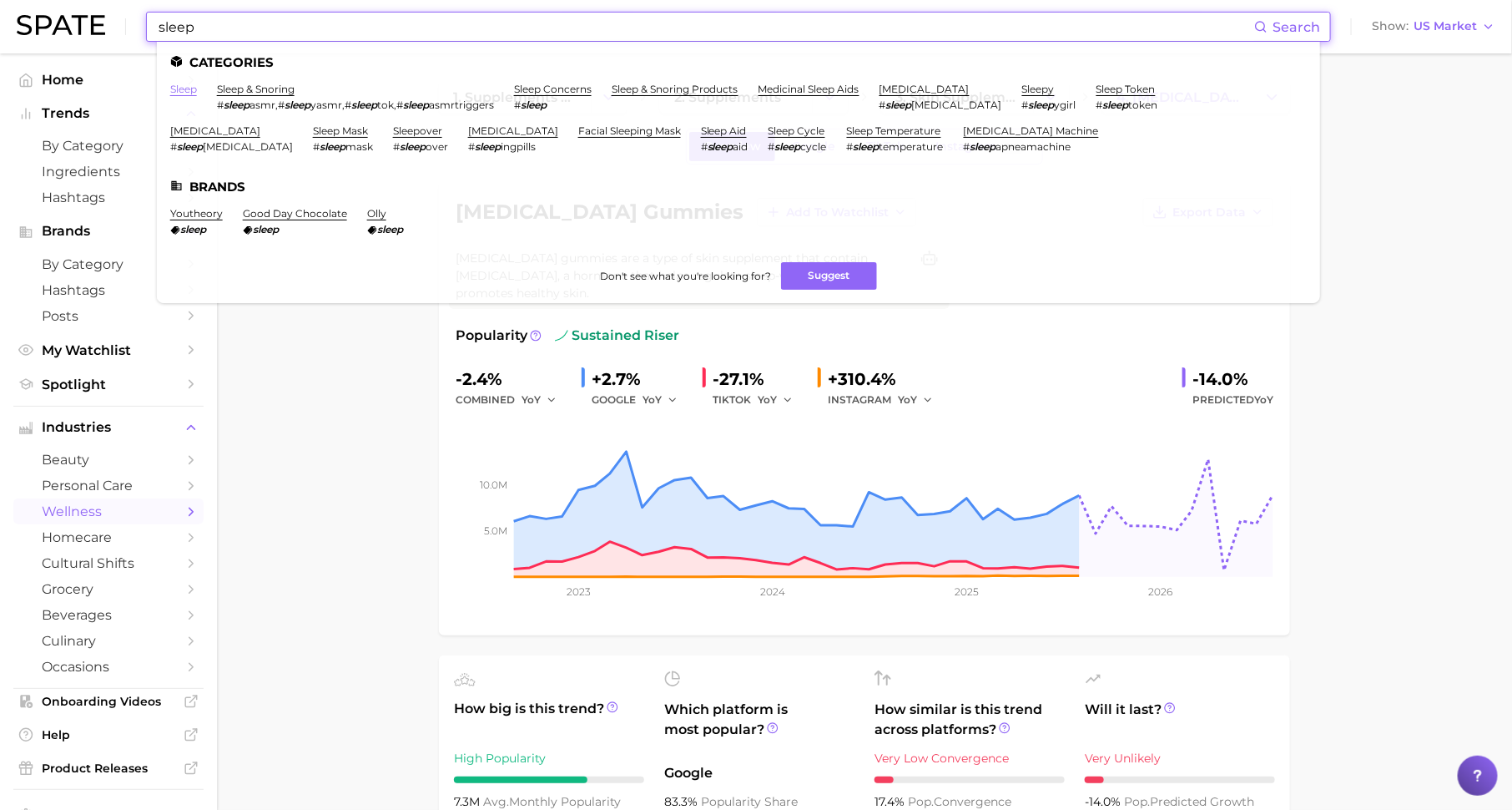
type input "sleep"
click at [177, 89] on link "sleep" at bounding box center [184, 89] width 27 height 13
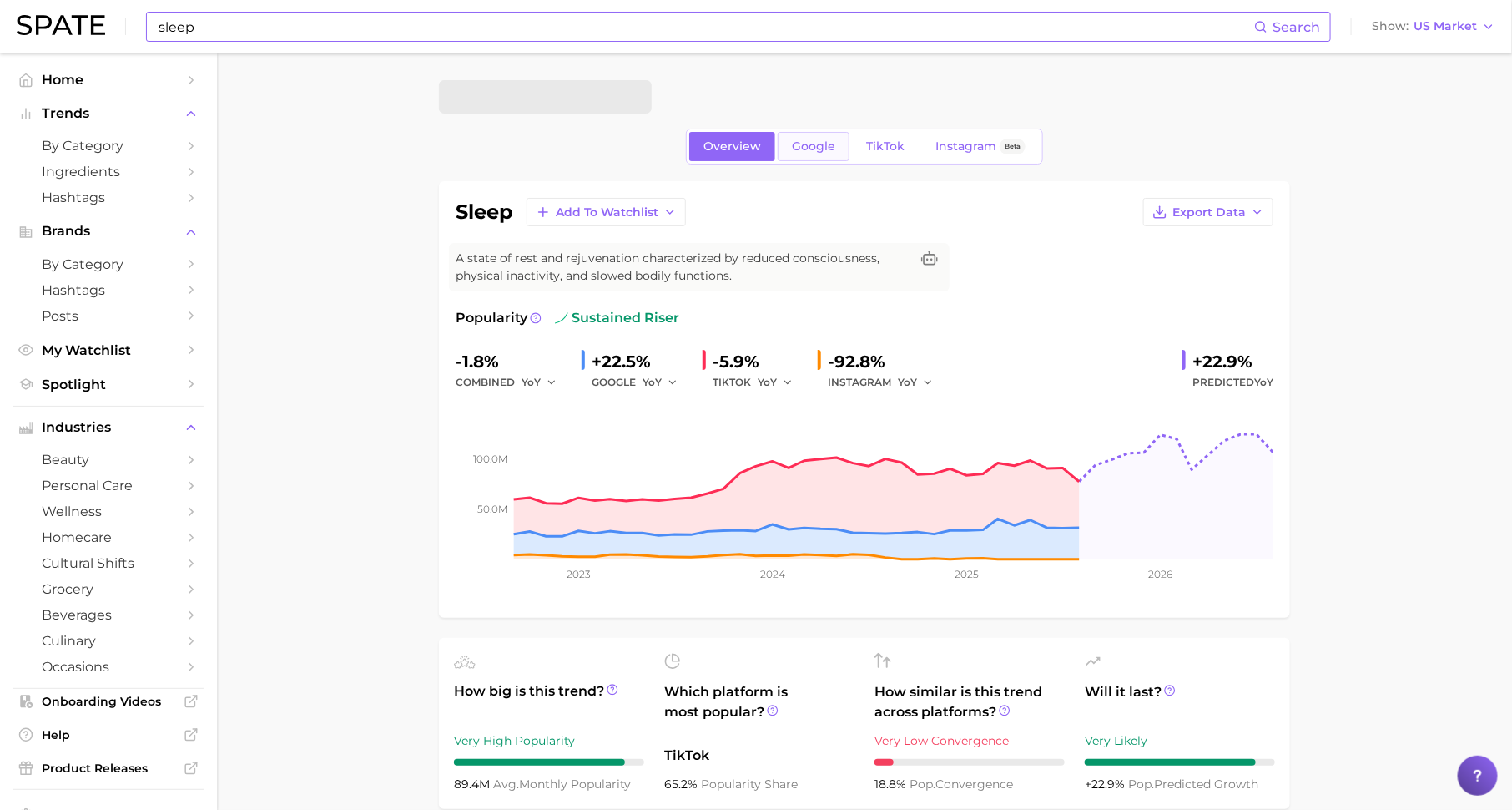
click at [803, 142] on span "Google" at bounding box center [813, 147] width 44 height 14
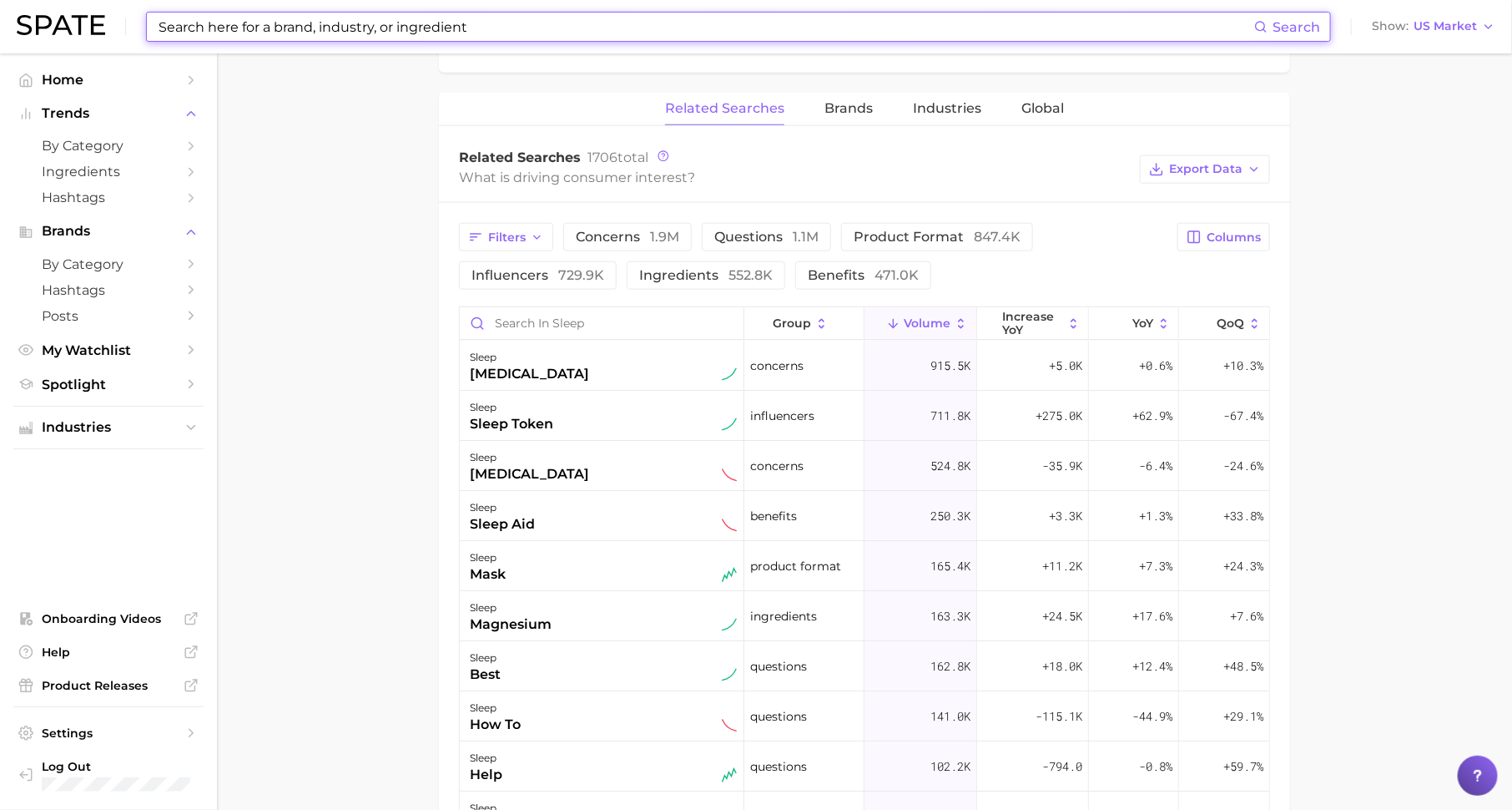
scroll to position [766, 0]
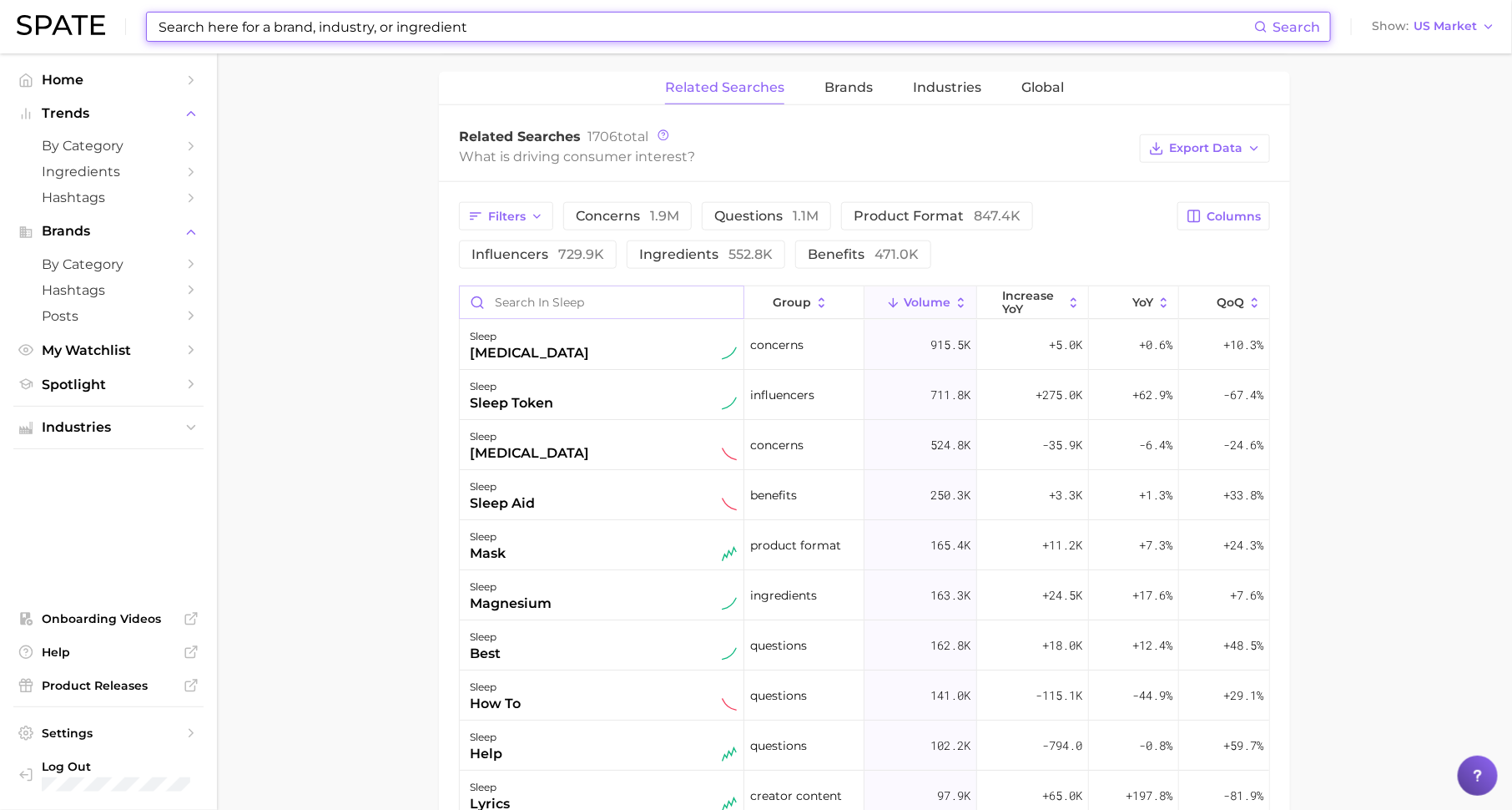
click at [559, 307] on input "Search in sleep" at bounding box center [602, 301] width 284 height 31
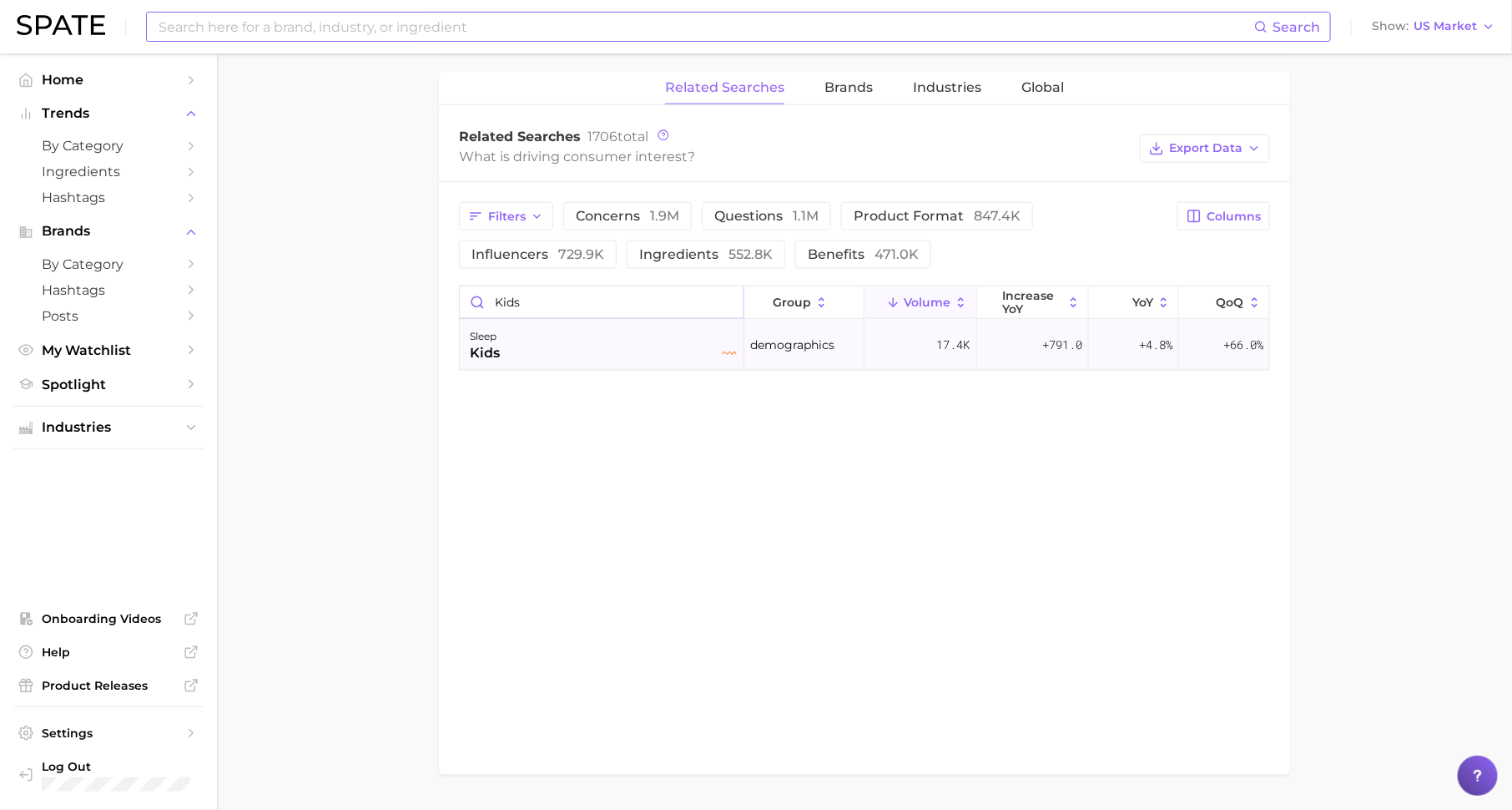
type input "kids"
click at [563, 342] on div "sleep kids" at bounding box center [603, 344] width 267 height 37
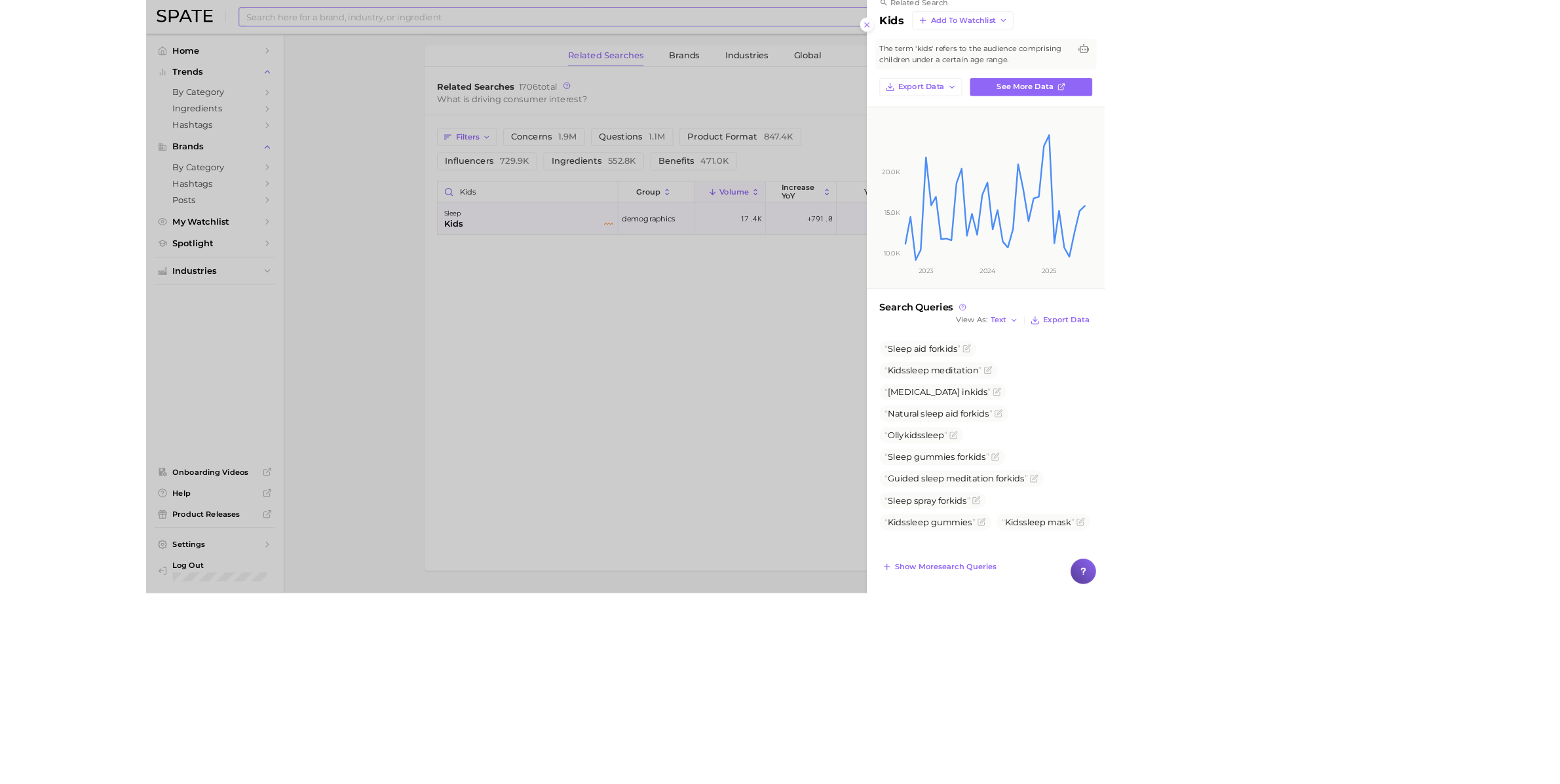
scroll to position [0, 0]
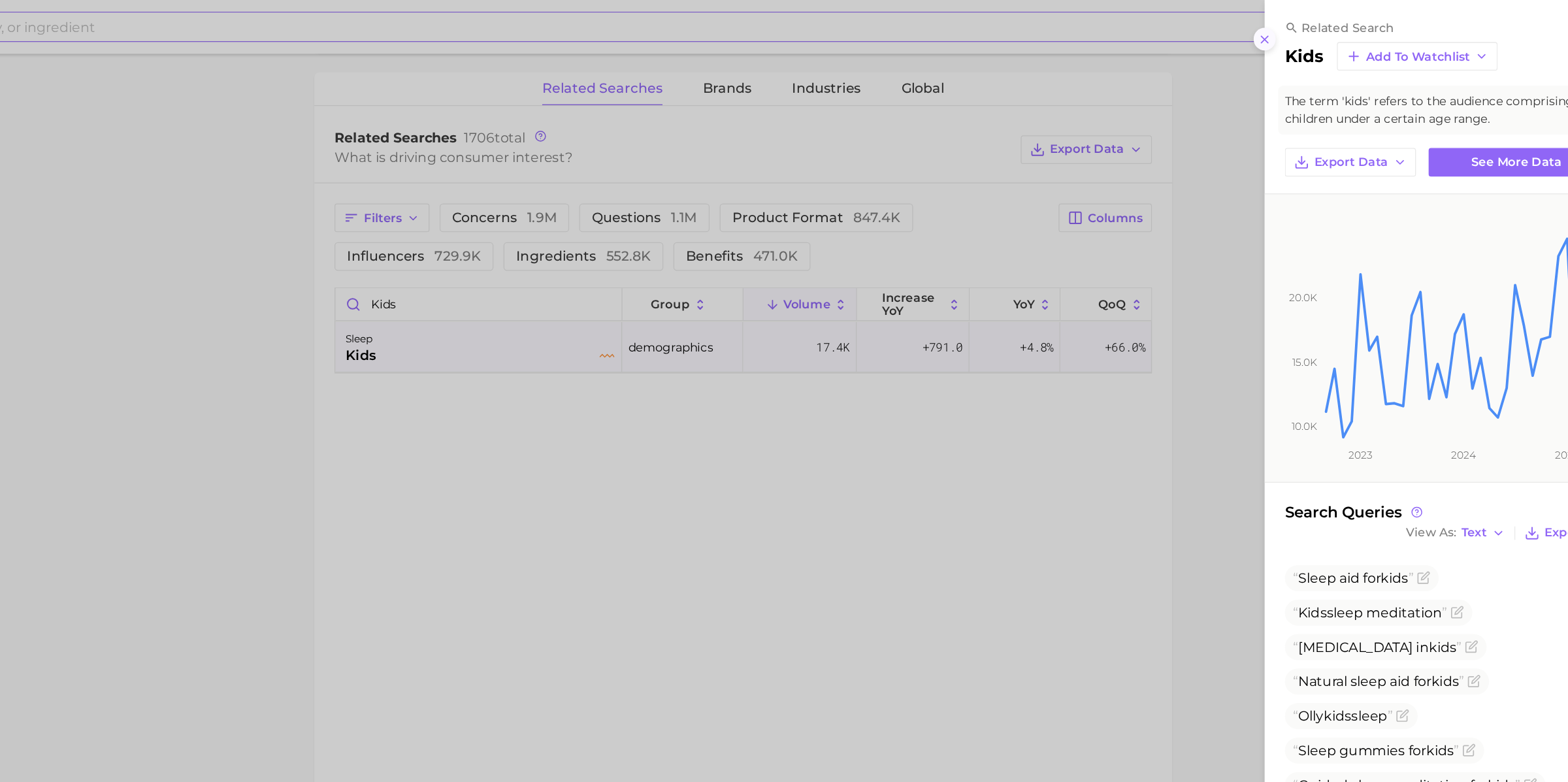
click at [1183, 38] on button at bounding box center [1274, 30] width 17 height 17
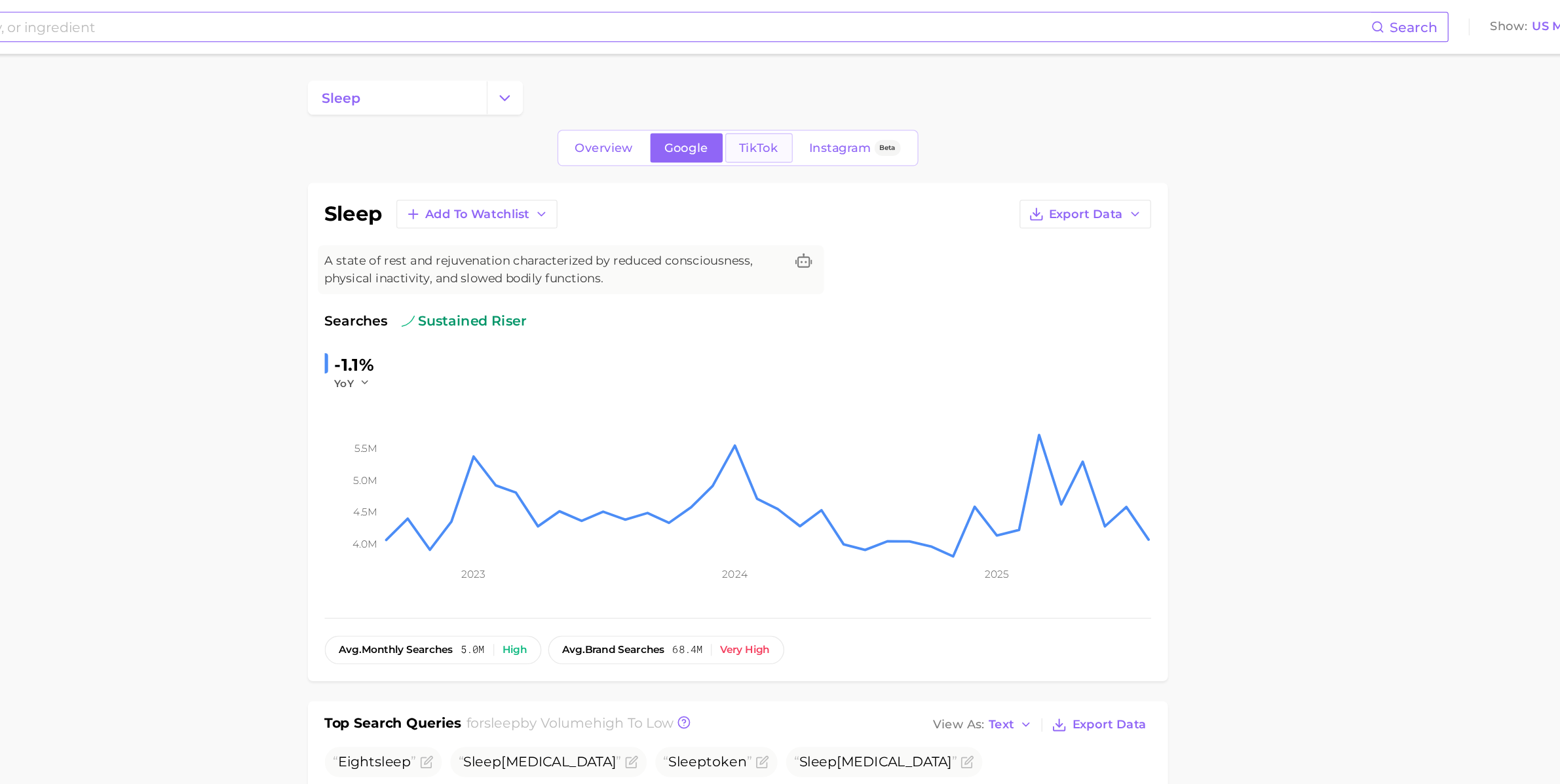
click at [892, 110] on span "TikTok" at bounding box center [881, 115] width 30 height 11
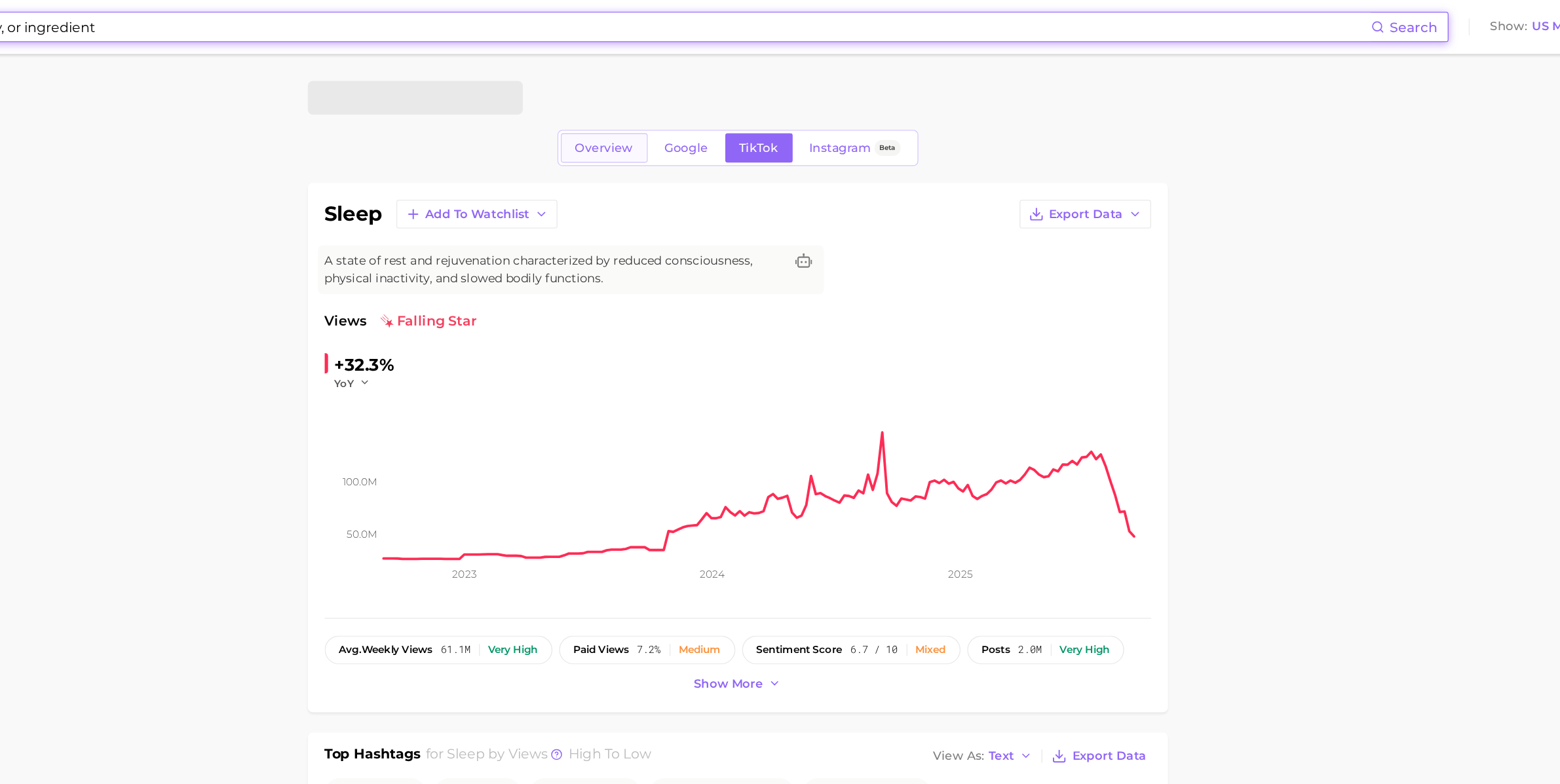
click at [771, 116] on span "Overview" at bounding box center [761, 115] width 45 height 11
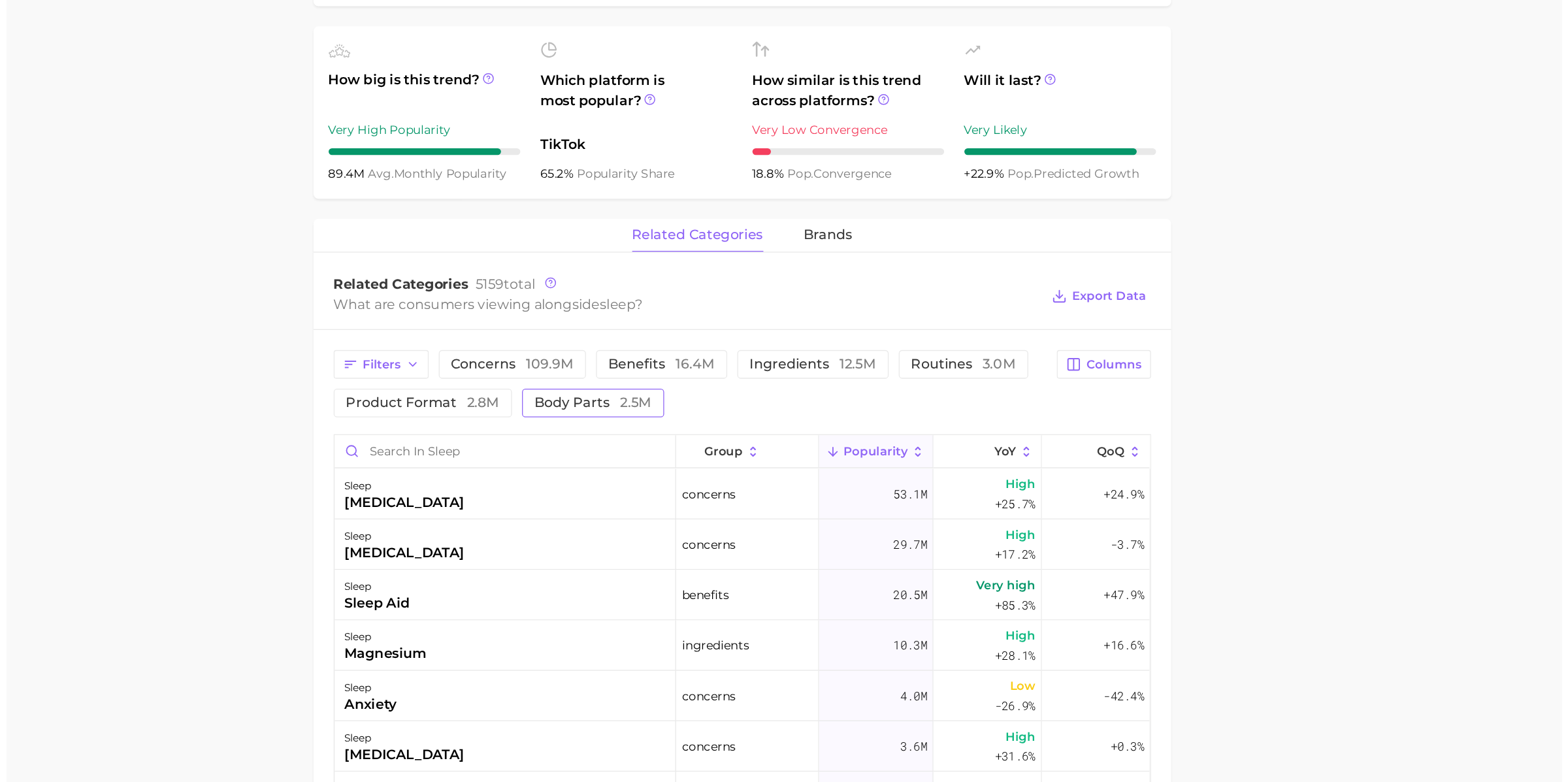
scroll to position [306, 0]
click at [676, 518] on input "Search in sleep" at bounding box center [679, 522] width 264 height 24
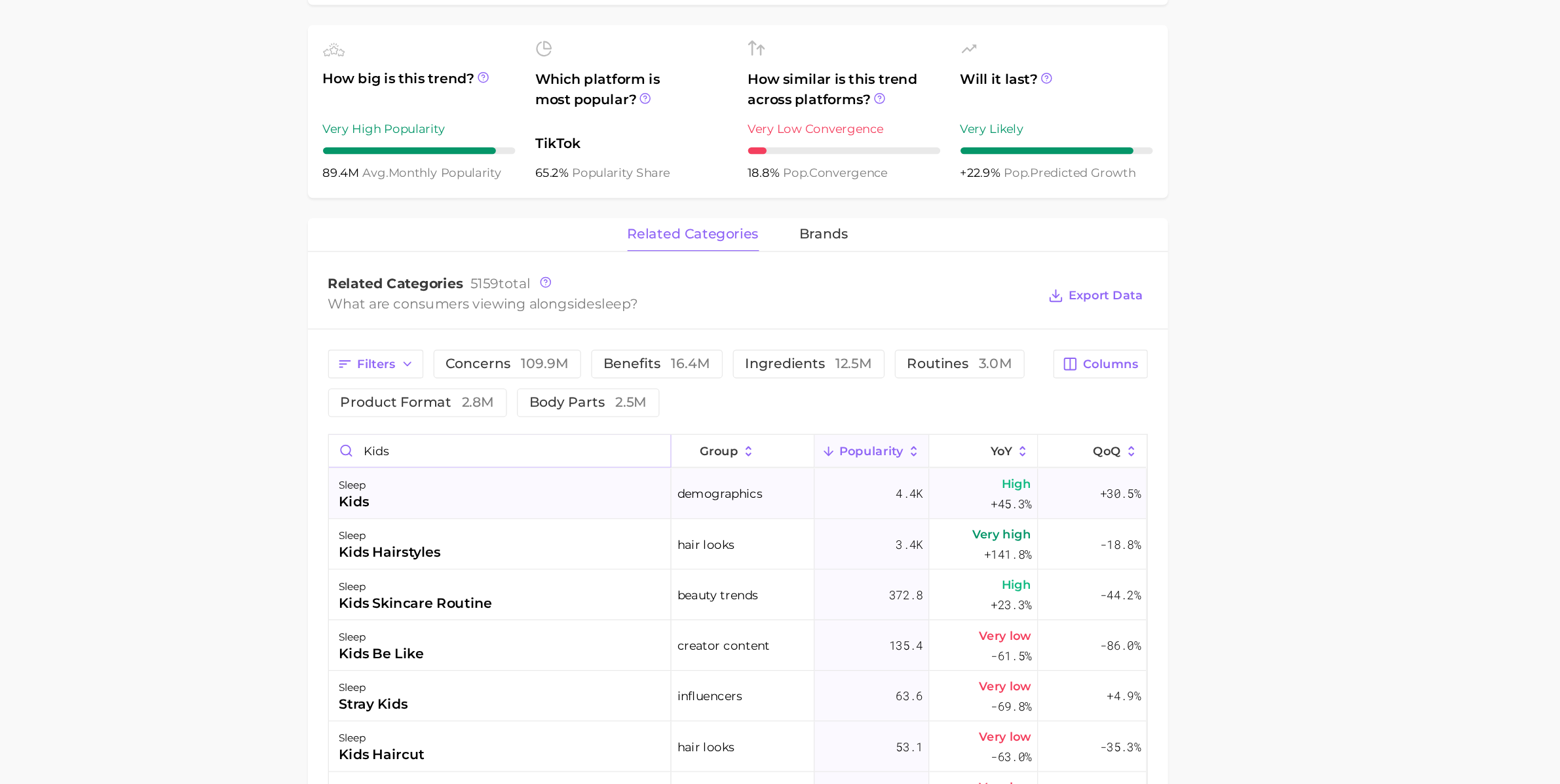
type input "kids"
click at [646, 561] on div "sleep kids" at bounding box center [680, 558] width 266 height 39
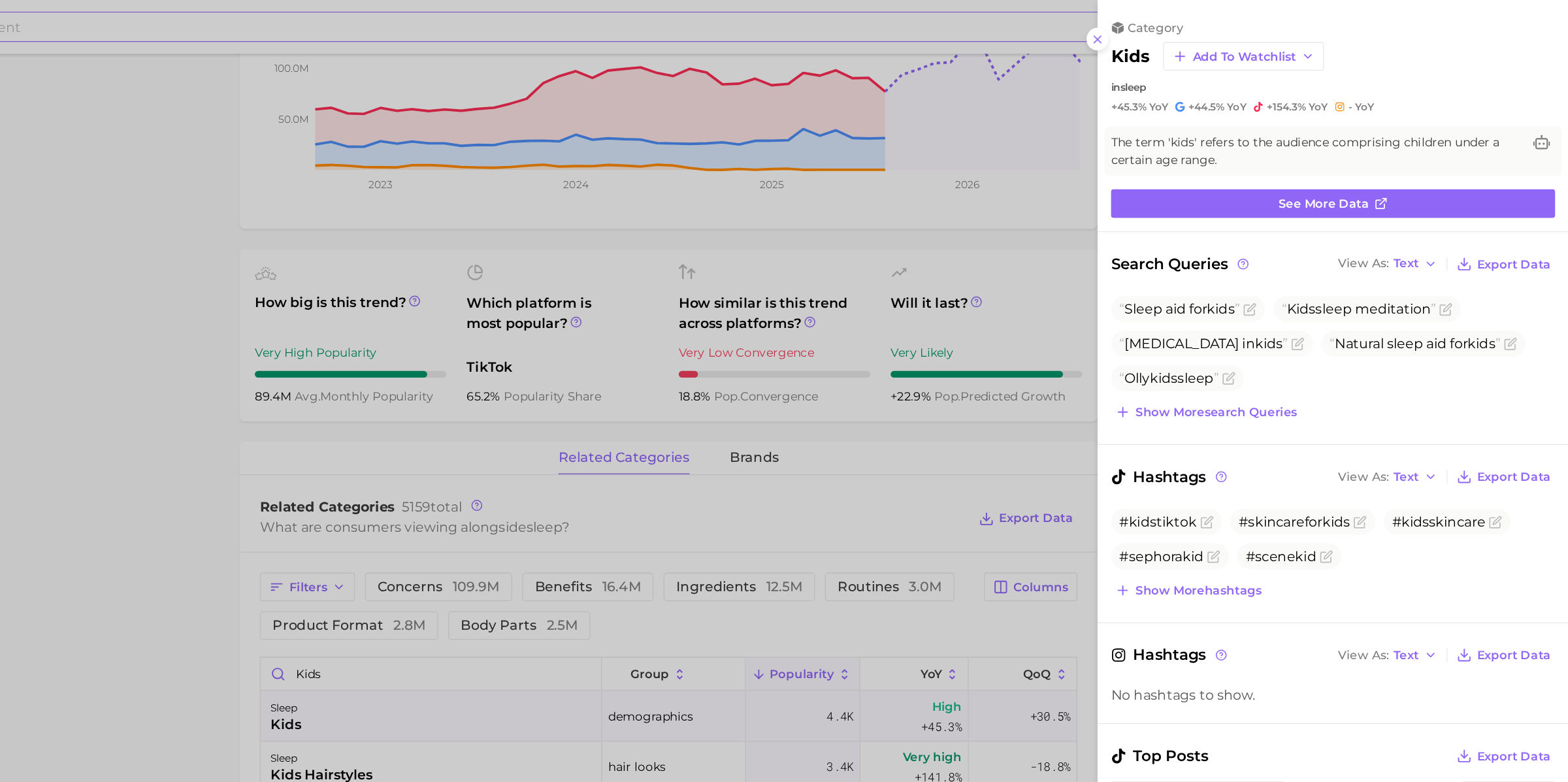
scroll to position [0, 0]
click at [1183, 317] on span "Show more search queries" at bounding box center [1294, 320] width 125 height 11
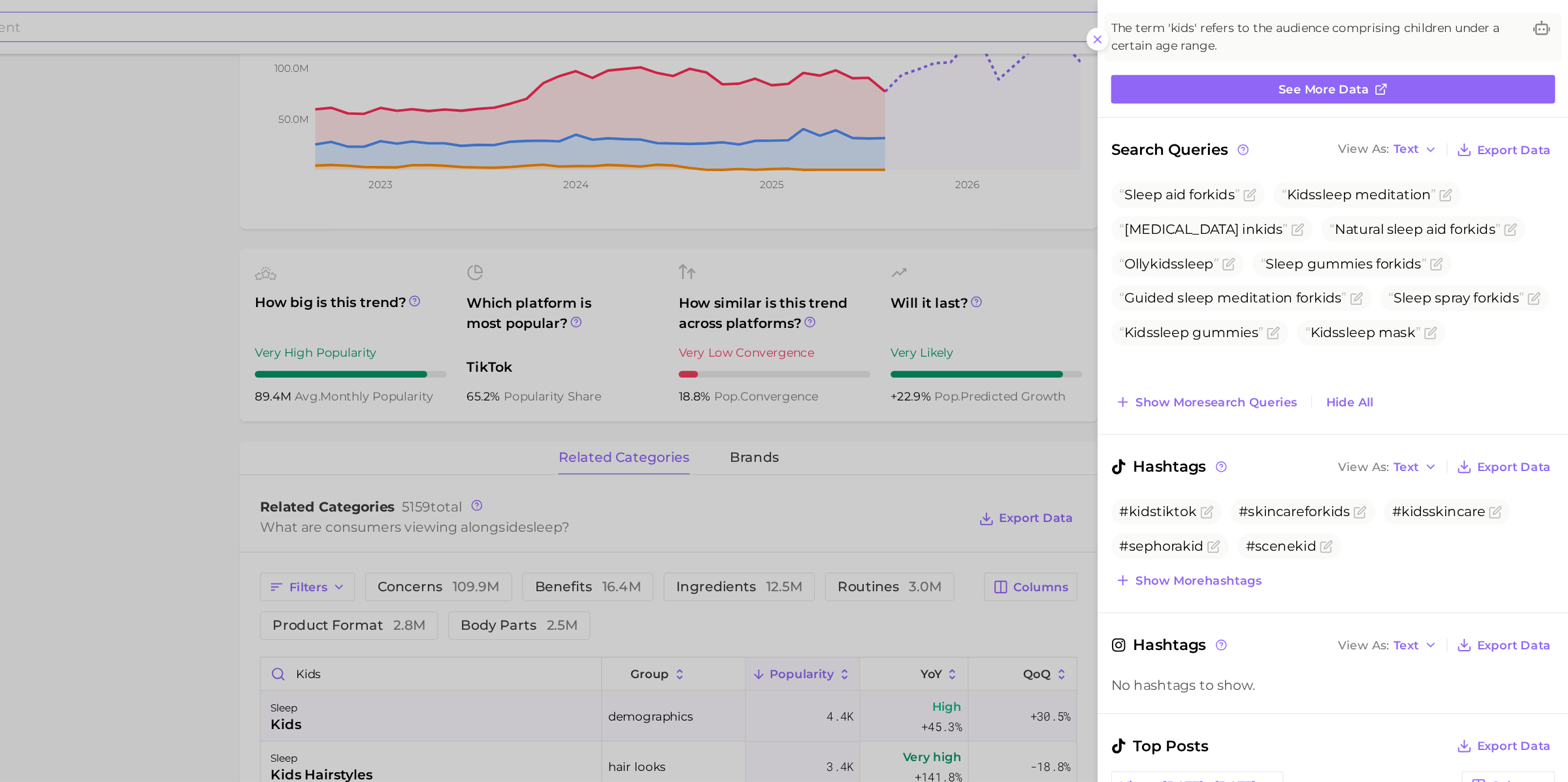
scroll to position [92, 0]
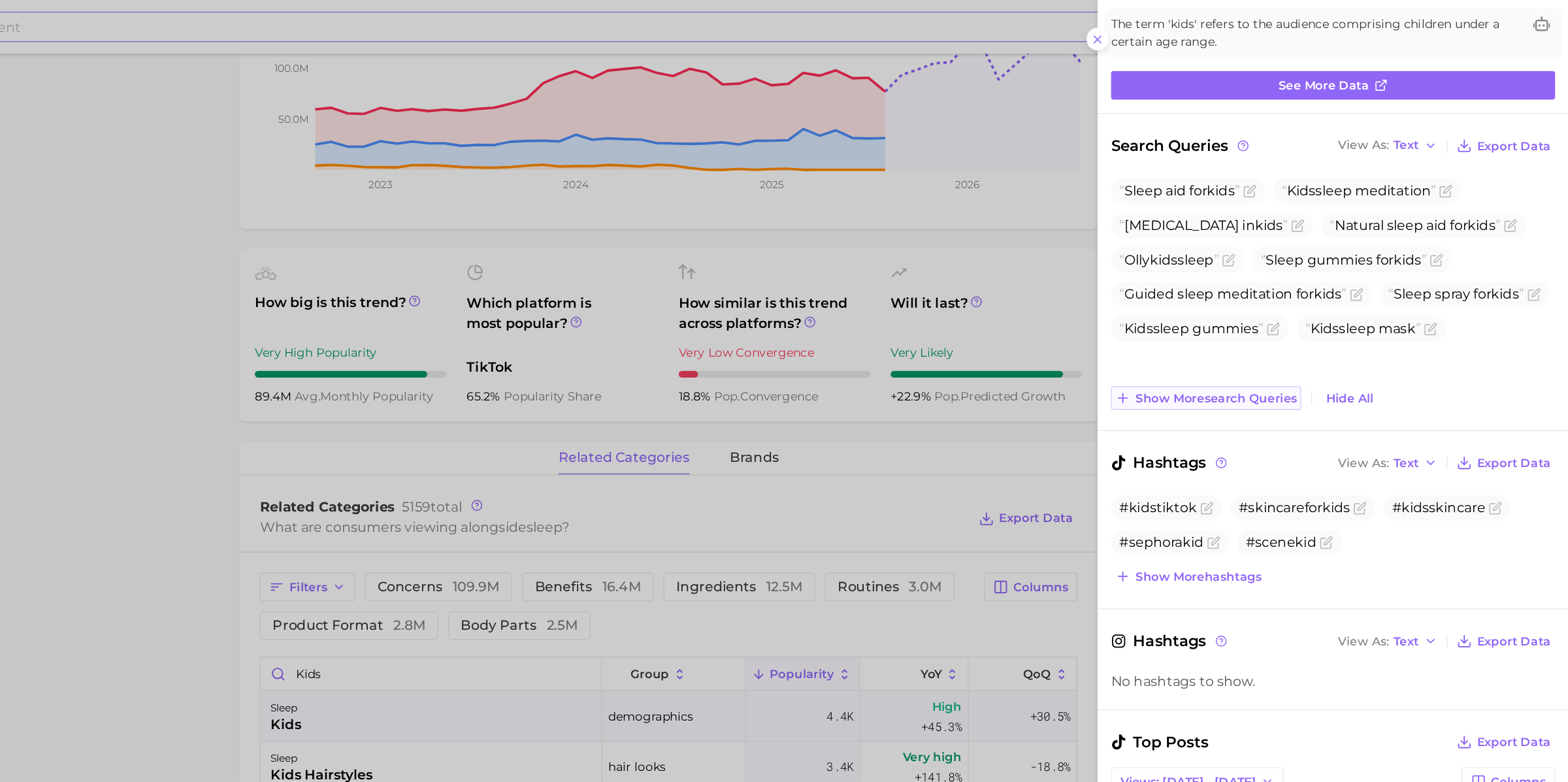
click at [1183, 308] on span "Show more search queries" at bounding box center [1294, 309] width 125 height 11
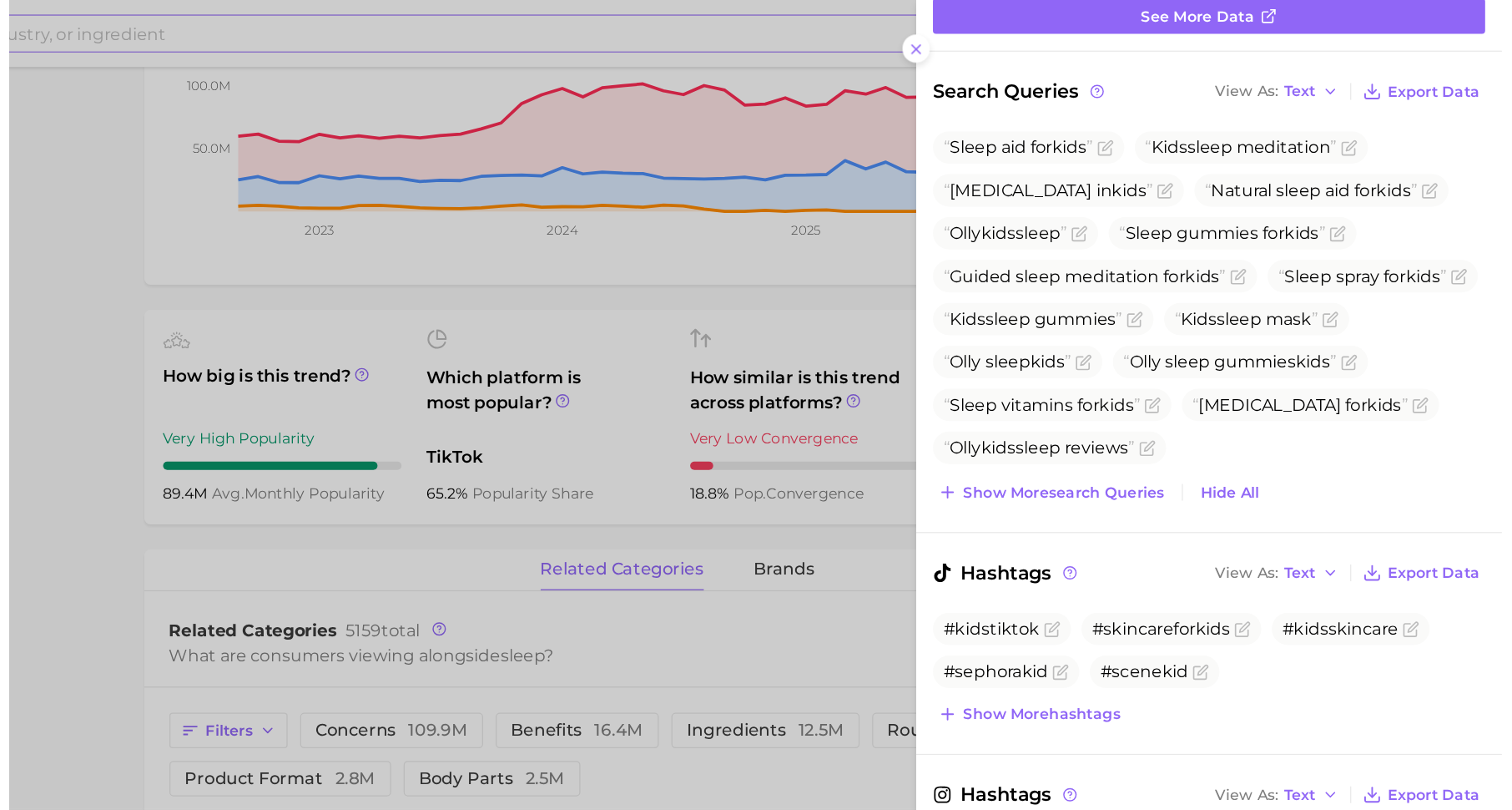
scroll to position [391, 0]
